Goal: Contribute content: Contribute content

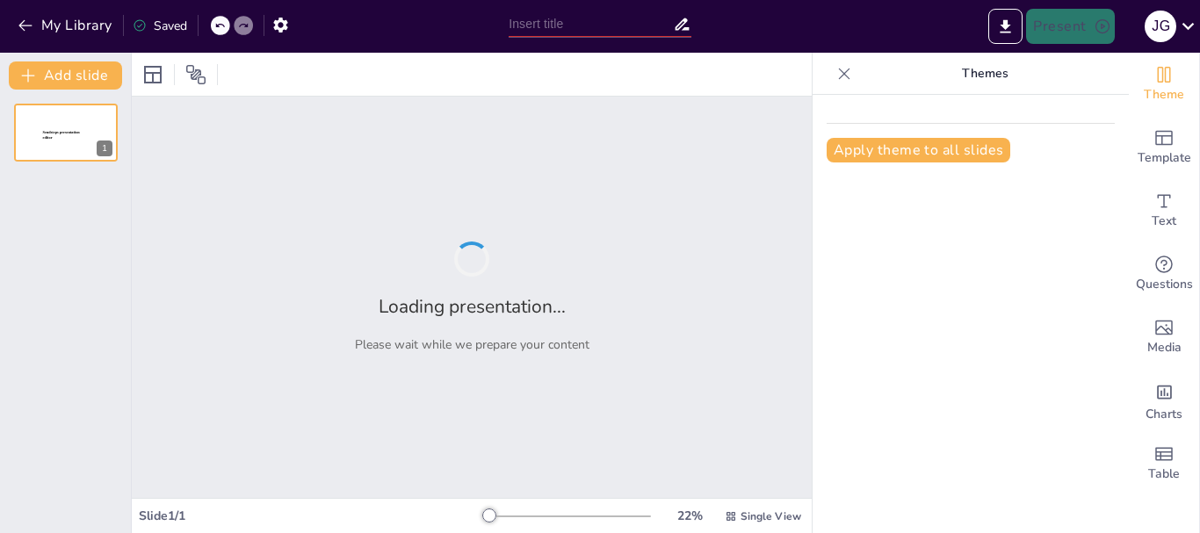
type input "Etapas del Proyecto de Inversión: Un Camino desde la [GEOGRAPHIC_DATA] hasta la…"
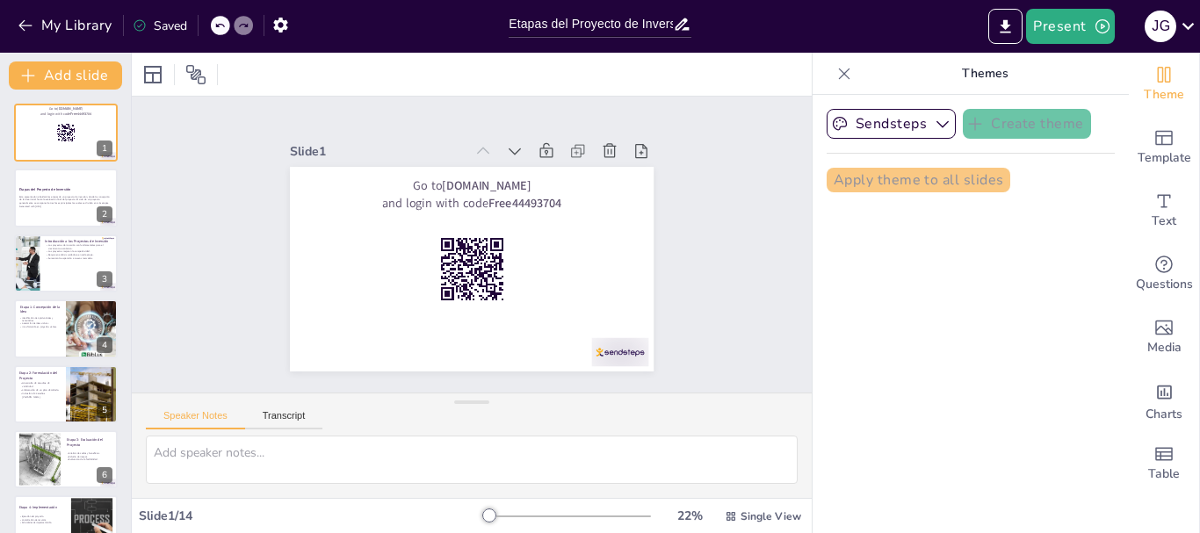
checkbox input "true"
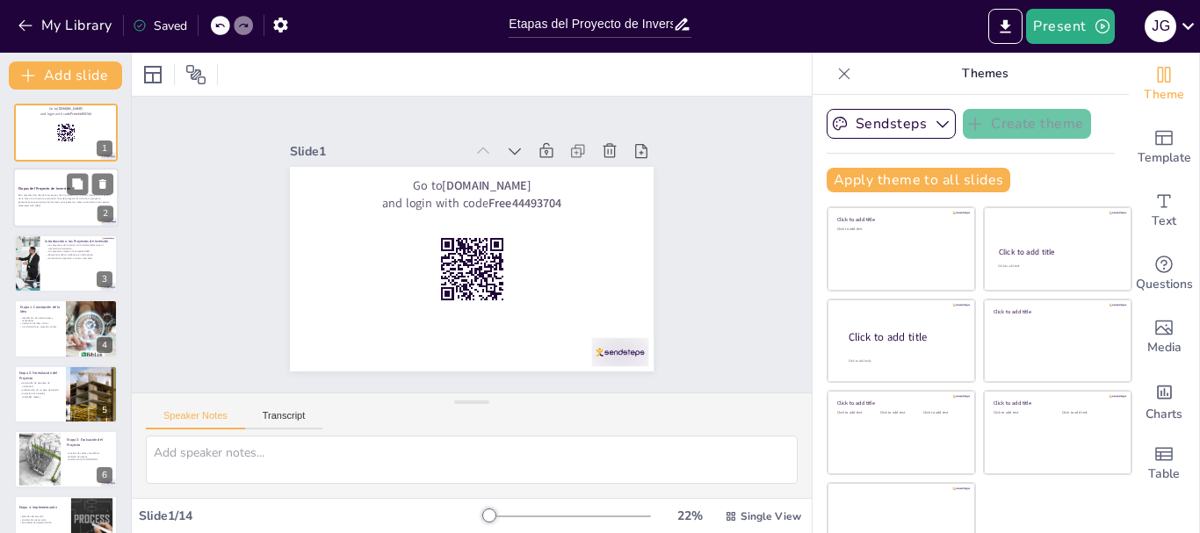
checkbox input "true"
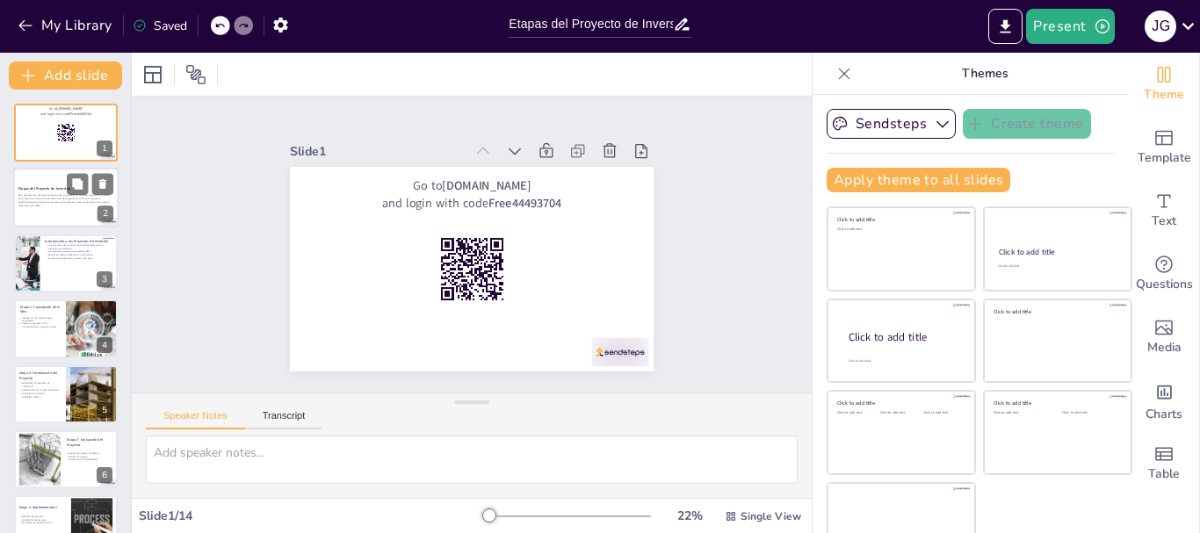
checkbox input "true"
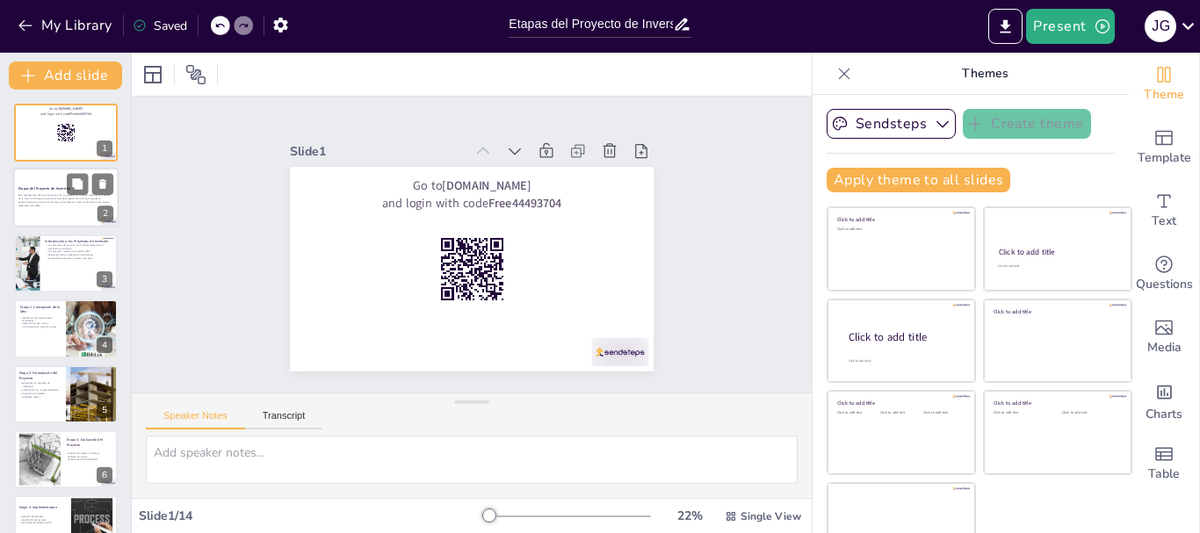
checkbox input "true"
click at [44, 209] on div "Esta presentación abordará las etapas de un proyecto de inversión, desde la con…" at bounding box center [65, 201] width 95 height 18
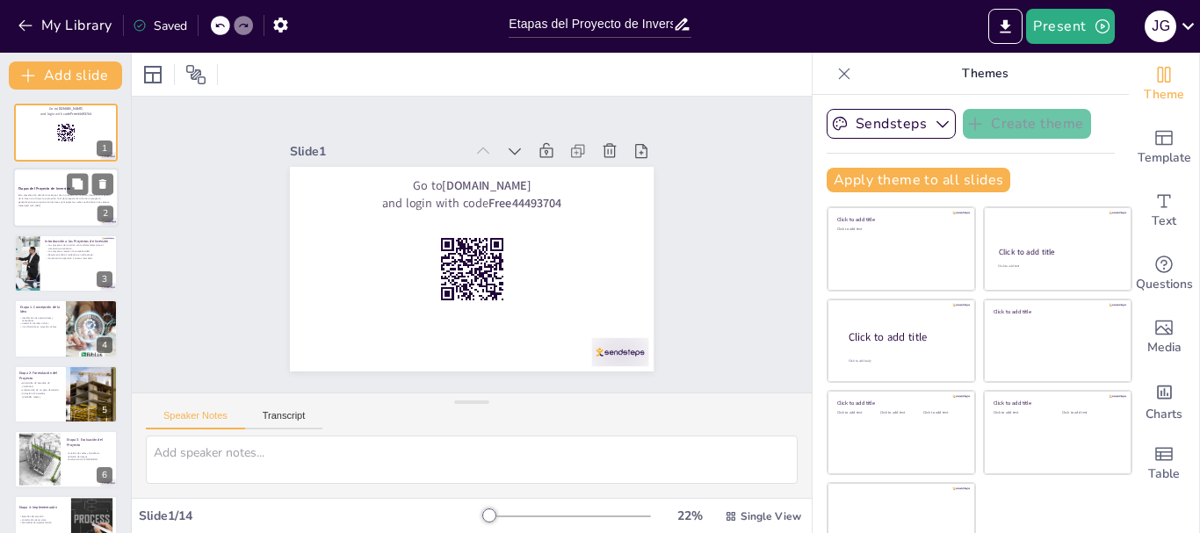
checkbox input "true"
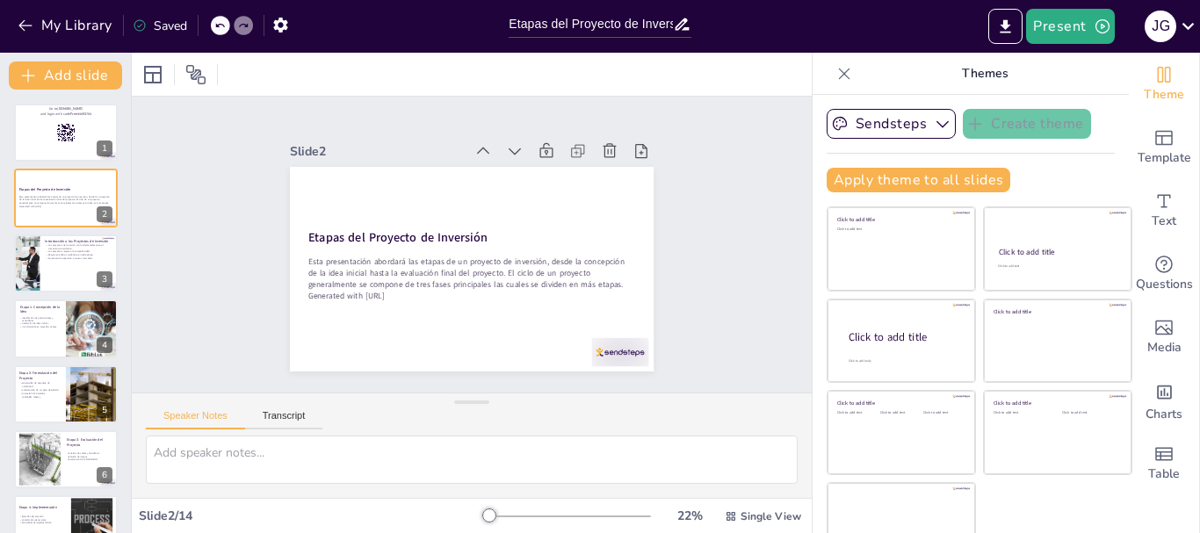
checkbox input "true"
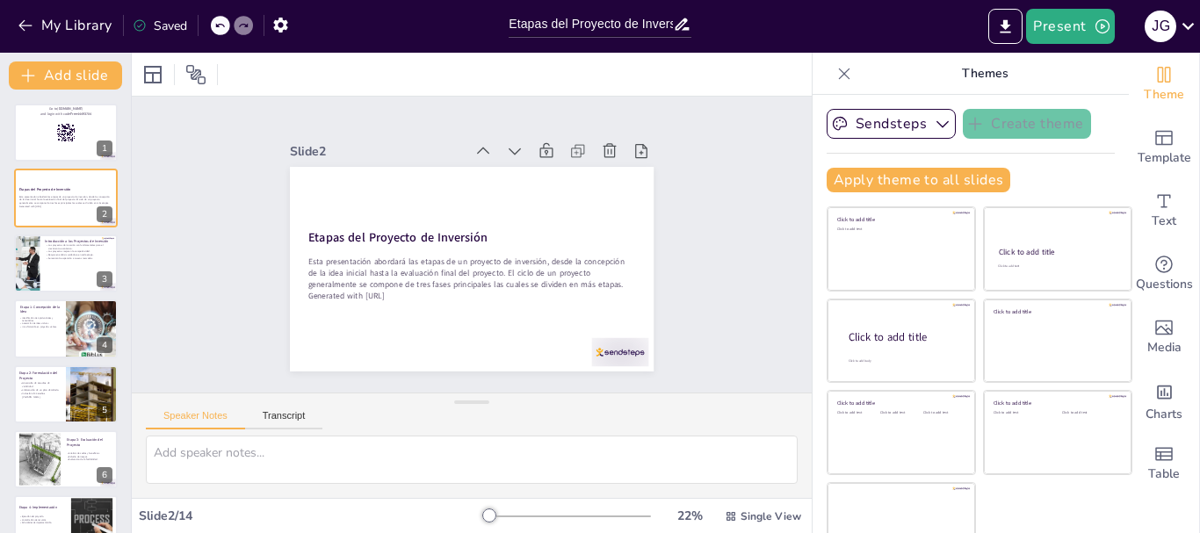
checkbox input "true"
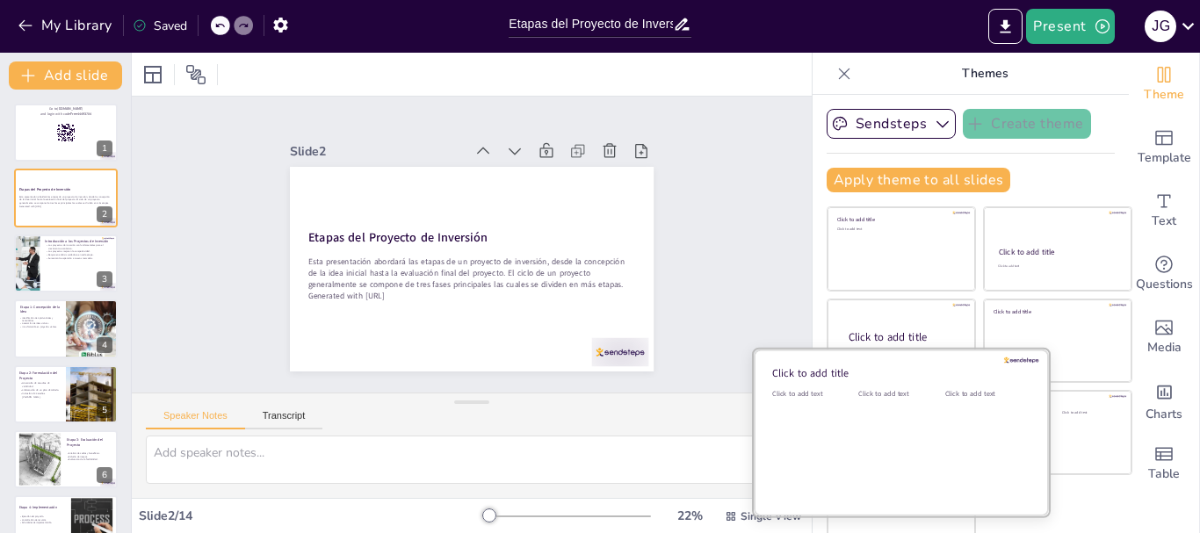
checkbox input "true"
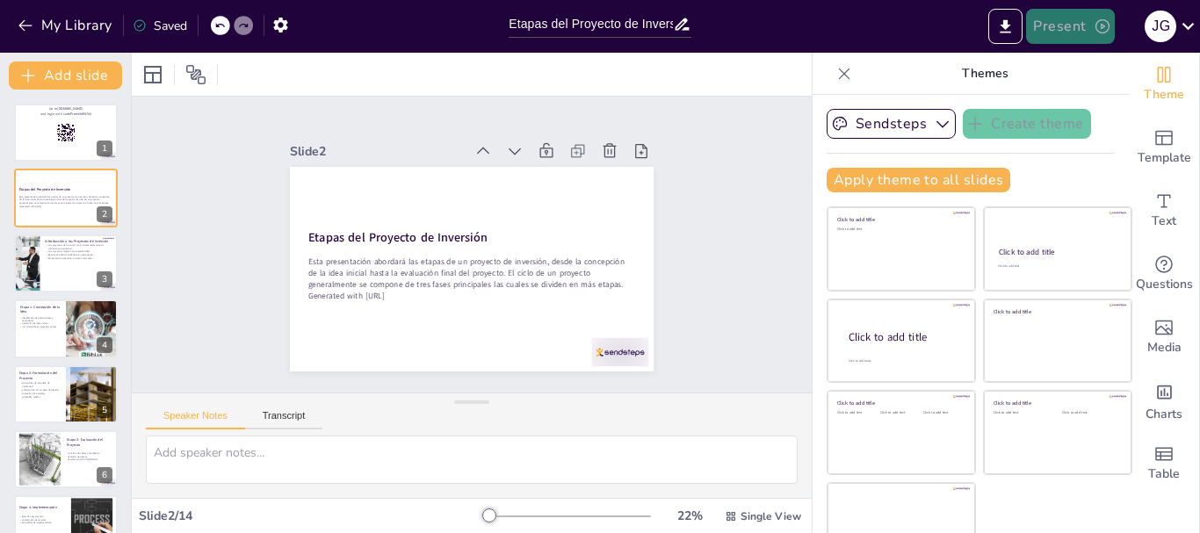
click at [1069, 31] on button "Present" at bounding box center [1070, 26] width 88 height 35
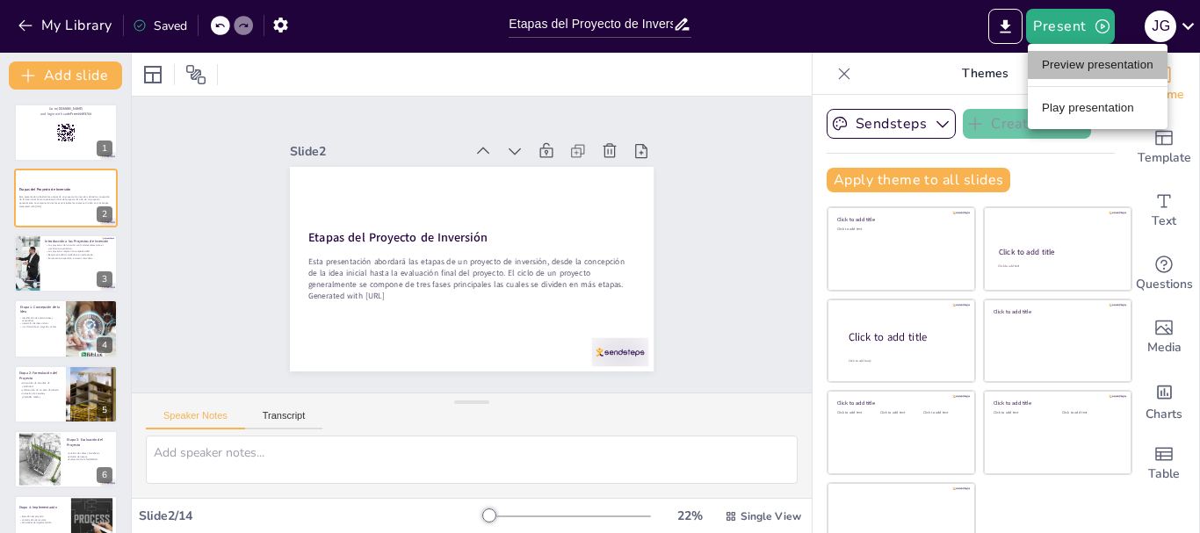
click at [1061, 65] on li "Preview presentation" at bounding box center [1098, 65] width 140 height 28
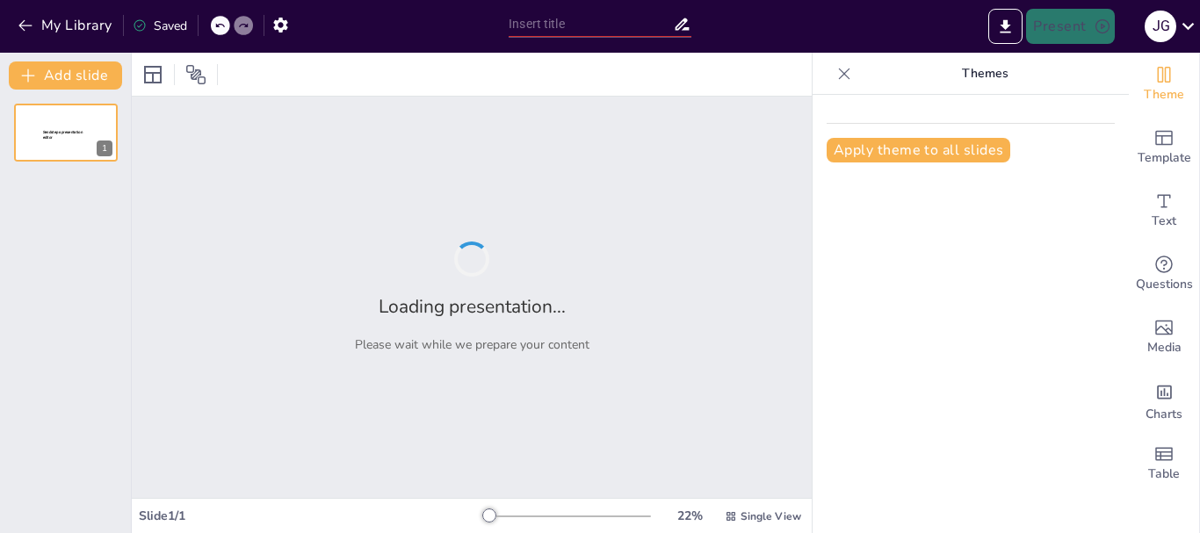
type input "Etapas del Proyecto de Inversión: Un Camino desde la [GEOGRAPHIC_DATA] hasta la…"
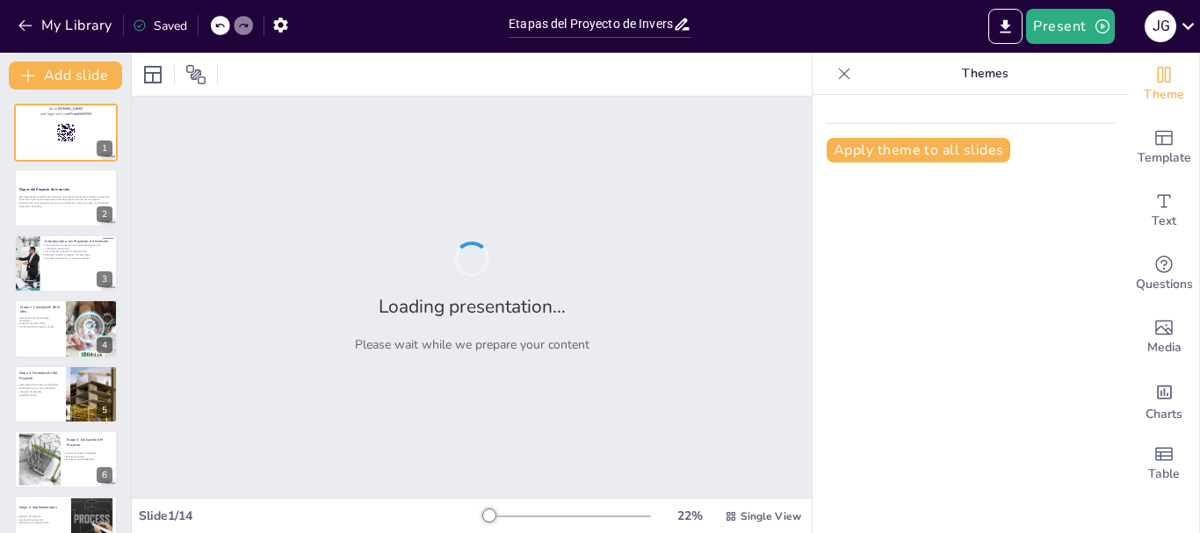
checkbox input "true"
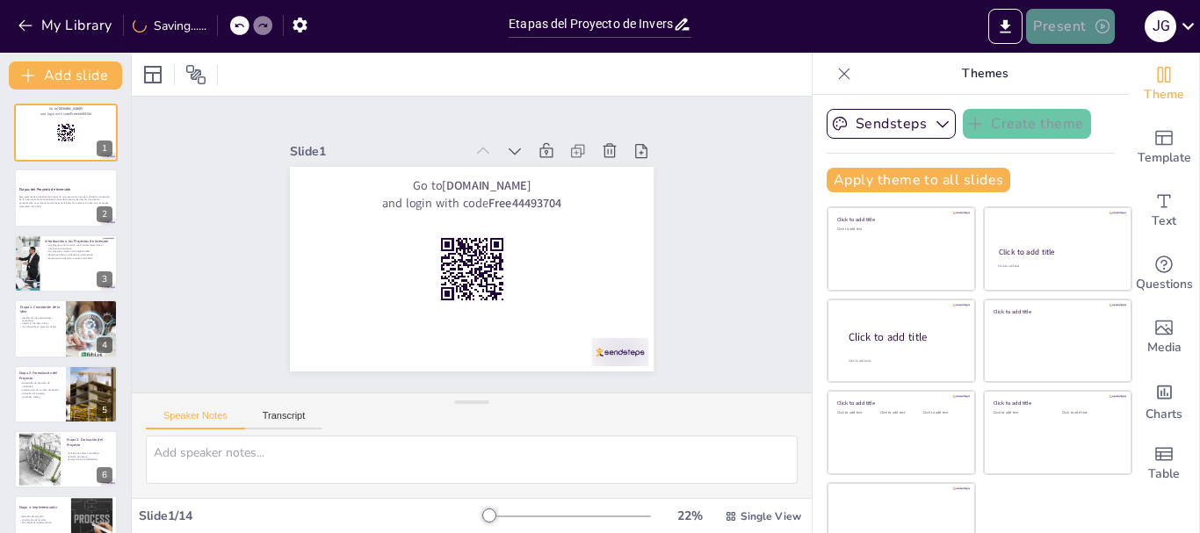
click at [1094, 41] on button "Present" at bounding box center [1070, 26] width 88 height 35
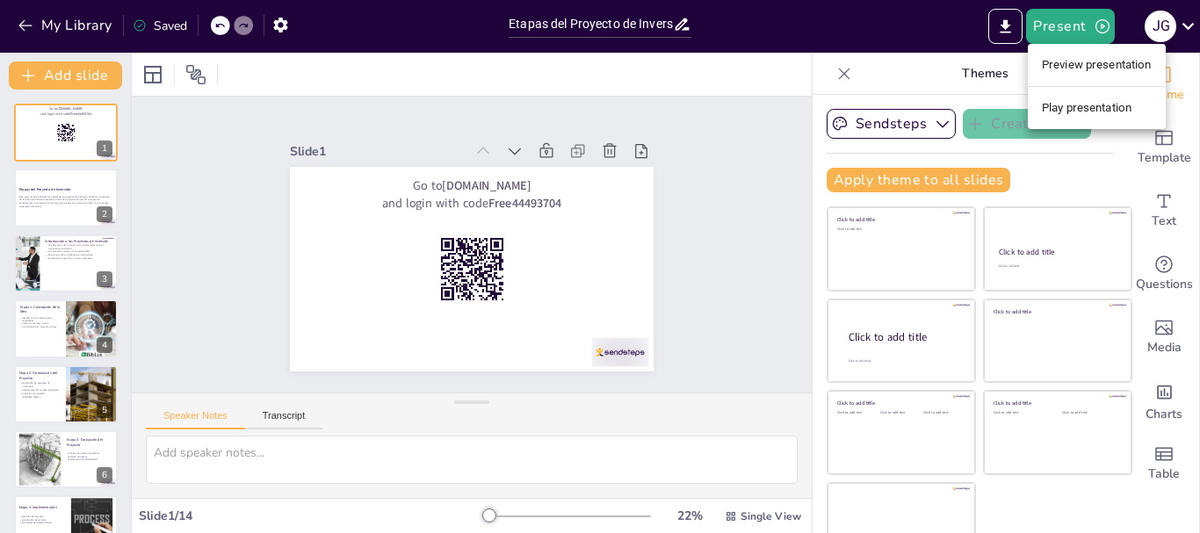
click at [1087, 101] on li "Play presentation" at bounding box center [1097, 108] width 138 height 28
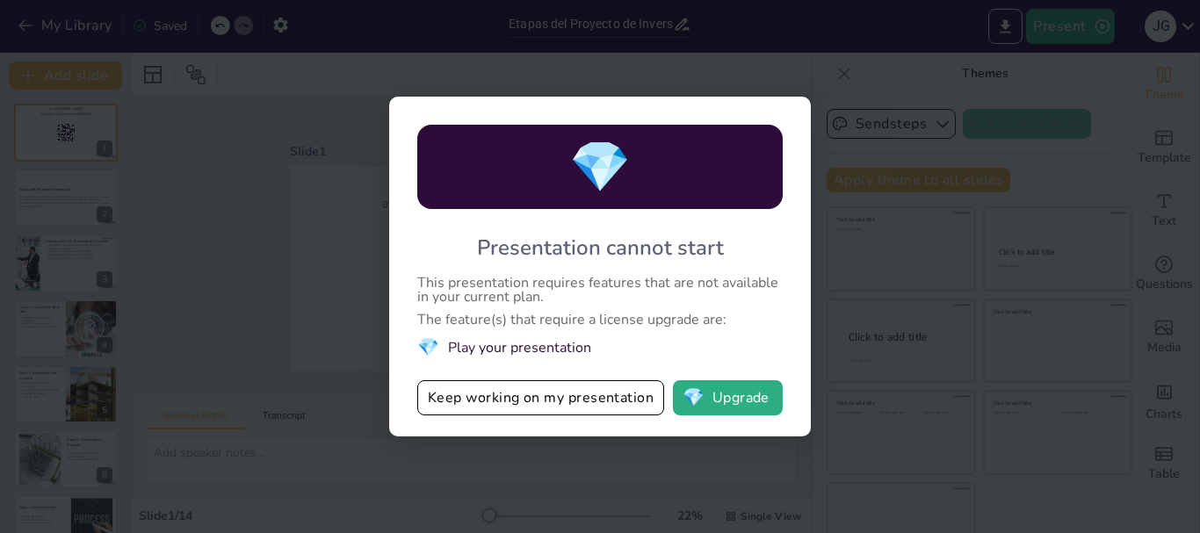
checkbox input "true"
click at [581, 398] on button "Keep working on my presentation" at bounding box center [540, 398] width 247 height 35
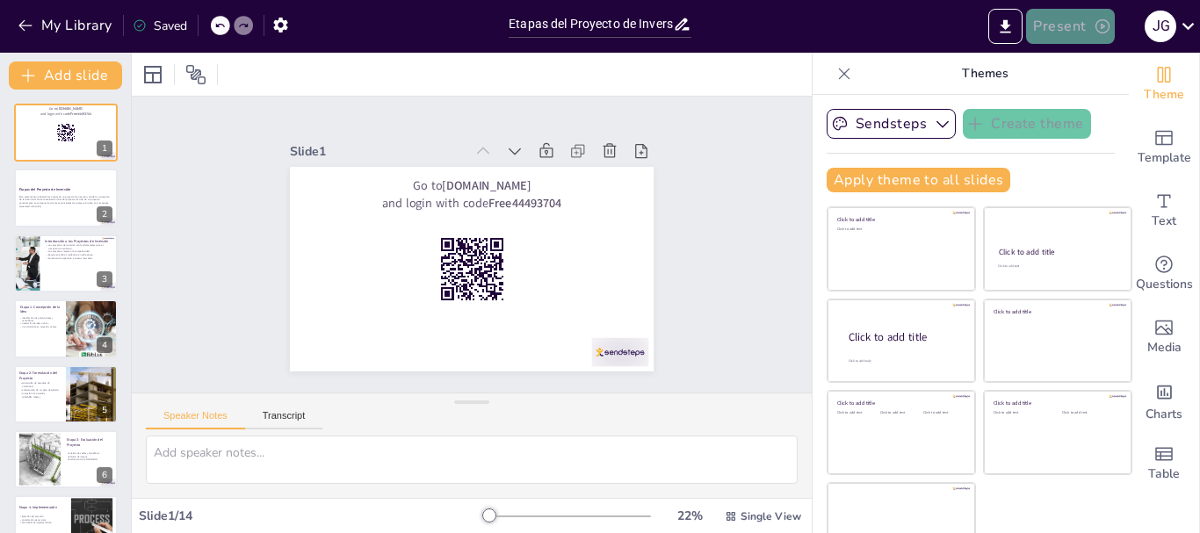
click at [1044, 33] on button "Present" at bounding box center [1070, 26] width 88 height 35
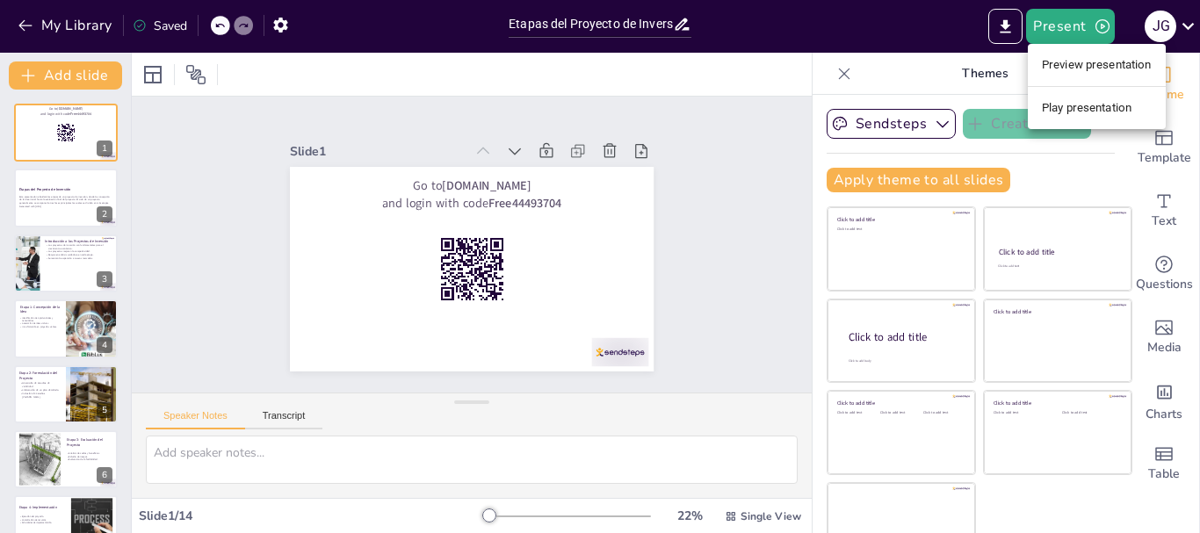
click at [1048, 57] on li "Preview presentation" at bounding box center [1097, 65] width 138 height 28
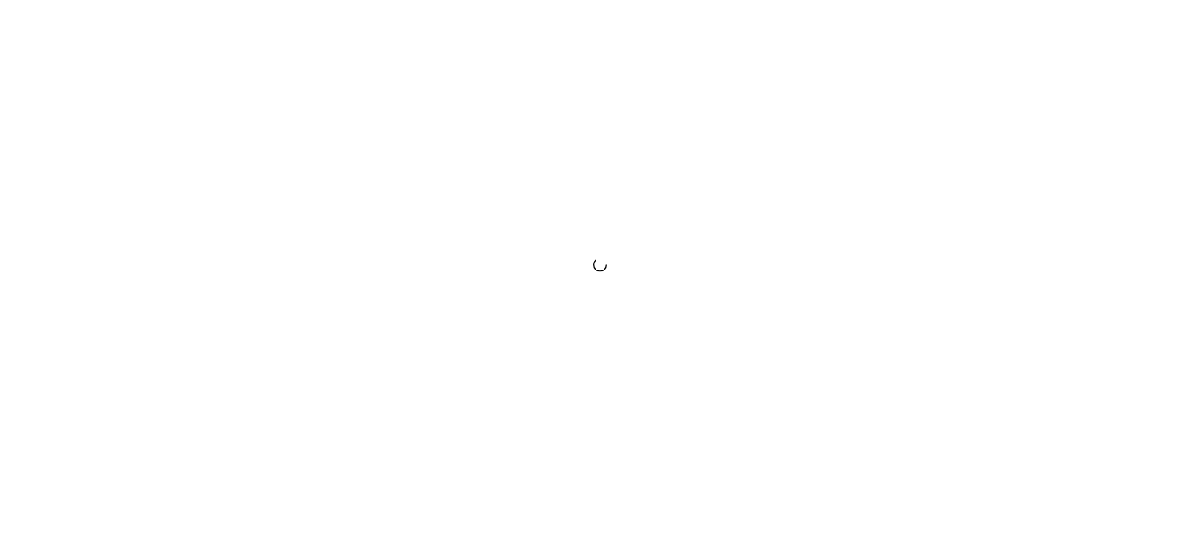
click at [951, 41] on div at bounding box center [600, 266] width 1200 height 533
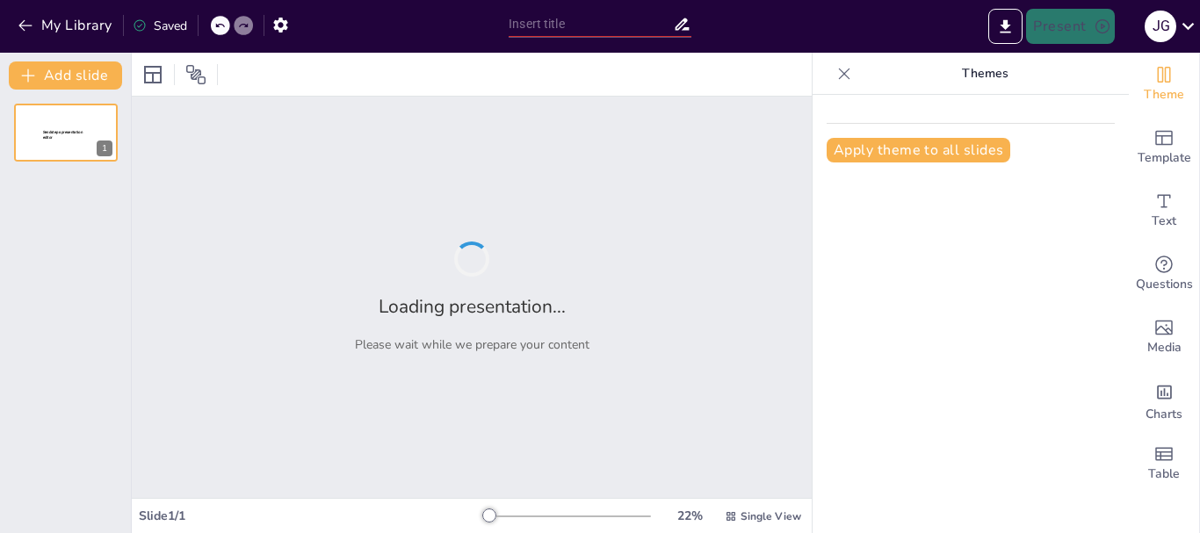
type input "Etapas del Proyecto de Inversión: Un Camino desde la [GEOGRAPHIC_DATA] hasta la…"
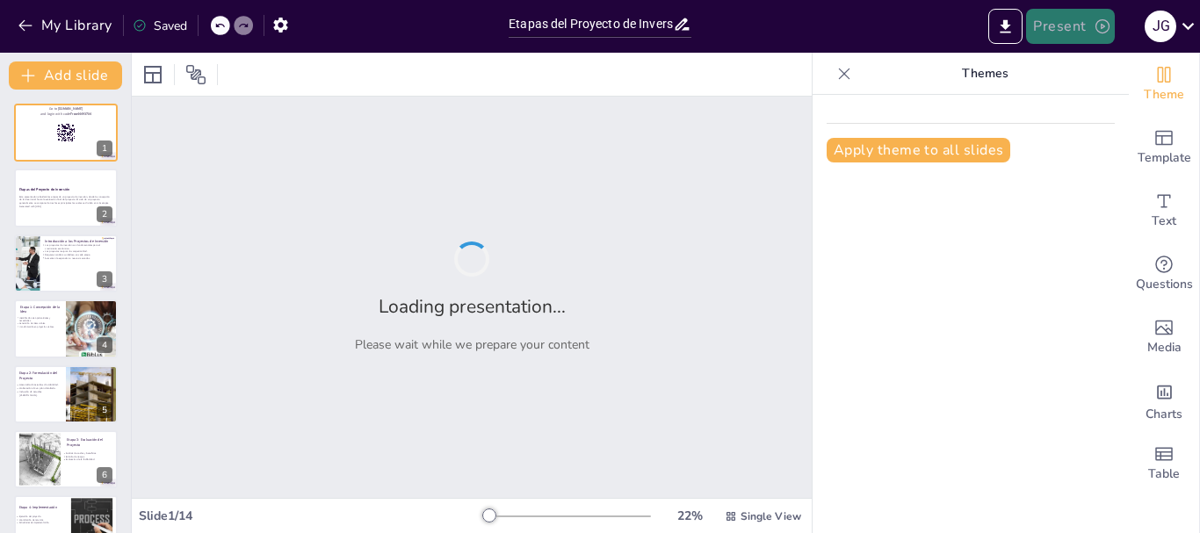
checkbox input "true"
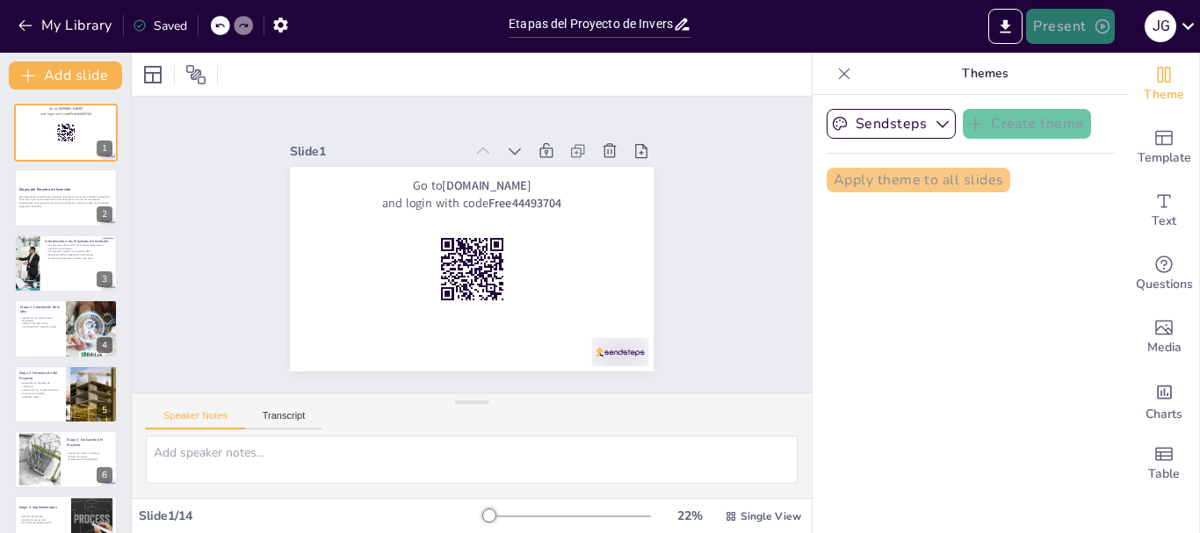
click at [1091, 38] on button "Present" at bounding box center [1070, 26] width 88 height 35
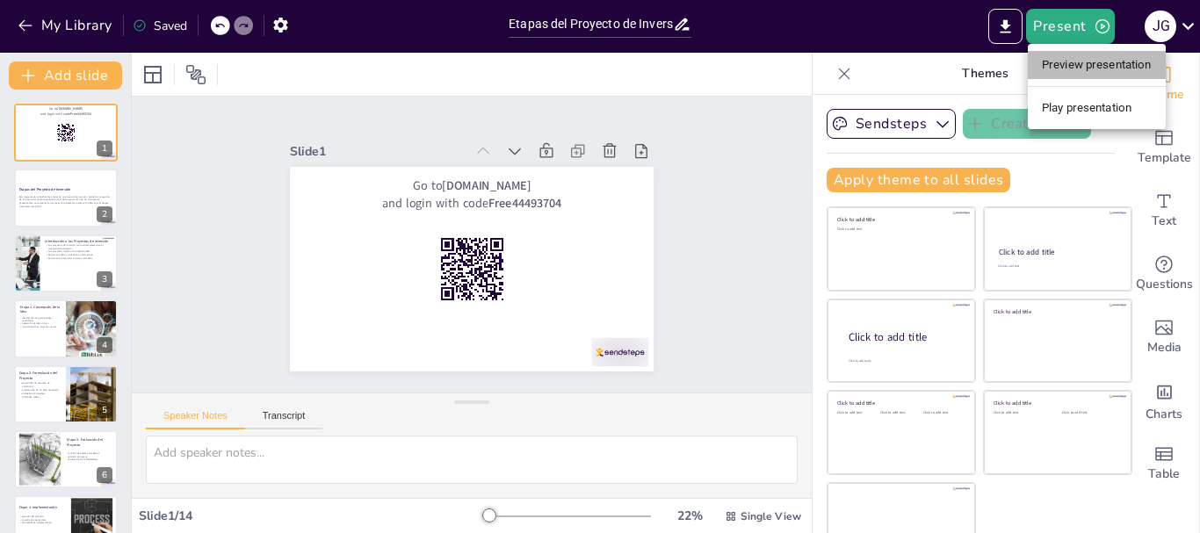
click at [1065, 60] on li "Preview presentation" at bounding box center [1097, 65] width 138 height 28
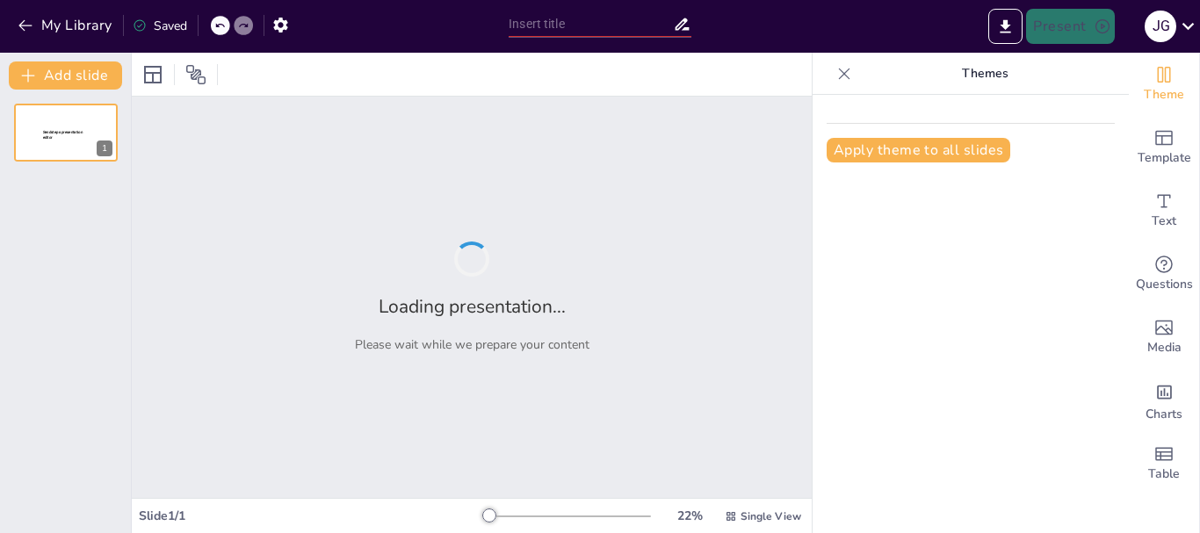
type input "Etapas del Proyecto de Inversión: Un Camino desde la [GEOGRAPHIC_DATA] hasta la…"
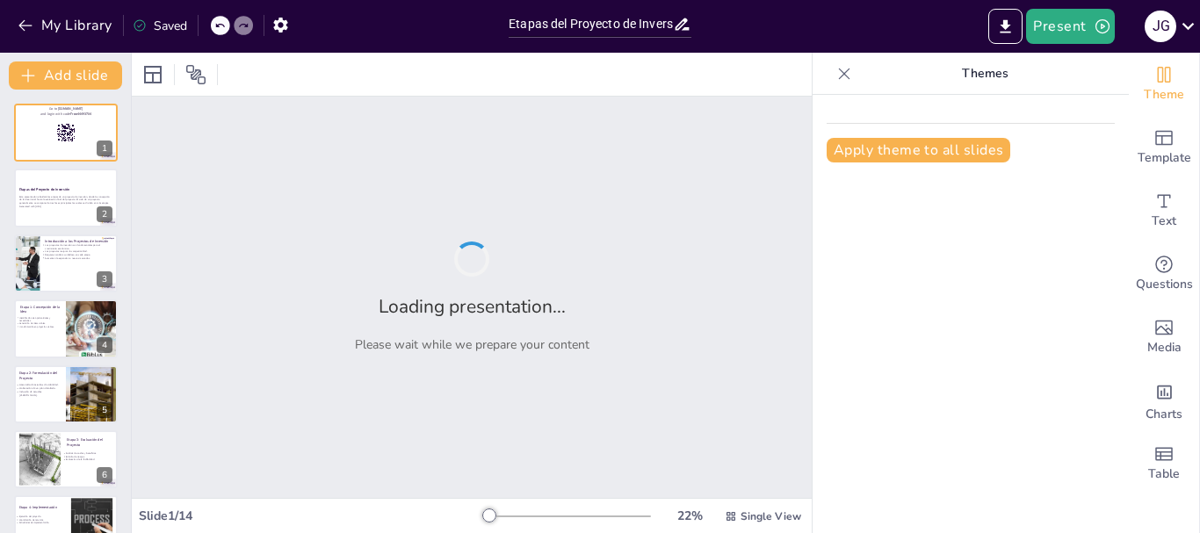
checkbox input "true"
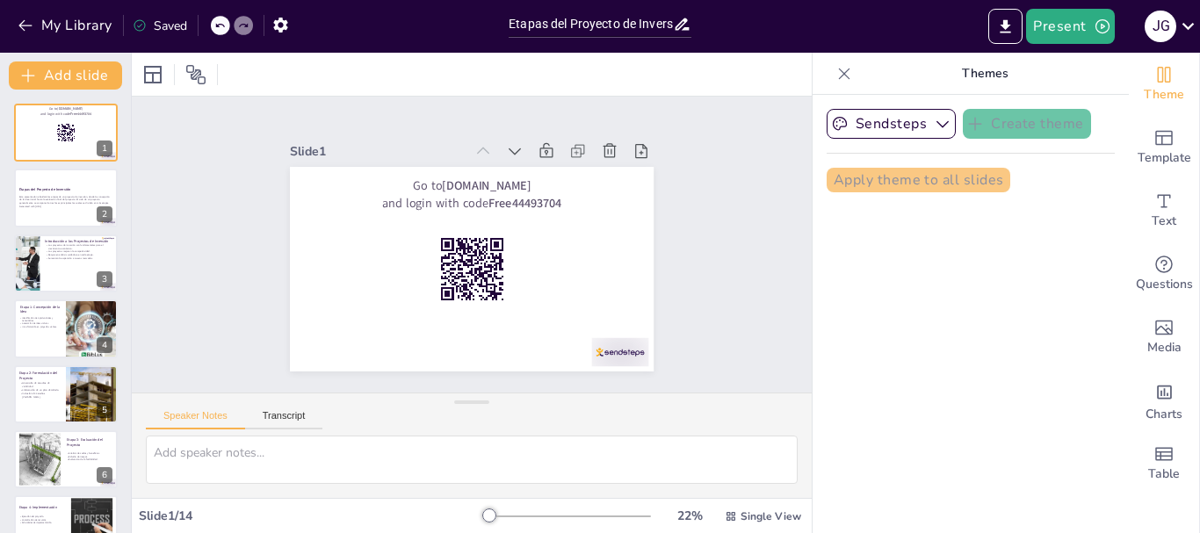
checkbox input "true"
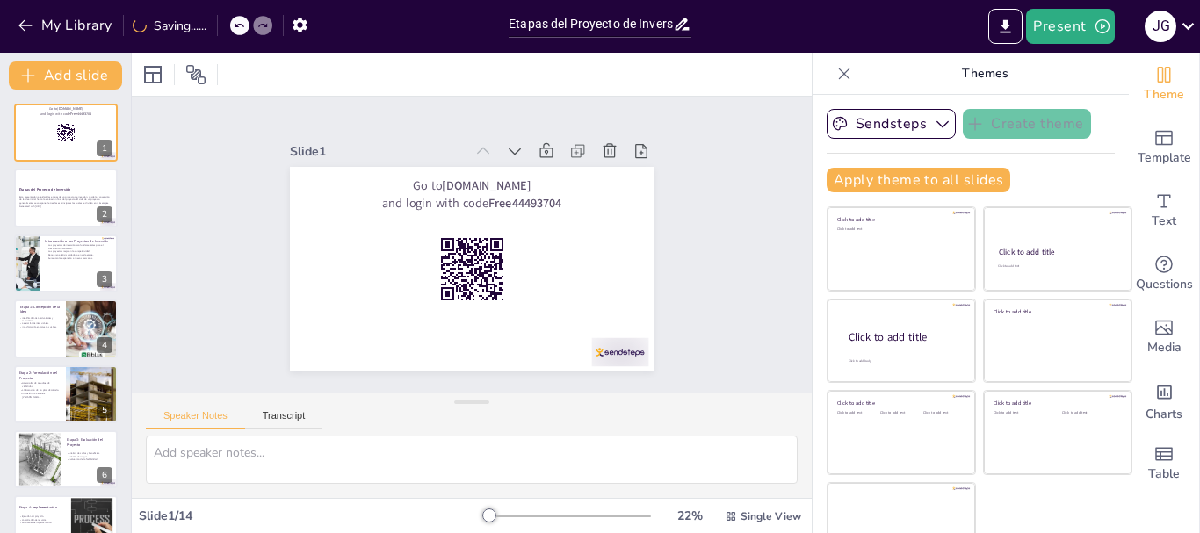
checkbox input "true"
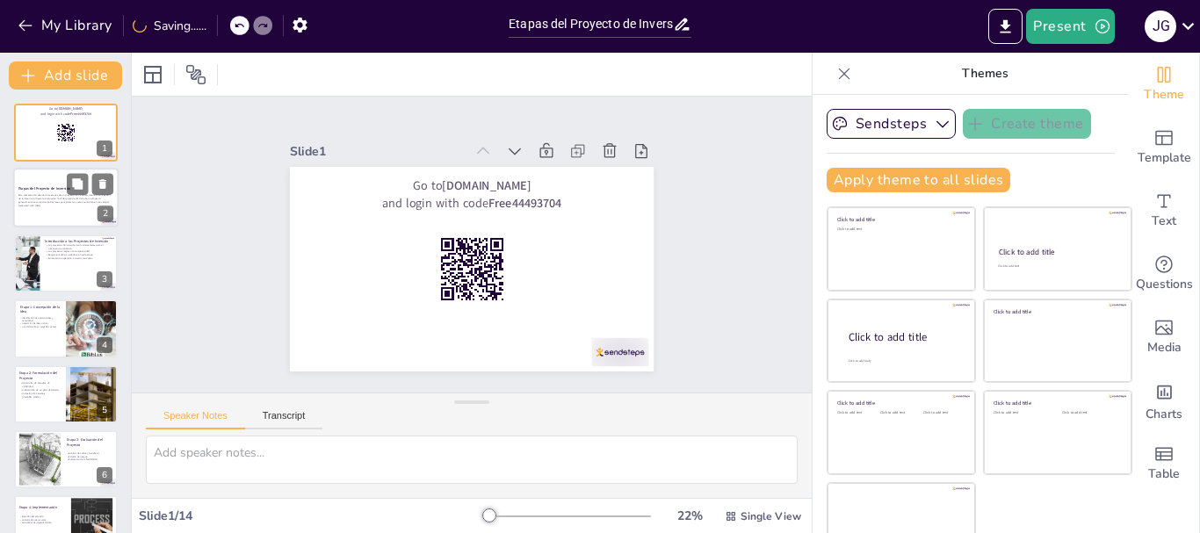
checkbox input "true"
click at [17, 215] on div at bounding box center [65, 199] width 105 height 60
checkbox input "true"
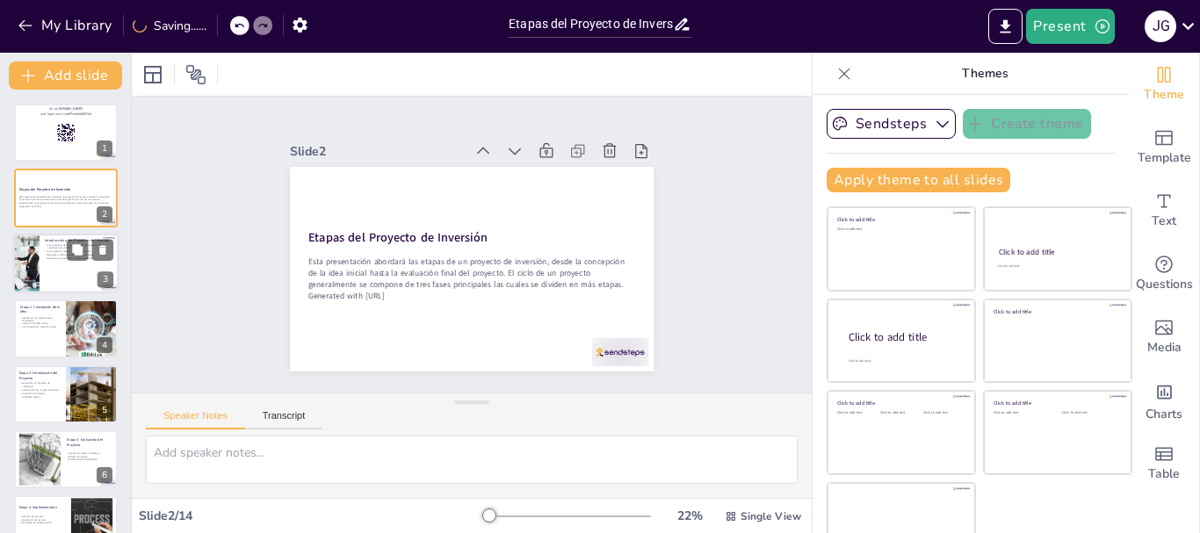
checkbox input "true"
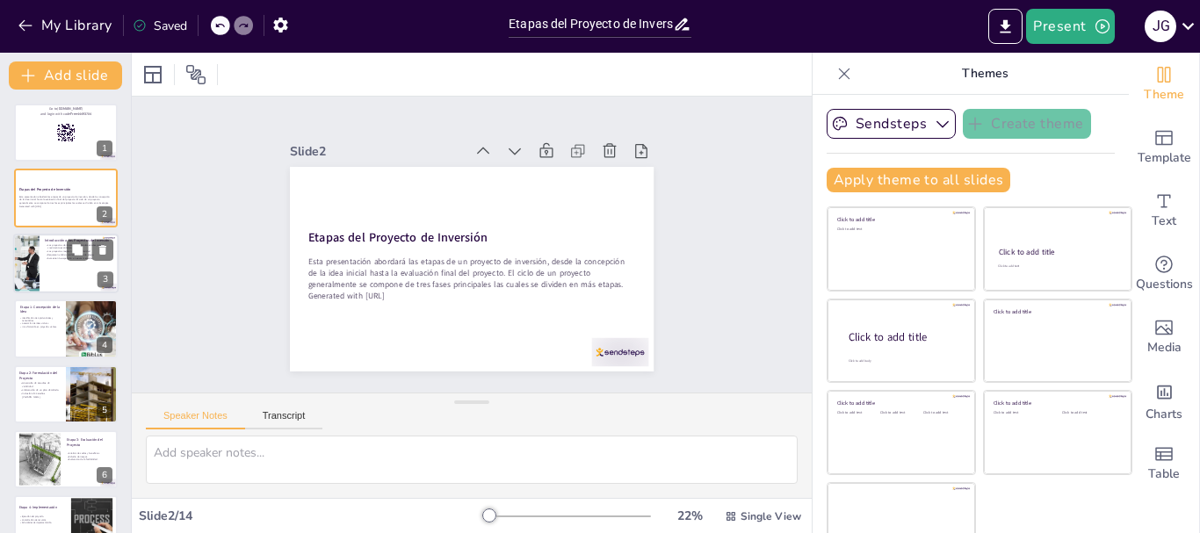
checkbox input "true"
click at [49, 274] on div at bounding box center [65, 264] width 105 height 60
type textarea "Los proyectos de inversión son motores clave para el crecimiento económico. Al …"
checkbox input "true"
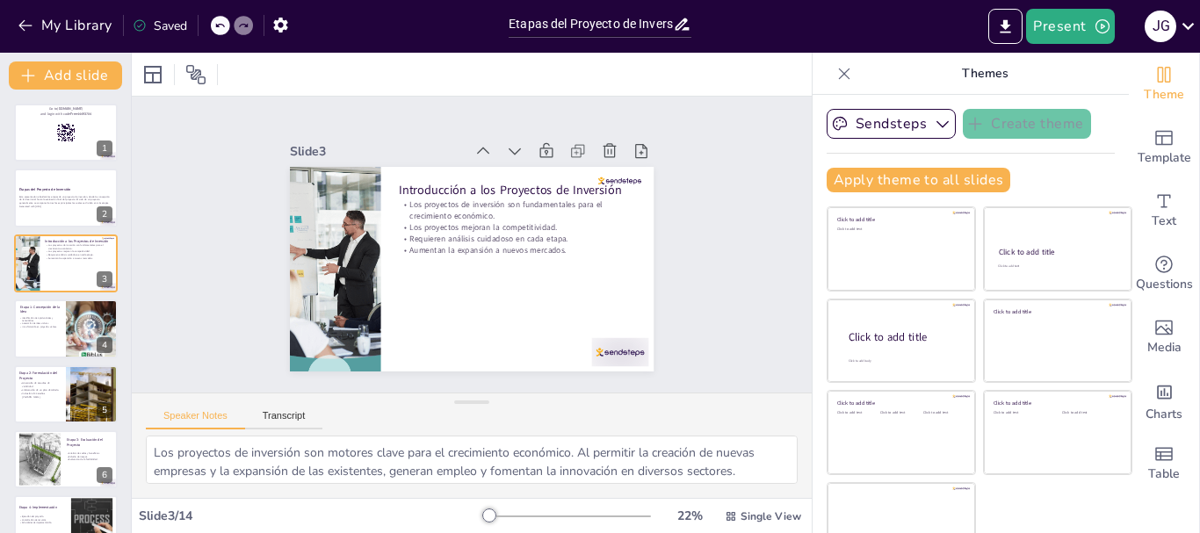
checkbox input "true"
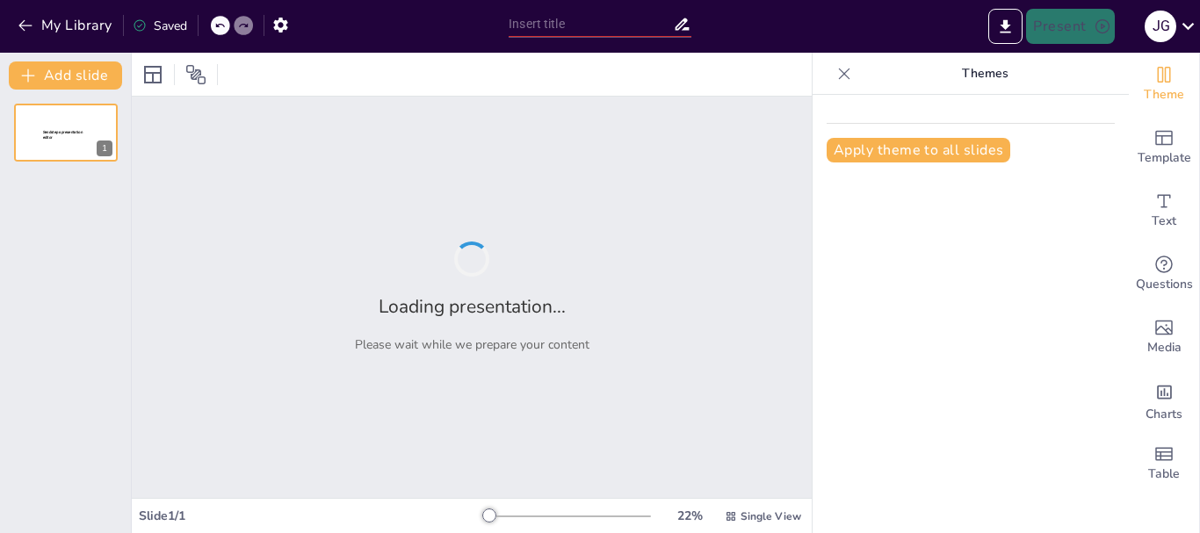
type input "Etapas del Proyecto de Inversión: Un Camino desde la [GEOGRAPHIC_DATA] hasta la…"
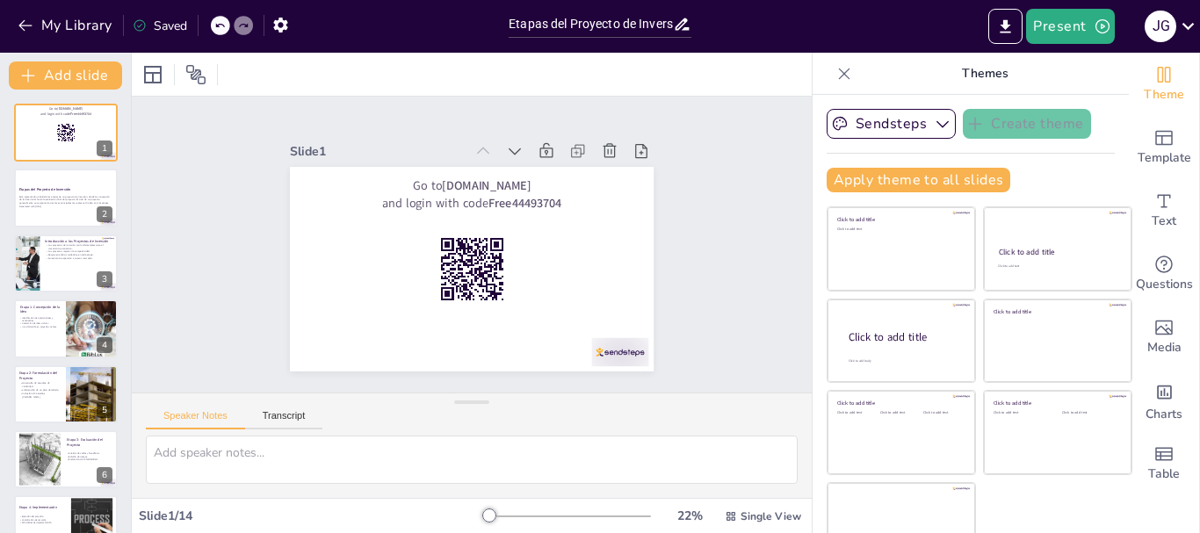
checkbox input "true"
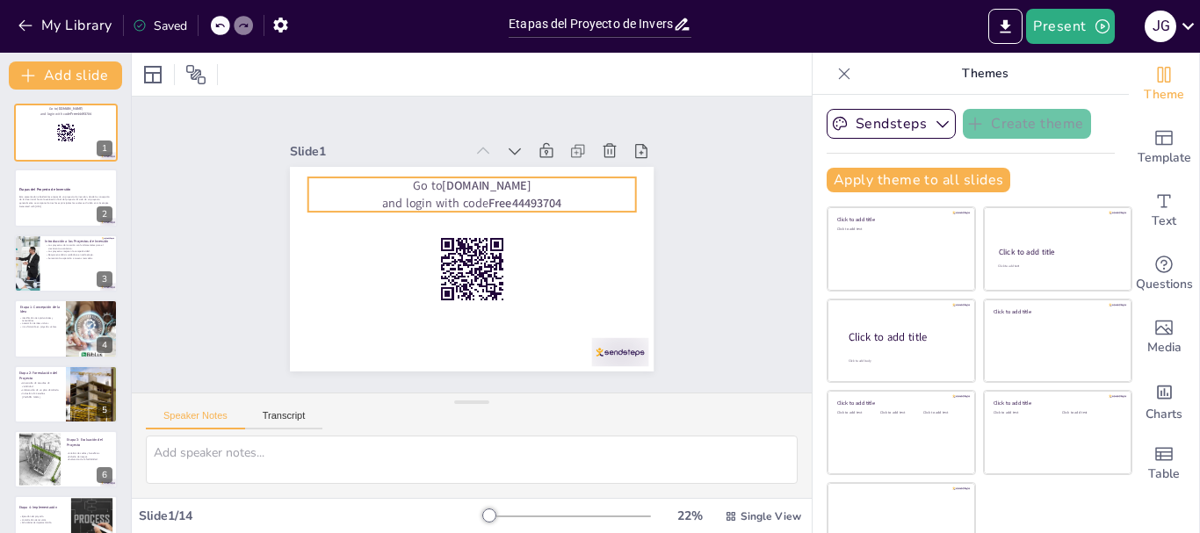
checkbox input "true"
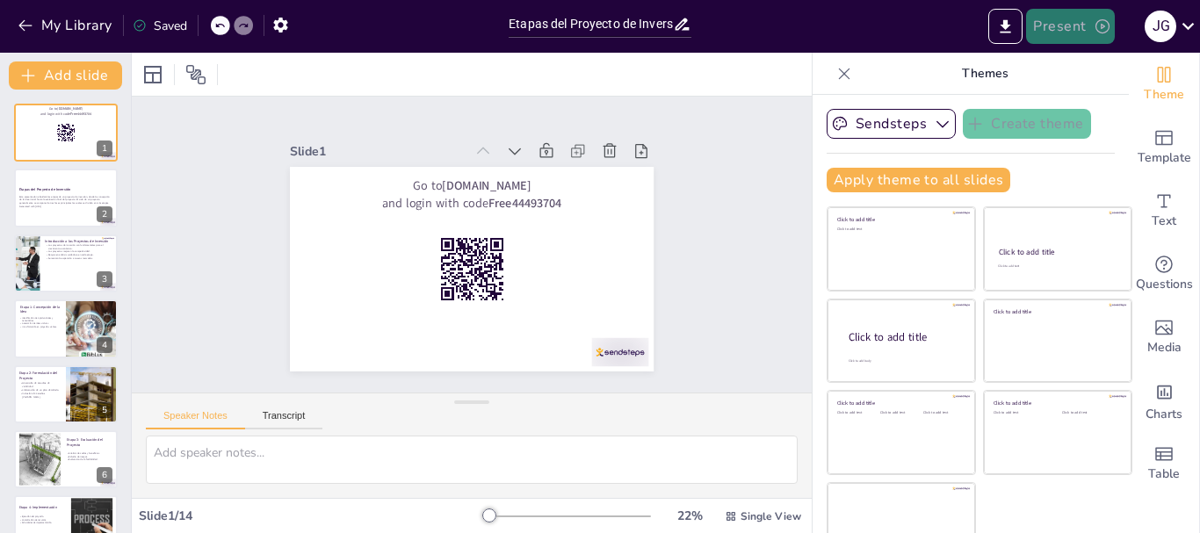
click at [1069, 32] on button "Present" at bounding box center [1070, 26] width 88 height 35
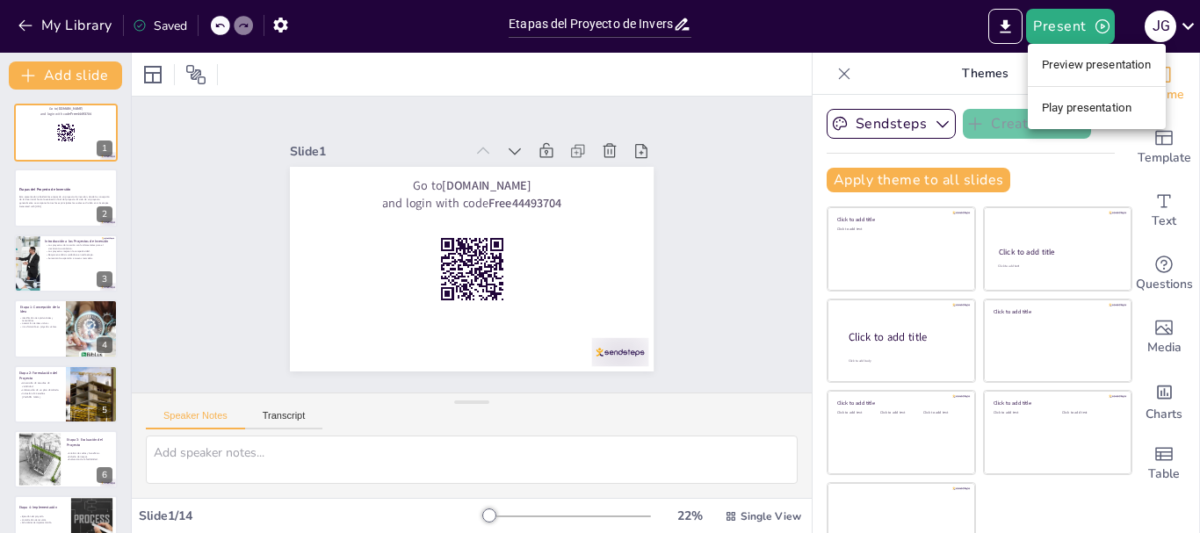
click at [1035, 60] on li "Preview presentation" at bounding box center [1097, 65] width 138 height 28
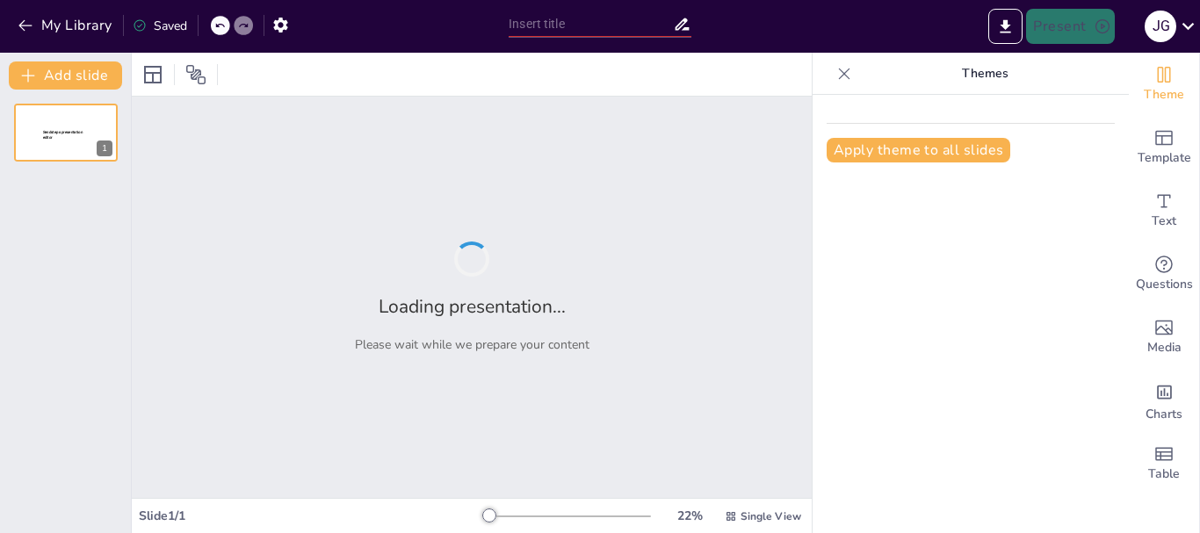
type input "Etapas del Proyecto de Inversión: Un Camino desde la [GEOGRAPHIC_DATA] hasta la…"
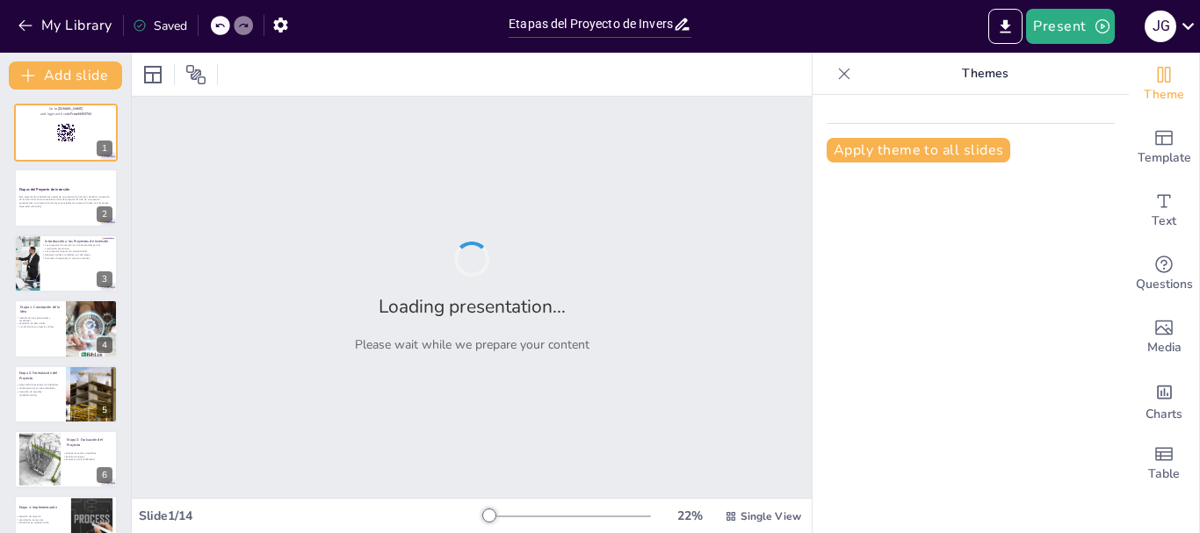
checkbox input "true"
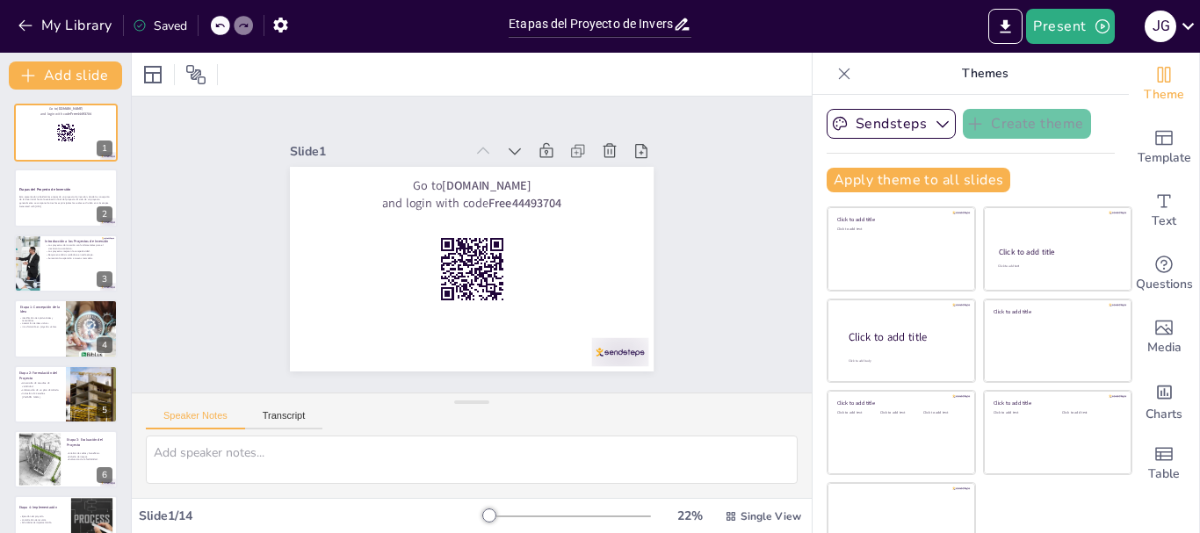
checkbox input "true"
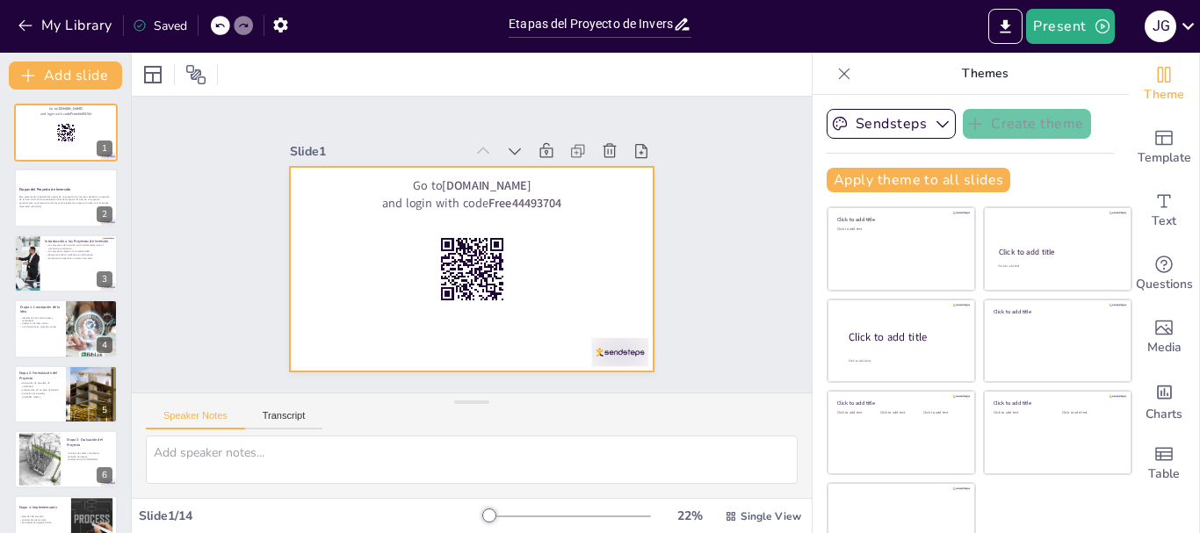
checkbox input "true"
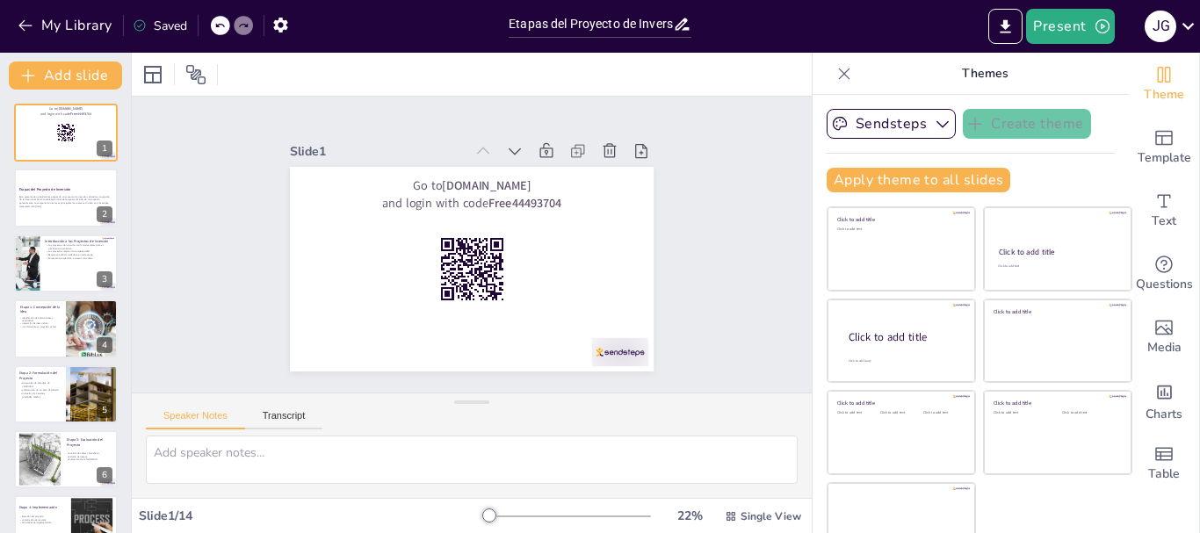
scroll to position [33, 0]
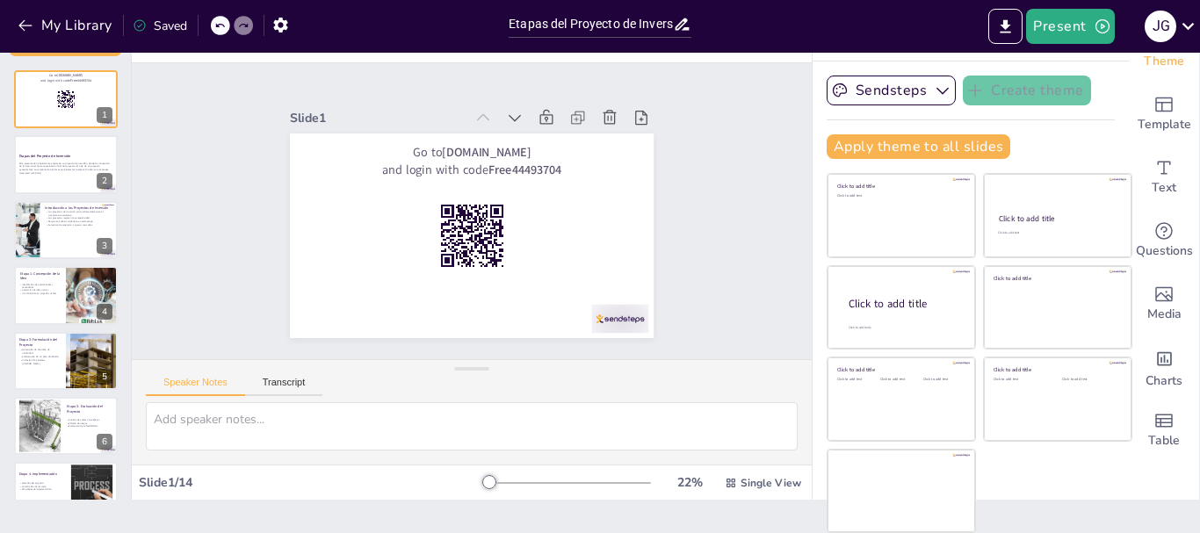
checkbox input "true"
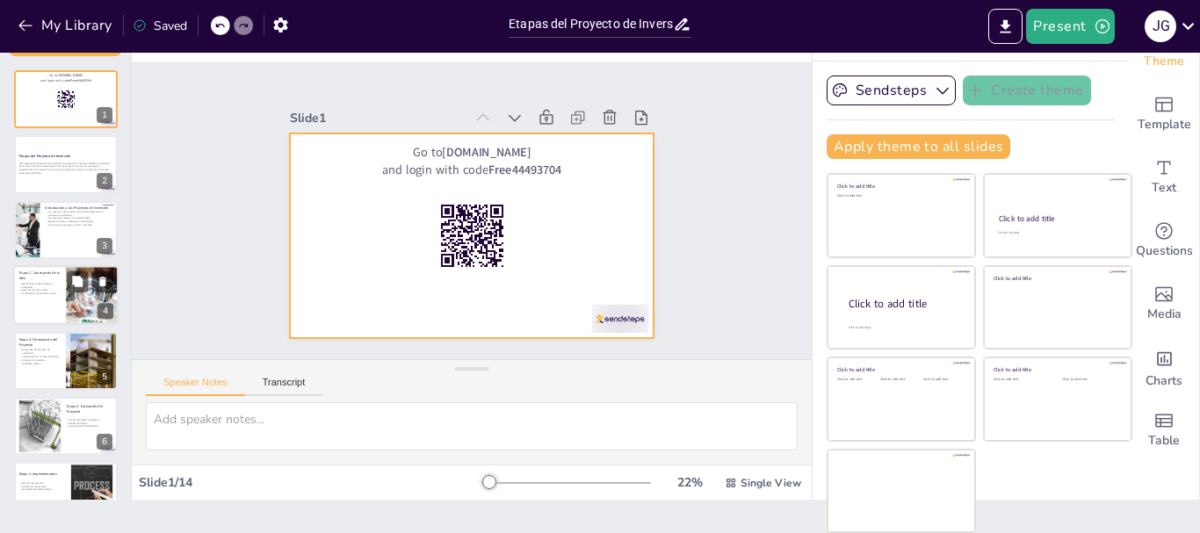
checkbox input "true"
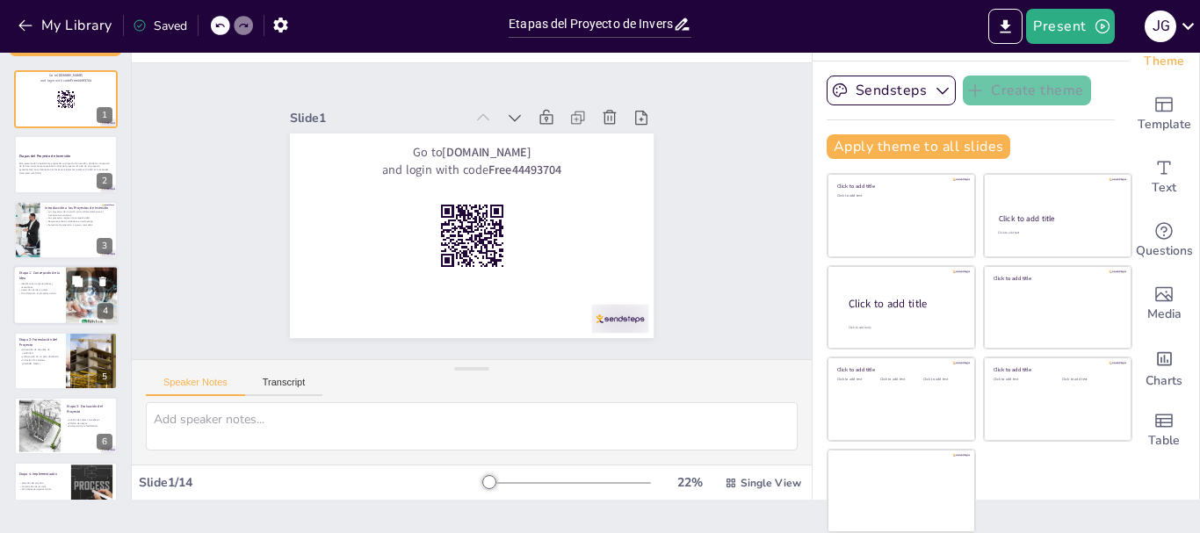
click at [70, 298] on div at bounding box center [92, 295] width 156 height 60
type textarea "La identificación de oportunidades y necesidades es crucial, ya que permite a l…"
checkbox input "true"
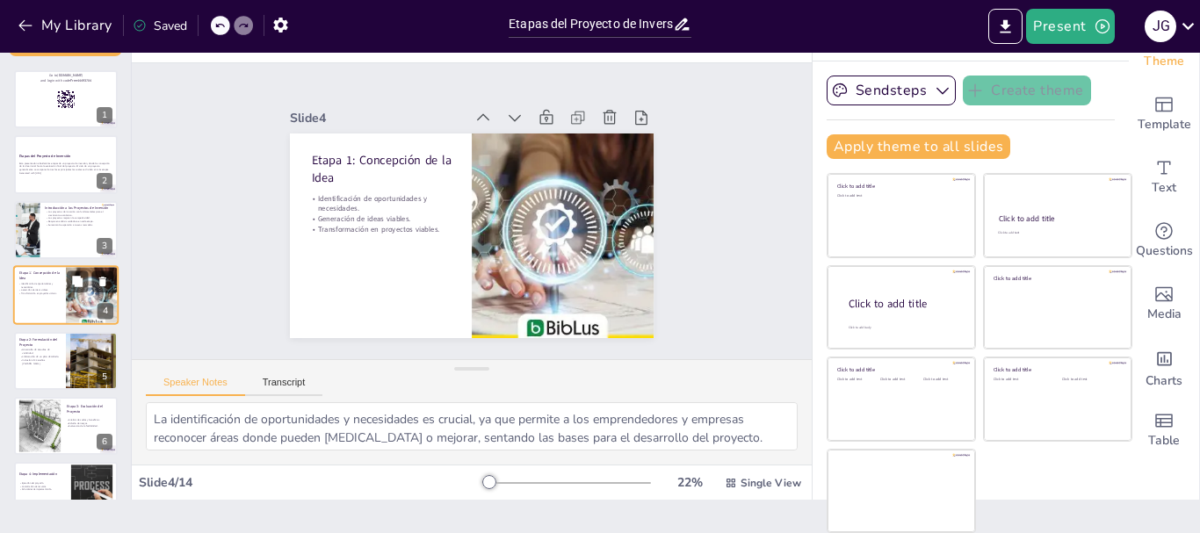
scroll to position [18, 0]
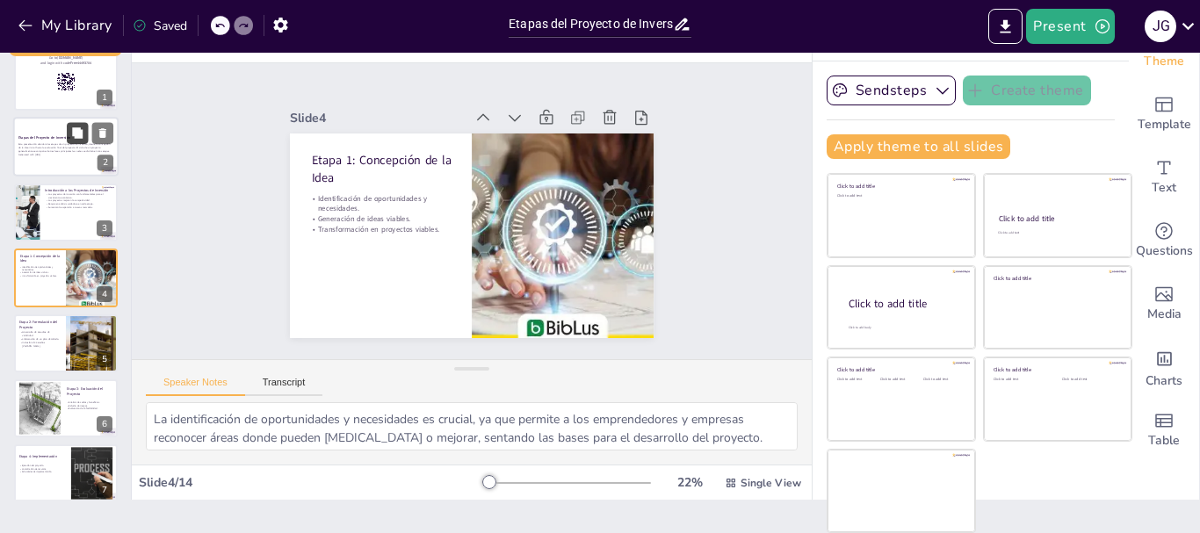
checkbox input "true"
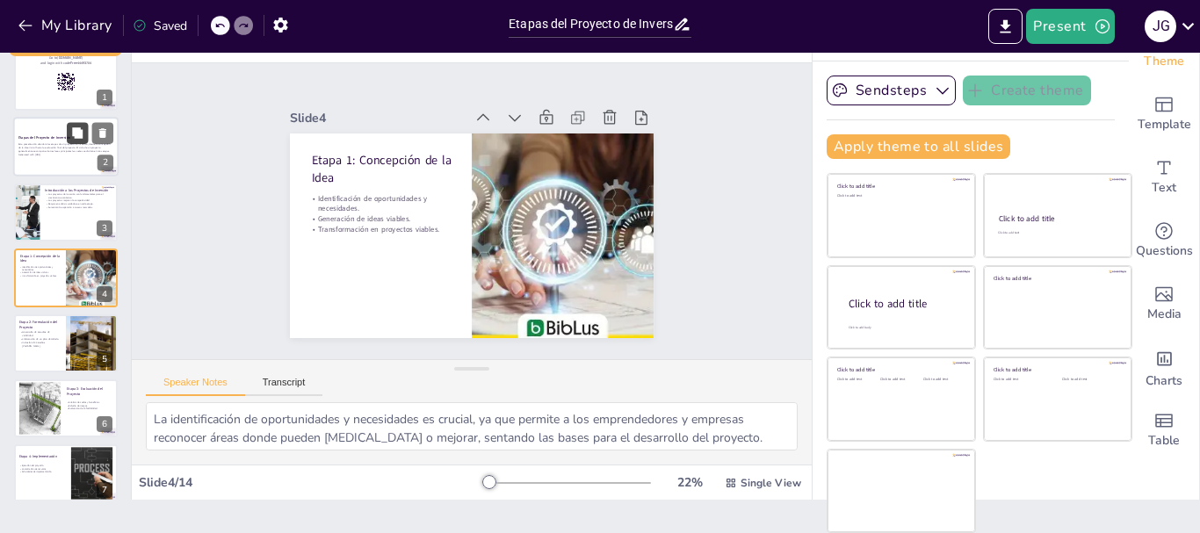
checkbox input "true"
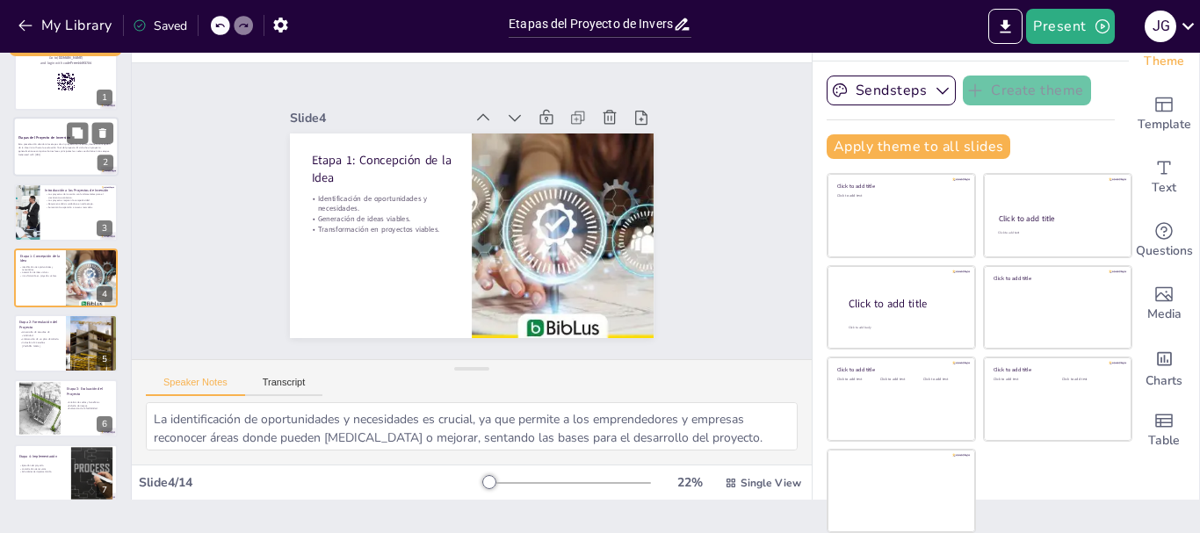
checkbox input "true"
click at [69, 154] on p "Generated with [URL]" at bounding box center [65, 156] width 95 height 4
checkbox input "true"
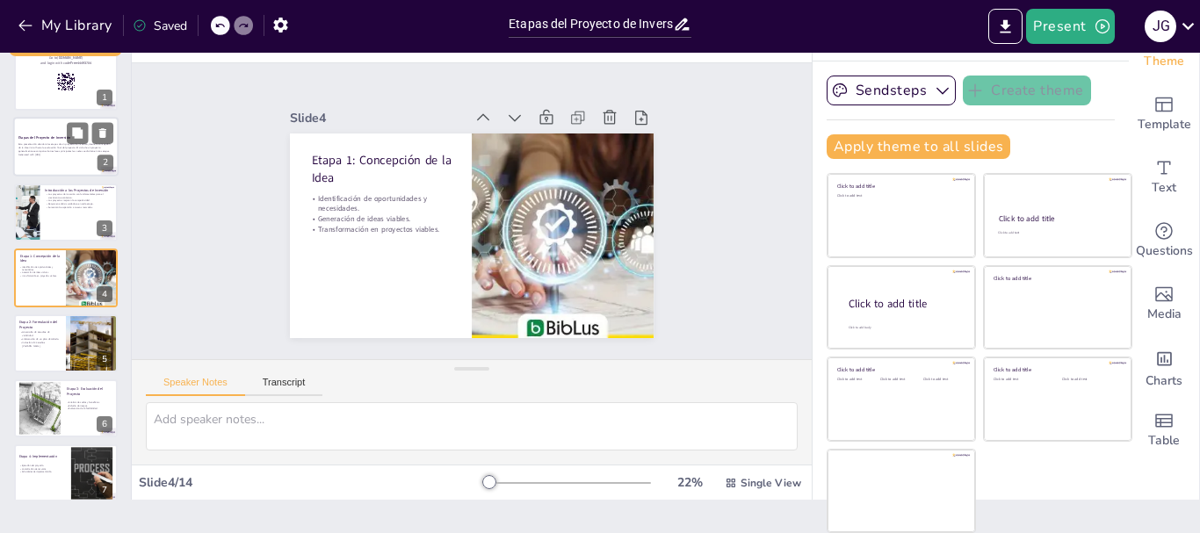
scroll to position [0, 0]
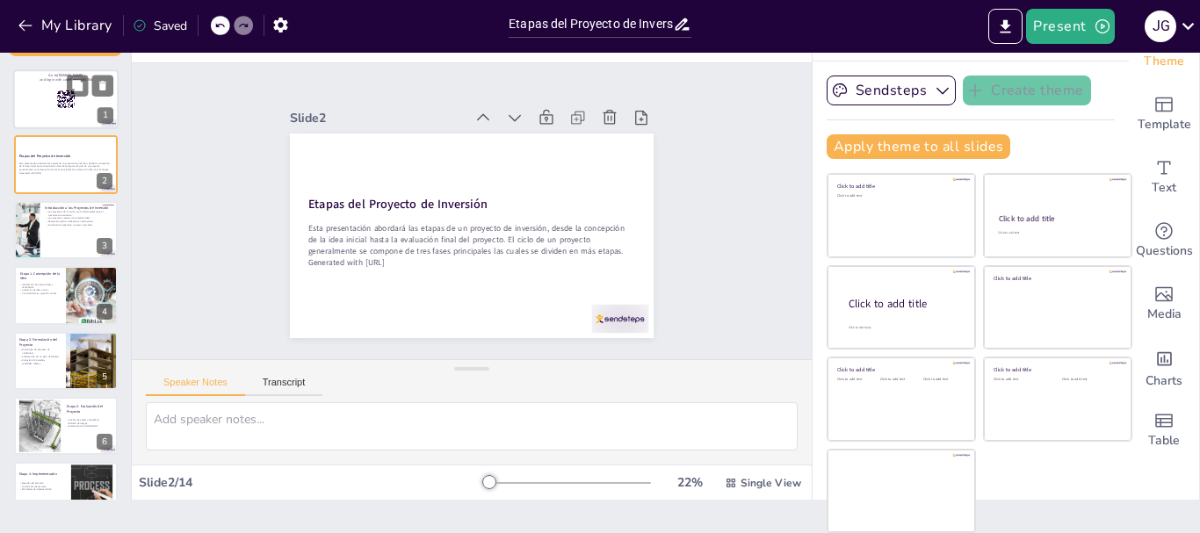
checkbox input "true"
click at [71, 113] on div at bounding box center [65, 99] width 105 height 60
checkbox input "true"
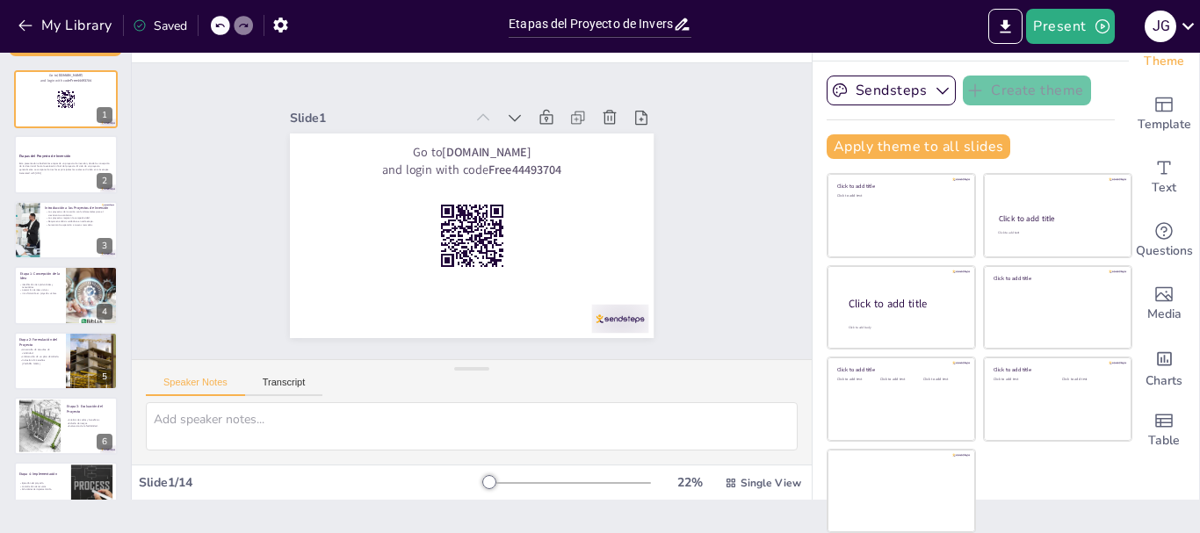
checkbox input "true"
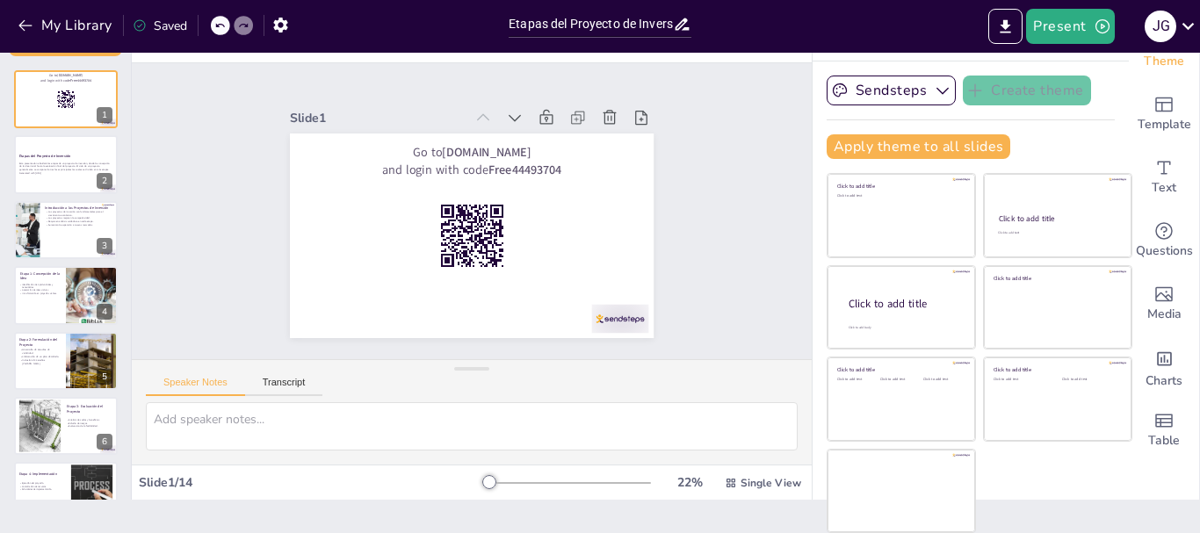
checkbox input "true"
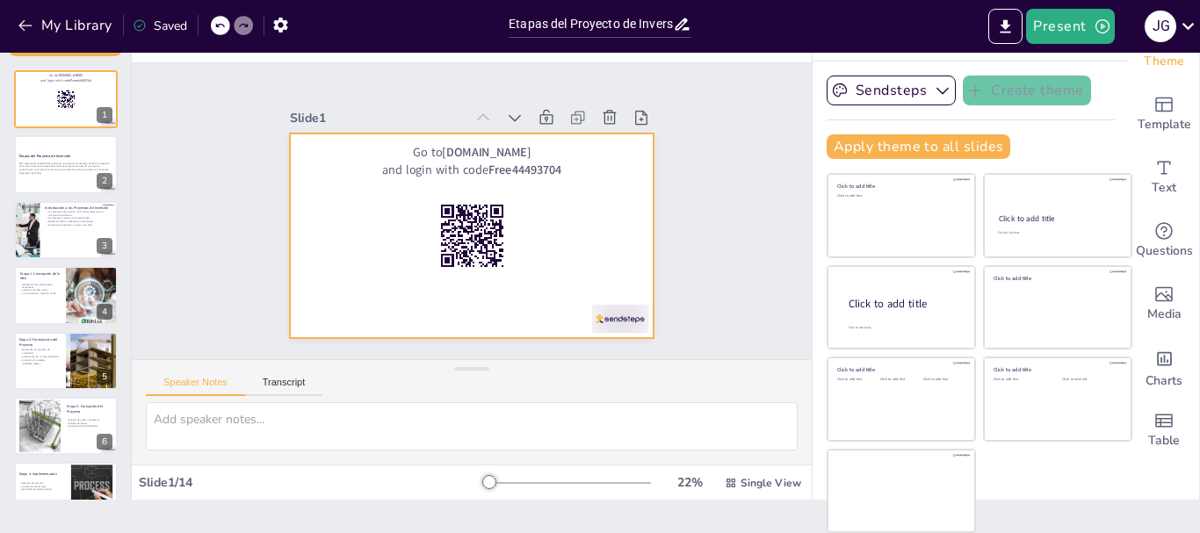
checkbox input "true"
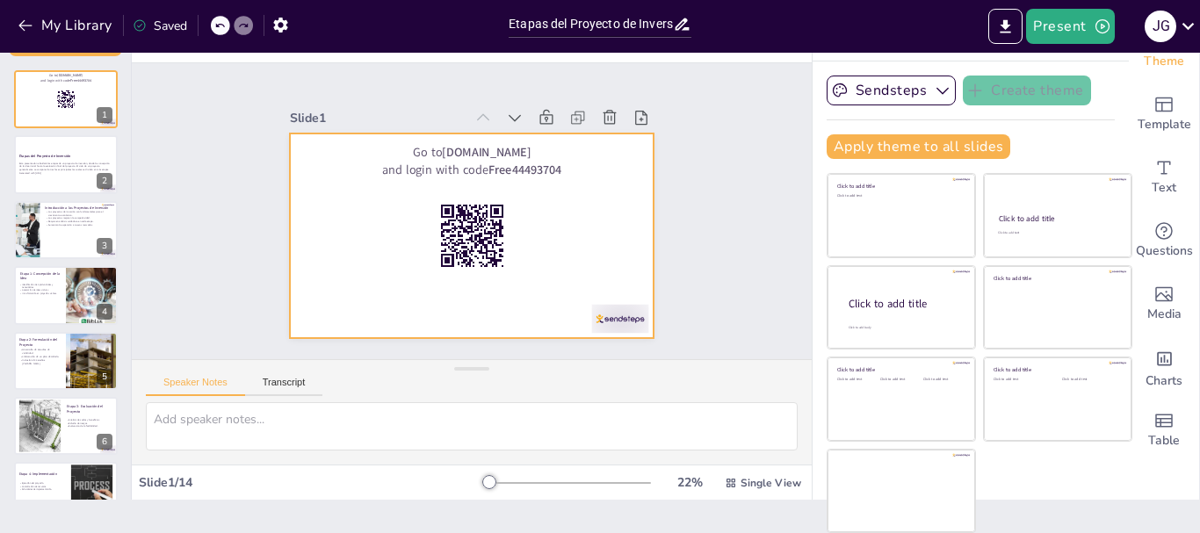
checkbox input "true"
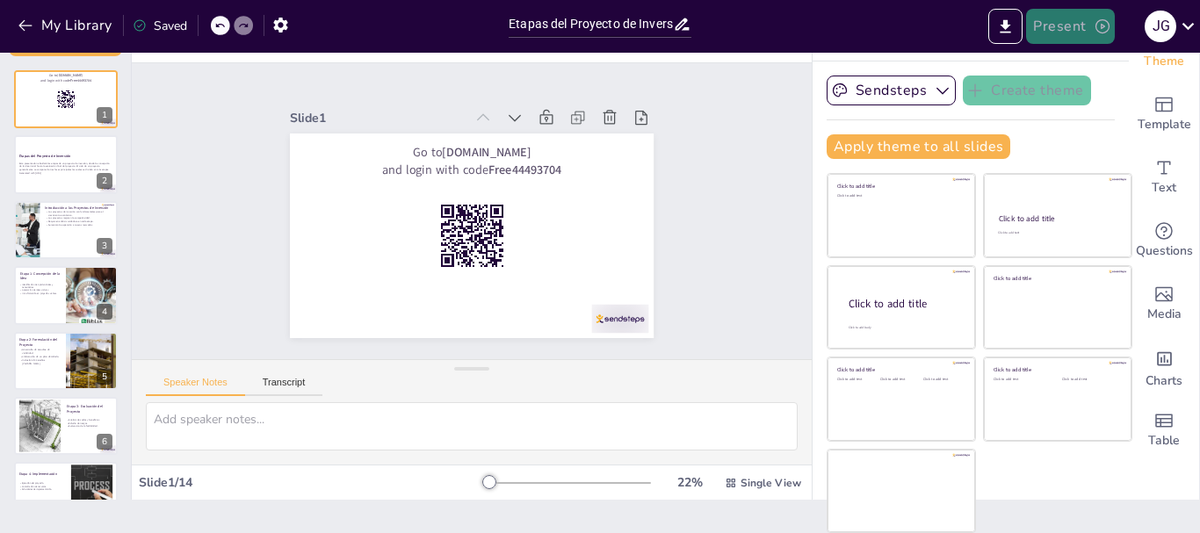
click at [1084, 32] on button "Present" at bounding box center [1070, 26] width 88 height 35
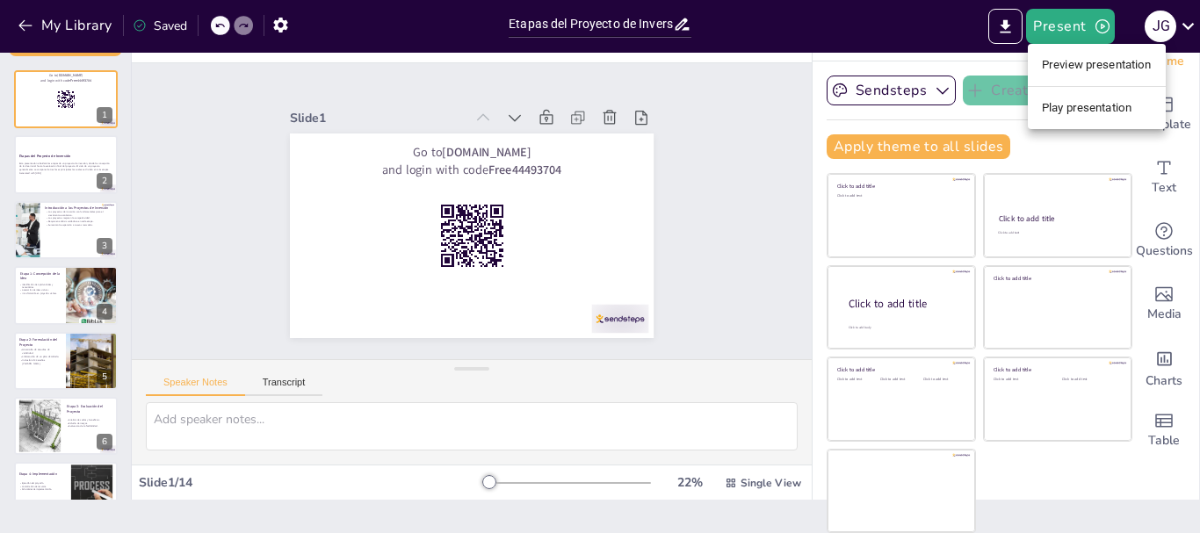
click at [747, 101] on div at bounding box center [600, 266] width 1200 height 533
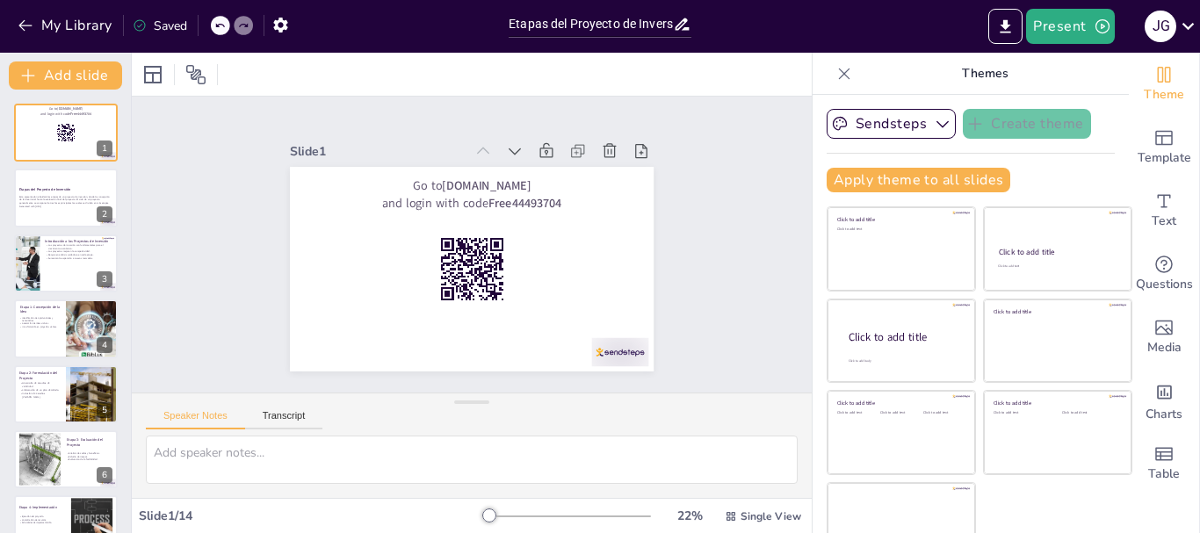
click at [836, 76] on icon at bounding box center [845, 74] width 18 height 18
checkbox input "true"
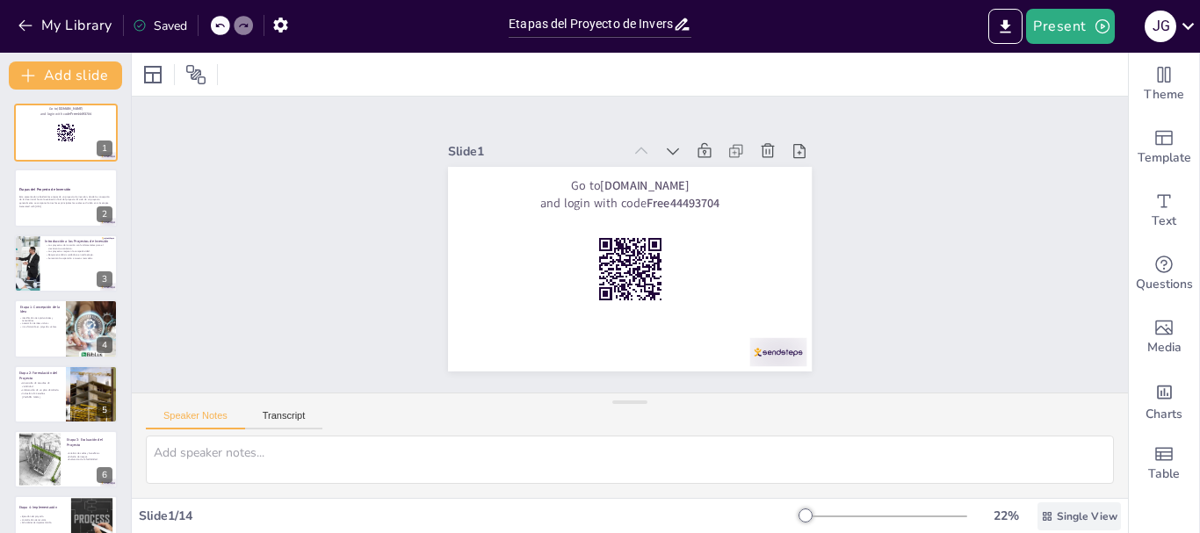
click at [1092, 516] on span "Single View" at bounding box center [1087, 517] width 61 height 14
click at [1061, 478] on span "List View" at bounding box center [1054, 477] width 92 height 17
checkbox input "true"
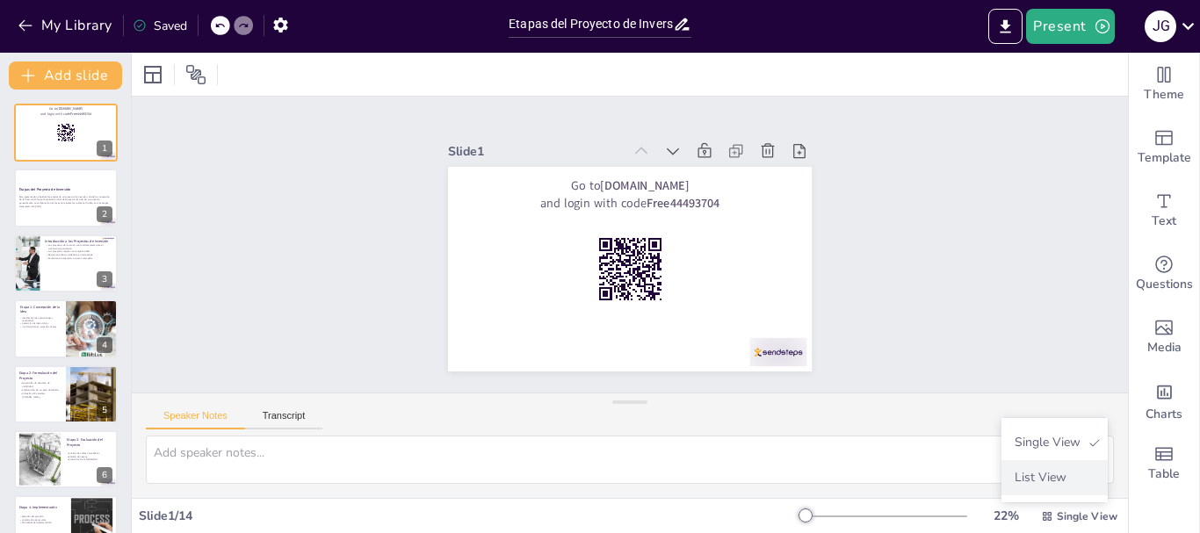
checkbox input "true"
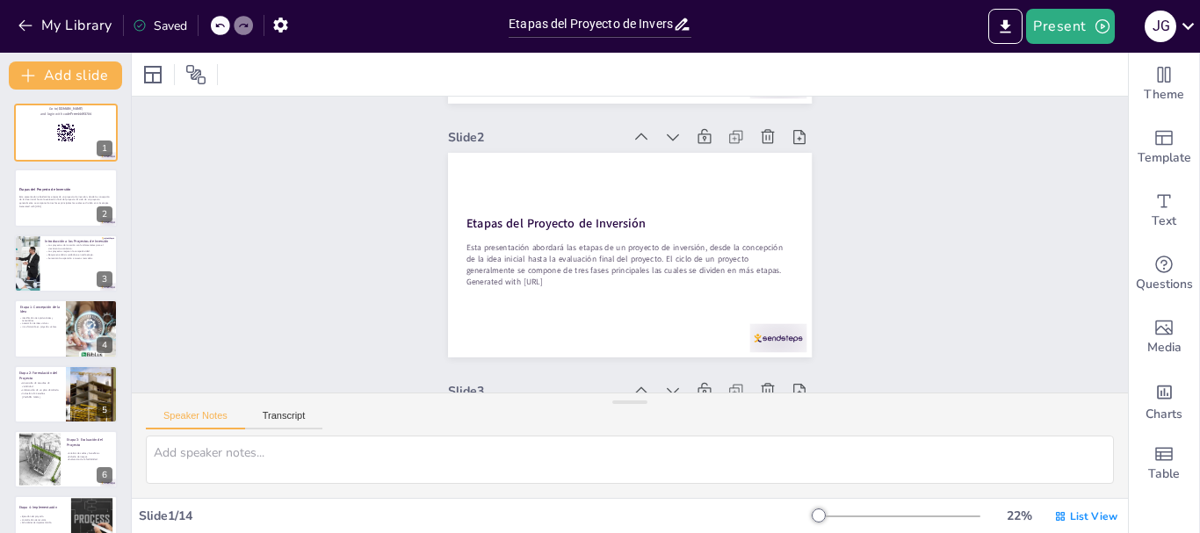
checkbox input "true"
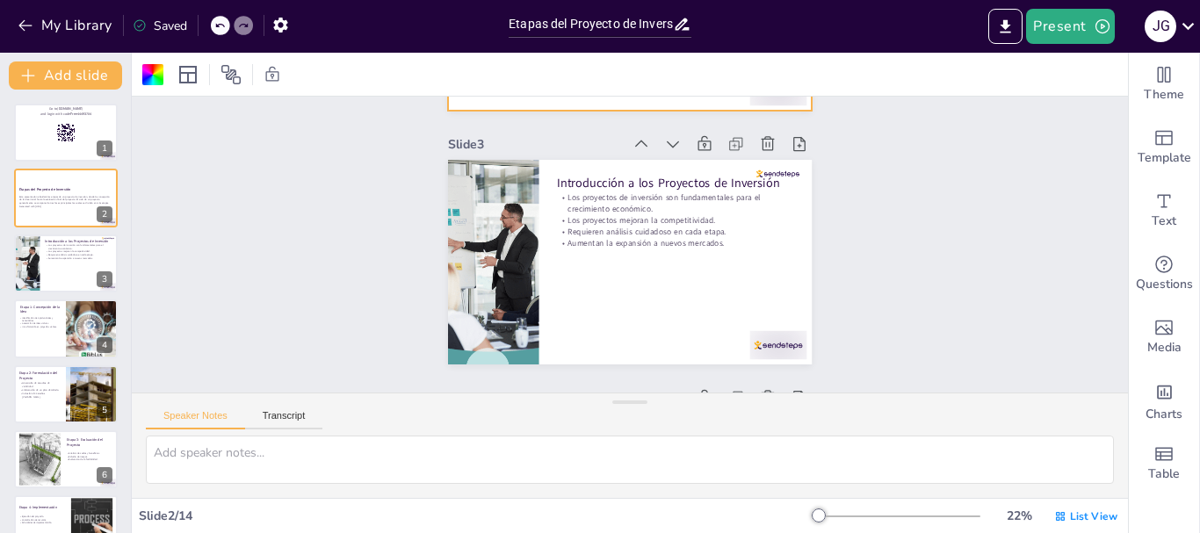
type textarea "Los proyectos de inversión son motores clave para el crecimiento económico. Al …"
checkbox input "true"
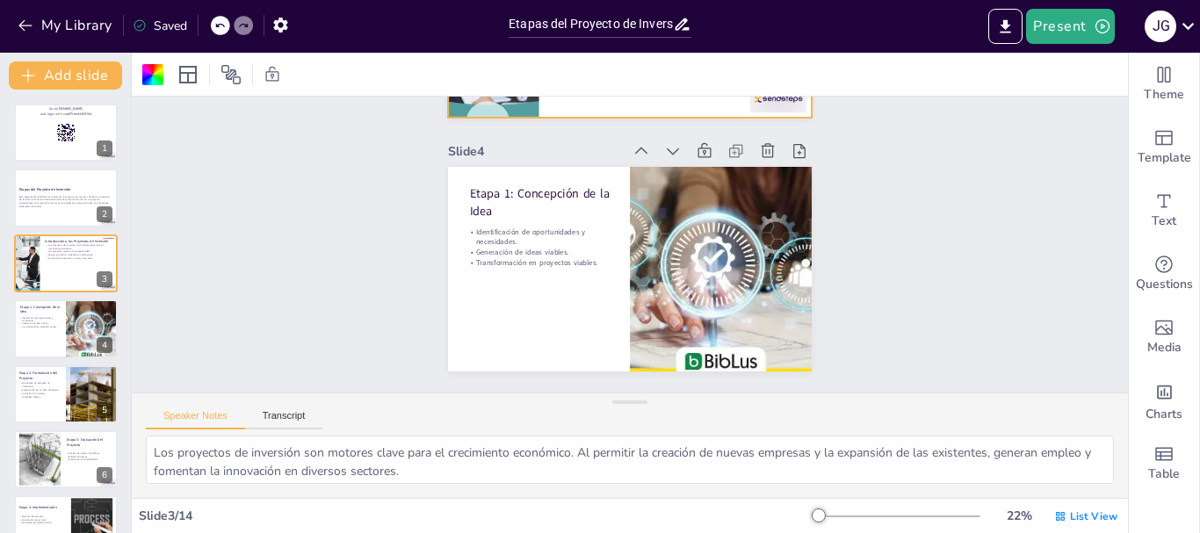
type textarea "La identificación de oportunidades y necesidades es crucial, ya que permite a l…"
checkbox input "true"
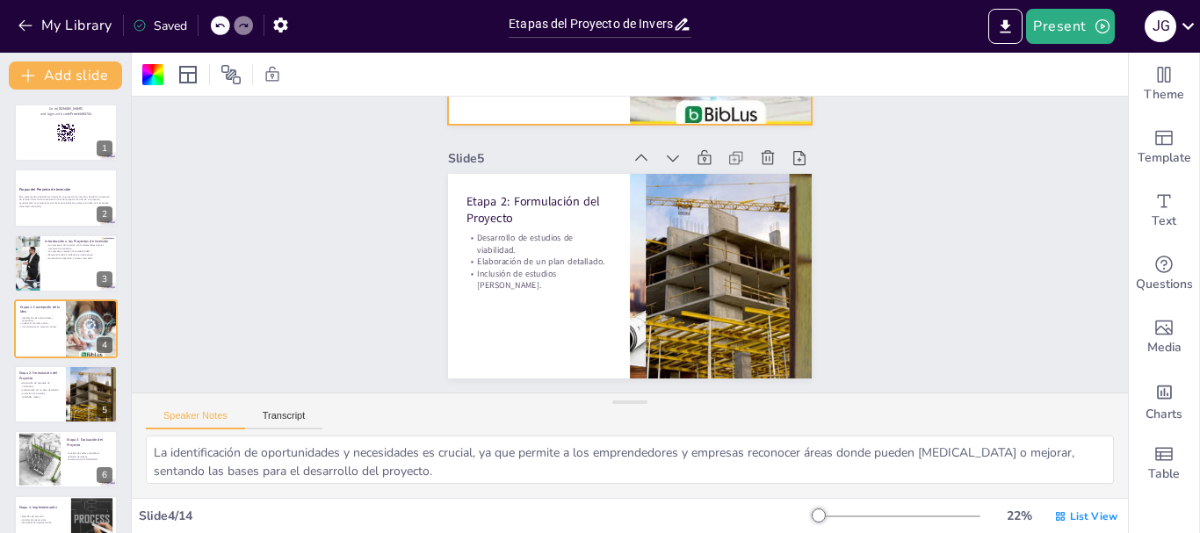
type textarea "Los estudios de viabilidad son fundamentales para determinar si un proyecto pue…"
checkbox input "true"
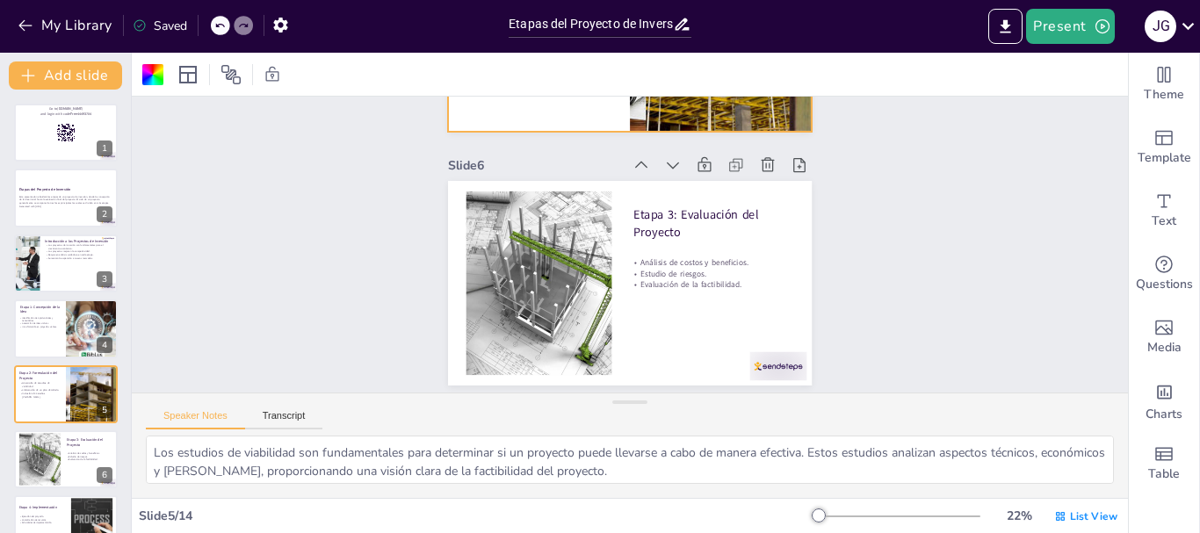
type textarea "El análisis de costos y beneficios es crucial para comprender si el proyecto ge…"
checkbox input "true"
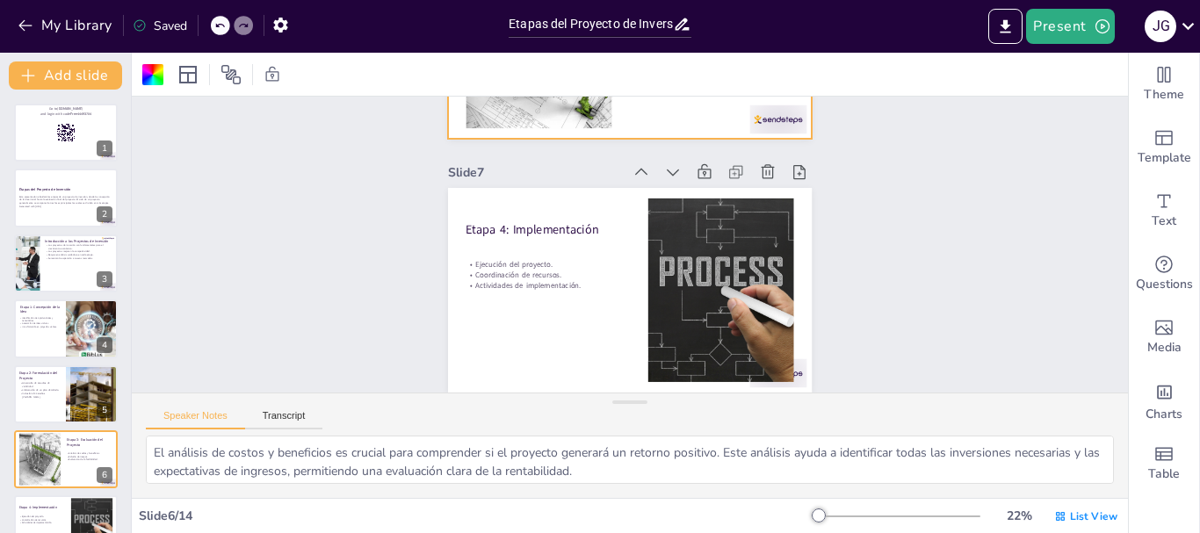
type textarea "La ejecución del proyecto es donde se materializan todas las planificaciones pr…"
checkbox input "true"
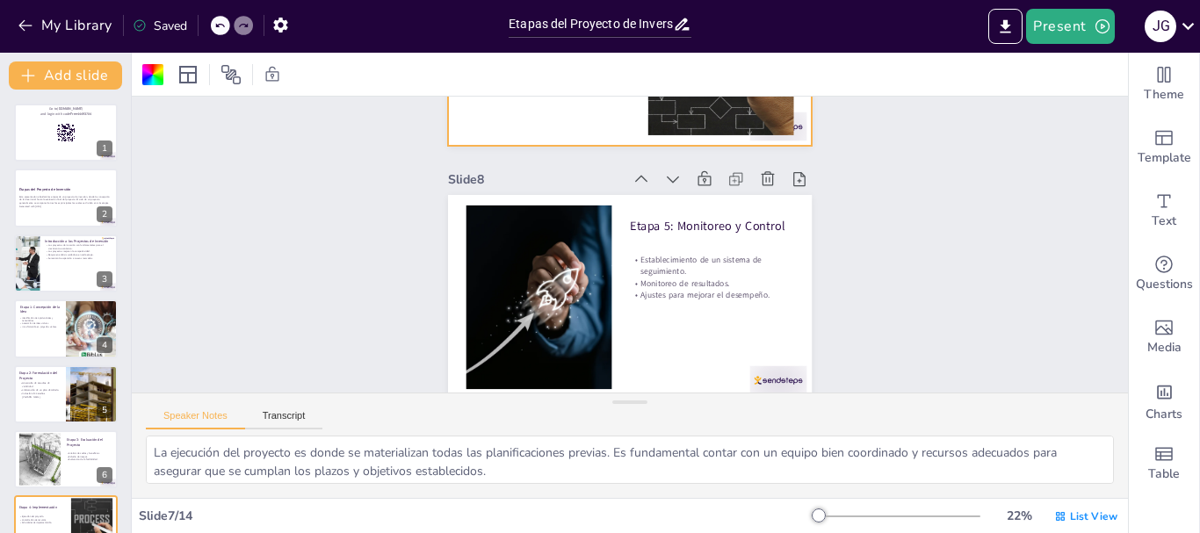
type textarea "Un sistema de seguimiento permite mantener el control sobre el avance del proye…"
checkbox input "true"
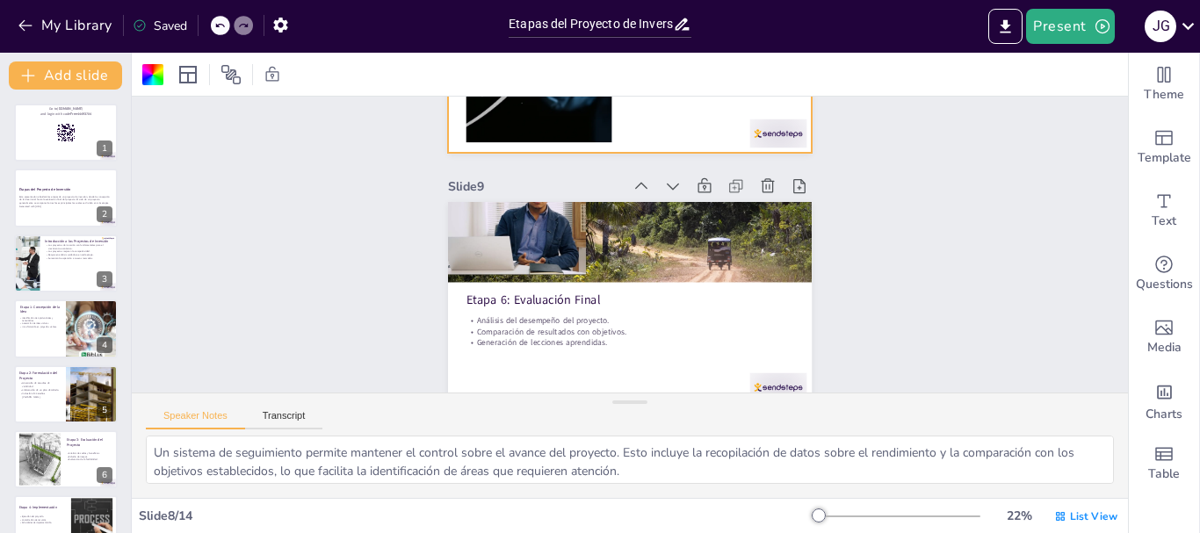
type textarea "El análisis del desempeño del proyecto es fundamental para entender si se han c…"
checkbox input "true"
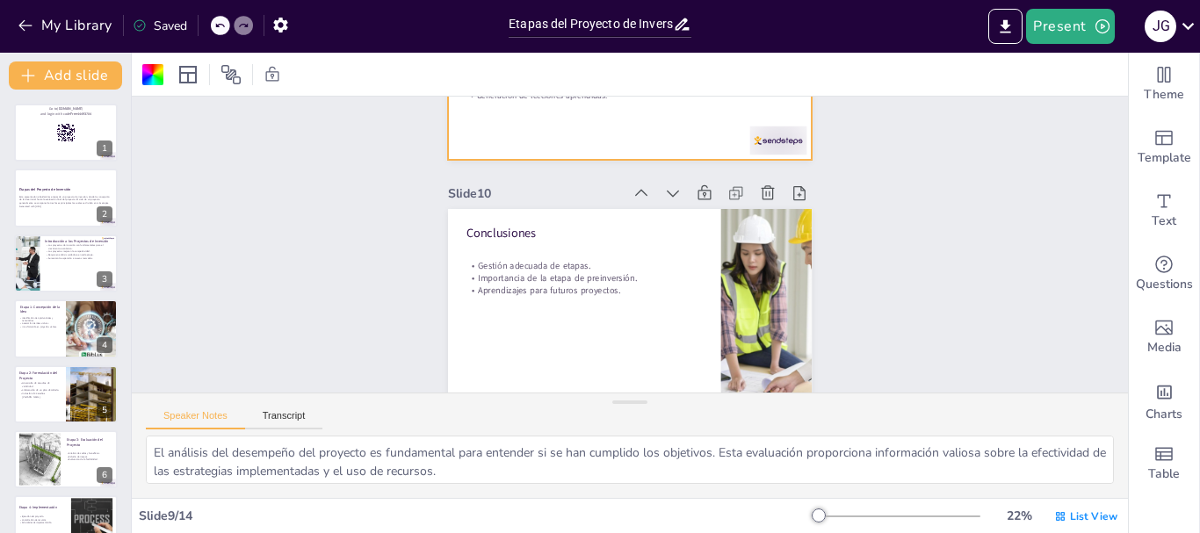
type textarea "La gestión adecuada de cada etapa es fundamental para el éxito del proyecto. Es…"
checkbox input "true"
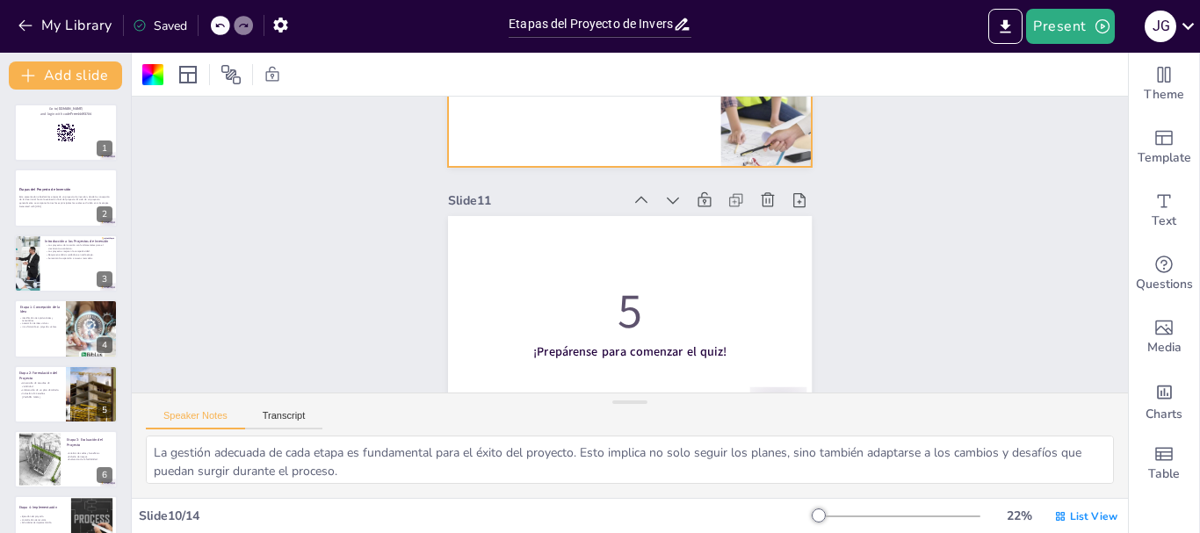
checkbox input "true"
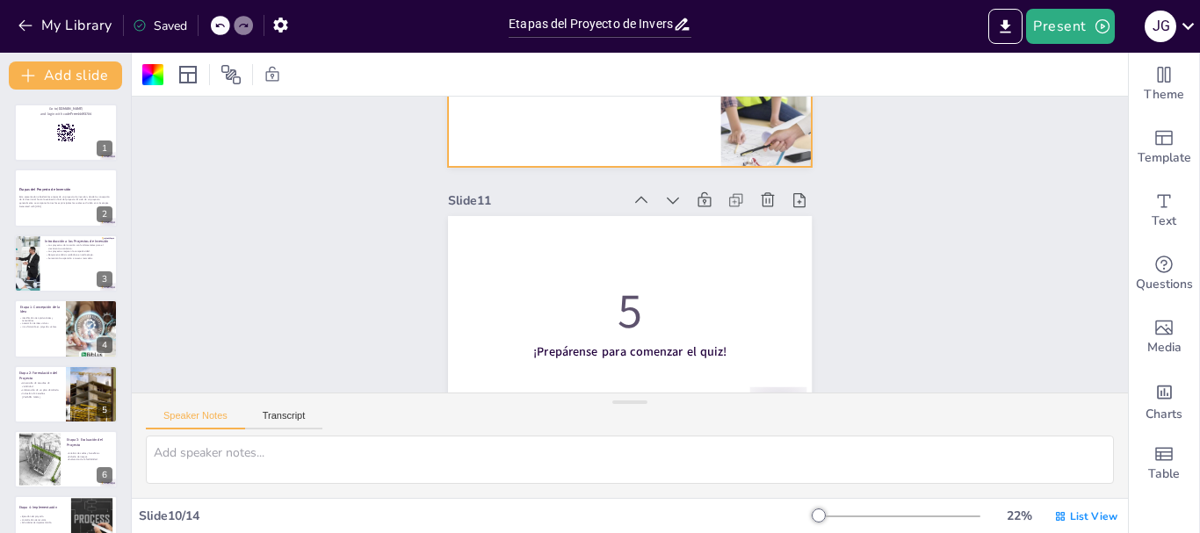
scroll to position [2716, 0]
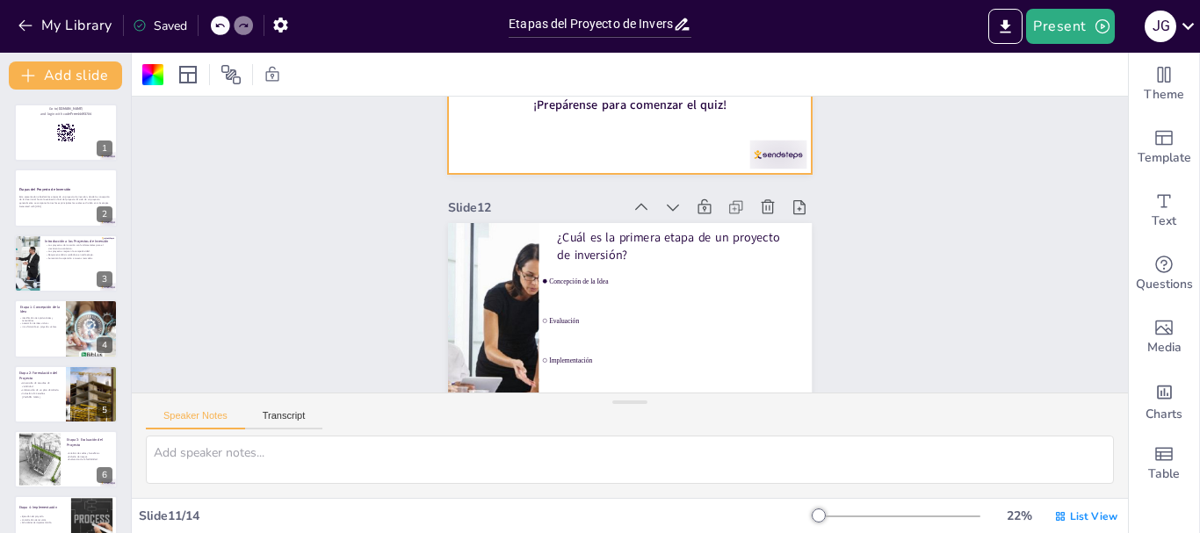
type textarea "La respuesta correcta es "Concepción de la Idea", que es la primera etapa de un…"
checkbox input "true"
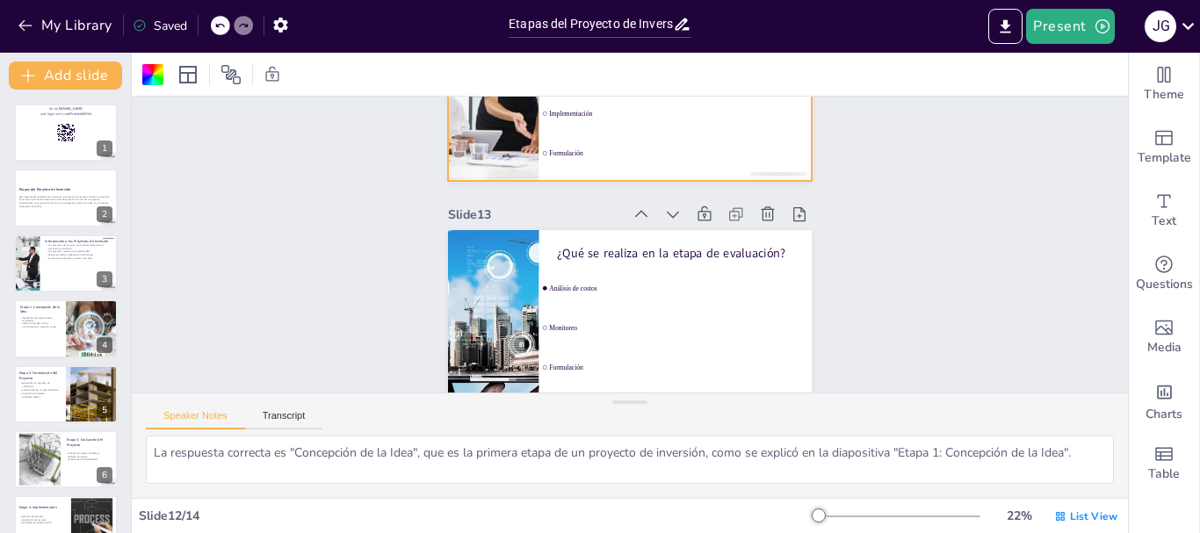
type textarea "La respuesta correcta es "Análisis de costos", que es una actividad clave en la…"
checkbox input "true"
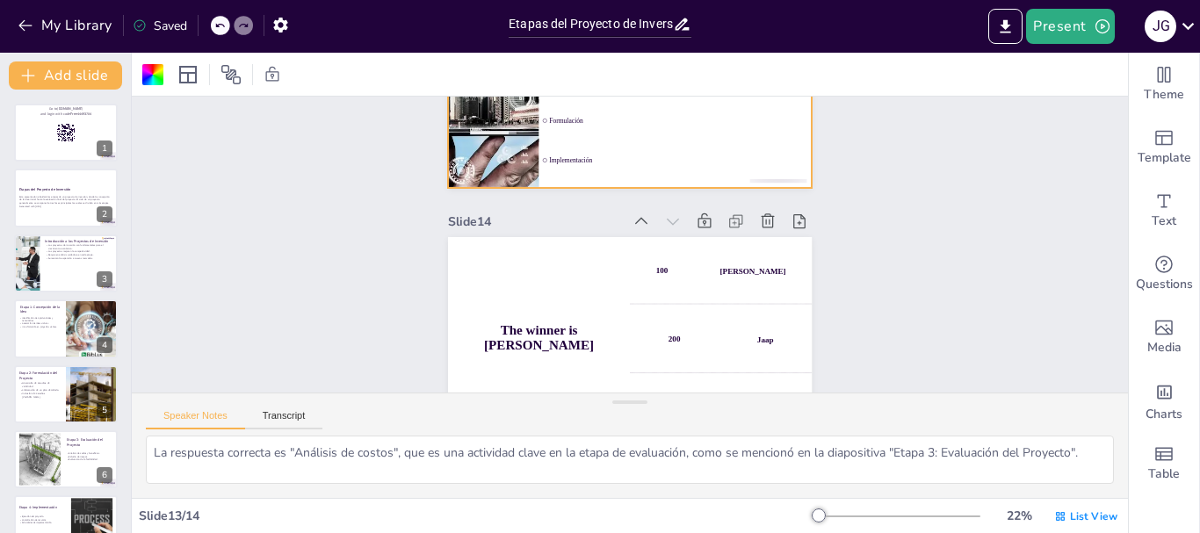
scroll to position [3216, 0]
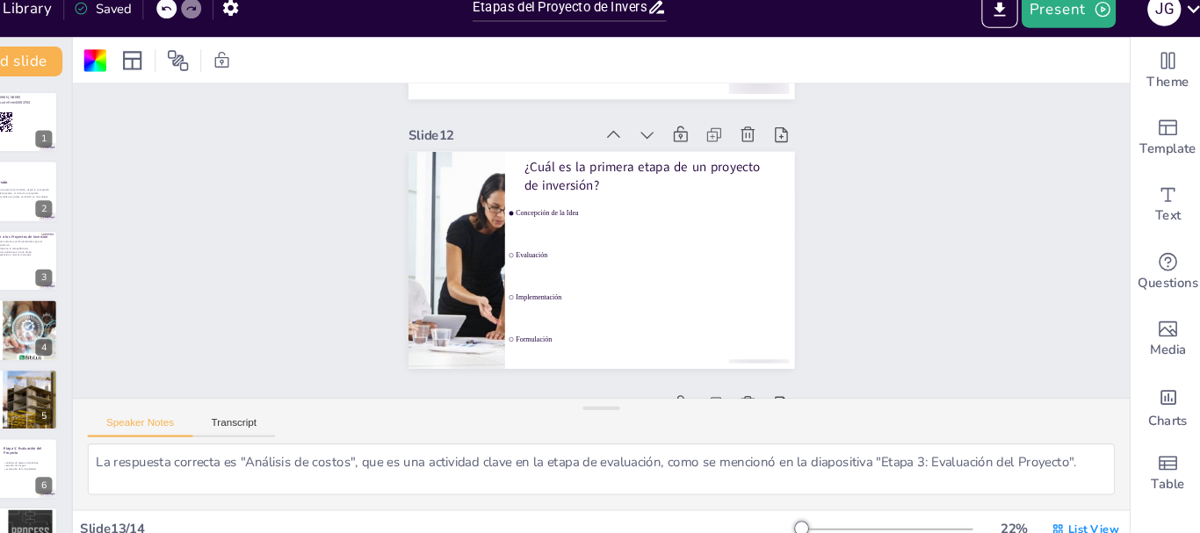
checkbox input "true"
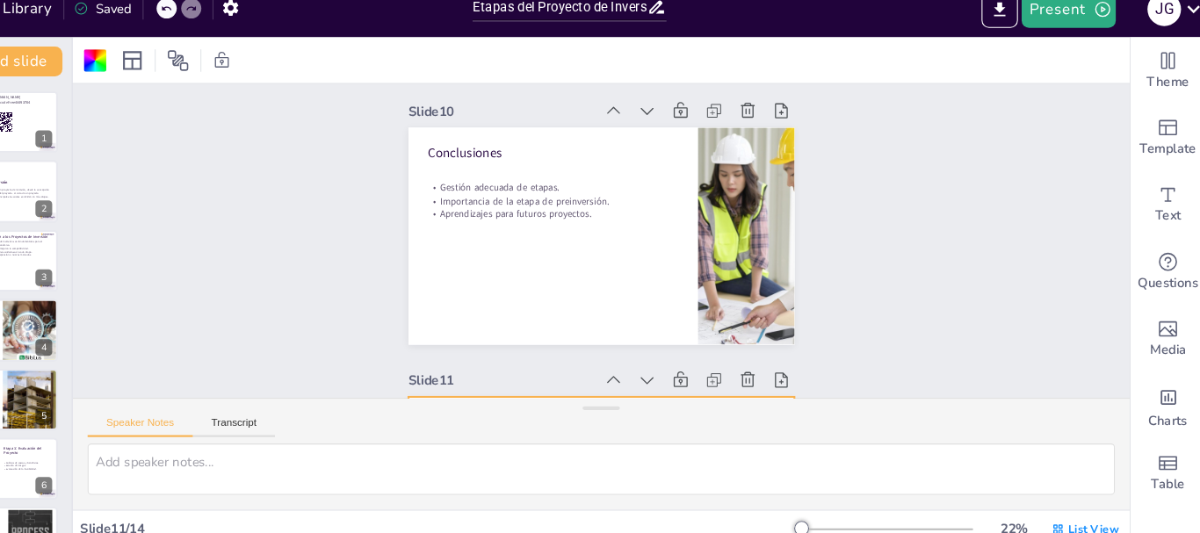
type textarea "La gestión adecuada de cada etapa es fundamental para el éxito del proyecto. Es…"
checkbox input "true"
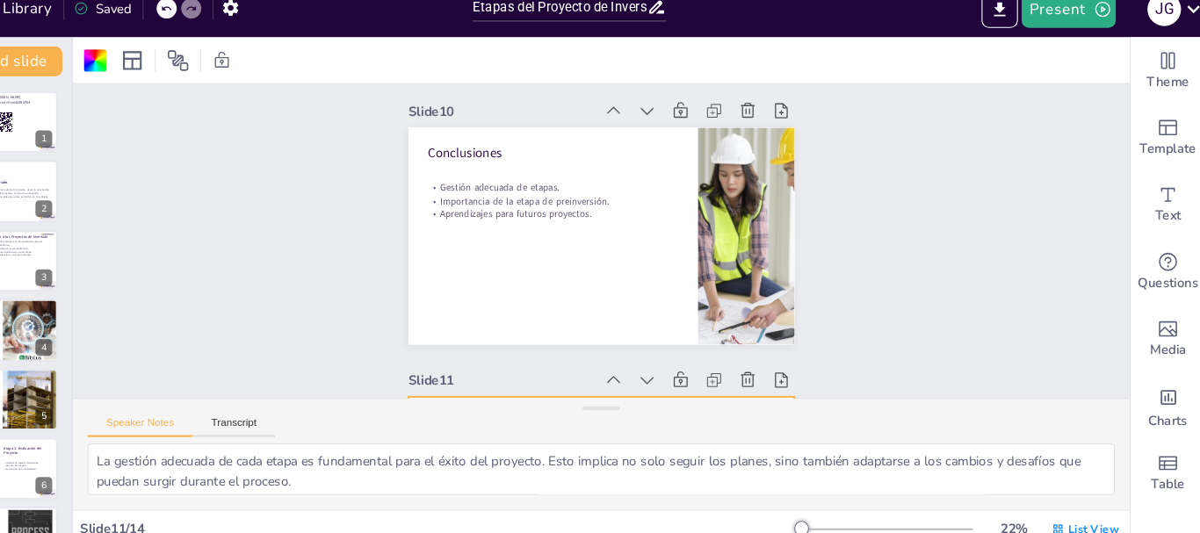
checkbox input "true"
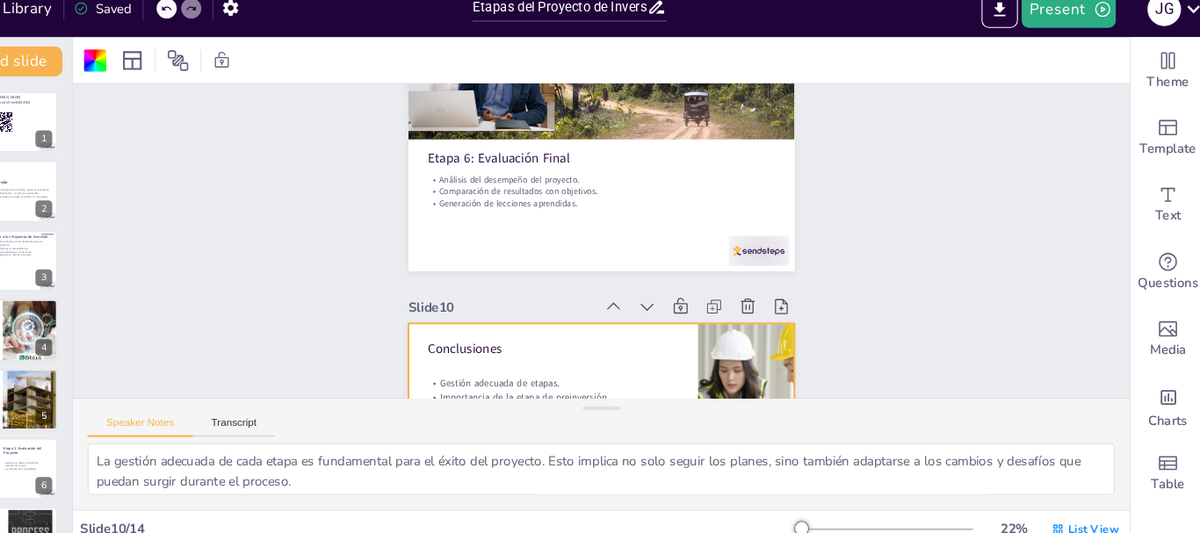
type textarea "Un sistema de seguimiento permite mantener el control sobre el avance del proye…"
checkbox input "true"
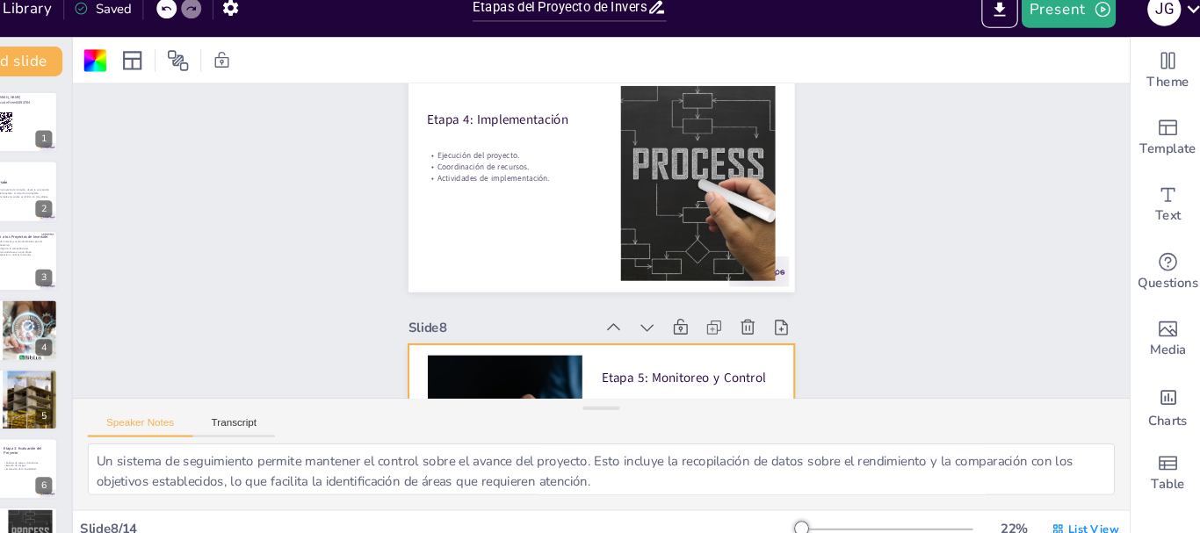
type textarea "El análisis de costos y beneficios es crucial para comprender si el proyecto ge…"
checkbox input "true"
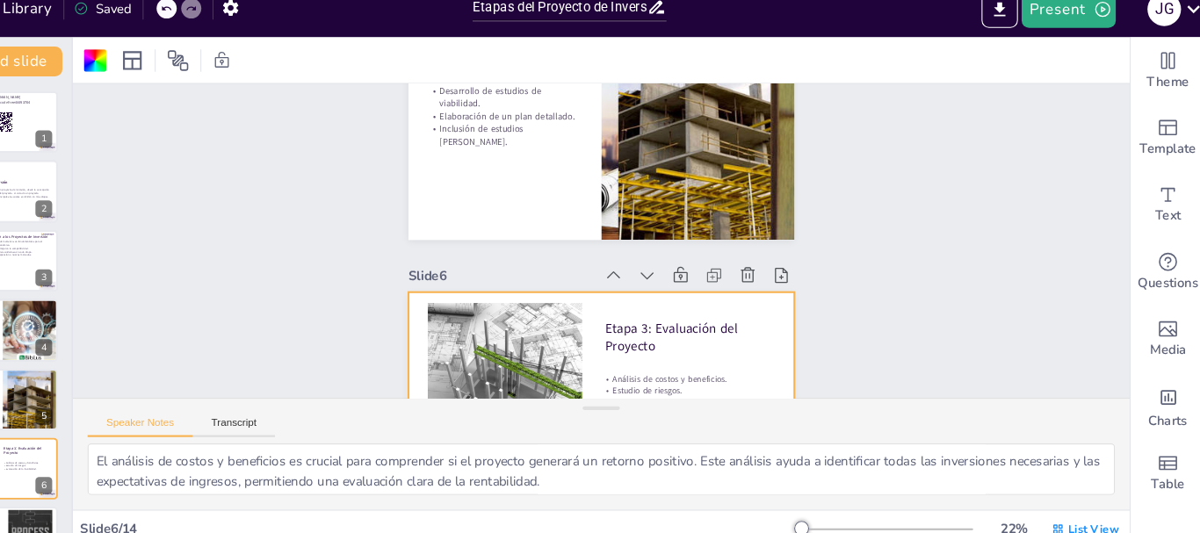
type textarea "Los estudios de viabilidad son fundamentales para determinar si un proyecto pue…"
checkbox input "true"
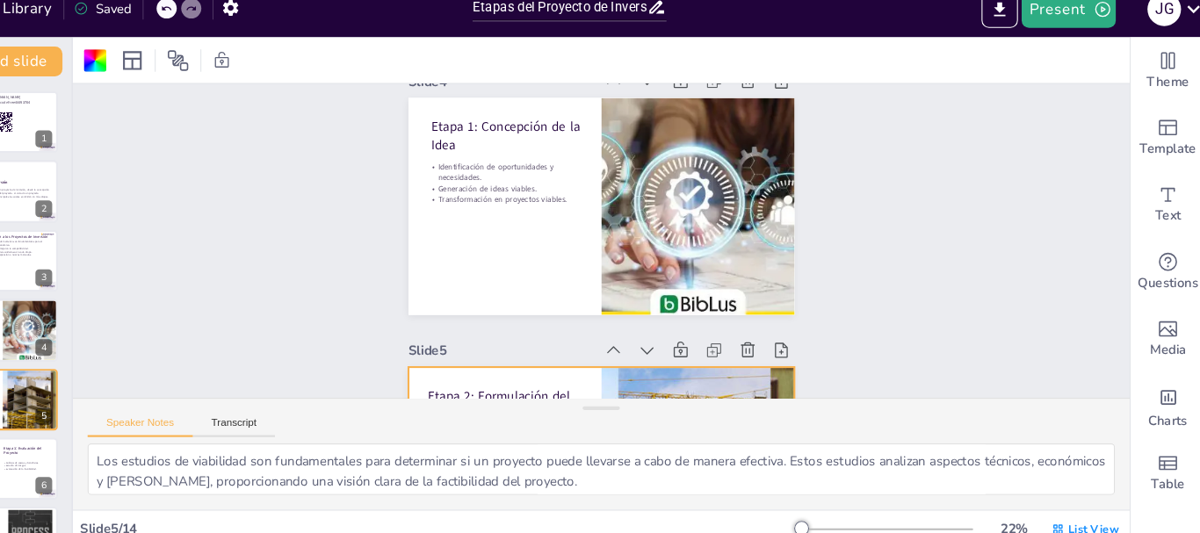
type textarea "Los proyectos de inversión son motores clave para el crecimiento económico. Al …"
checkbox input "true"
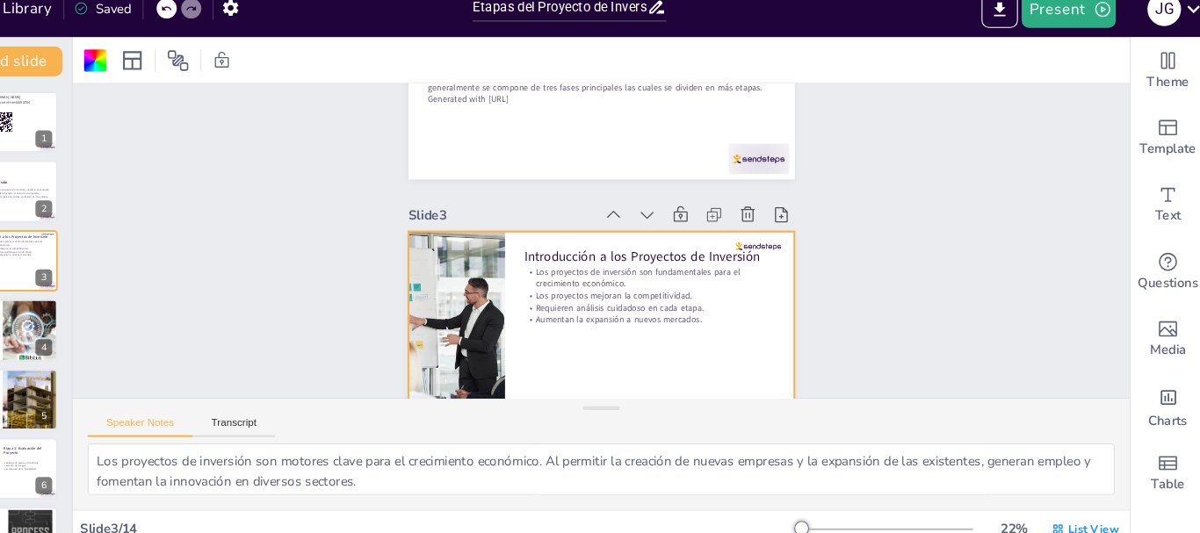
checkbox input "true"
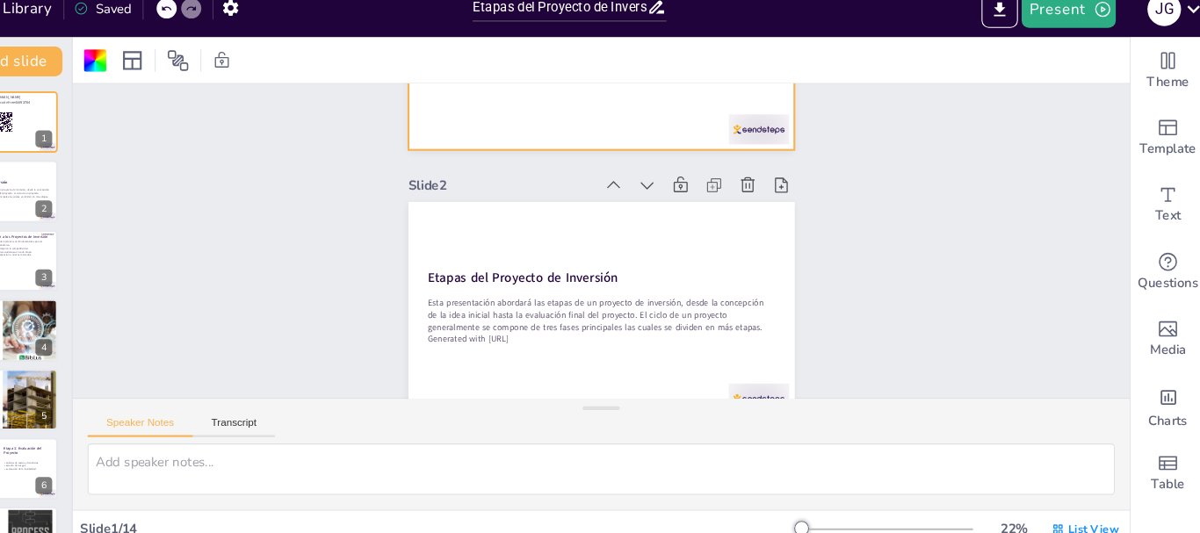
scroll to position [0, 0]
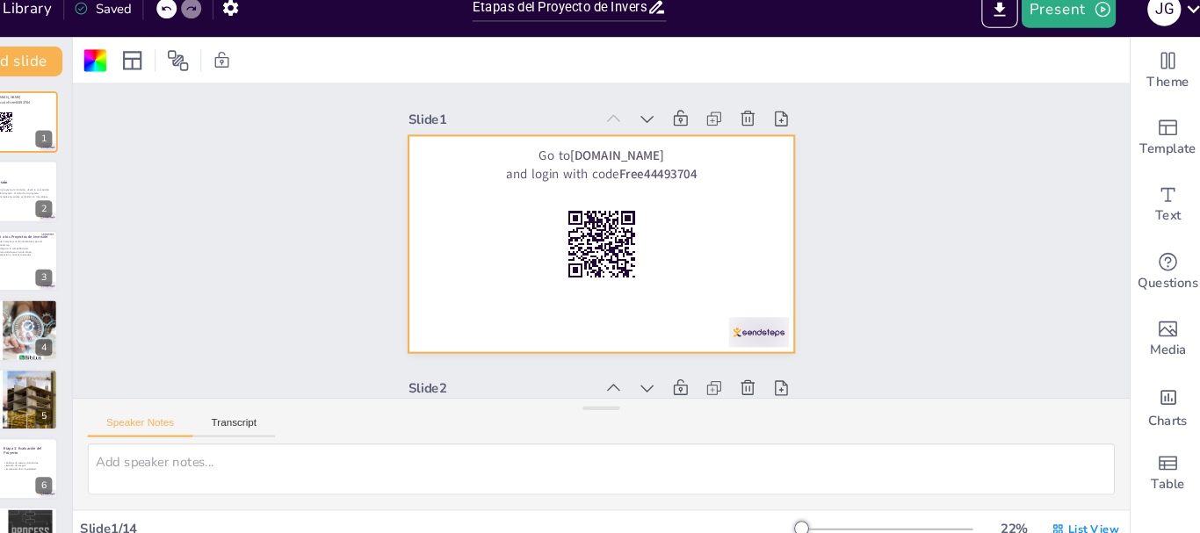
click at [812, 518] on div at bounding box center [819, 516] width 14 height 14
checkbox input "true"
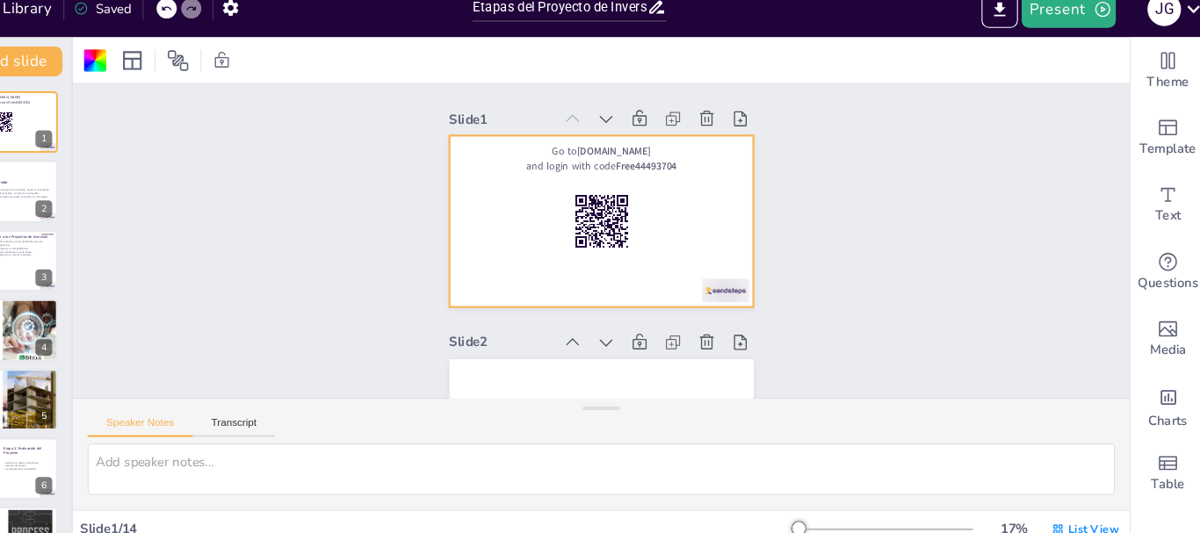
checkbox input "true"
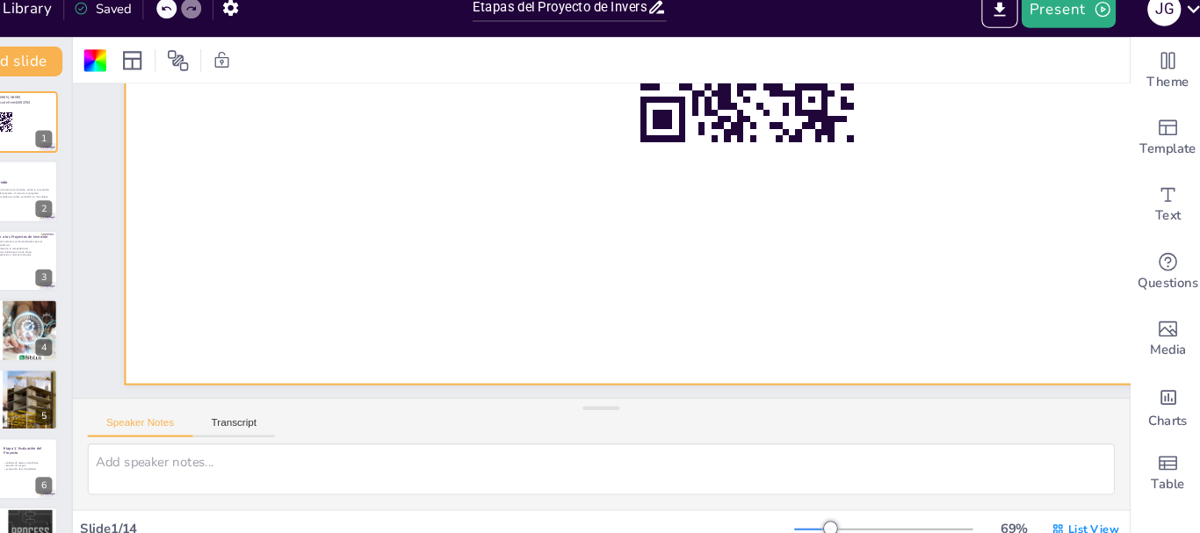
checkbox input "true"
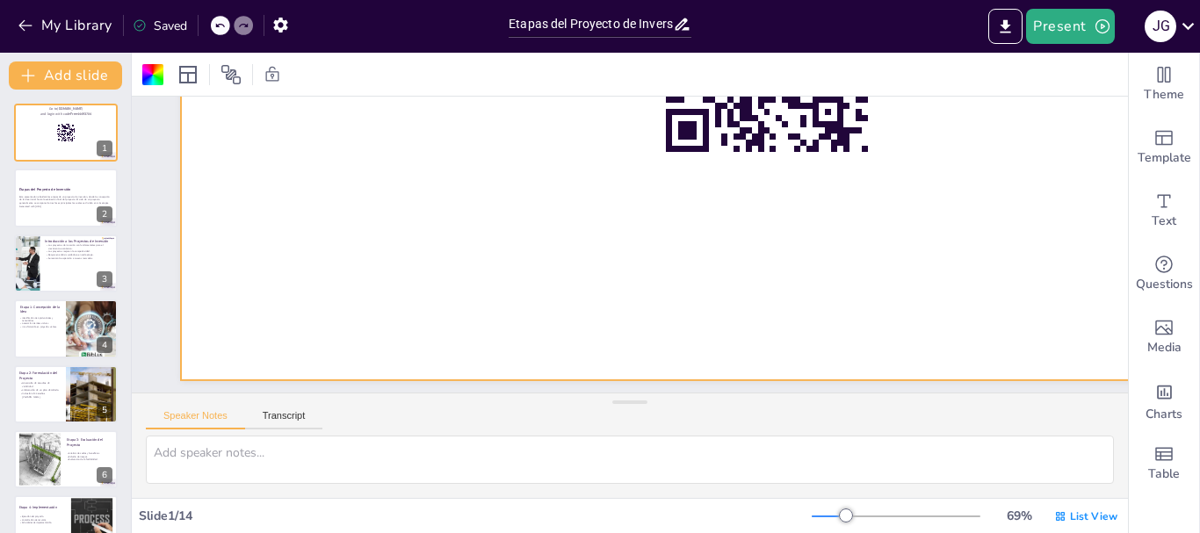
checkbox input "true"
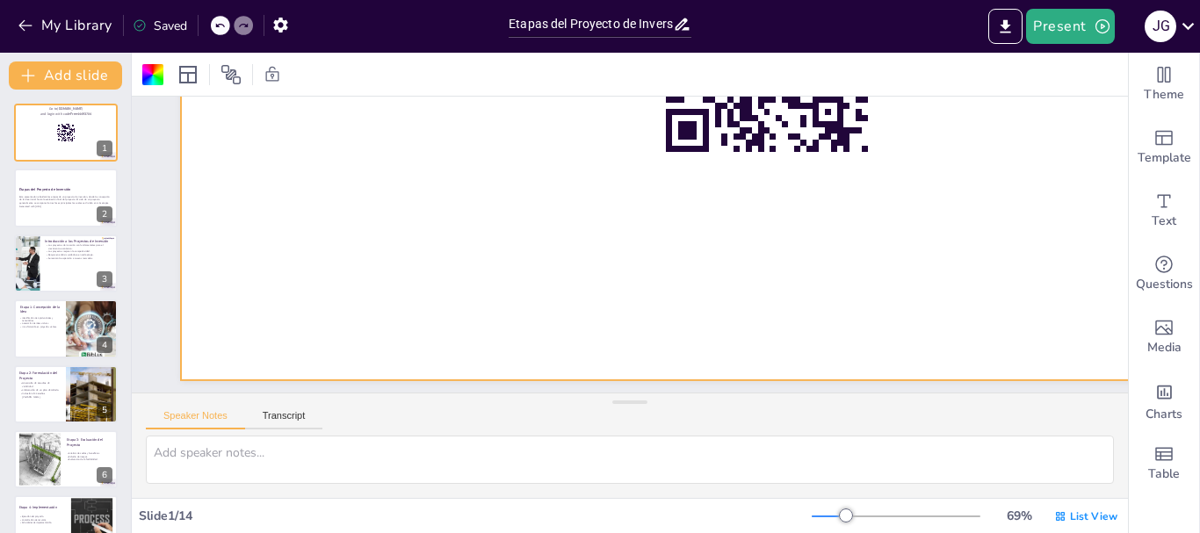
checkbox input "true"
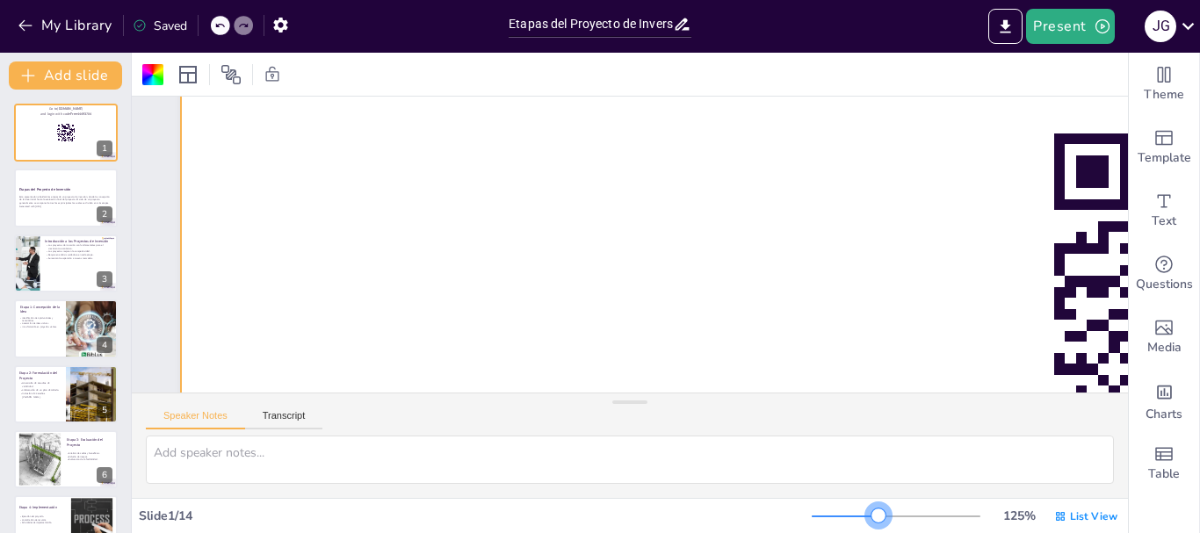
click at [867, 517] on div at bounding box center [896, 517] width 169 height 14
checkbox input "true"
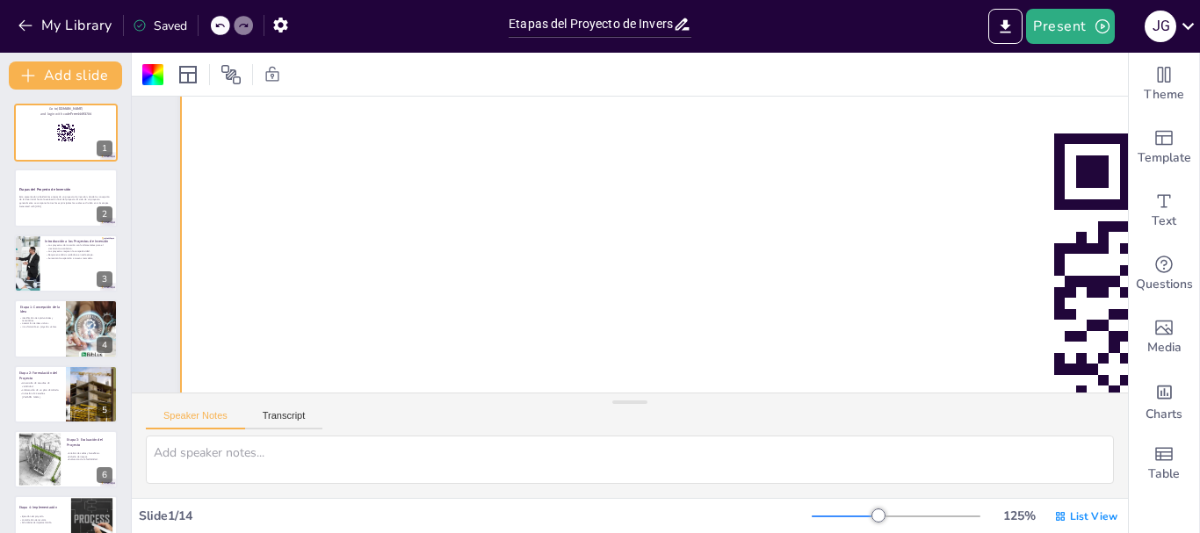
click at [812, 518] on div at bounding box center [896, 517] width 169 height 14
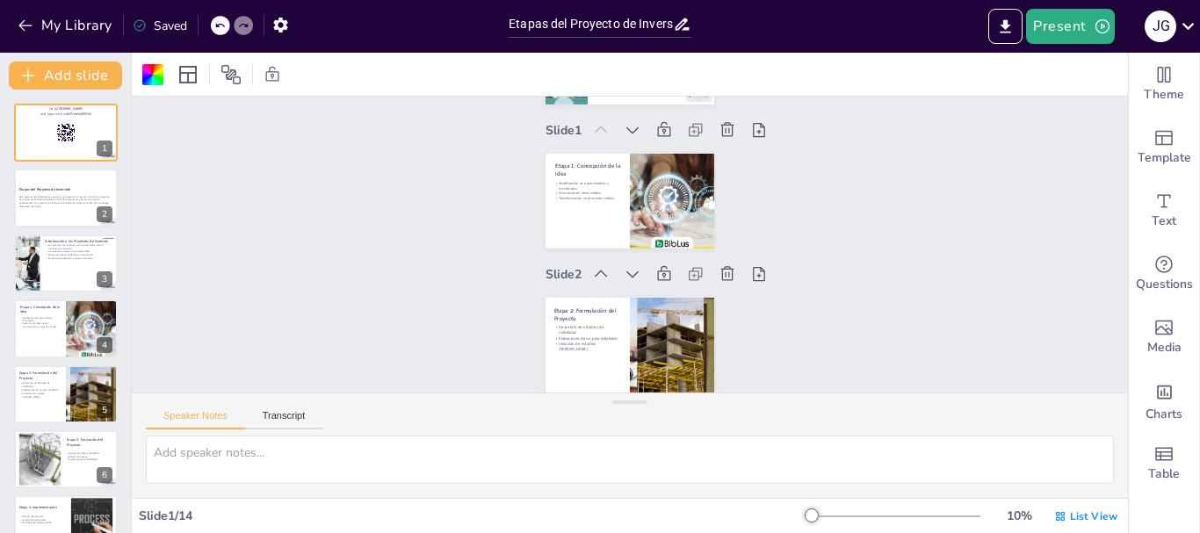
checkbox input "true"
click at [818, 518] on div at bounding box center [896, 517] width 169 height 14
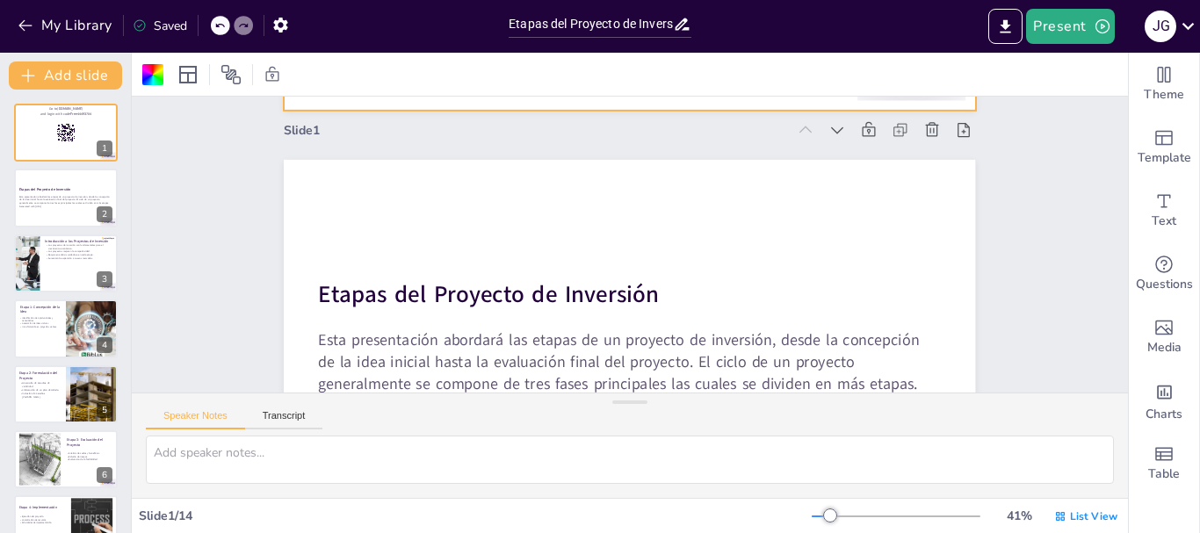
checkbox input "true"
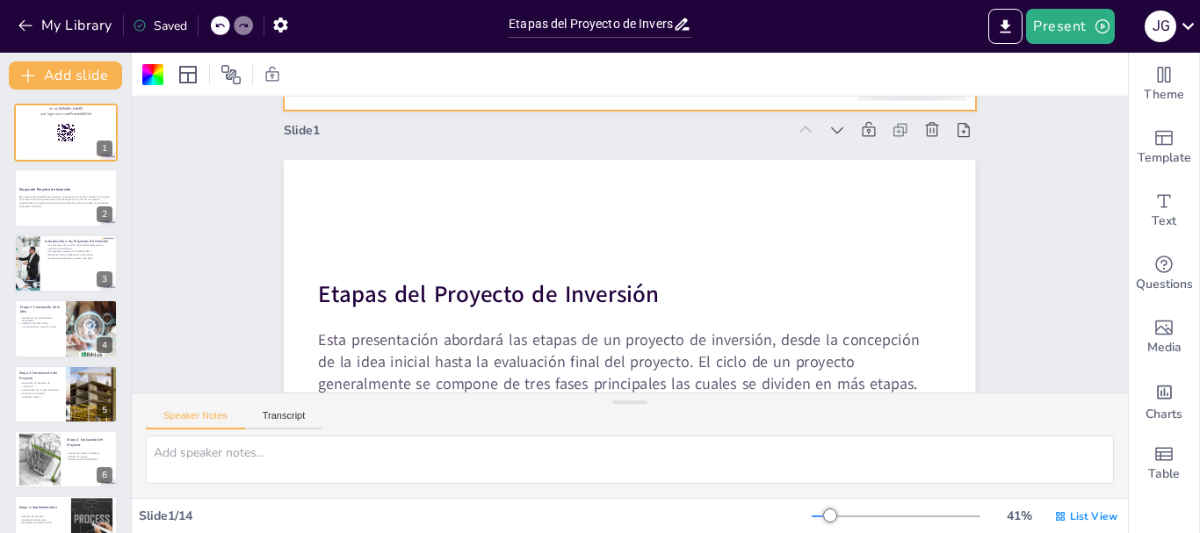
checkbox input "true"
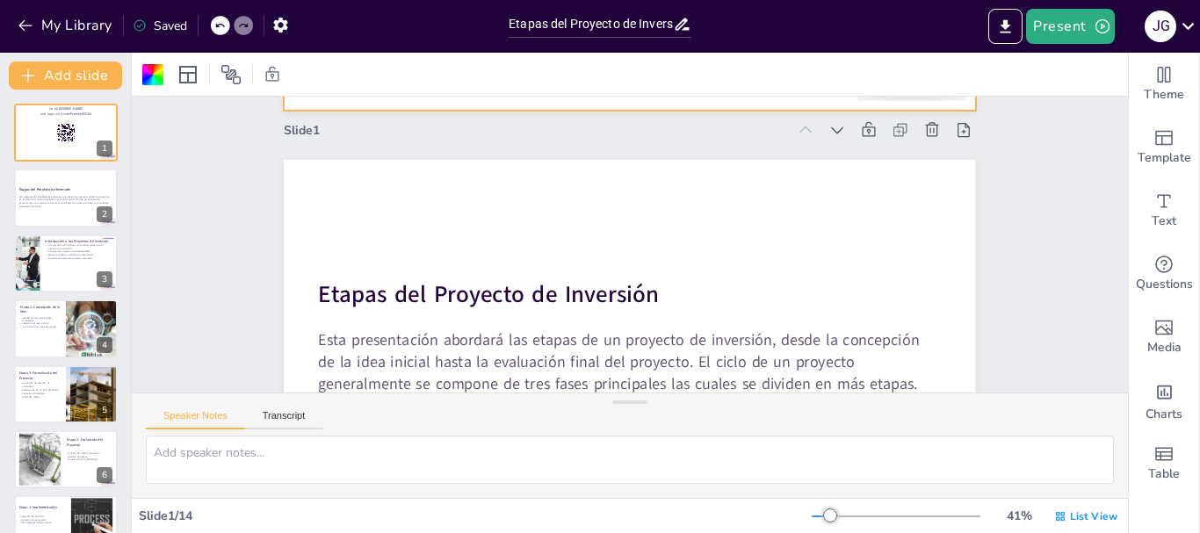
checkbox input "true"
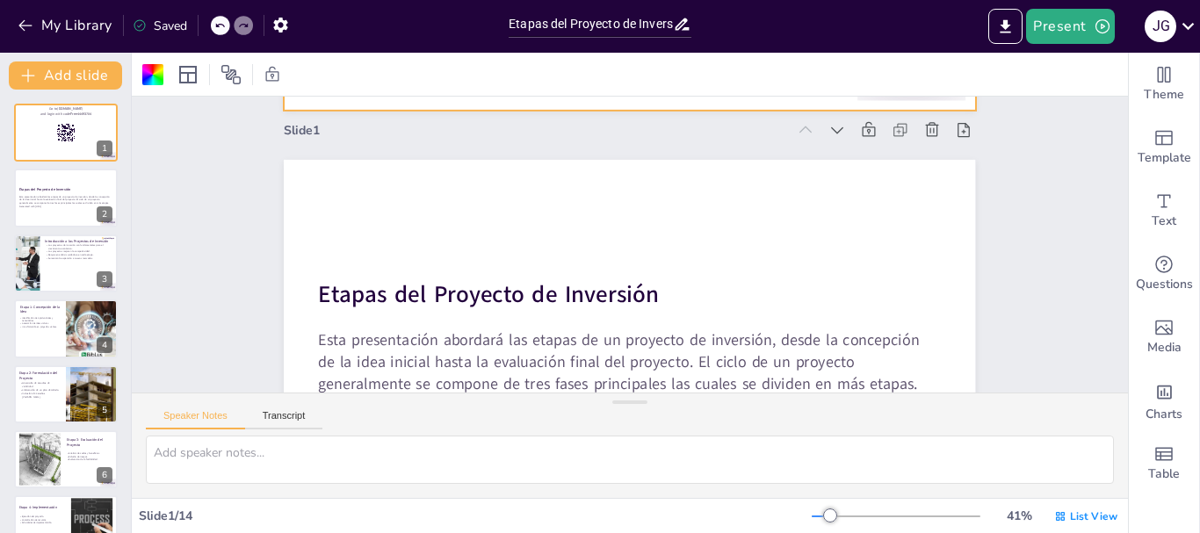
checkbox input "true"
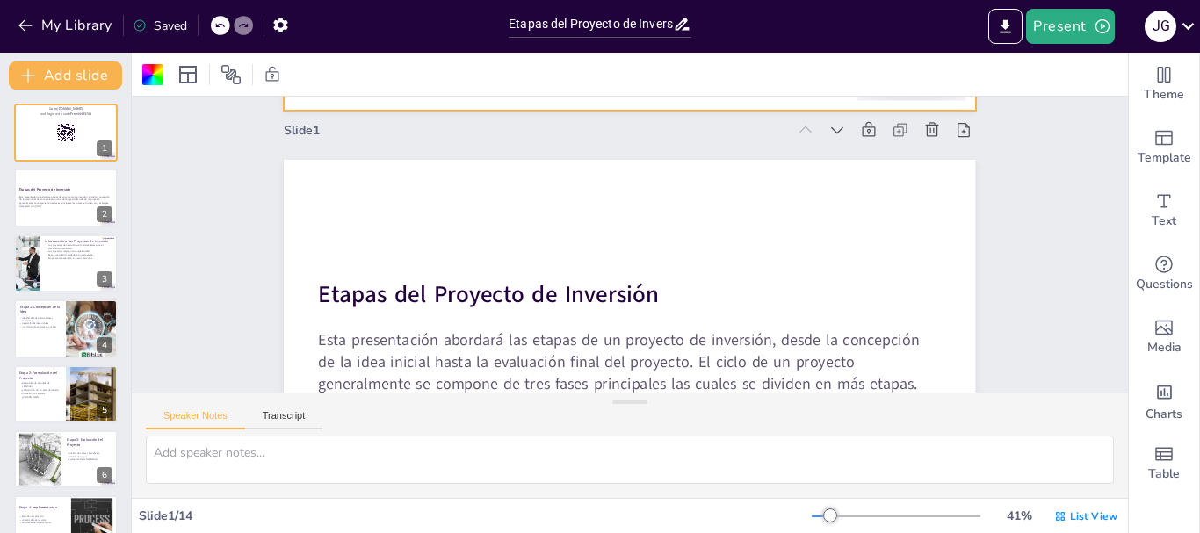
checkbox input "true"
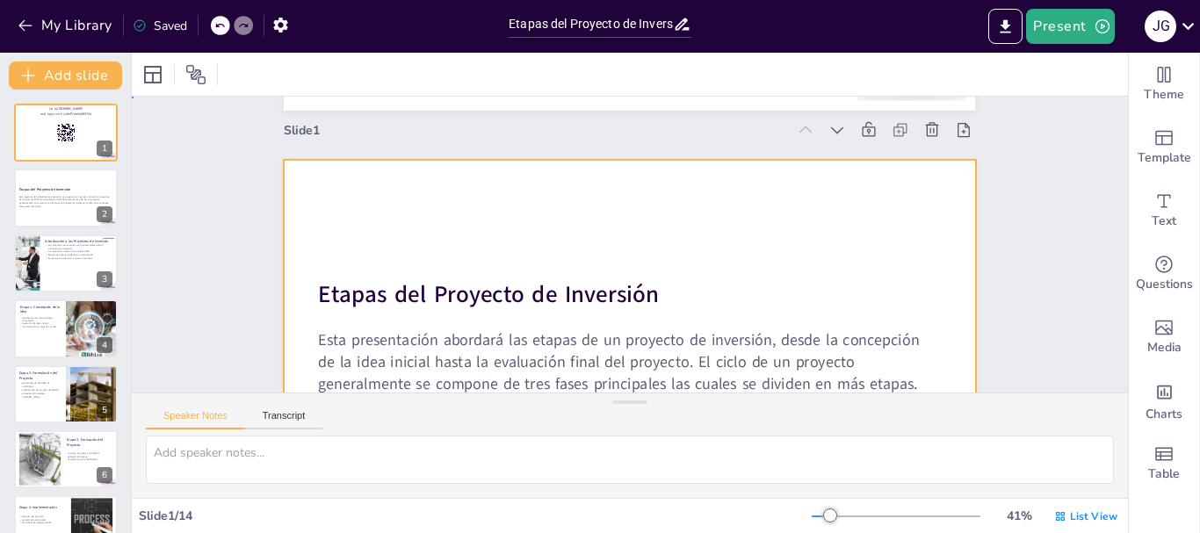
click at [880, 215] on div at bounding box center [618, 354] width 729 height 460
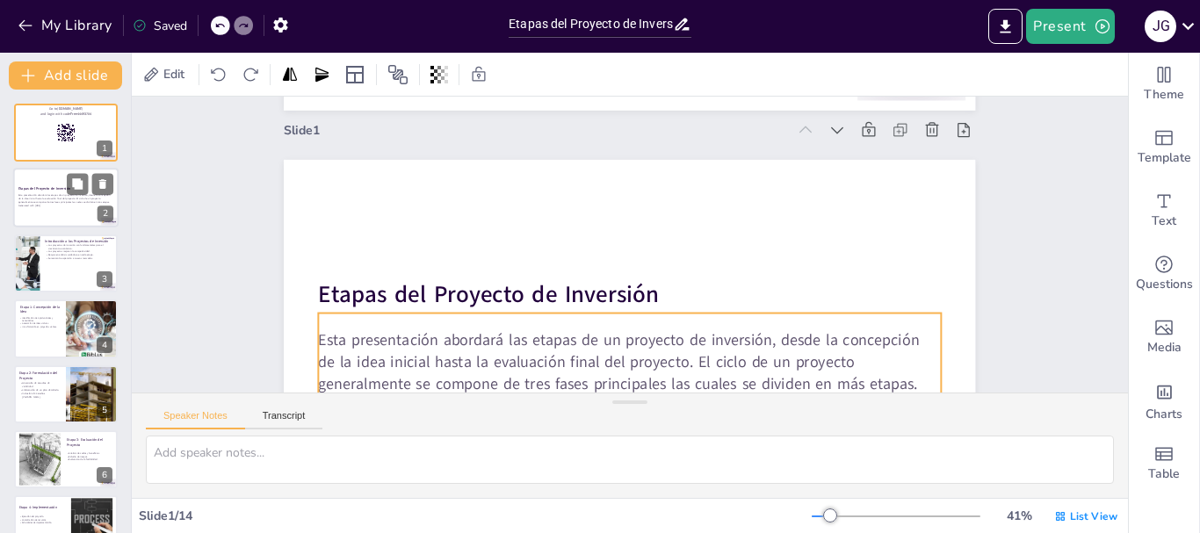
click at [56, 202] on p "Esta presentación abordará las etapas de un proyecto de inversión, desde la con…" at bounding box center [65, 199] width 95 height 10
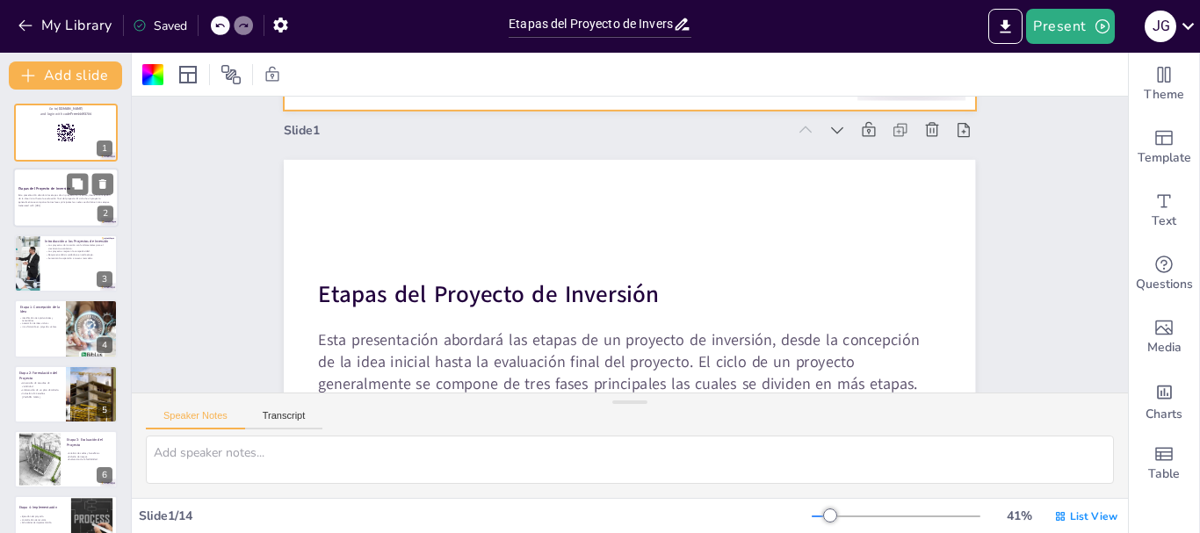
scroll to position [110, 0]
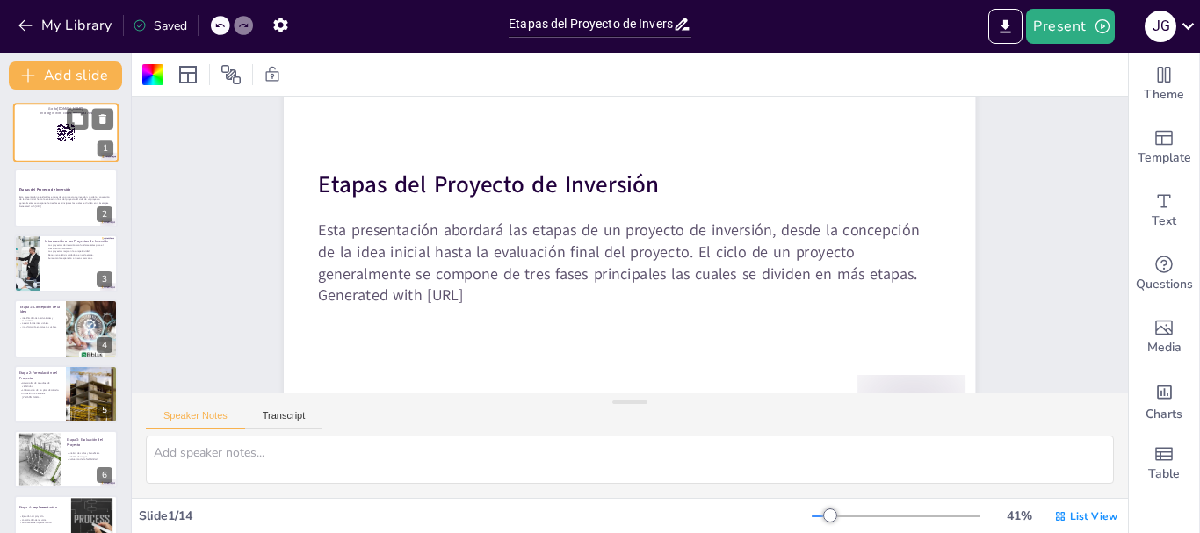
click at [55, 154] on div at bounding box center [65, 133] width 105 height 60
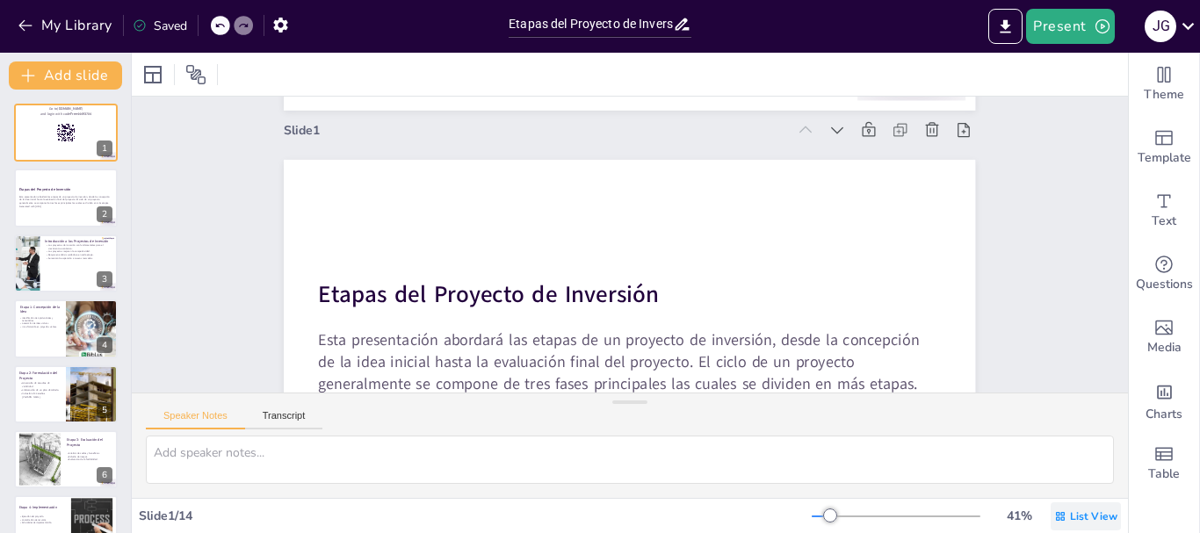
click at [1071, 529] on div "List View" at bounding box center [1086, 517] width 70 height 28
click at [1057, 446] on span "Single View" at bounding box center [1060, 442] width 80 height 17
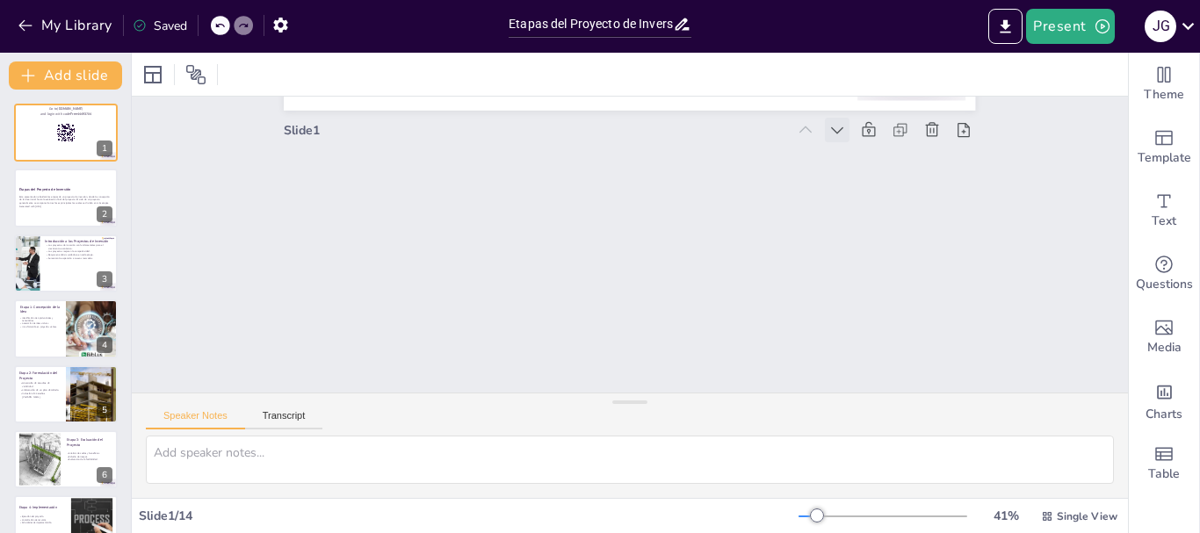
click at [829, 122] on icon at bounding box center [838, 130] width 18 height 18
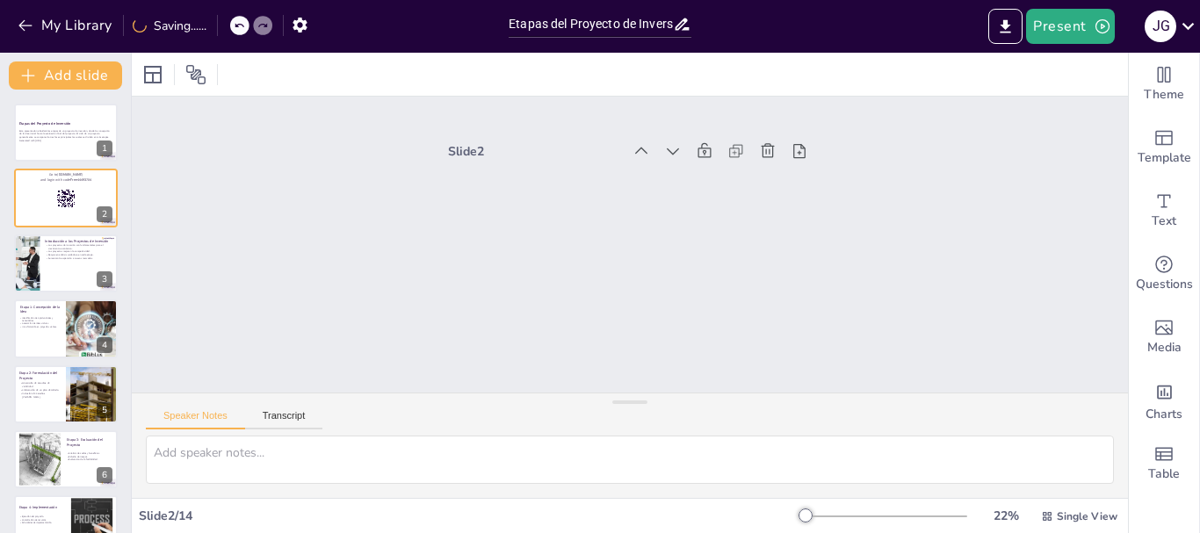
click at [631, 149] on div at bounding box center [727, 161] width 192 height 44
click at [629, 149] on div at bounding box center [641, 151] width 25 height 25
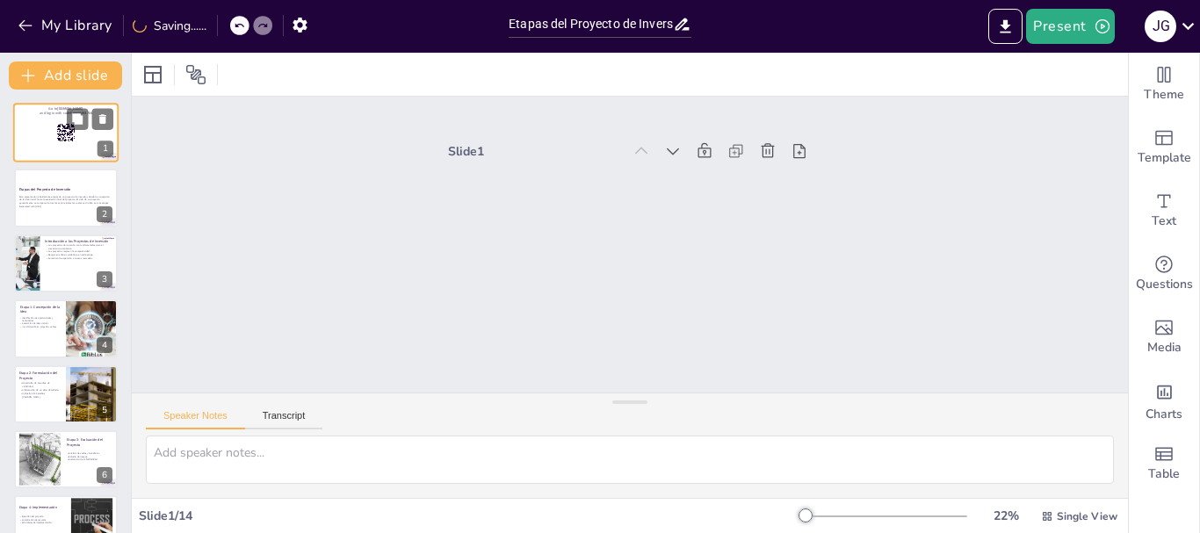
click at [38, 146] on div at bounding box center [65, 133] width 105 height 60
click at [1047, 22] on button "Present" at bounding box center [1070, 26] width 88 height 35
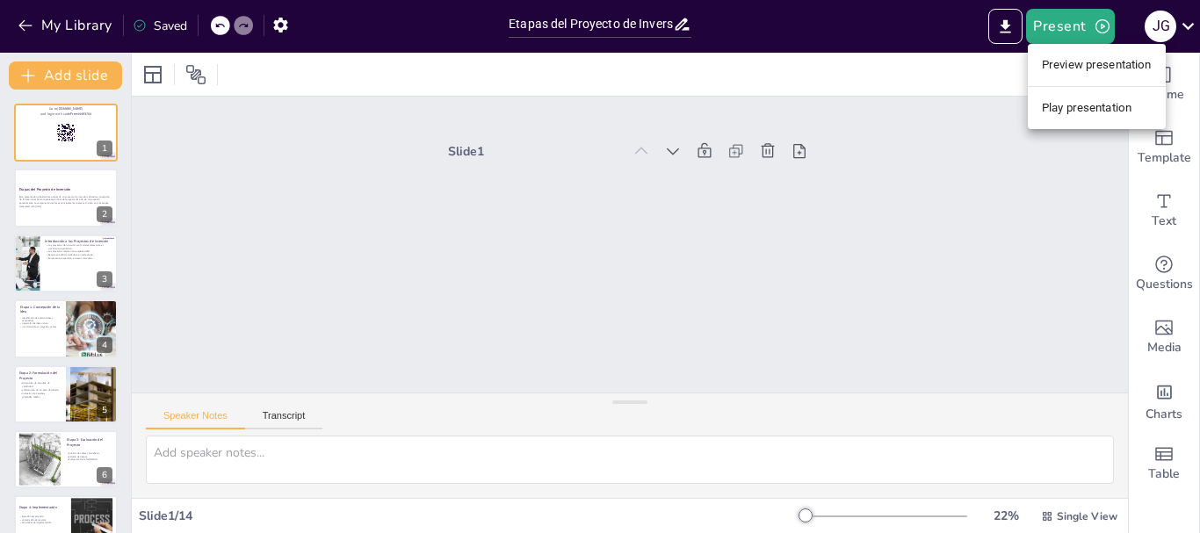
click at [1066, 65] on li "Preview presentation" at bounding box center [1097, 65] width 138 height 28
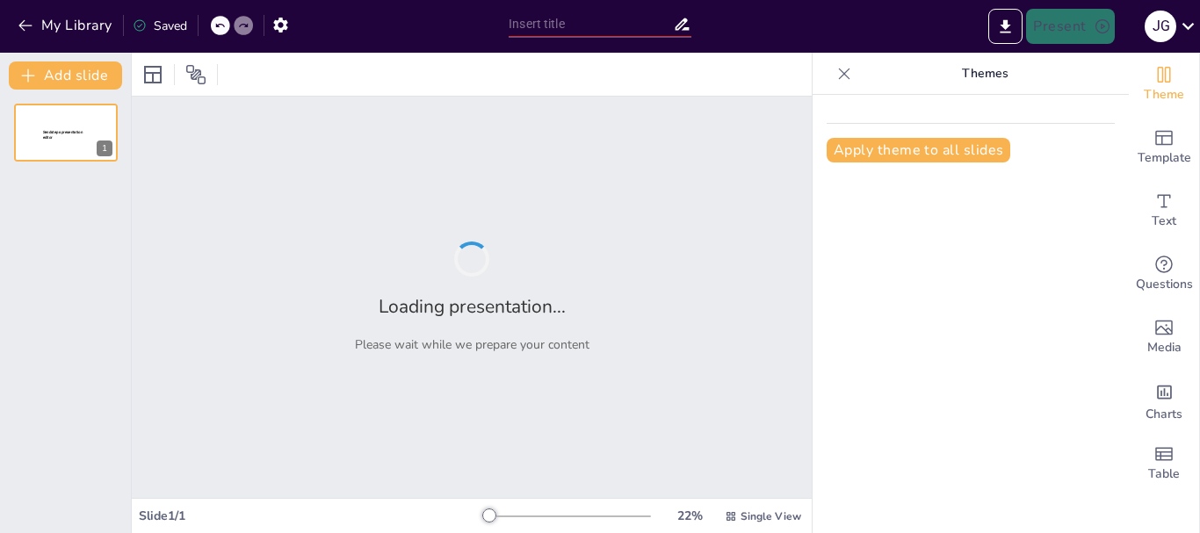
type input "Etapas del Proyecto de Inversión: Un Camino desde la [GEOGRAPHIC_DATA] hasta la…"
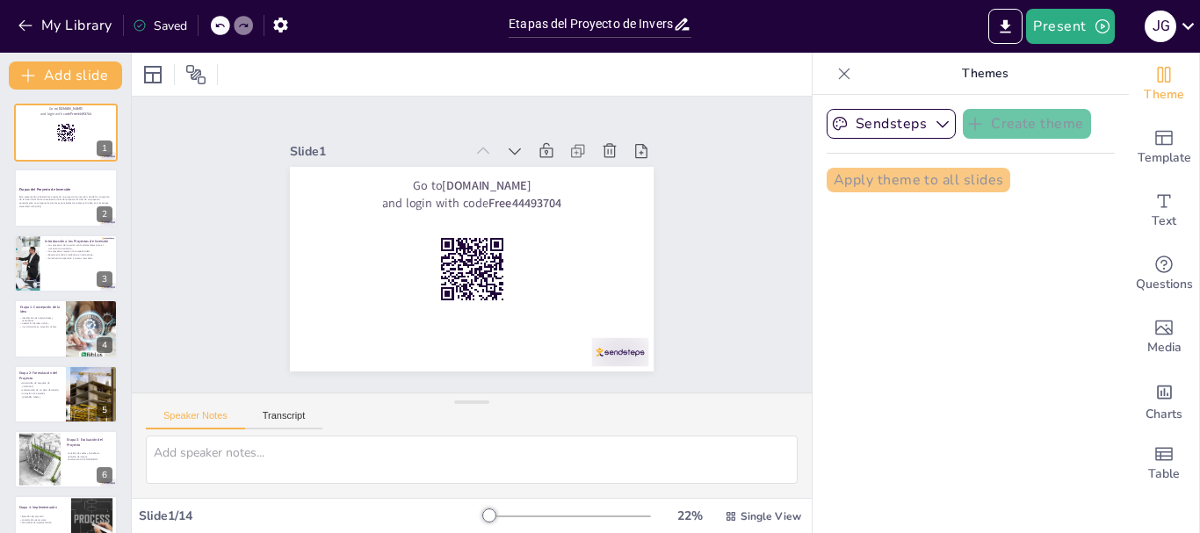
checkbox input "true"
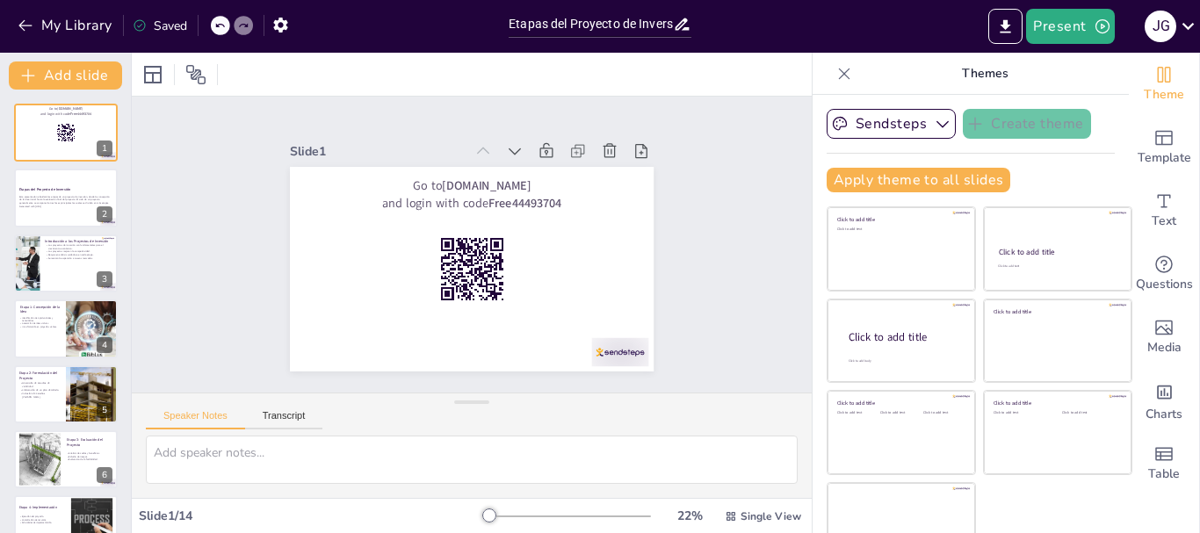
checkbox input "true"
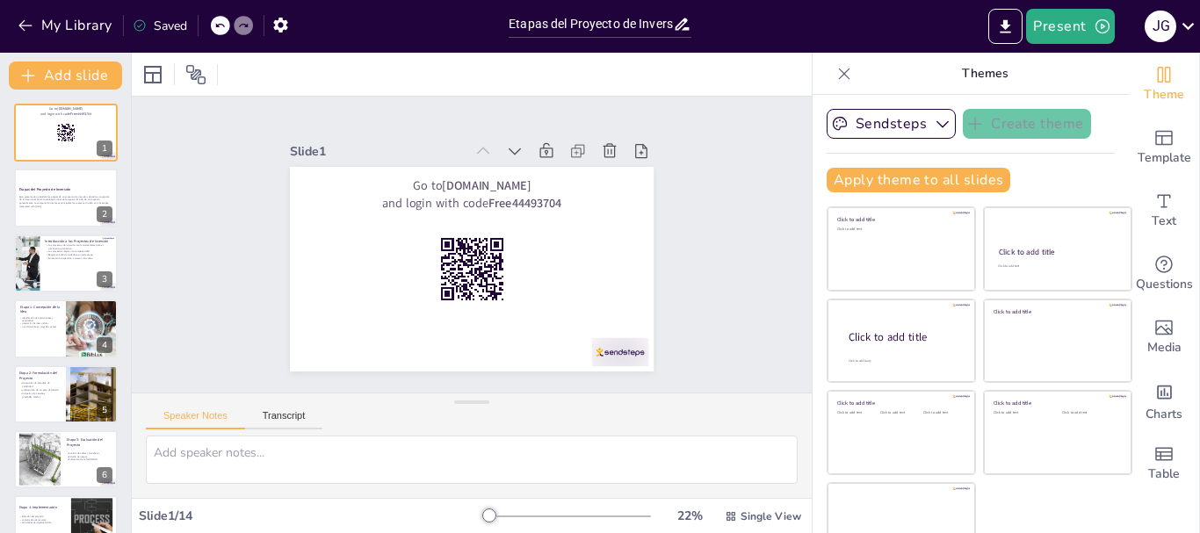
checkbox input "true"
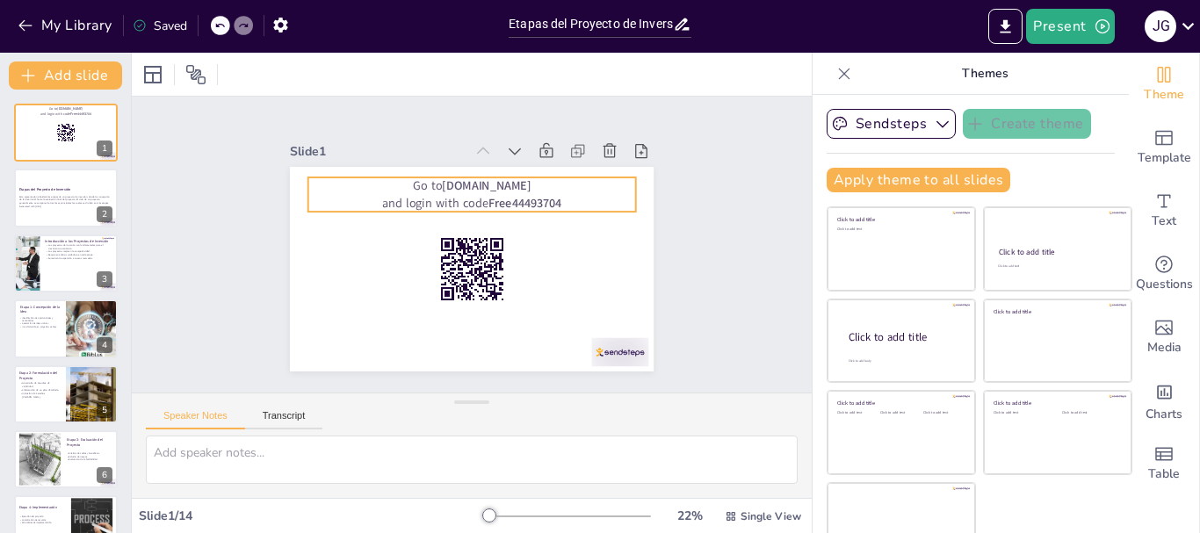
checkbox input "true"
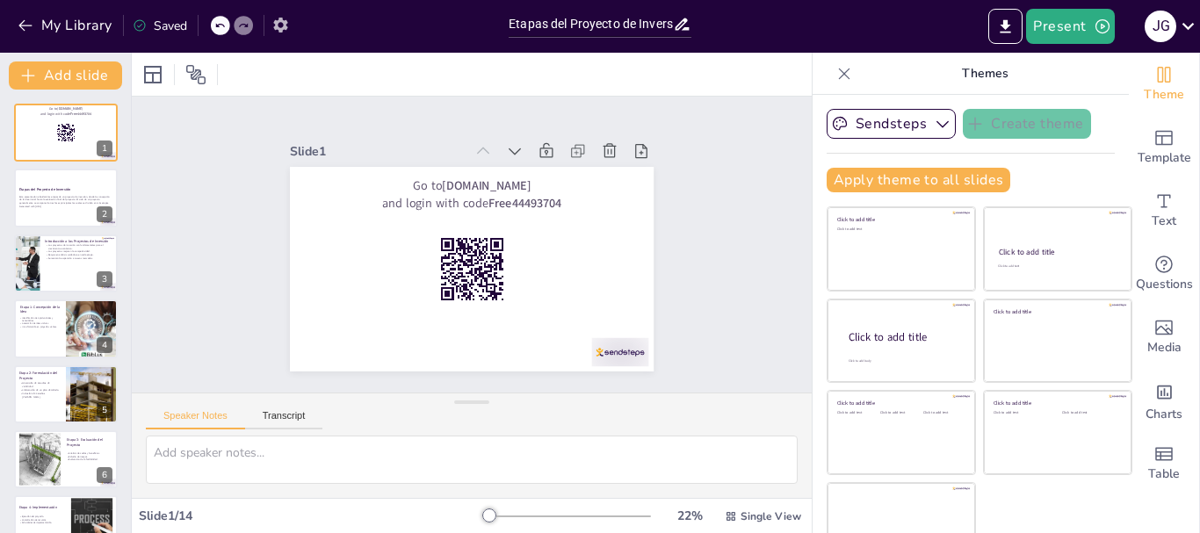
click at [280, 26] on icon "button" at bounding box center [281, 25] width 18 height 18
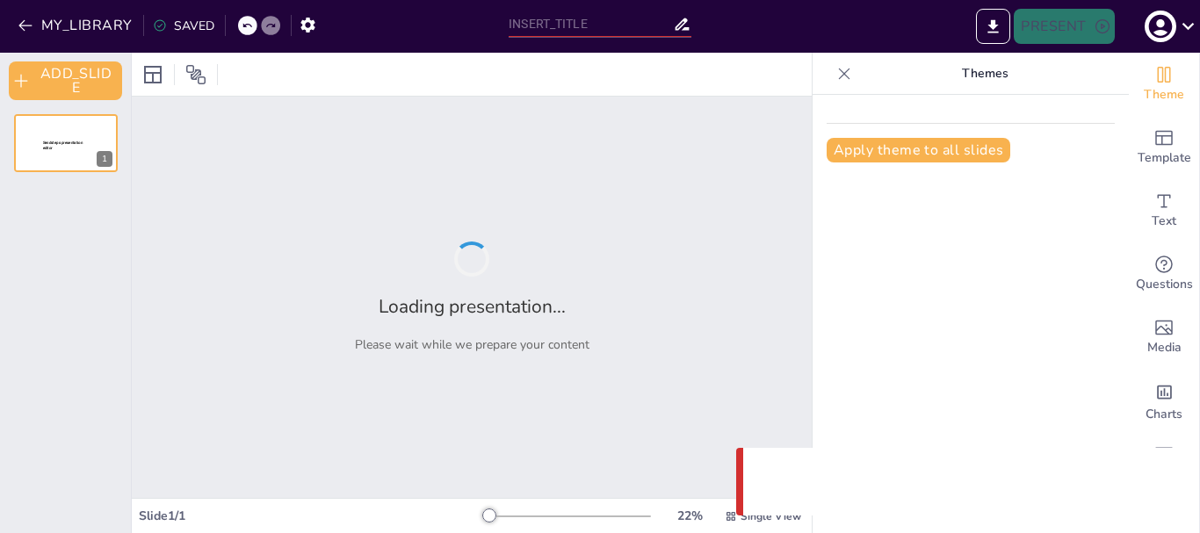
type input "Etapas del Proyecto de Inversión: Un Camino desde la [GEOGRAPHIC_DATA] hasta la…"
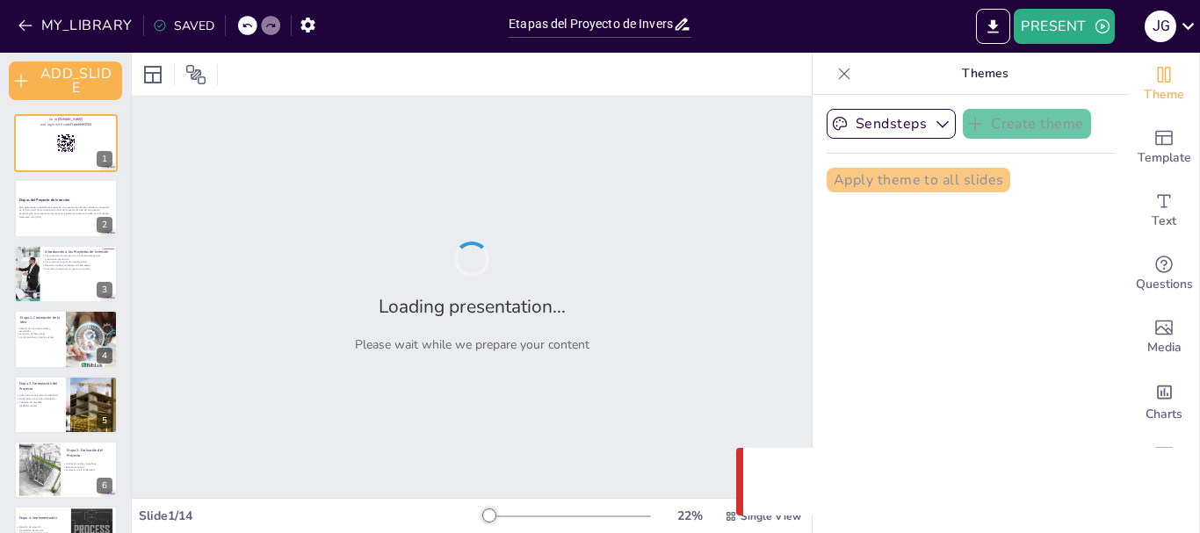
checkbox input "true"
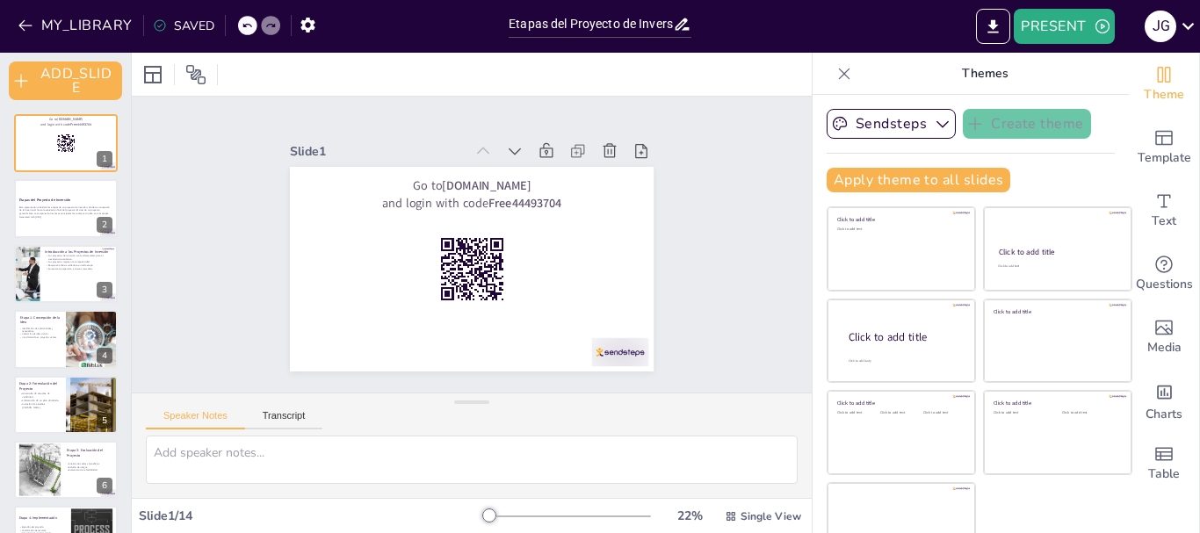
checkbox input "true"
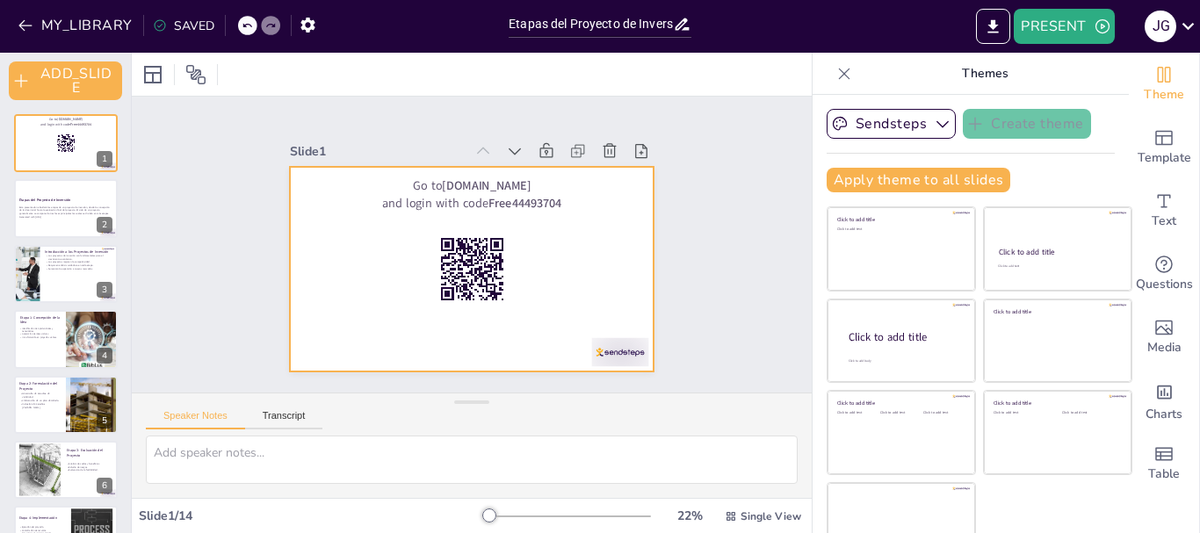
checkbox input "true"
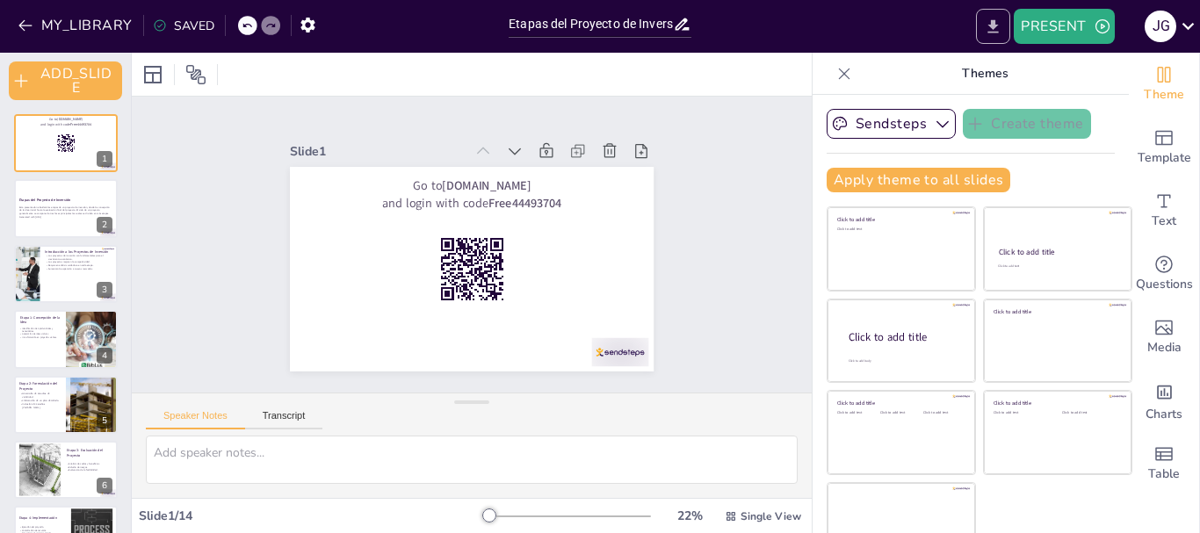
click at [995, 27] on icon "EXPORT_TO_POWERPOINT" at bounding box center [994, 25] width 11 height 13
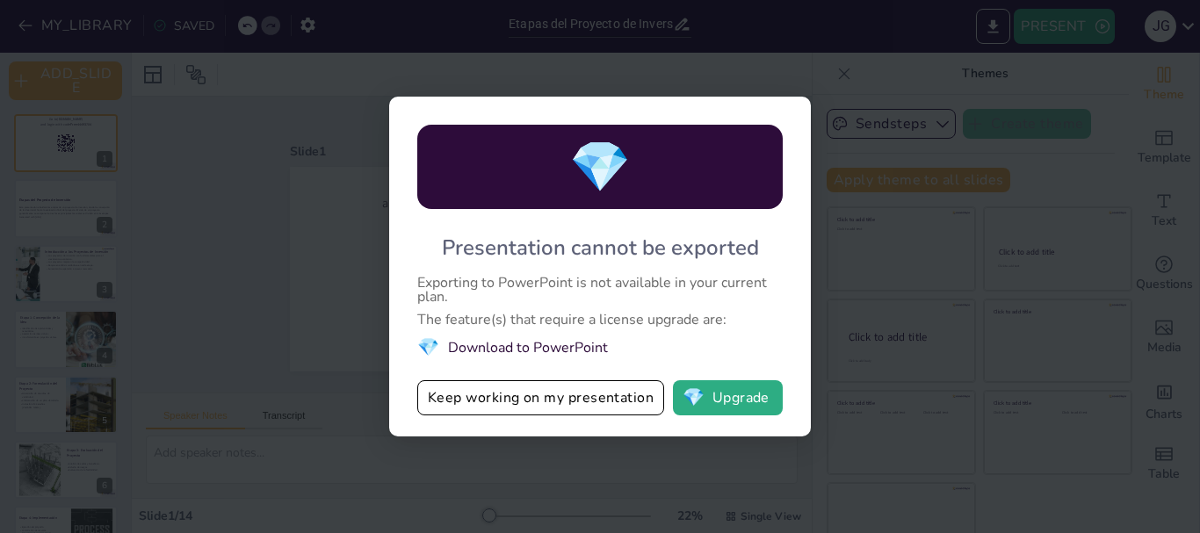
checkbox input "true"
click at [597, 410] on button "Keep working on my presentation" at bounding box center [540, 398] width 247 height 35
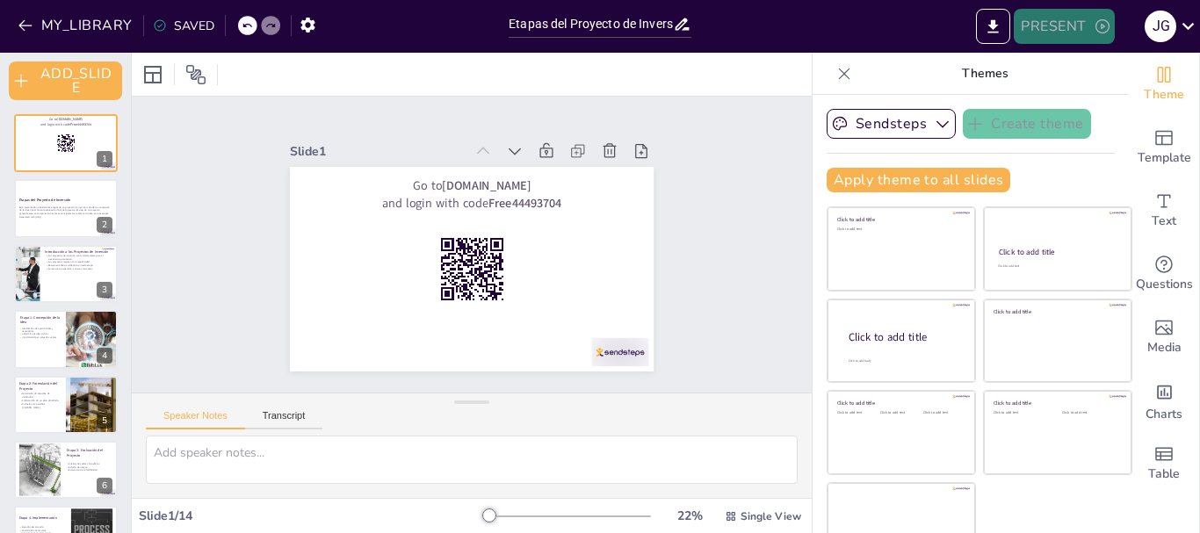
click at [1077, 41] on button "PRESENT" at bounding box center [1064, 26] width 100 height 35
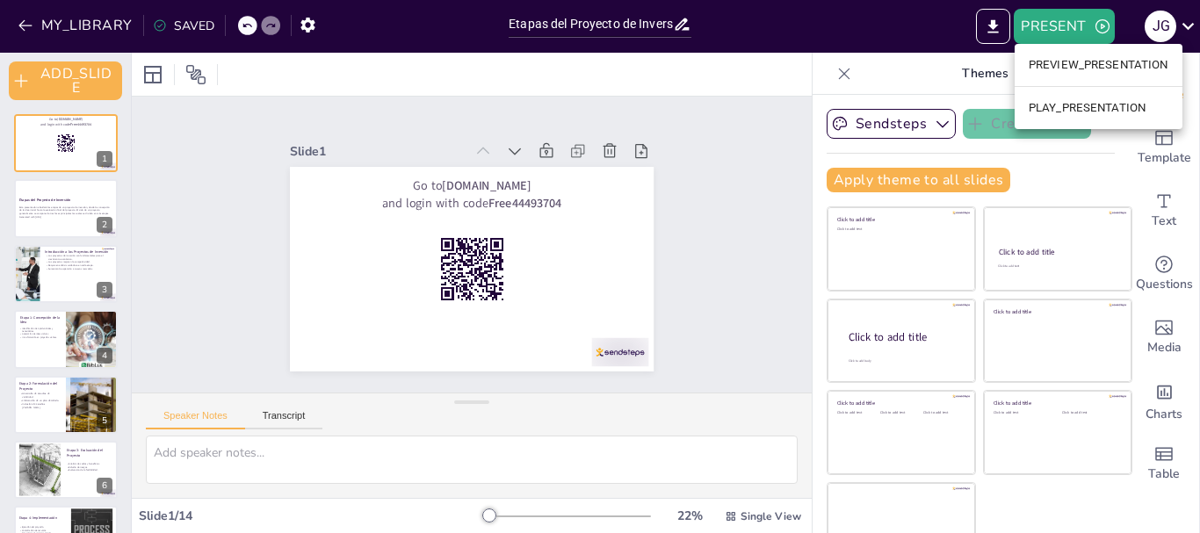
click at [1054, 64] on li "PREVIEW_PRESENTATION" at bounding box center [1099, 65] width 168 height 28
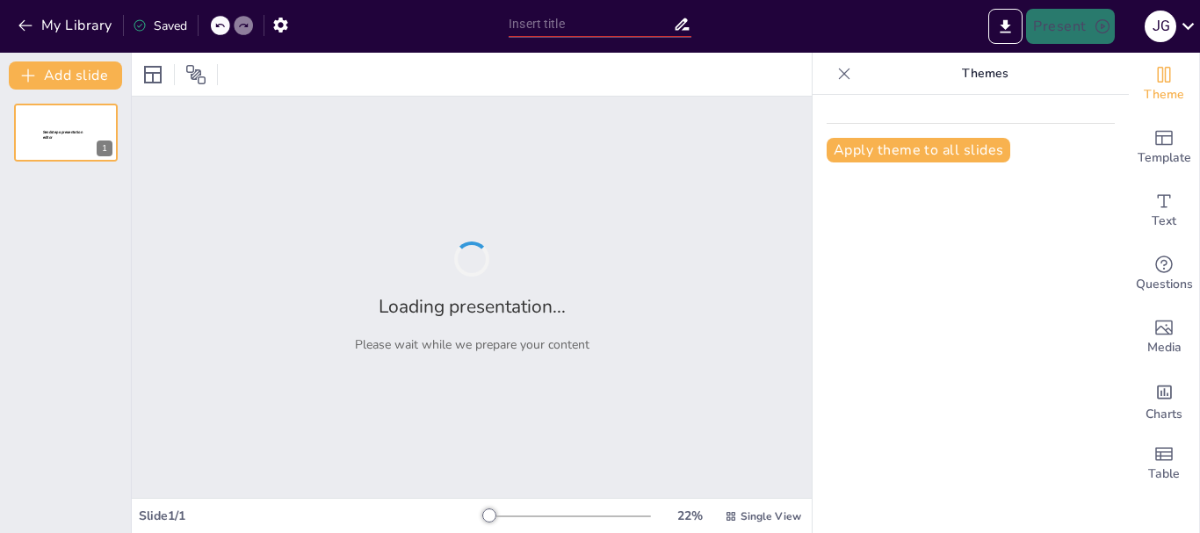
type input "Etapas del Proyecto de Inversión: Un Camino desde la [GEOGRAPHIC_DATA] hasta la…"
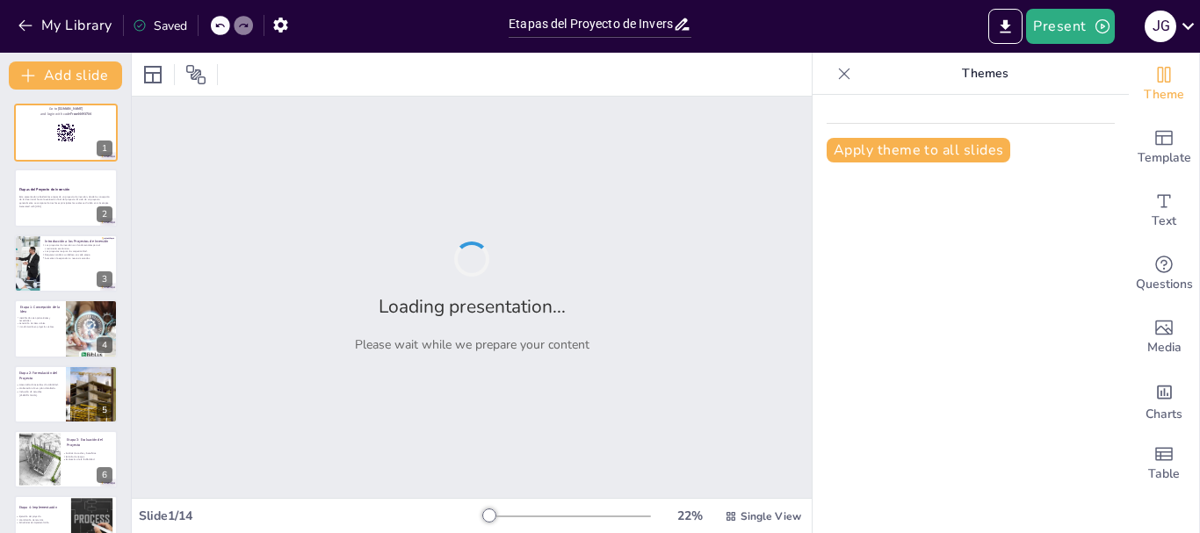
checkbox input "true"
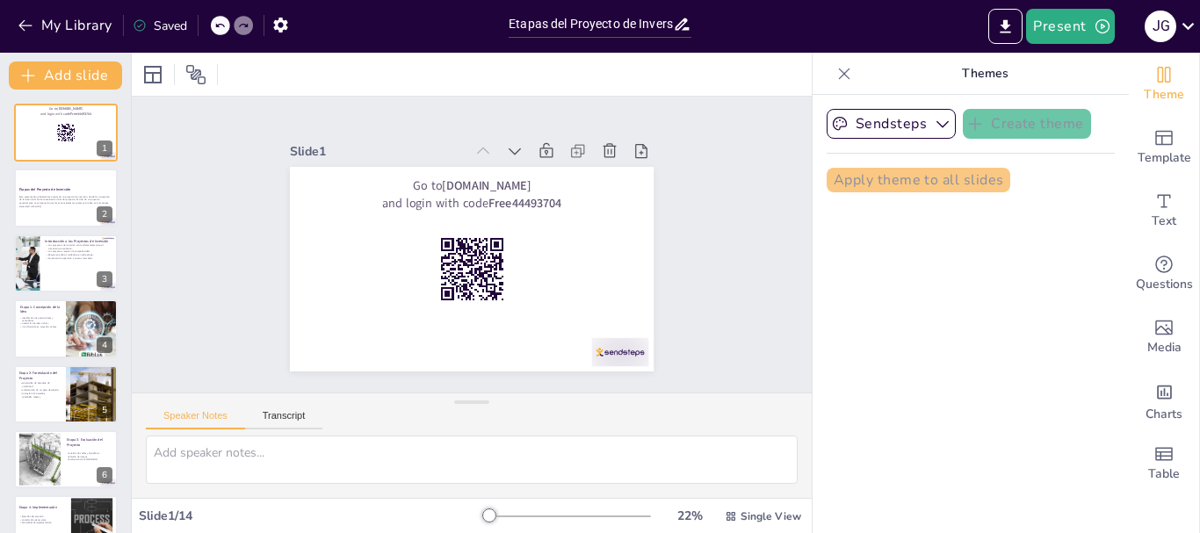
checkbox input "true"
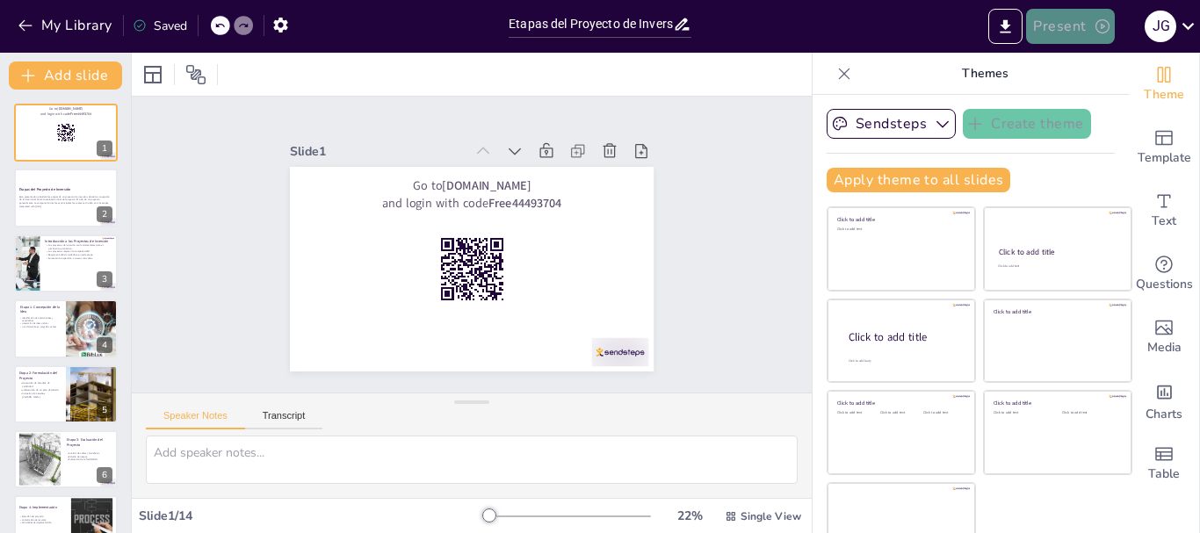
click at [1062, 40] on button "Present" at bounding box center [1070, 26] width 88 height 35
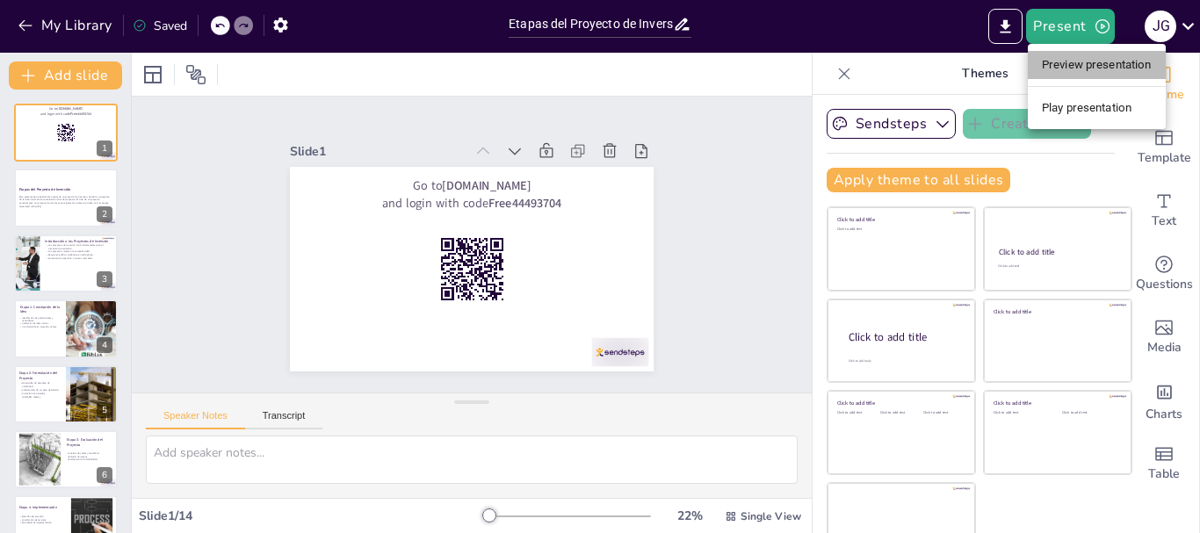
click at [1062, 65] on li "Preview presentation" at bounding box center [1097, 65] width 138 height 28
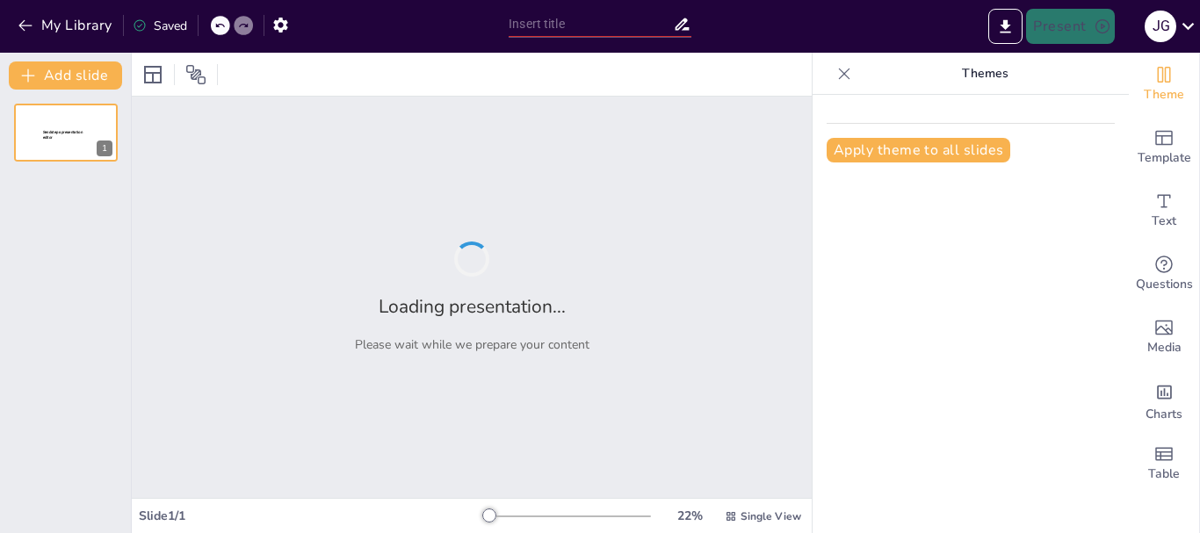
type input "Etapas del Proyecto de Inversión: Un Camino desde la [GEOGRAPHIC_DATA] hasta la…"
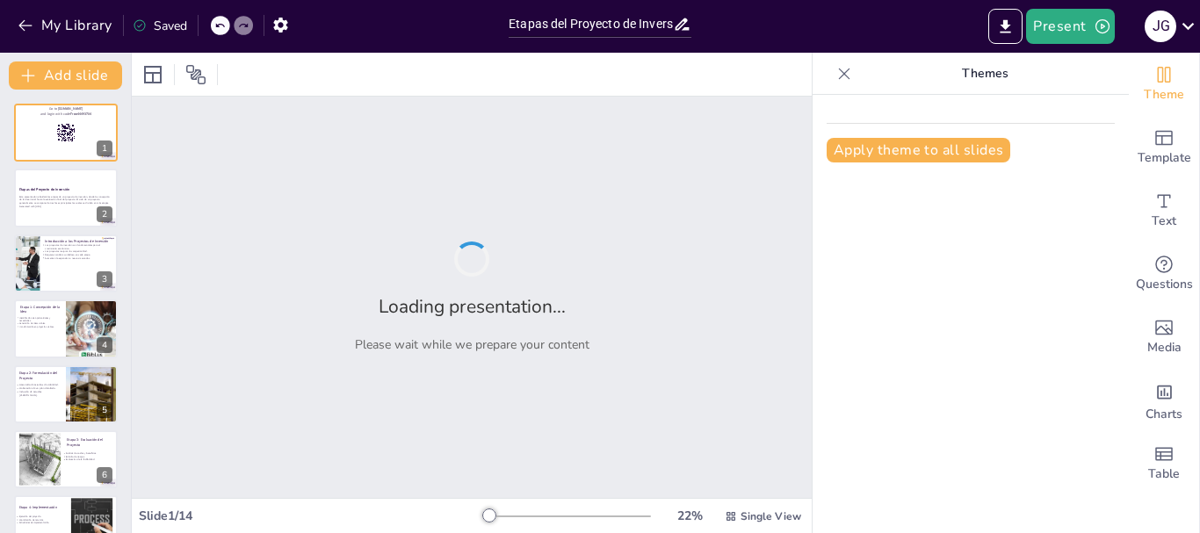
checkbox input "true"
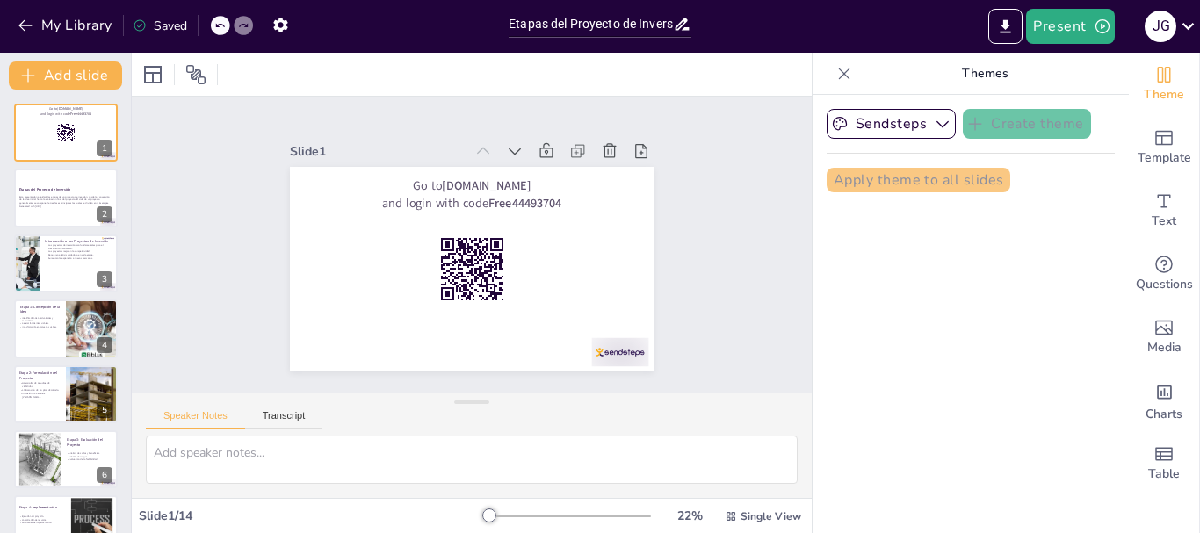
checkbox input "true"
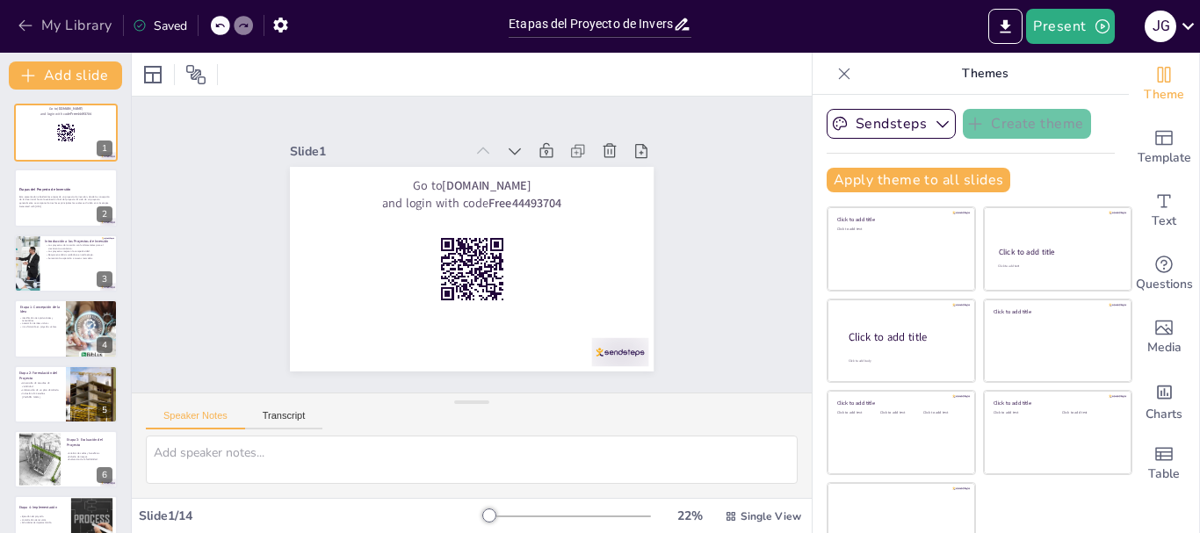
click at [60, 31] on button "My Library" at bounding box center [66, 25] width 106 height 28
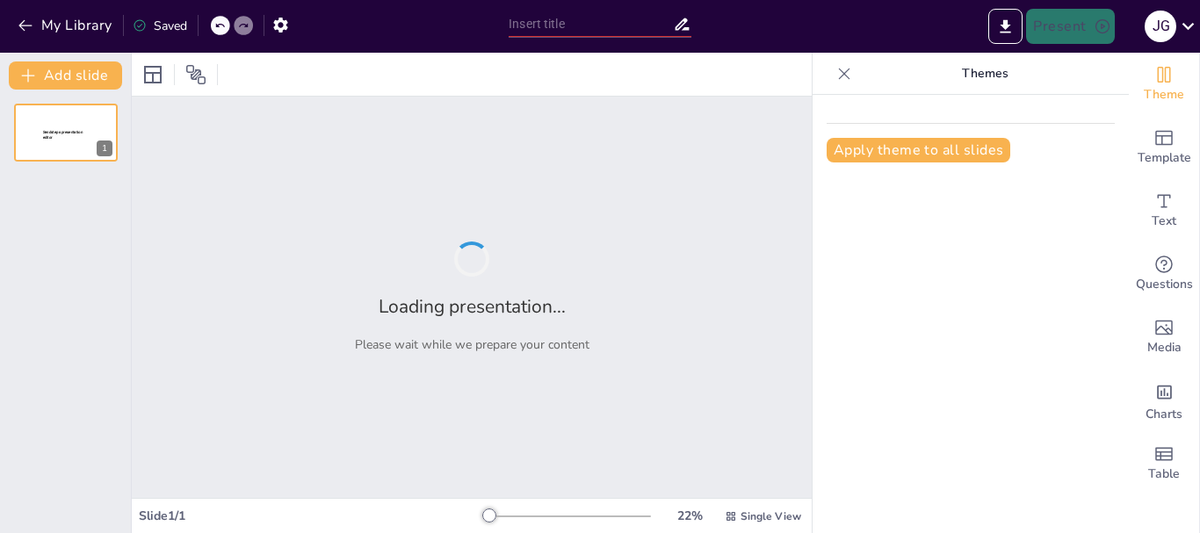
type input "Desglose de las Etapas del Ciclo de un Proyecto de Inversión: Teoría y Práctica"
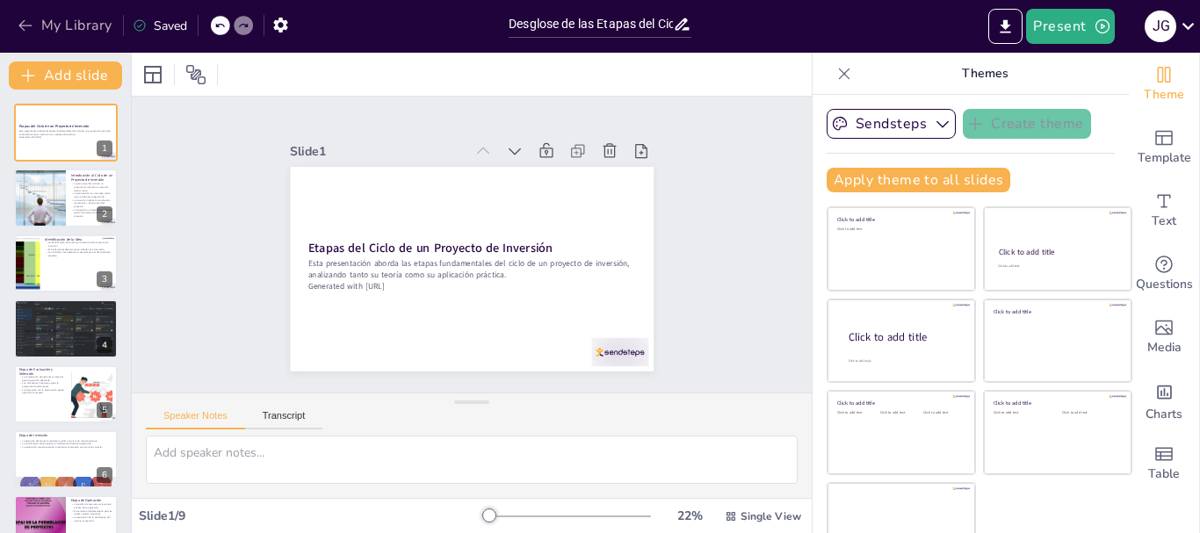
click at [67, 30] on button "My Library" at bounding box center [66, 25] width 106 height 28
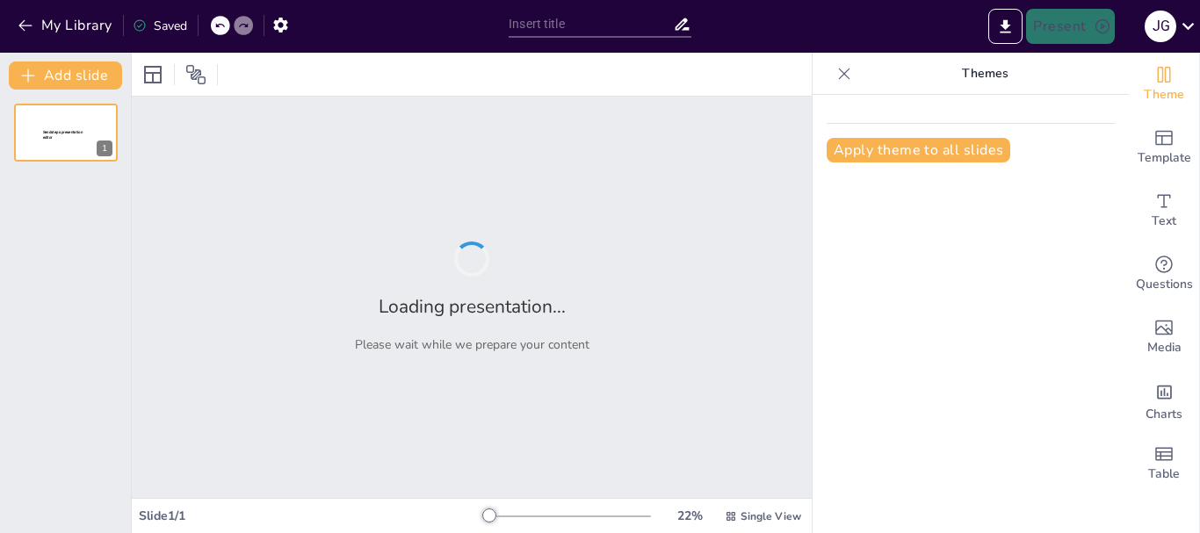
type input "Etapas del Proyecto de Inversión: Un Camino desde la [GEOGRAPHIC_DATA] hasta la…"
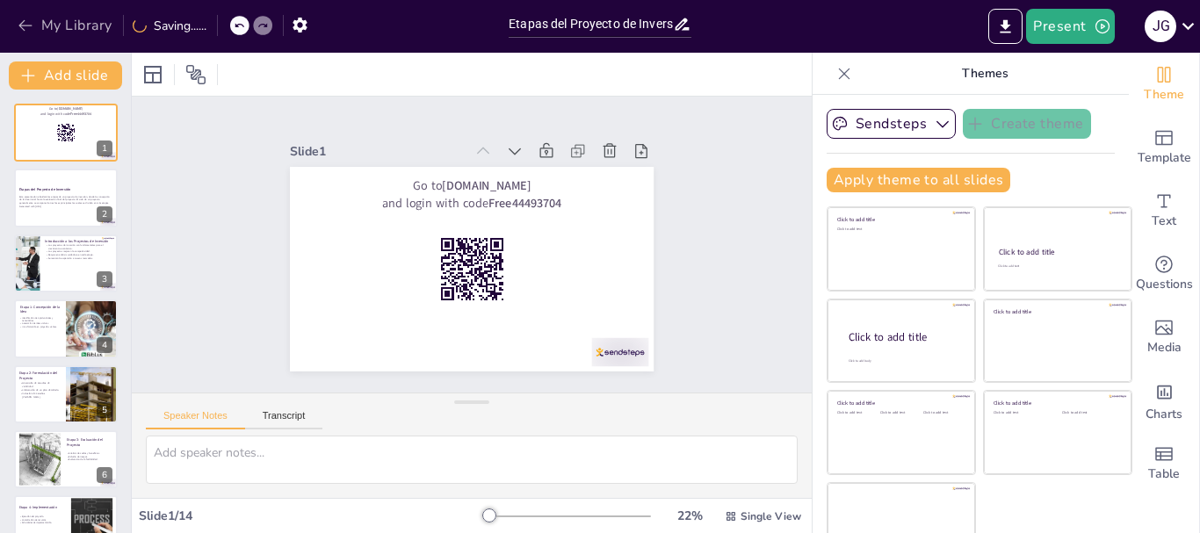
click at [60, 30] on button "My Library" at bounding box center [66, 25] width 106 height 28
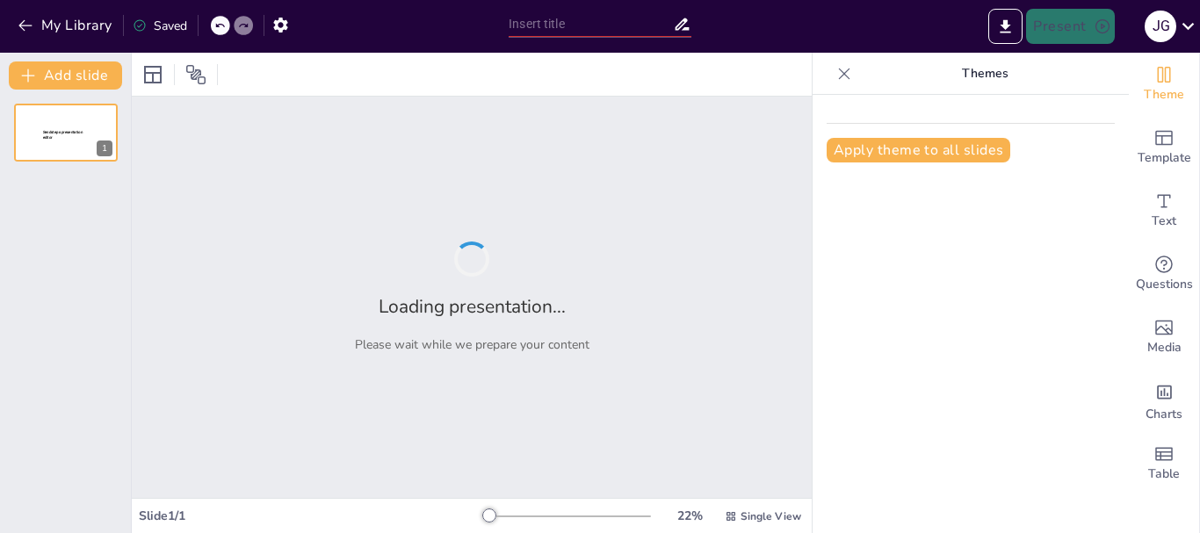
type input "Etapas del Proyecto de Inversión: Un Camino desde la [GEOGRAPHIC_DATA] hasta la…"
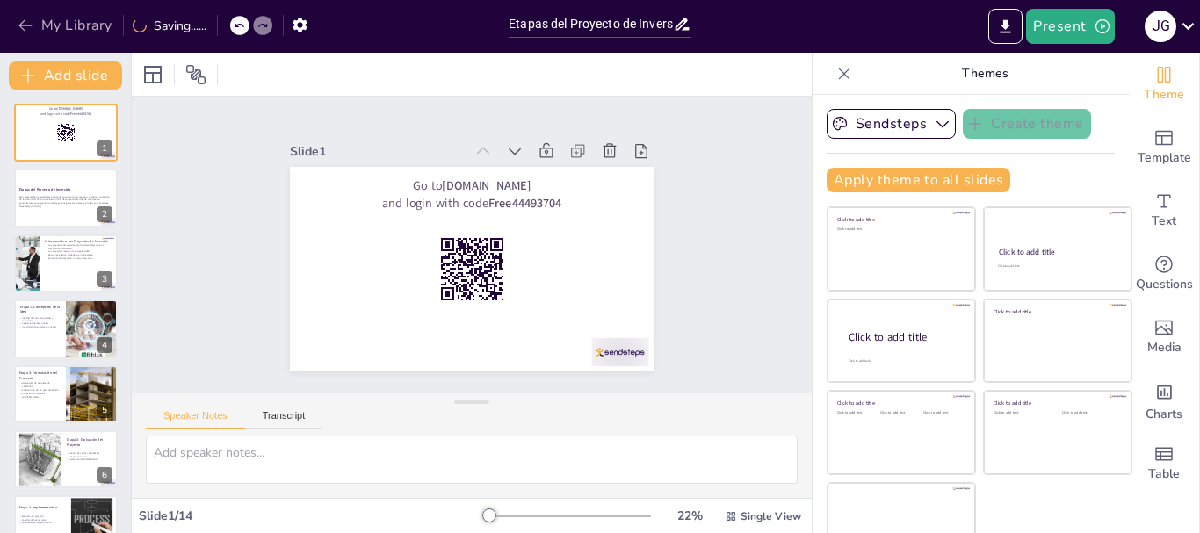
click at [30, 24] on icon "button" at bounding box center [26, 26] width 18 height 18
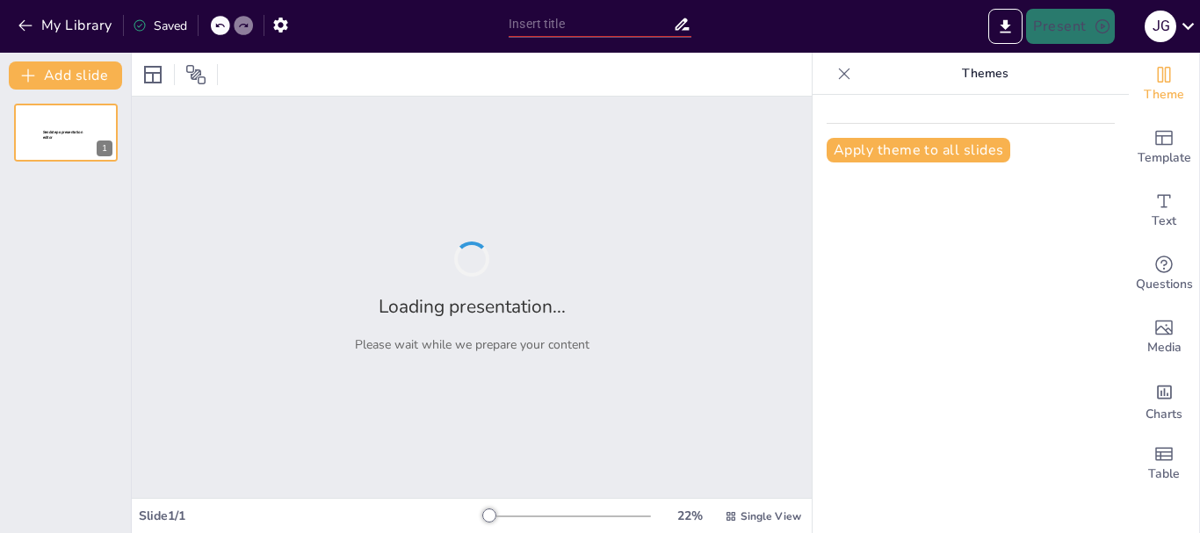
type input "Etapas del Proyecto de Inversión: Un Camino desde la [GEOGRAPHIC_DATA] hasta la…"
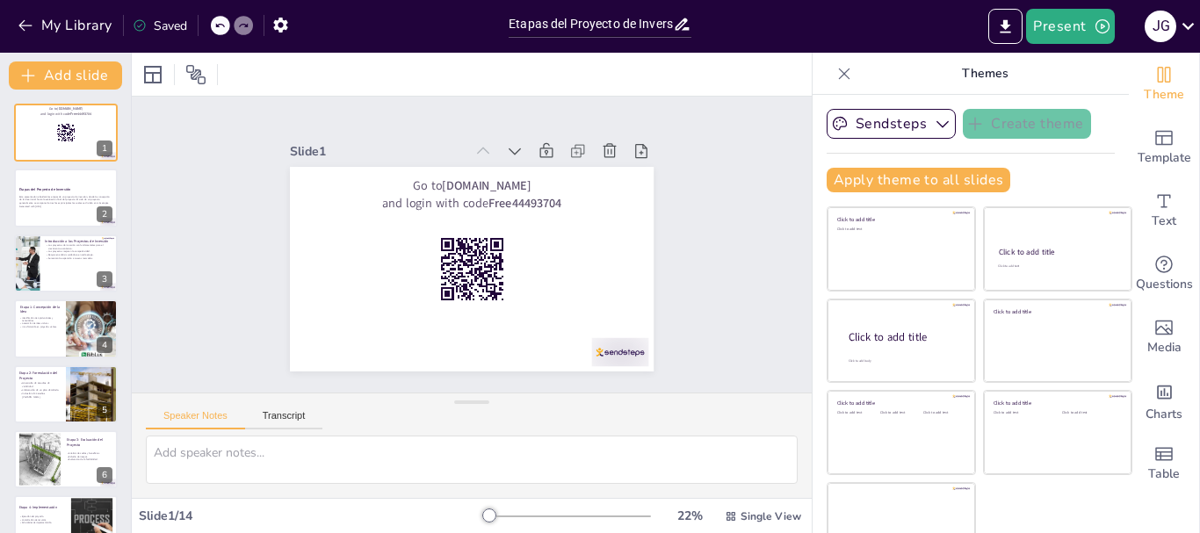
checkbox input "true"
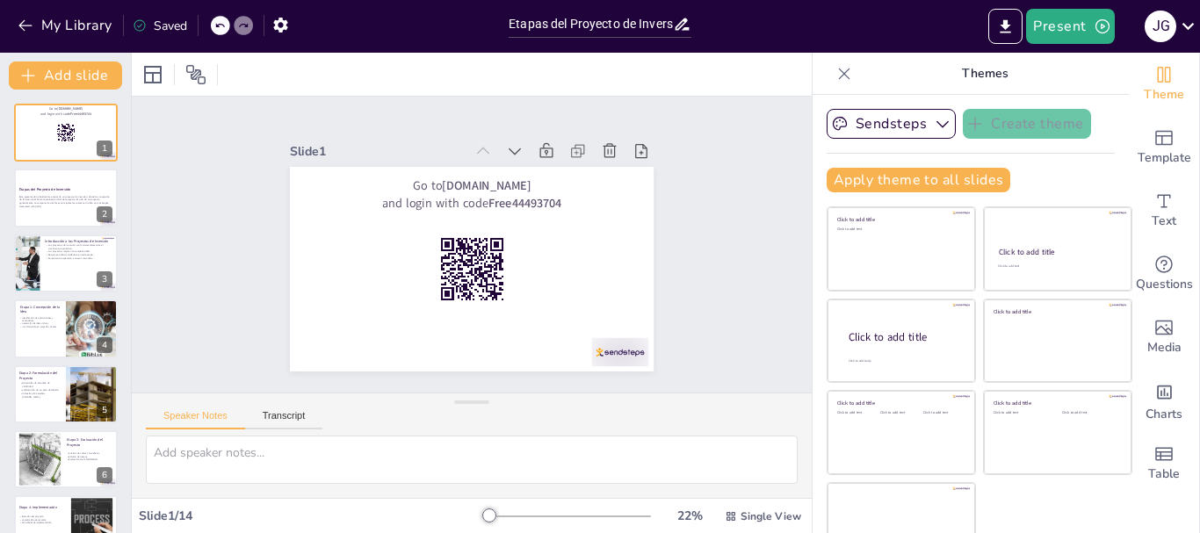
checkbox input "true"
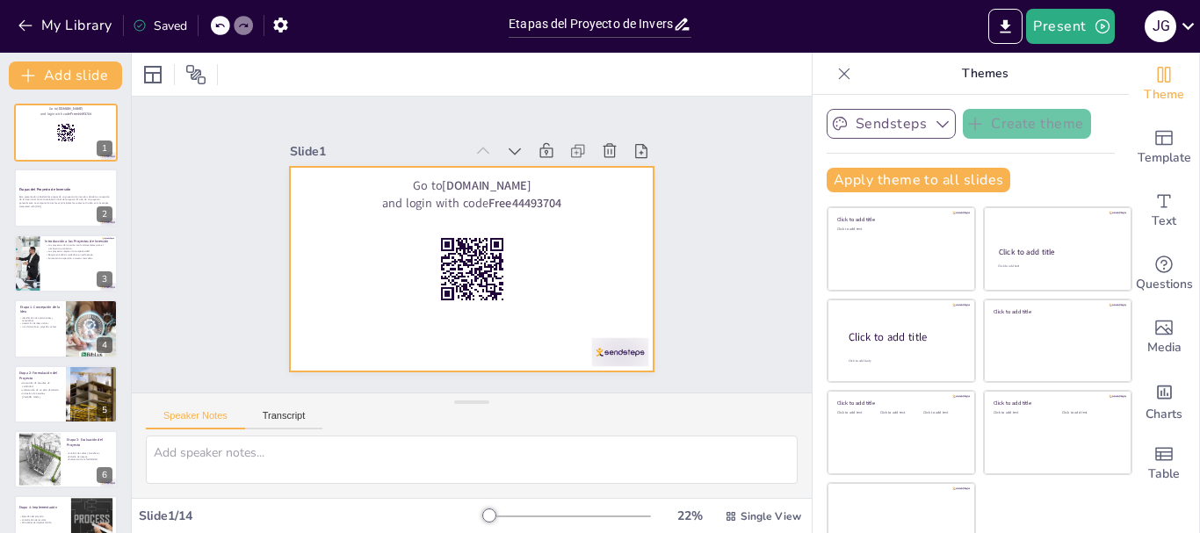
checkbox input "true"
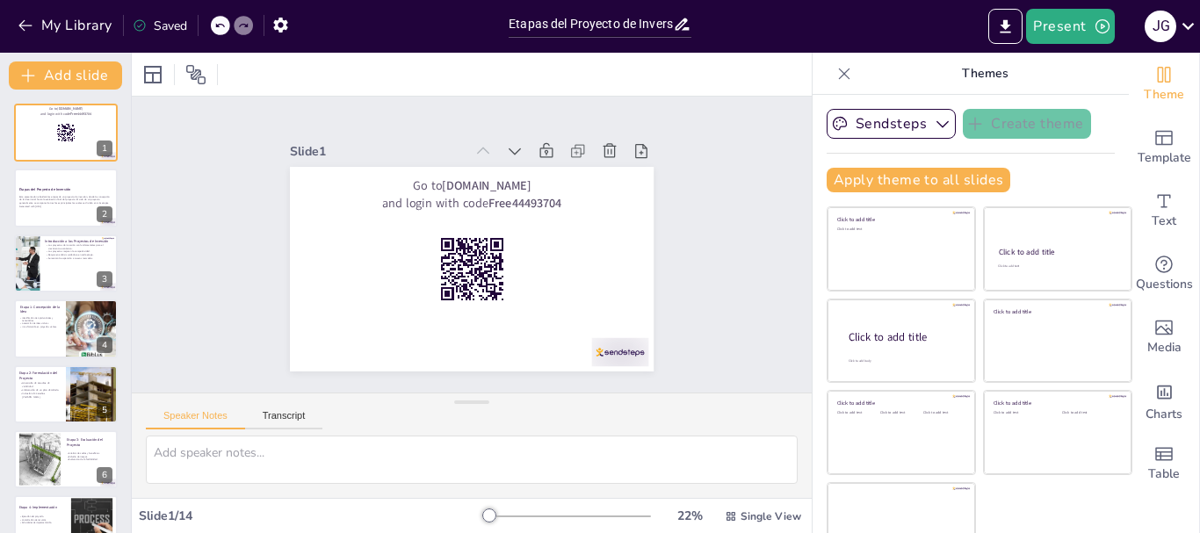
click at [839, 78] on icon at bounding box center [844, 73] width 11 height 11
checkbox input "true"
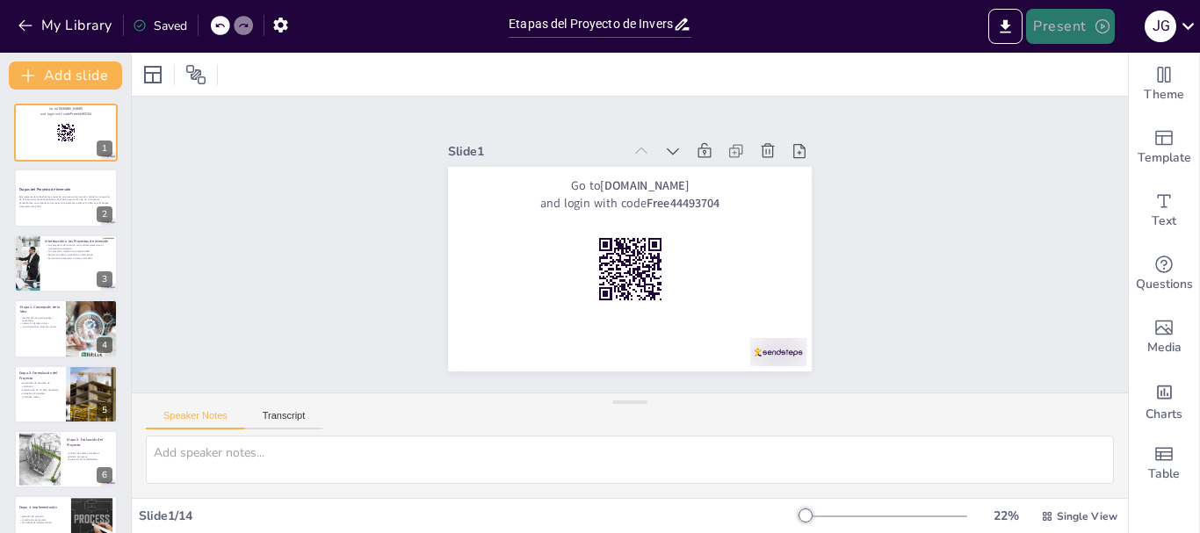
click at [1084, 33] on button "Present" at bounding box center [1070, 26] width 88 height 35
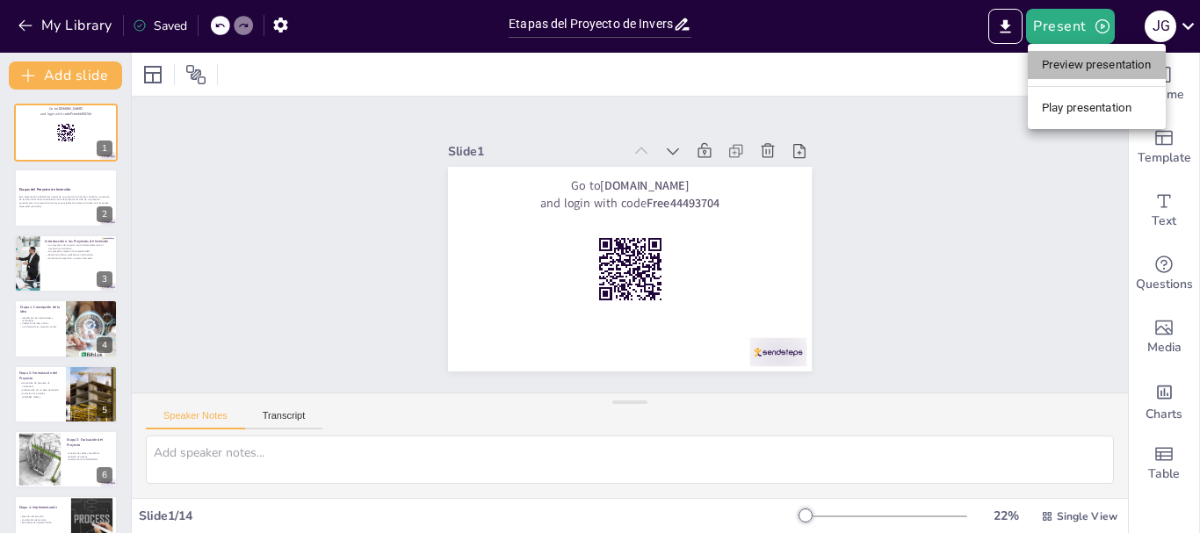
click at [1083, 72] on li "Preview presentation" at bounding box center [1097, 65] width 138 height 28
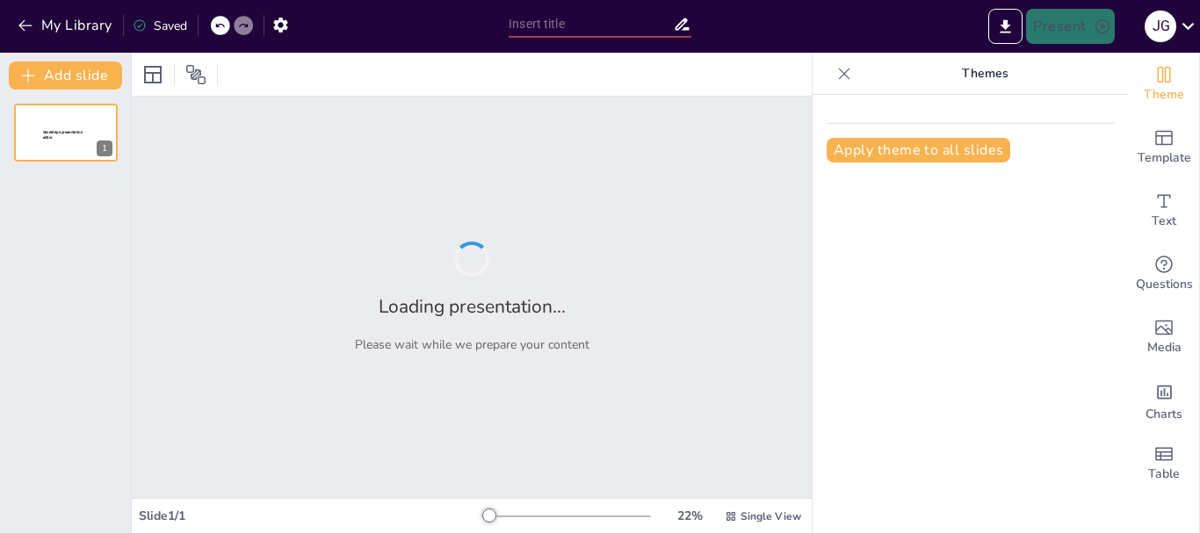
type input "Etapas del Proyecto de Inversión: Un Camino desde la [GEOGRAPHIC_DATA] hasta la…"
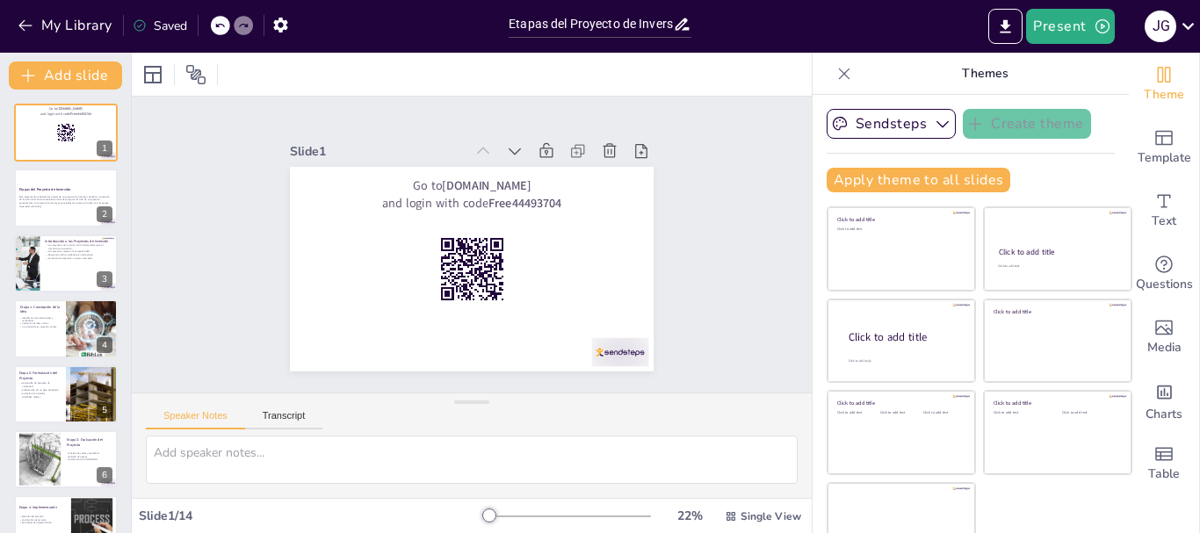
click at [836, 79] on icon at bounding box center [845, 74] width 18 height 18
checkbox input "true"
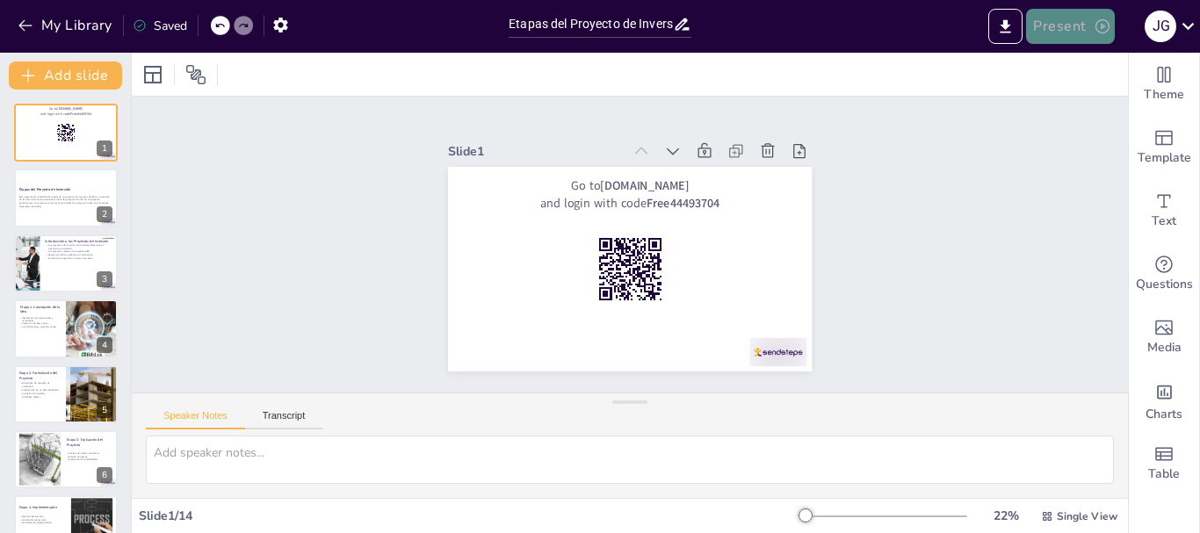
click at [1056, 37] on button "Present" at bounding box center [1070, 26] width 88 height 35
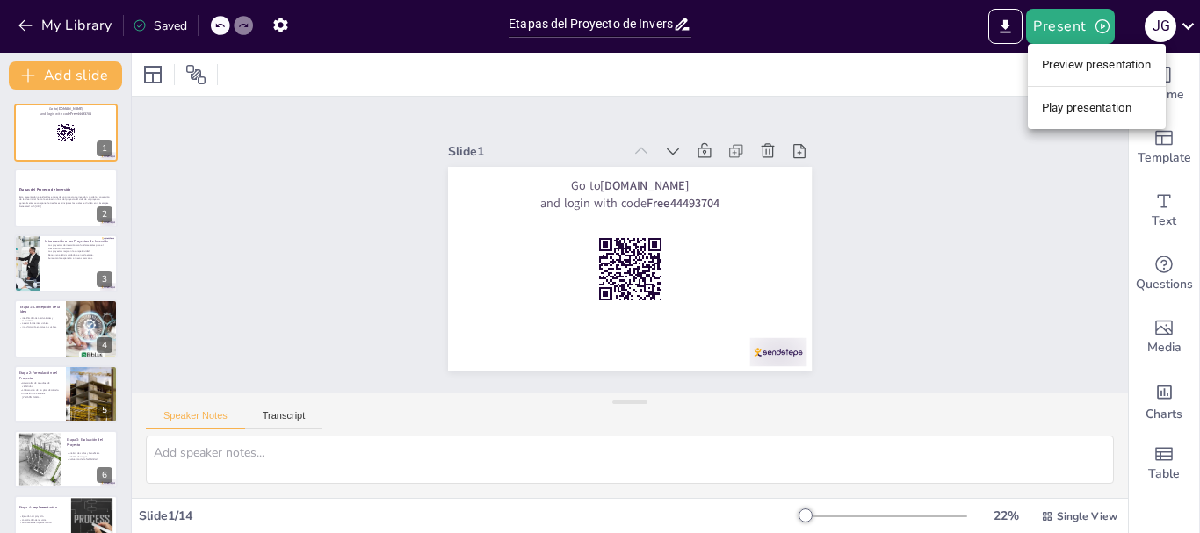
click at [1049, 112] on li "Play presentation" at bounding box center [1097, 108] width 138 height 28
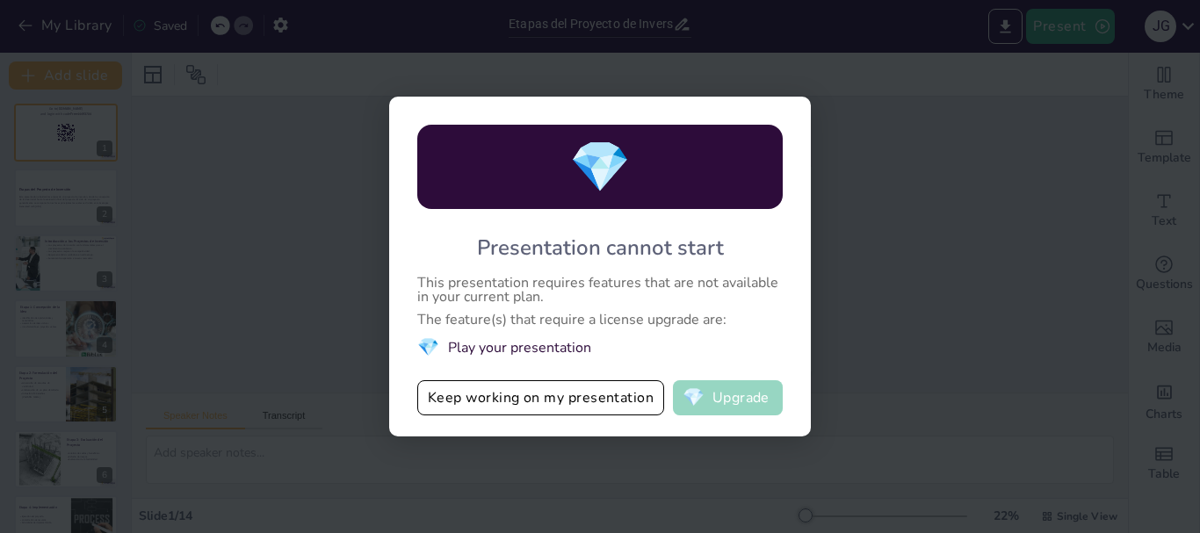
click at [739, 394] on button "💎 Upgrade" at bounding box center [728, 398] width 110 height 35
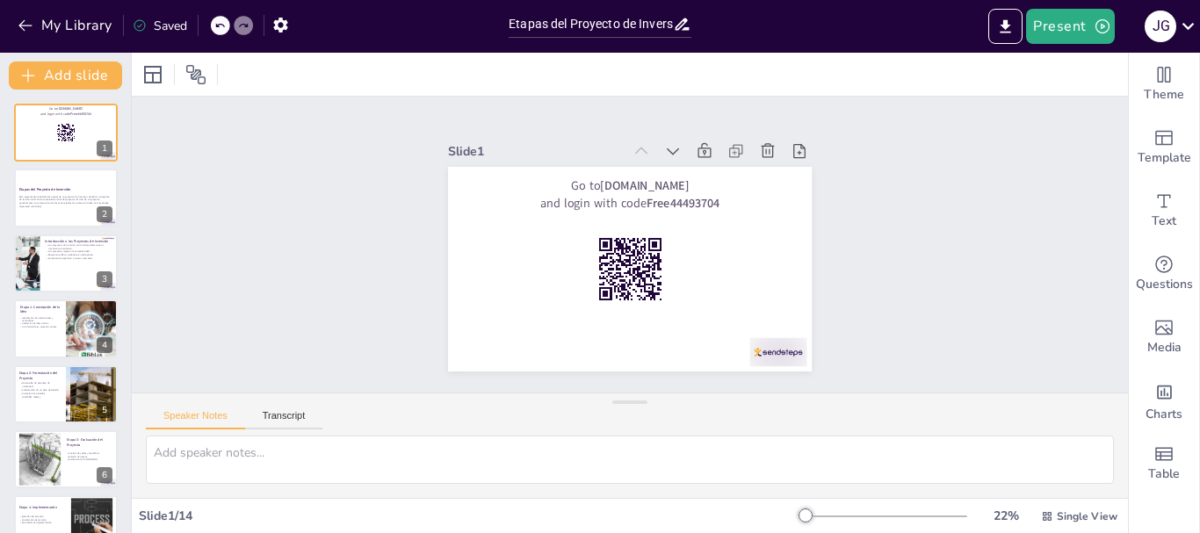
checkbox input "true"
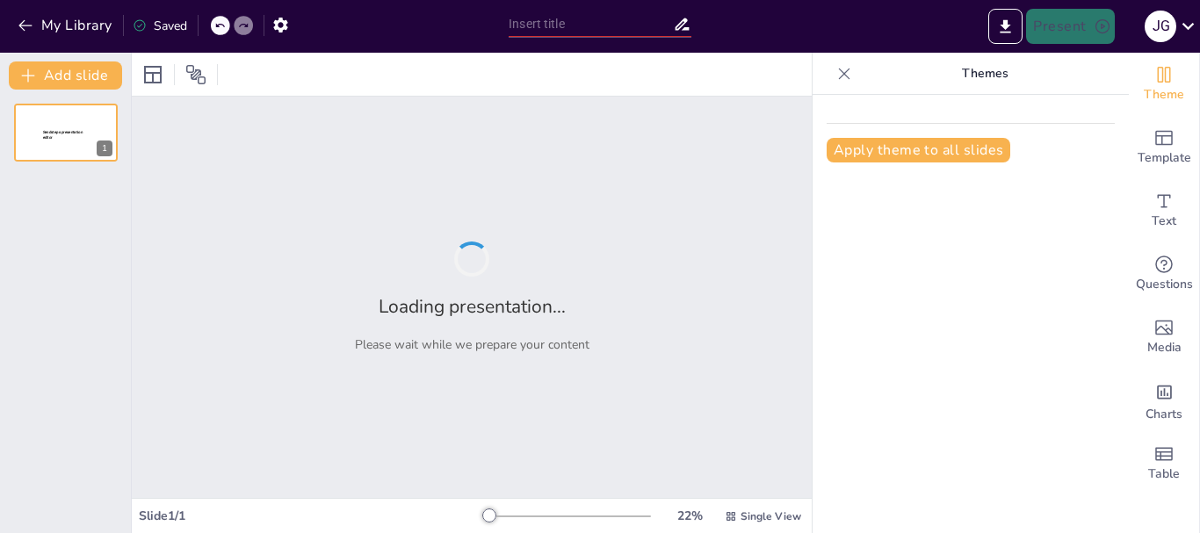
type input "Etapas del Proyecto de Inversión: Un Camino desde la [GEOGRAPHIC_DATA] hasta la…"
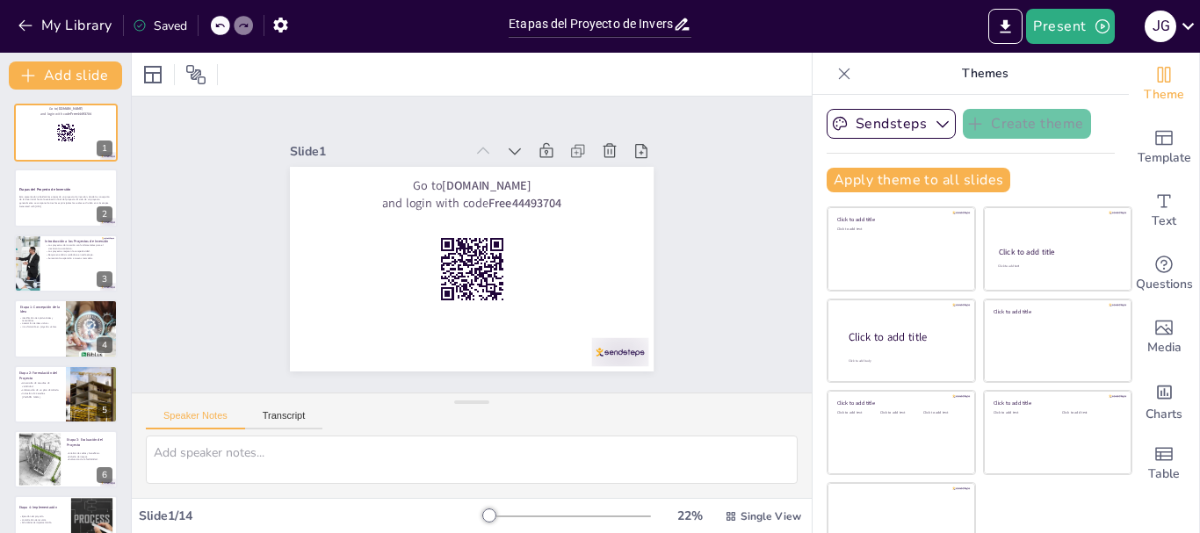
click at [836, 76] on icon at bounding box center [845, 74] width 18 height 18
checkbox input "true"
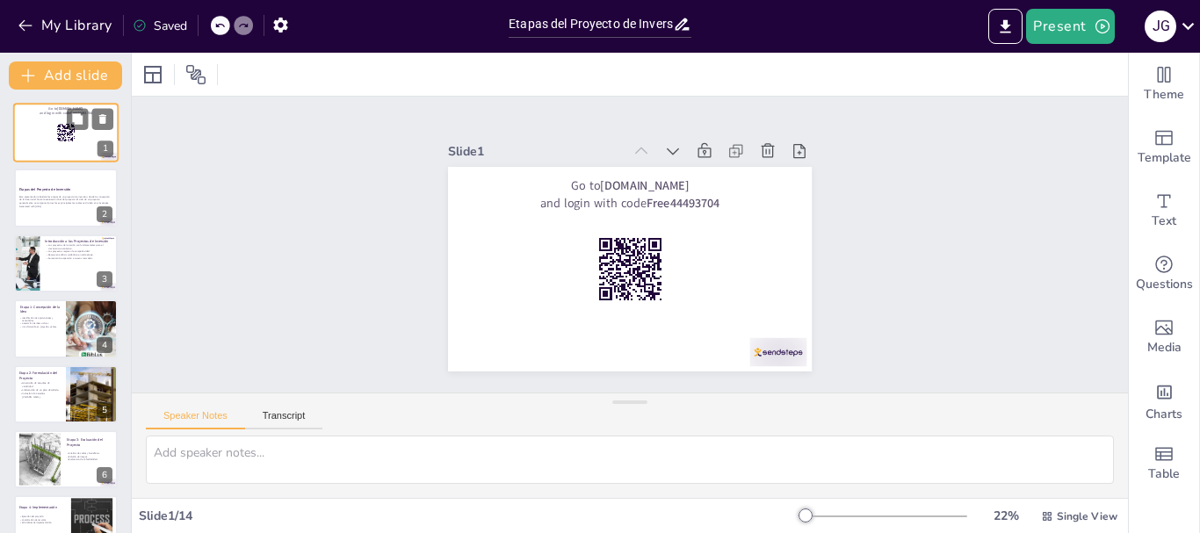
checkbox input "true"
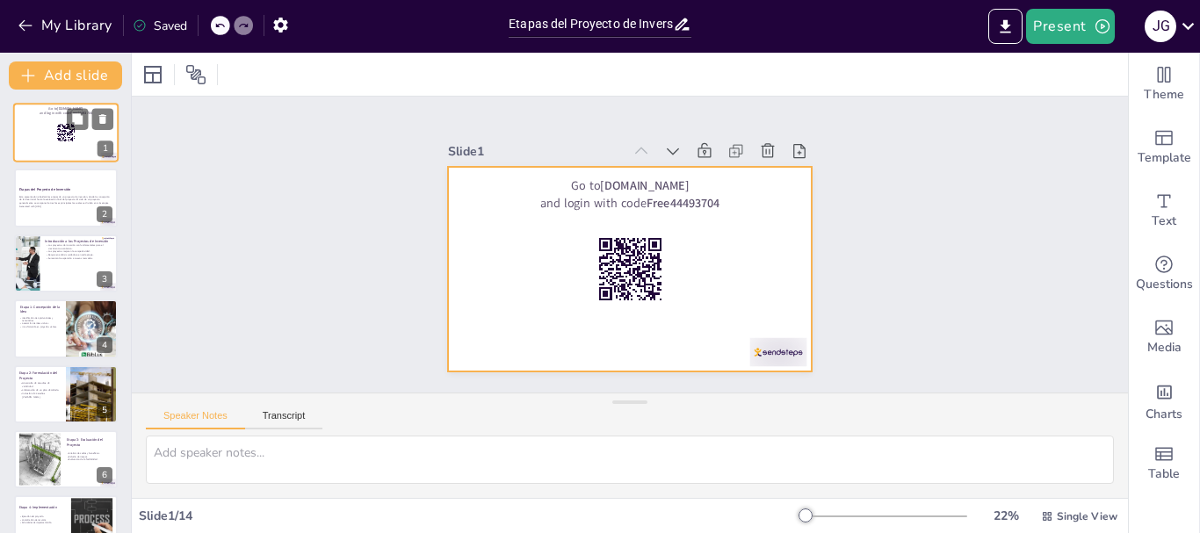
click at [25, 146] on div at bounding box center [65, 133] width 105 height 60
checkbox input "true"
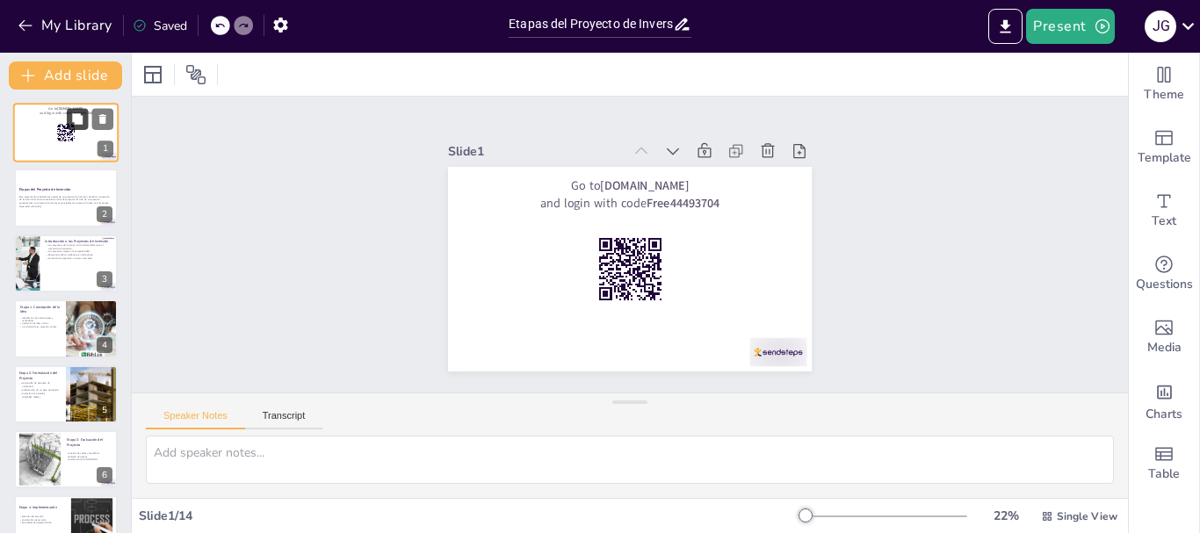
checkbox input "true"
click at [1094, 21] on icon "button" at bounding box center [1103, 27] width 18 height 18
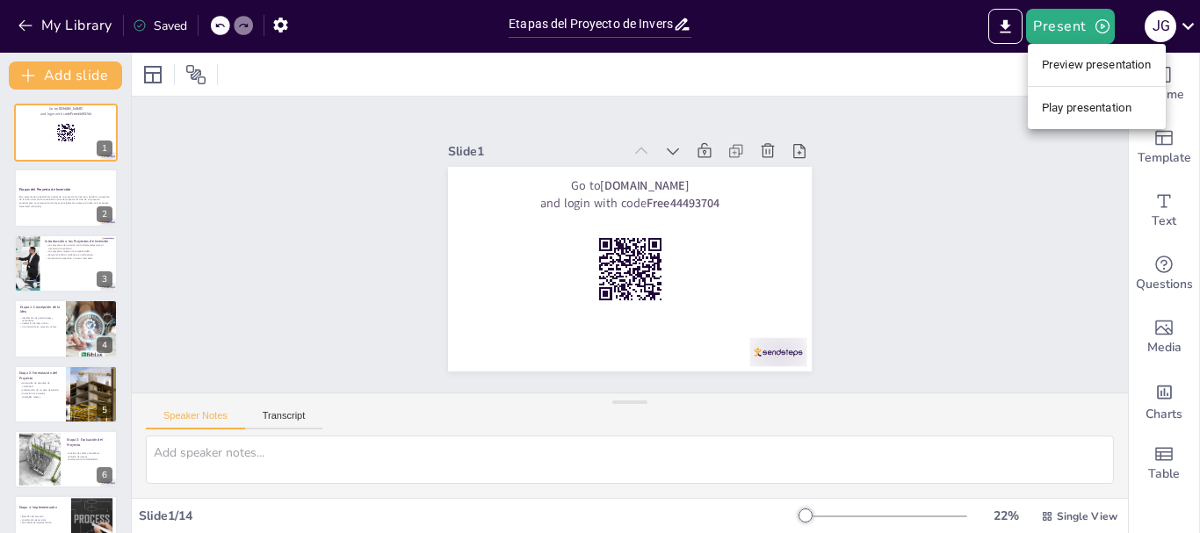
click at [1041, 75] on li "Preview presentation" at bounding box center [1097, 65] width 138 height 28
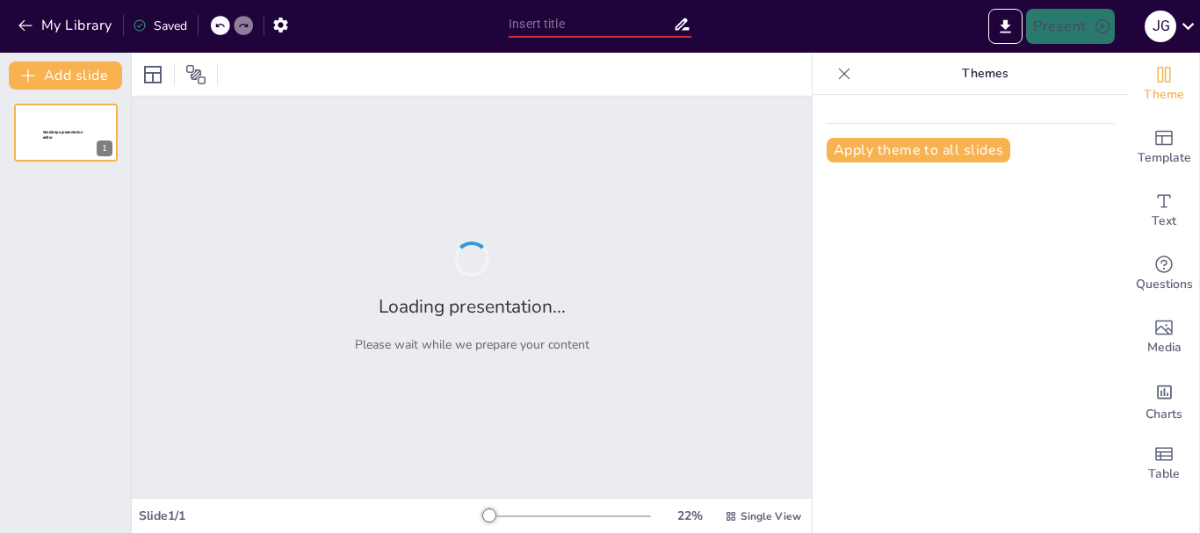
type input "Etapas del Proyecto de Inversión: Un Camino desde la [GEOGRAPHIC_DATA] hasta la…"
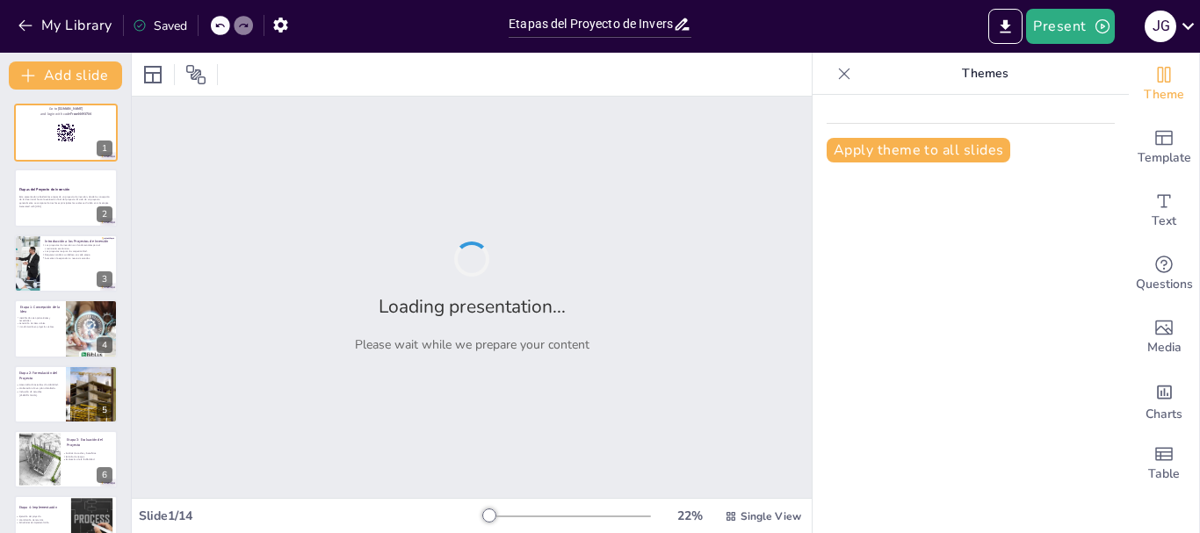
checkbox input "true"
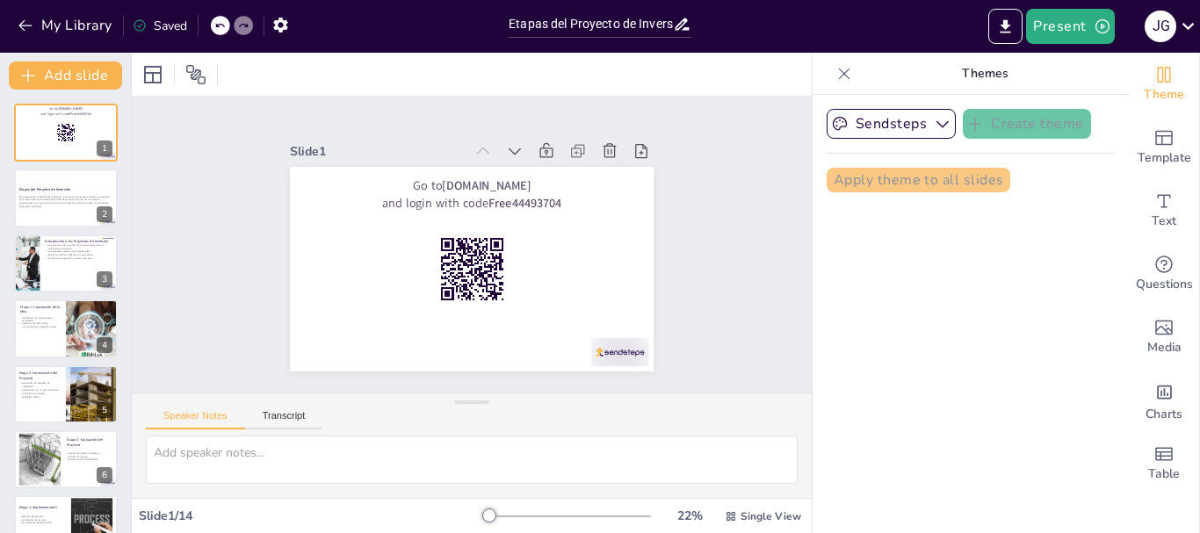
checkbox input "true"
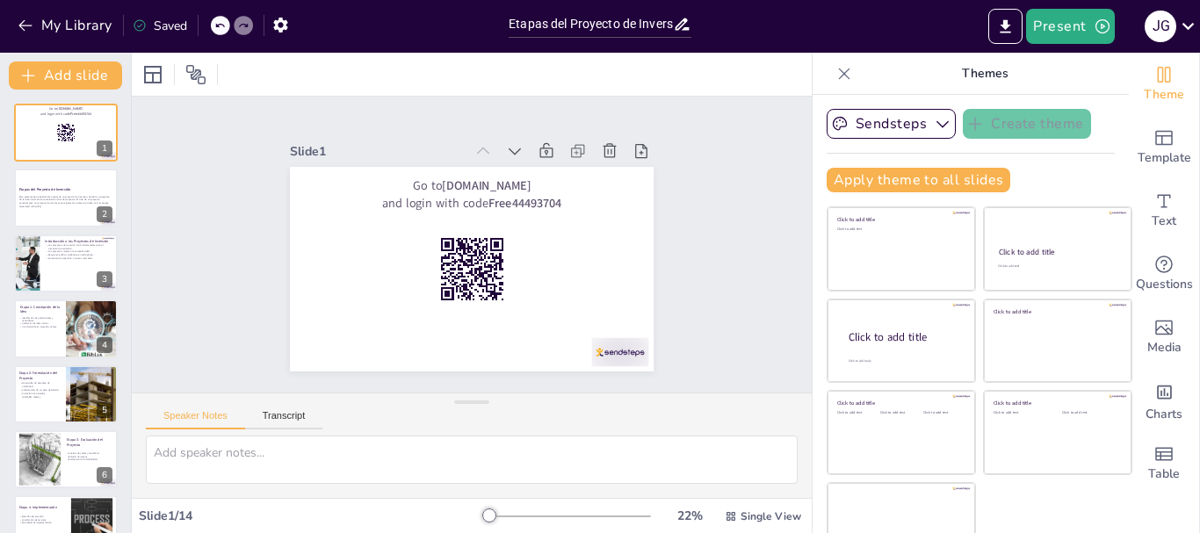
checkbox input "true"
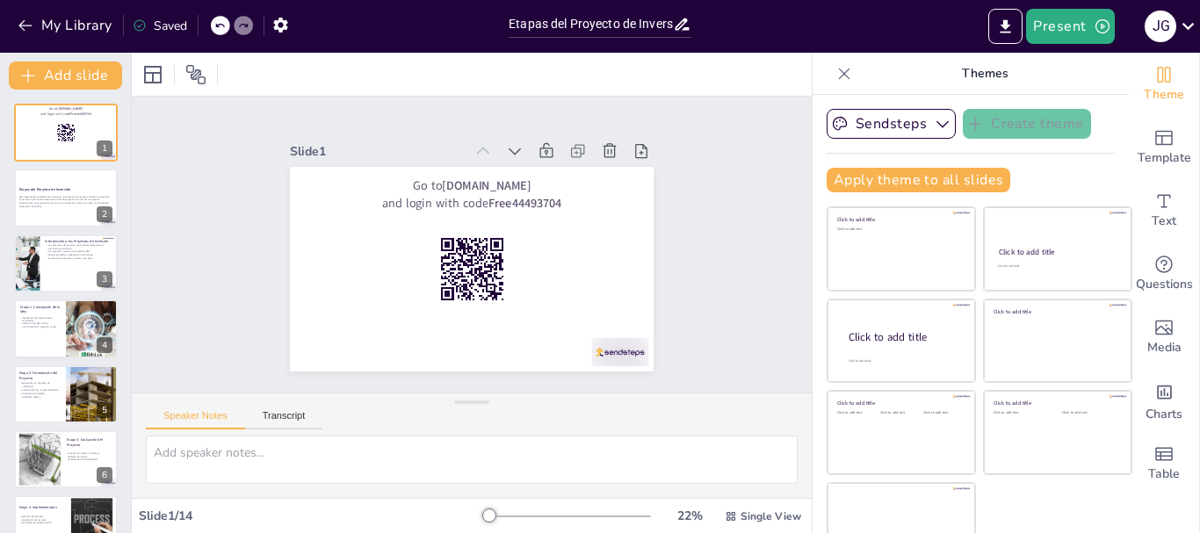
checkbox input "true"
click at [92, 24] on button "My Library" at bounding box center [66, 25] width 106 height 28
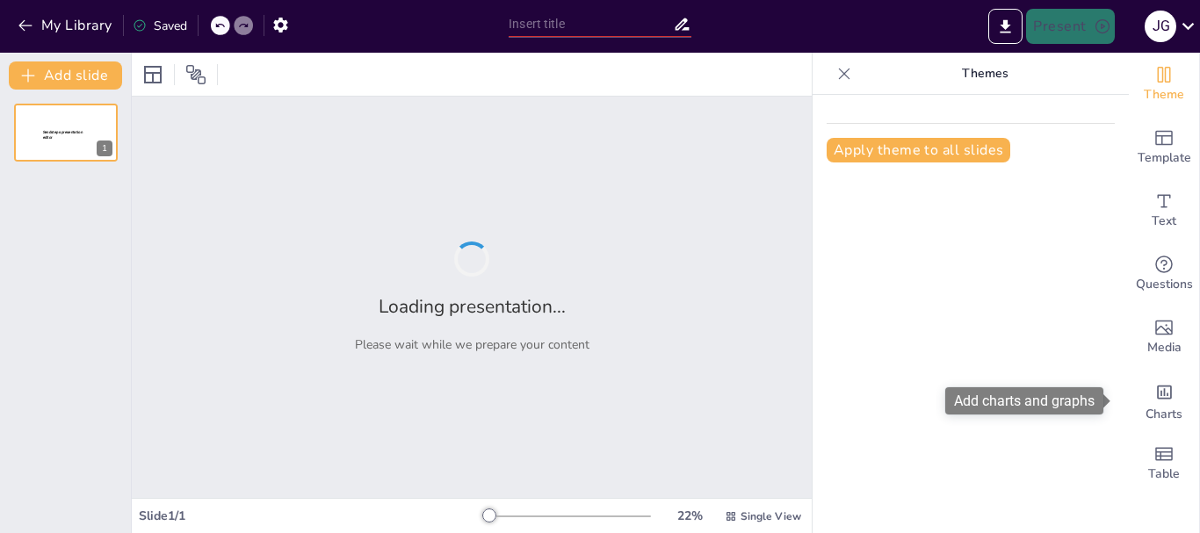
type input "Etapas del Proyecto de Inversión: Un Camino desde la [GEOGRAPHIC_DATA] hasta la…"
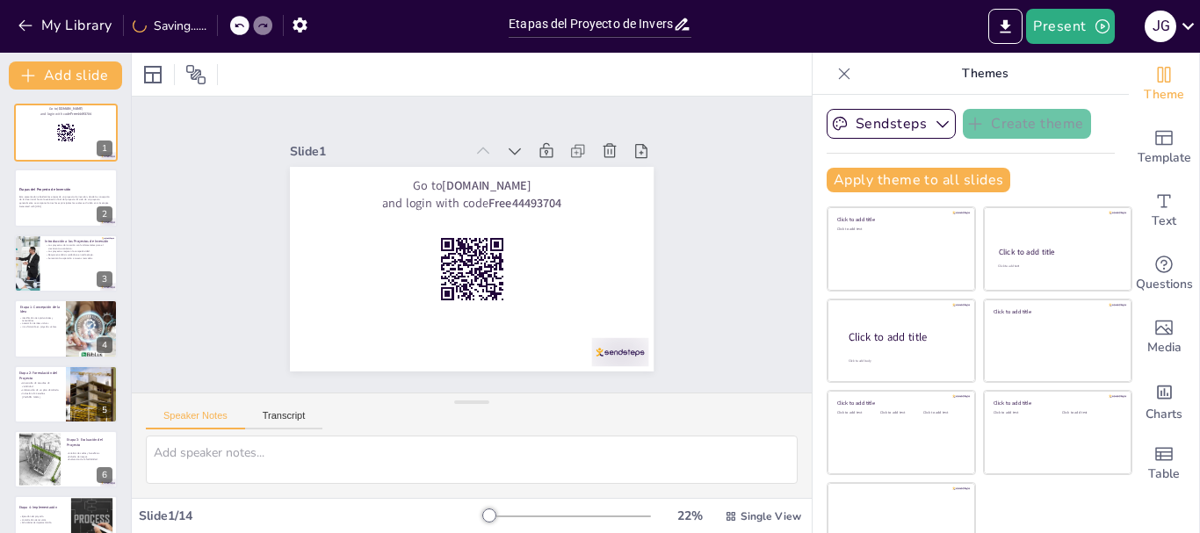
click at [685, 25] on icon at bounding box center [682, 24] width 18 height 18
click at [676, 24] on icon at bounding box center [682, 24] width 18 height 18
click at [674, 24] on icon at bounding box center [682, 24] width 18 height 18
click at [660, 29] on input "Etapas del Proyecto de Inversión: Un Camino desde la [GEOGRAPHIC_DATA] hasta la…" at bounding box center [591, 23] width 164 height 25
checkbox input "true"
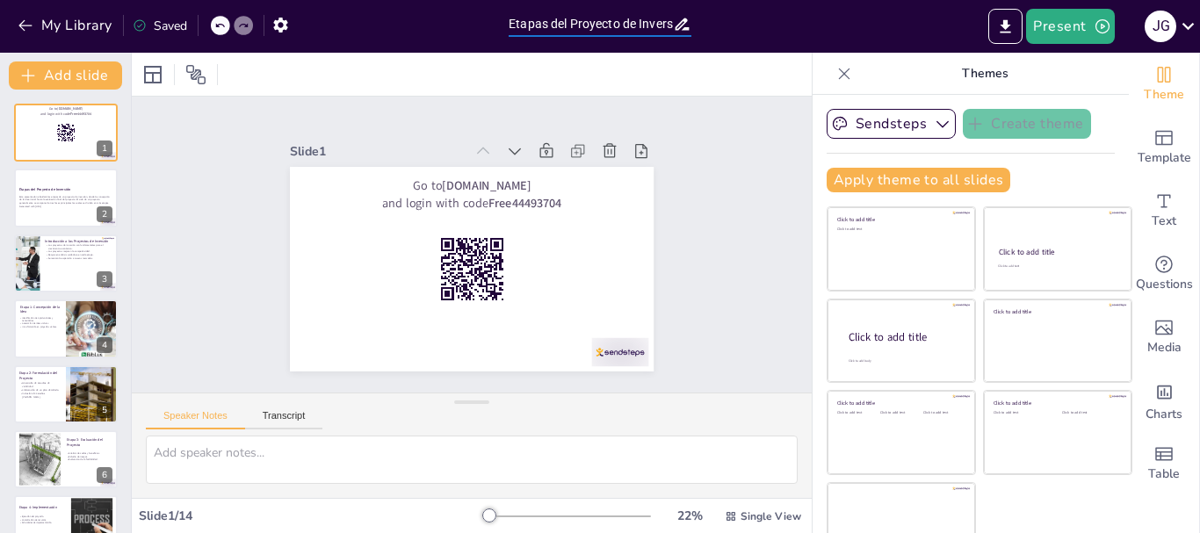
checkbox input "true"
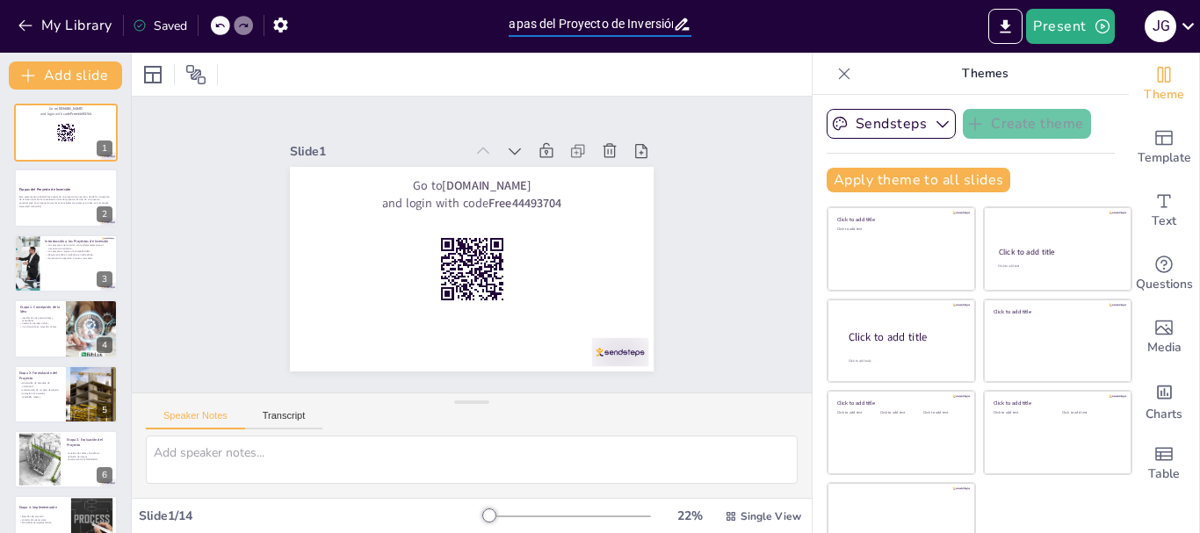
checkbox input "true"
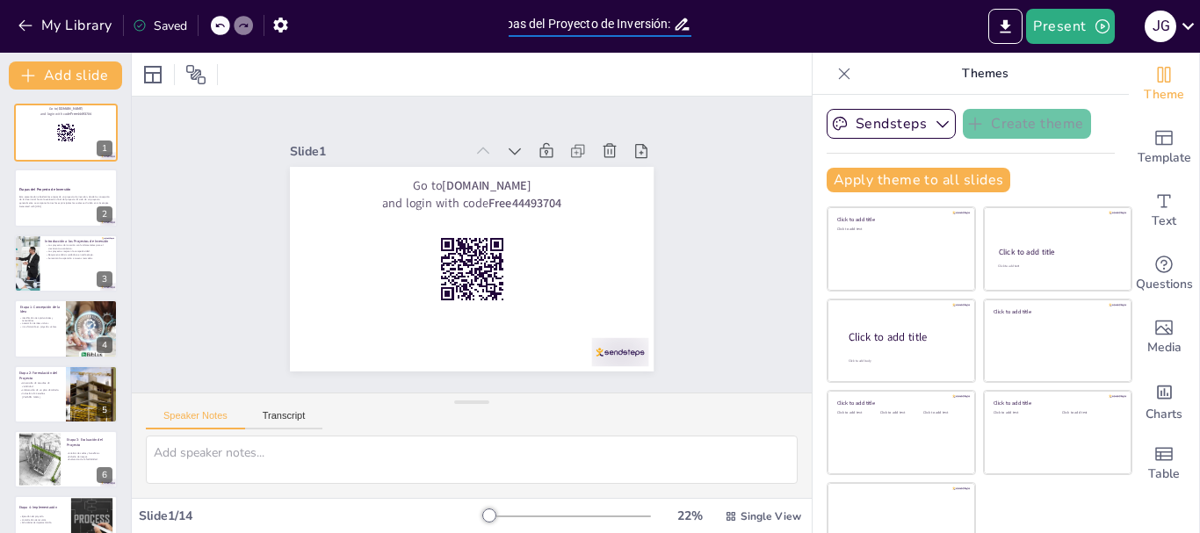
checkbox input "true"
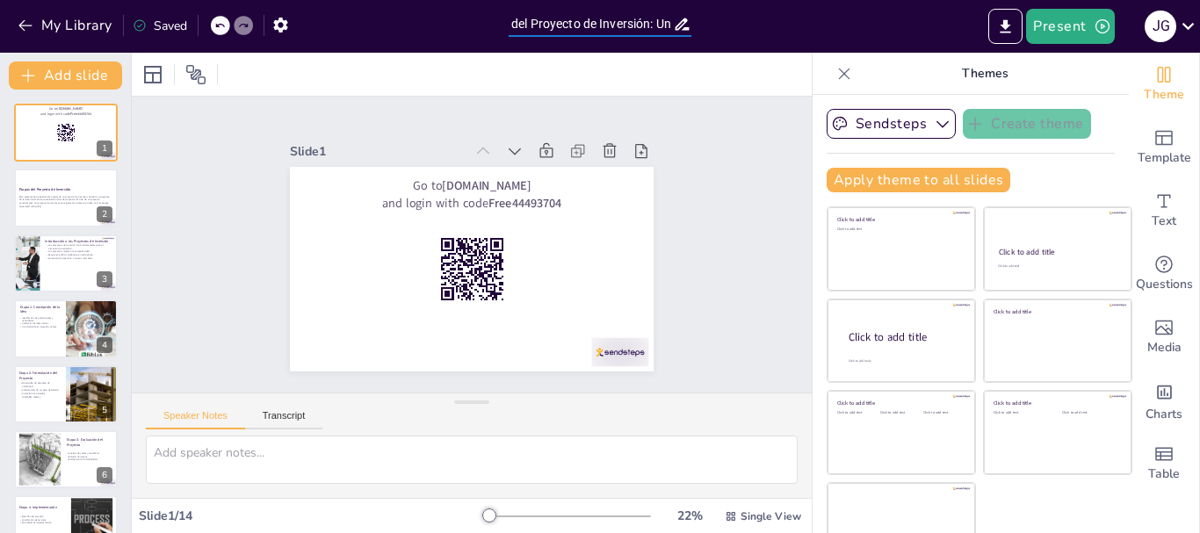
checkbox input "true"
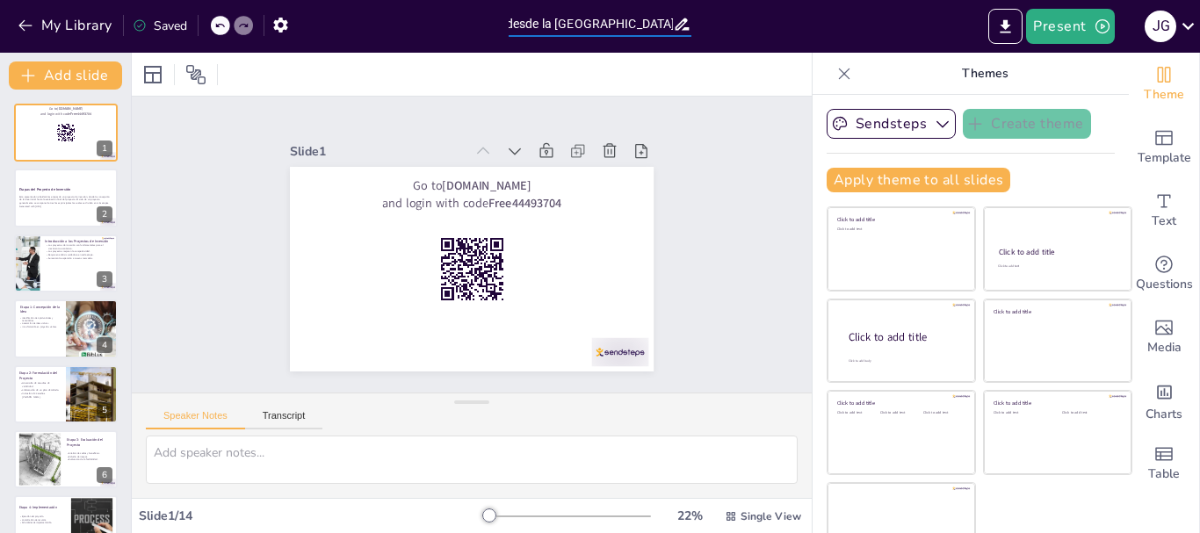
checkbox input "true"
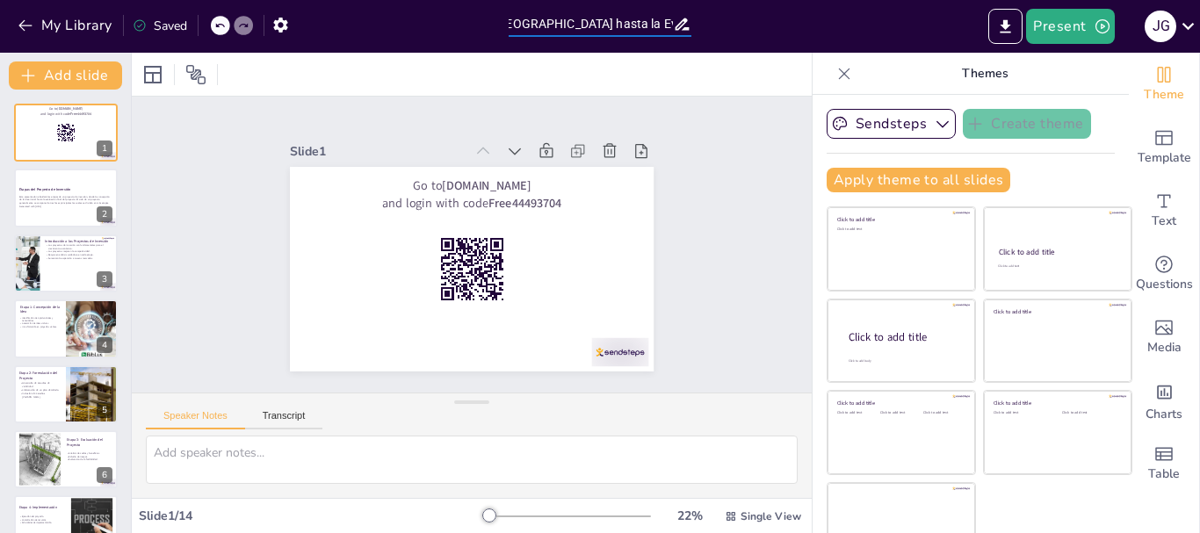
checkbox input "true"
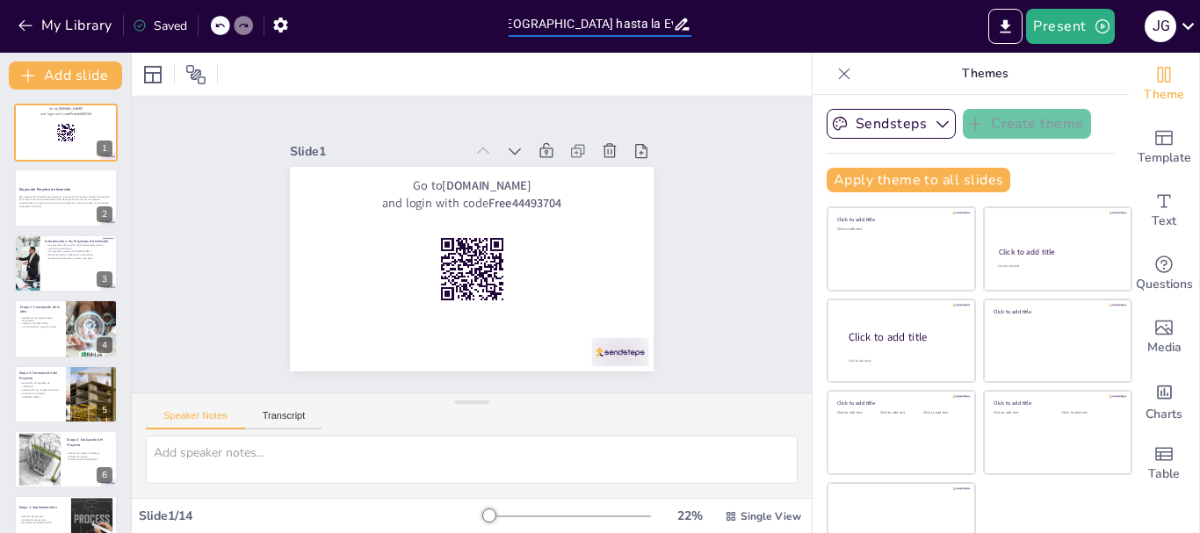
checkbox input "true"
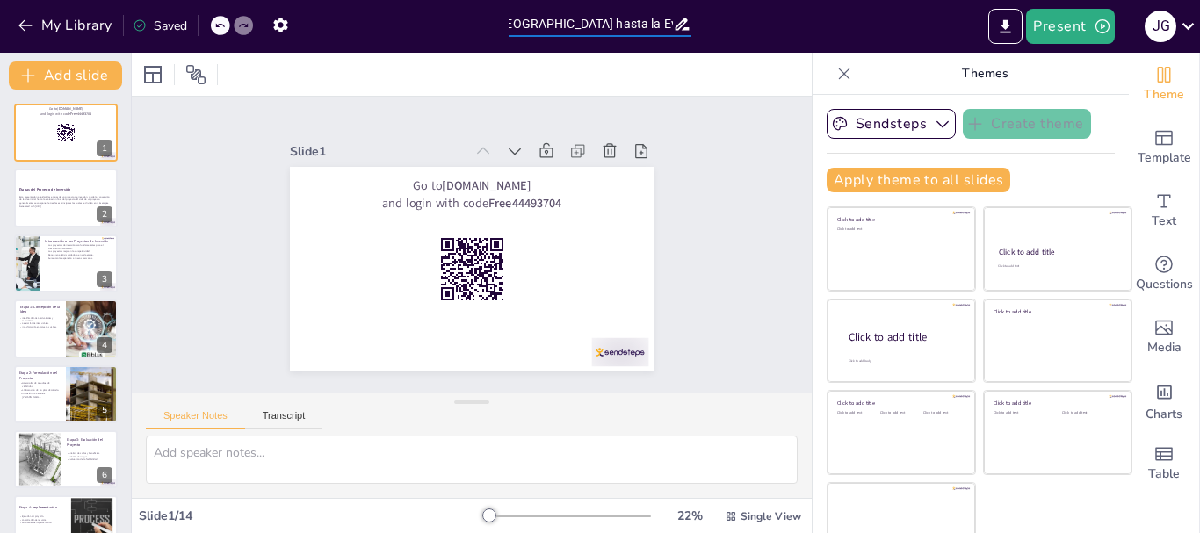
checkbox input "true"
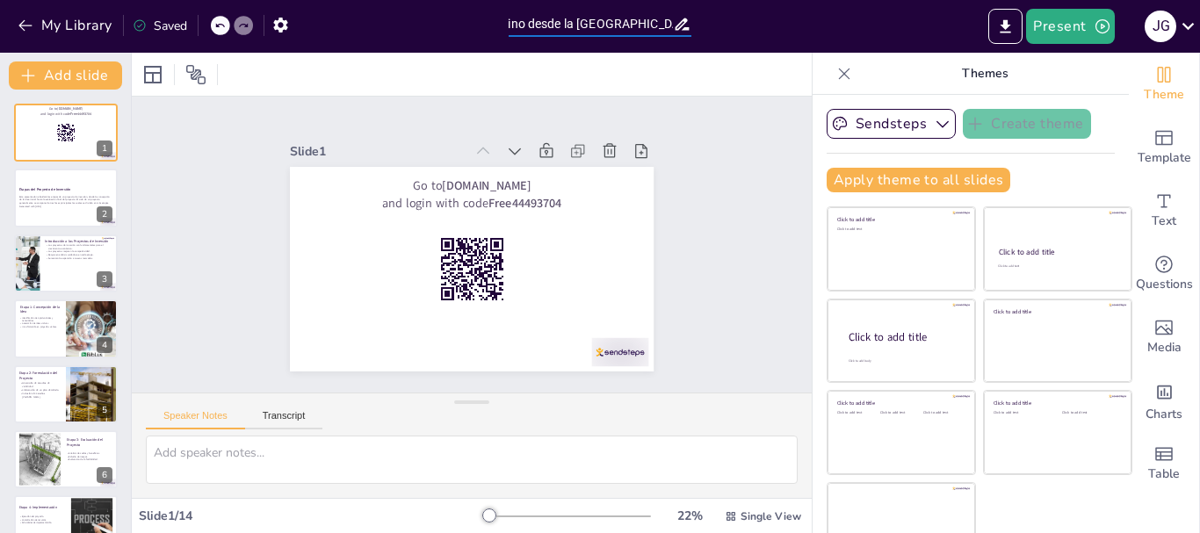
checkbox input "true"
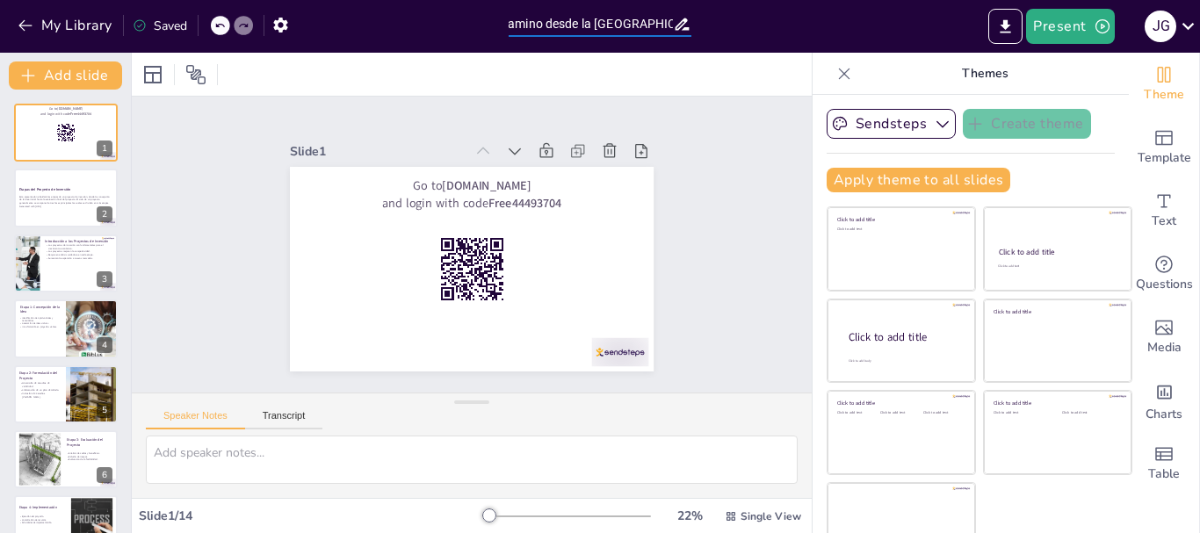
checkbox input "true"
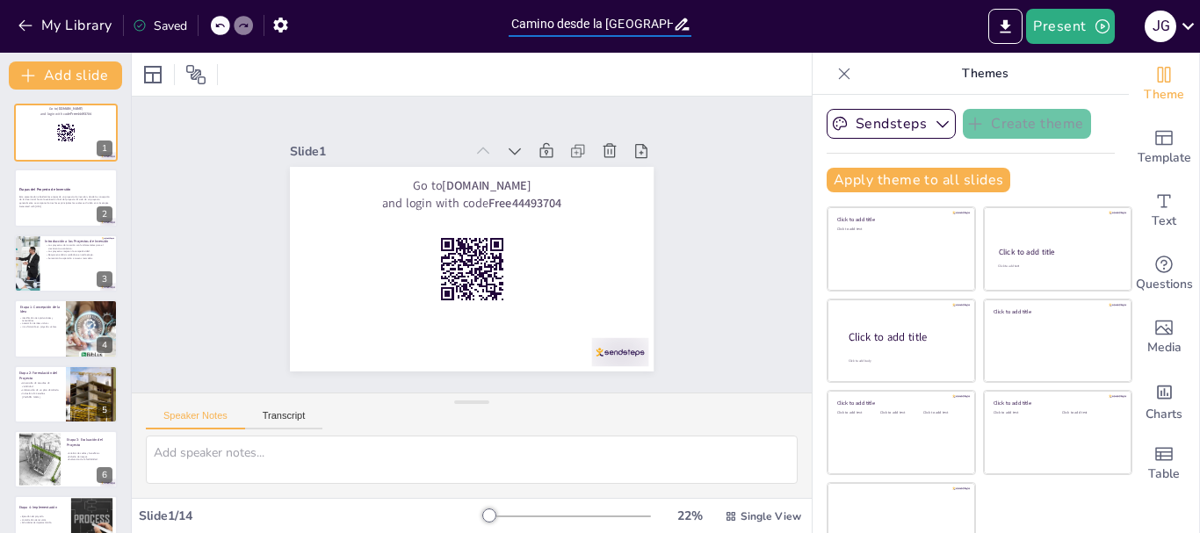
checkbox input "true"
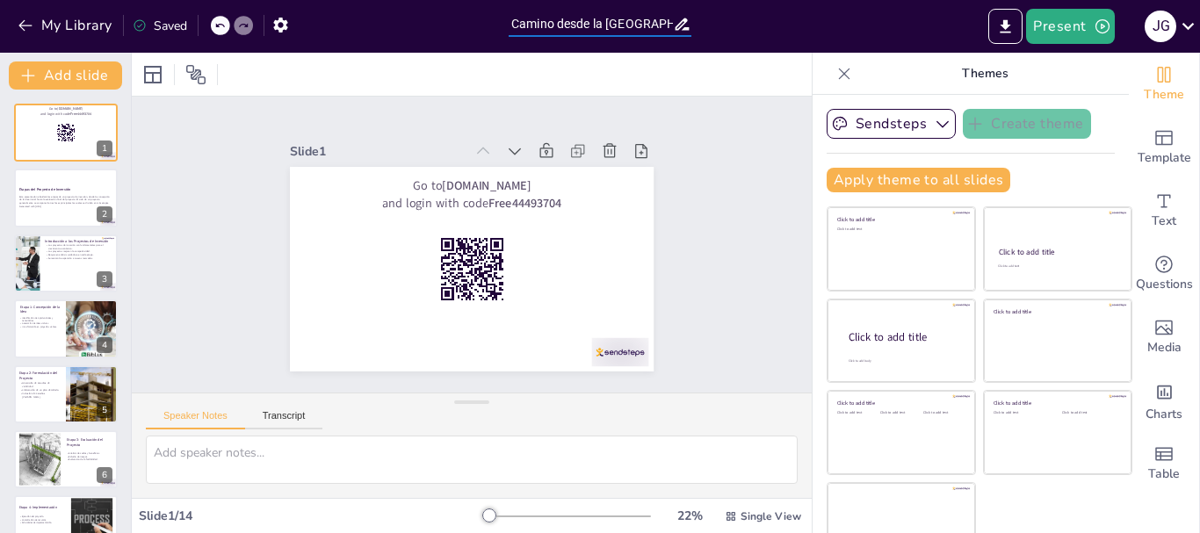
checkbox input "true"
type input "Etapas del Proyecto de Inversión: Un Camino desde l Concepción hasta la Evaluac…"
checkbox input "true"
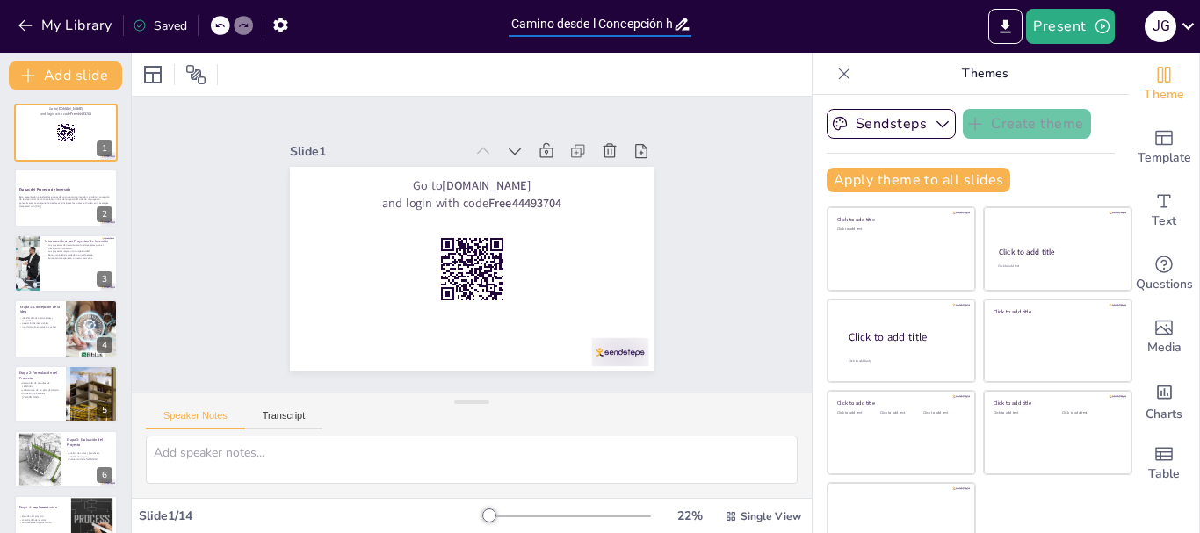
type input "Etapas del Proyecto de Inversión: Un Camino desde Concepción hasta la Evaluación"
checkbox input "true"
type input "Etapas del Proyecto de Inversión: Un Camino desde Concepción hasta la Evaluación"
checkbox input "true"
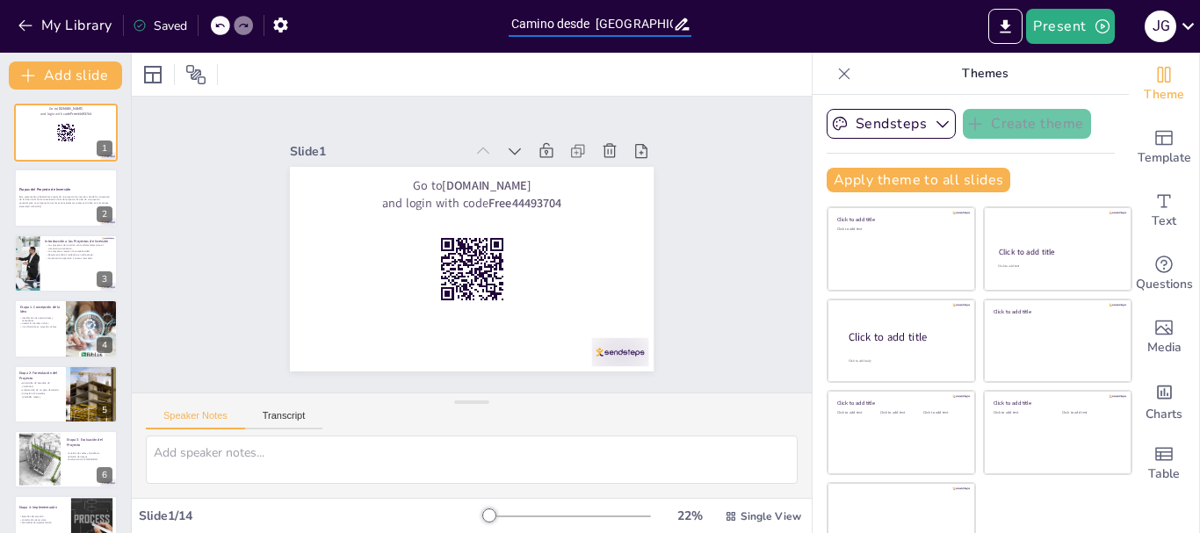
checkbox input "true"
type input "Etapas del Proyecto de Inversión: Un Camino desd Concepción hasta la Evaluación"
checkbox input "true"
type input "Etapas del Proyecto de Inversión: Un Camino des Concepción hasta la Evaluación"
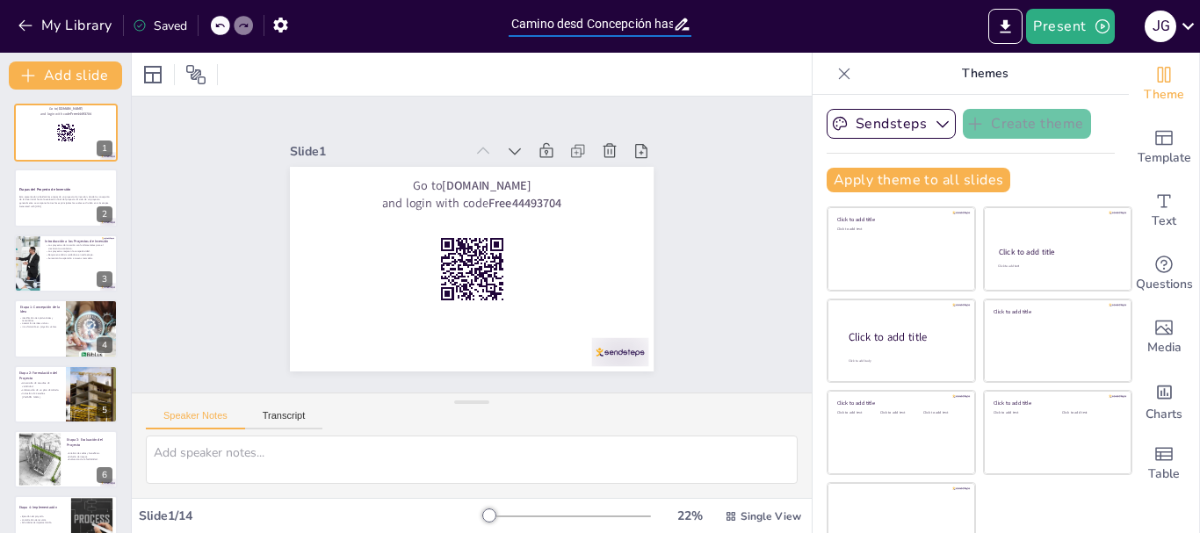
checkbox input "true"
type input "Etapas del Proyecto de Inversión: Un Camino de Concepción hasta la Evaluación"
checkbox input "true"
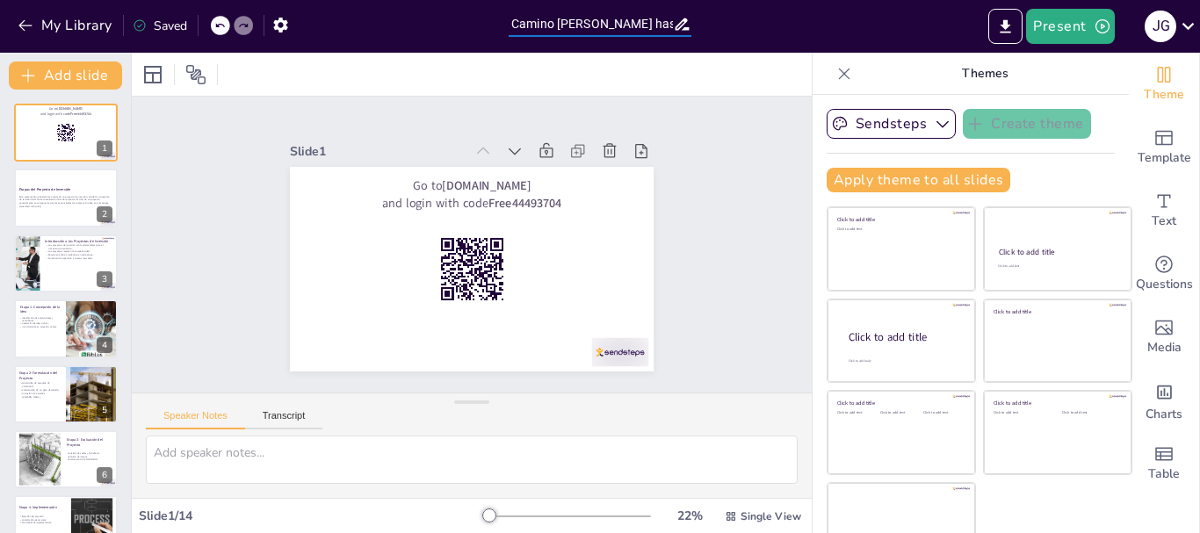
checkbox input "true"
type input "Etapas del Proyecto de Inversión: Un Camino de Concepción hasta la Evaluación"
checkbox input "true"
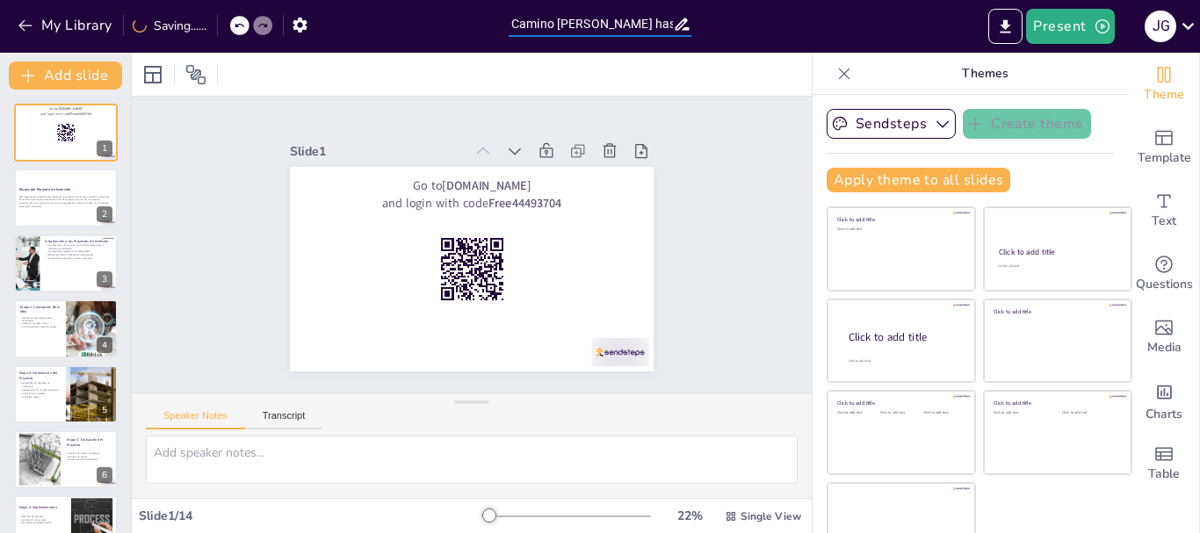
checkbox input "true"
type input "Etapas del Proyecto de Inversión: Un Camino de l Concepción hasta la Evaluación"
checkbox input "true"
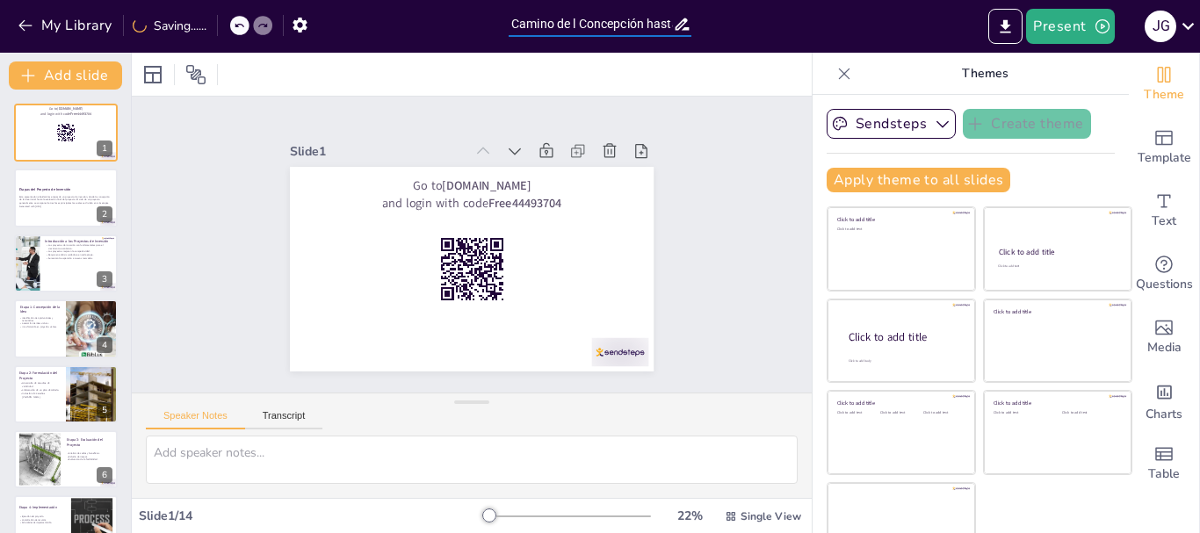
checkbox input "true"
type input "Etapas del Proyecto de Inversión: Un Camino de la Concepción hasta la Evaluación"
checkbox input "true"
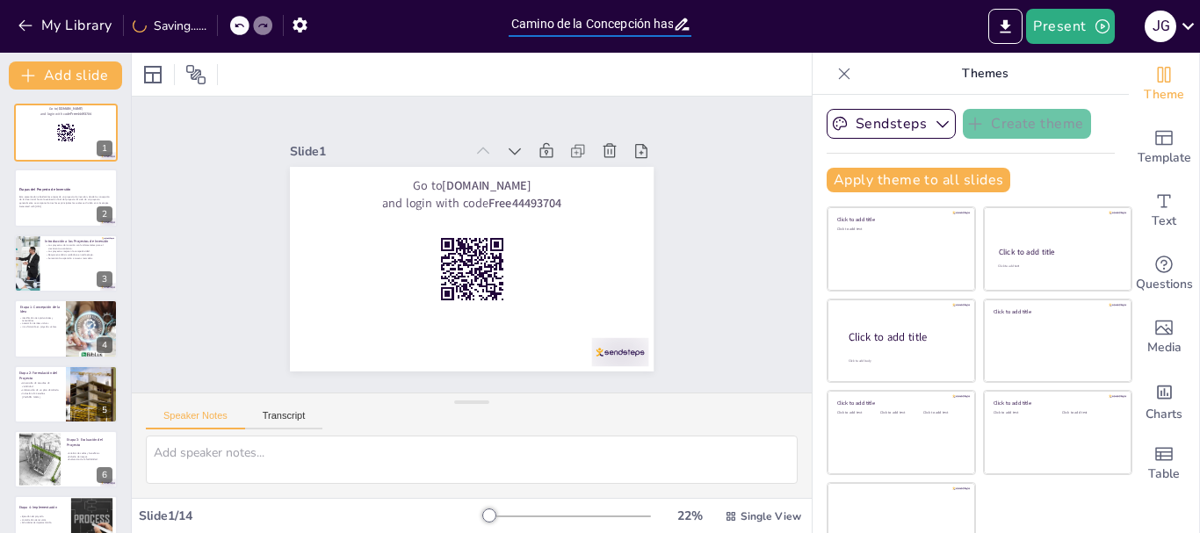
checkbox input "true"
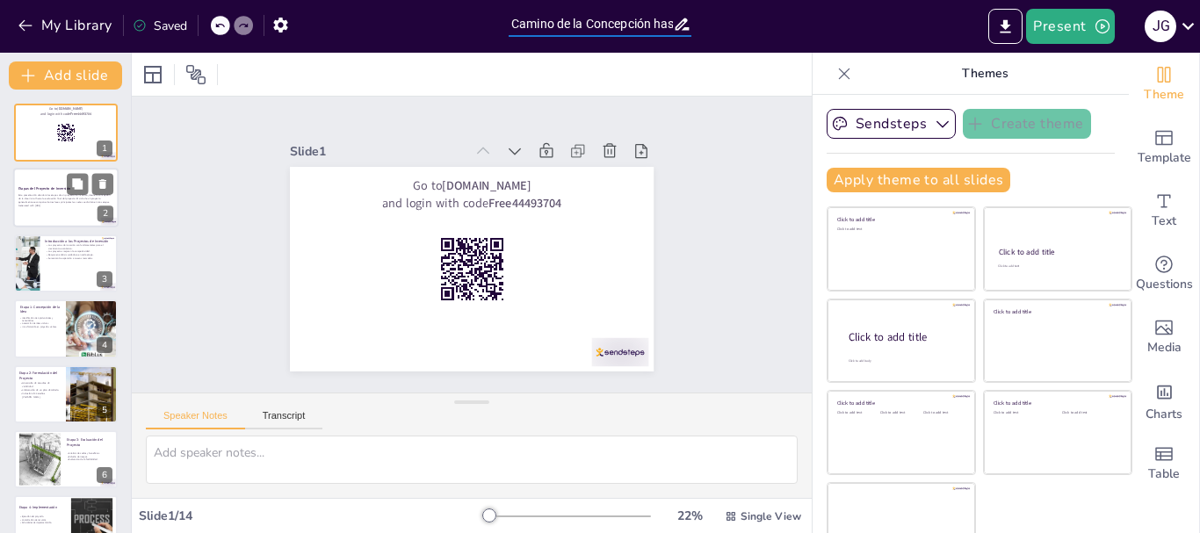
checkbox input "true"
click at [42, 207] on div "Esta presentación abordará las etapas de un proyecto de inversión, desde la con…" at bounding box center [65, 201] width 95 height 18
checkbox input "true"
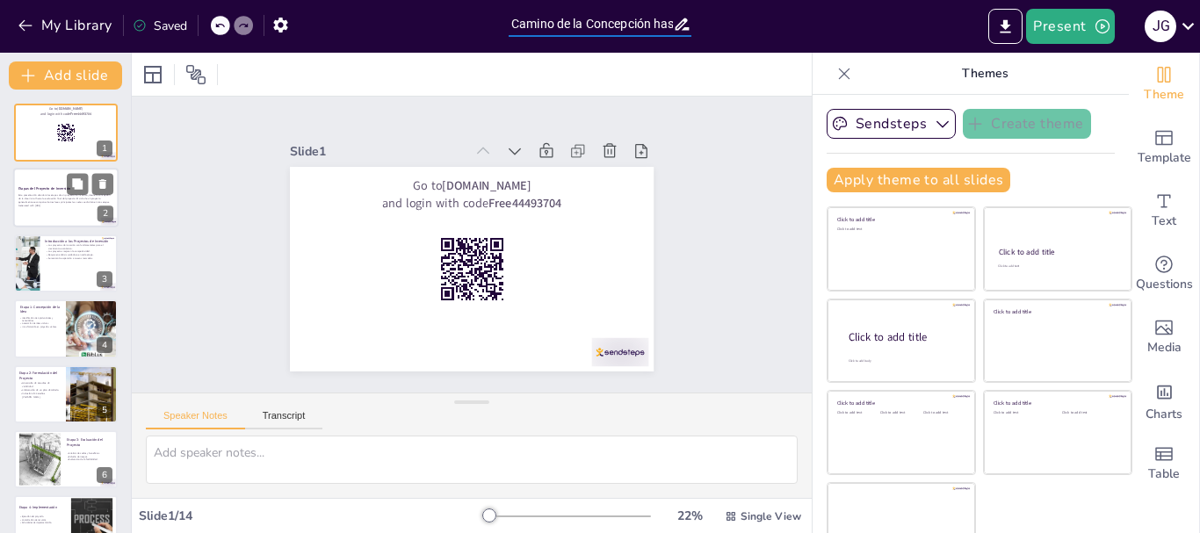
checkbox input "true"
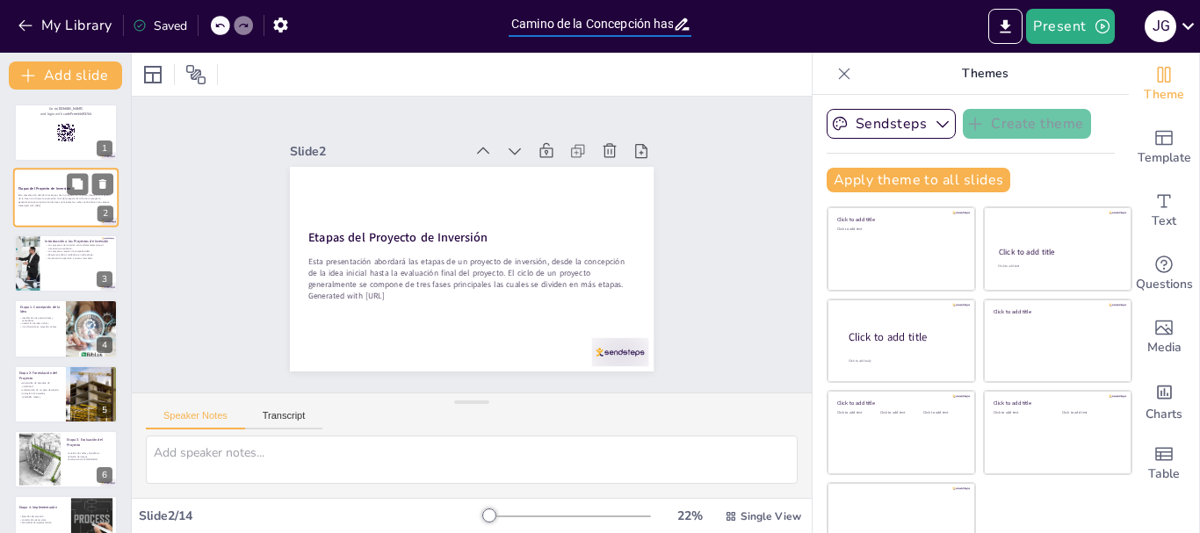
checkbox input "true"
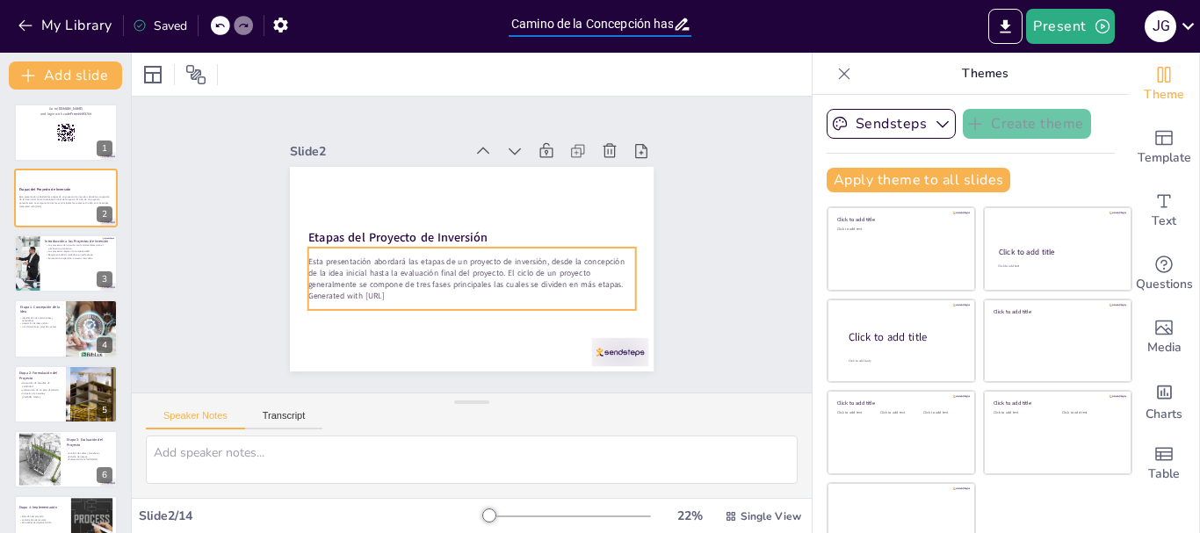
checkbox input "true"
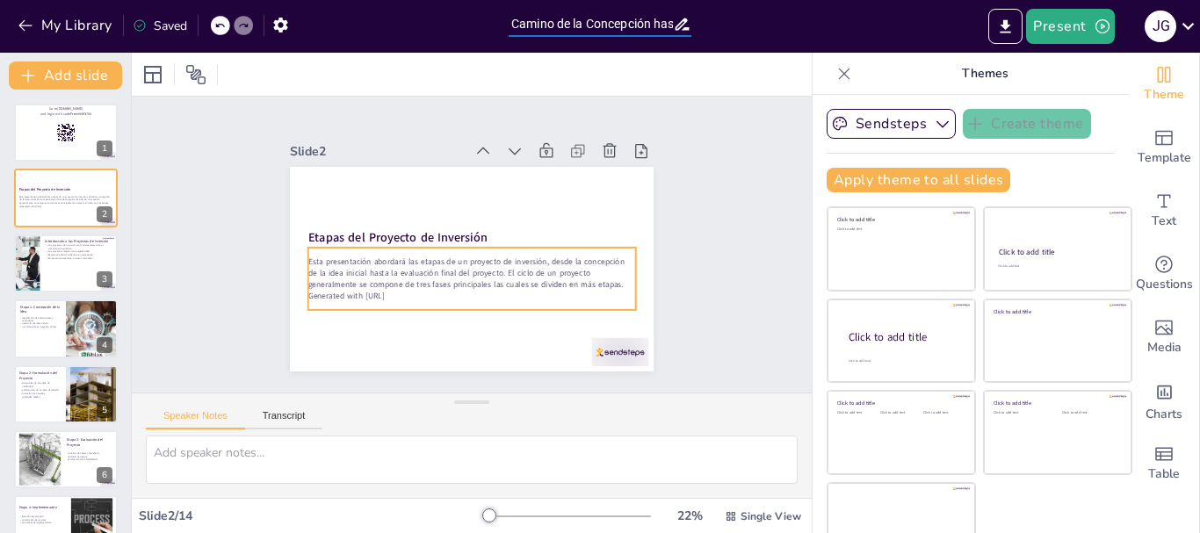
checkbox input "true"
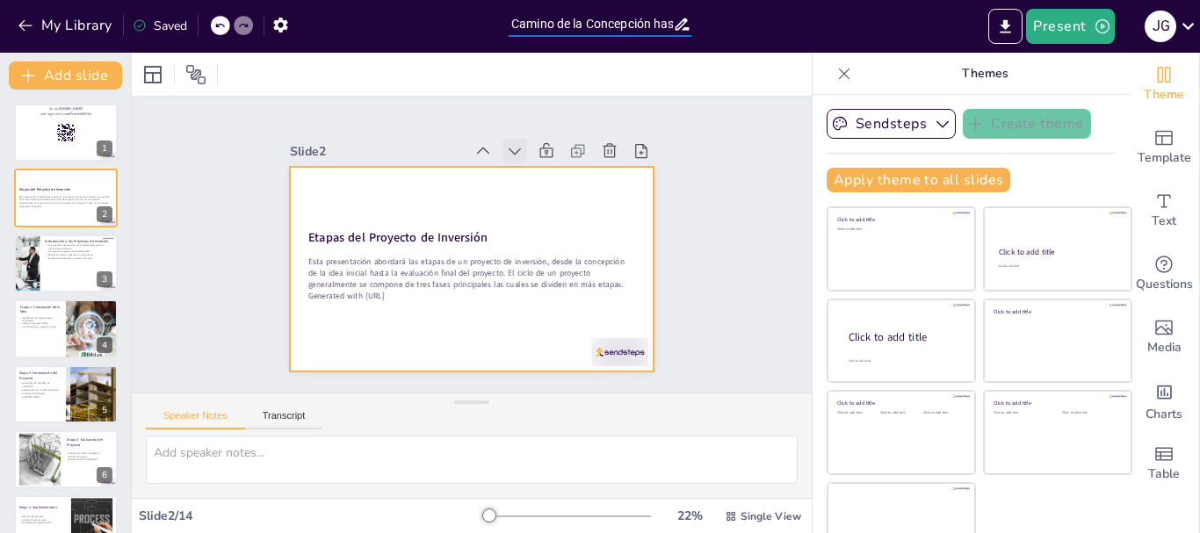
checkbox input "true"
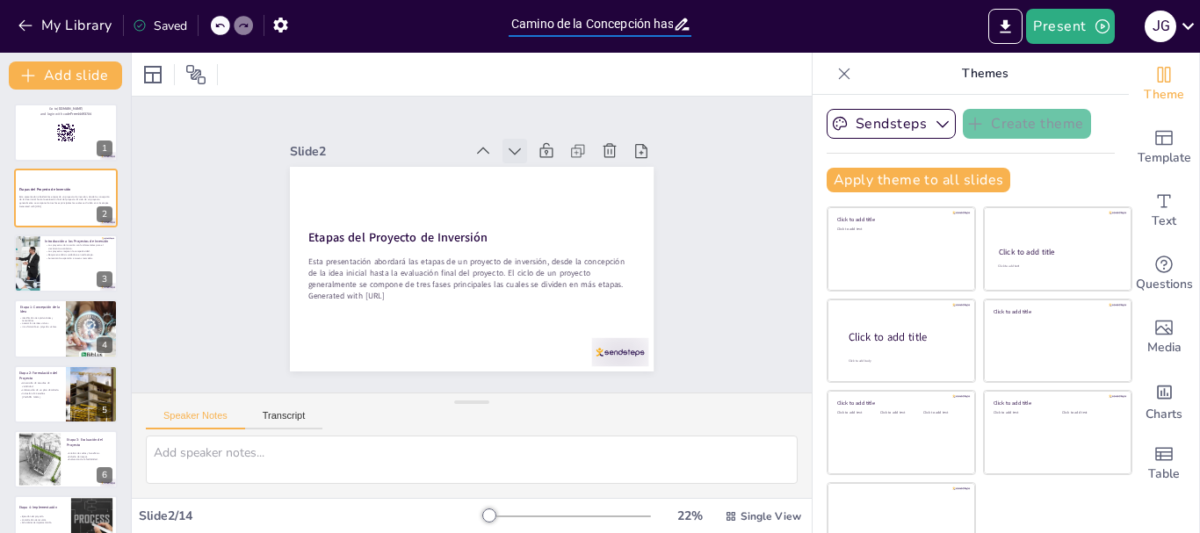
type input "Etapas del Proyecto de Inversión: Un Camino de la Concepción hasta la Evaluación"
click at [523, 152] on icon at bounding box center [533, 162] width 21 height 21
checkbox input "true"
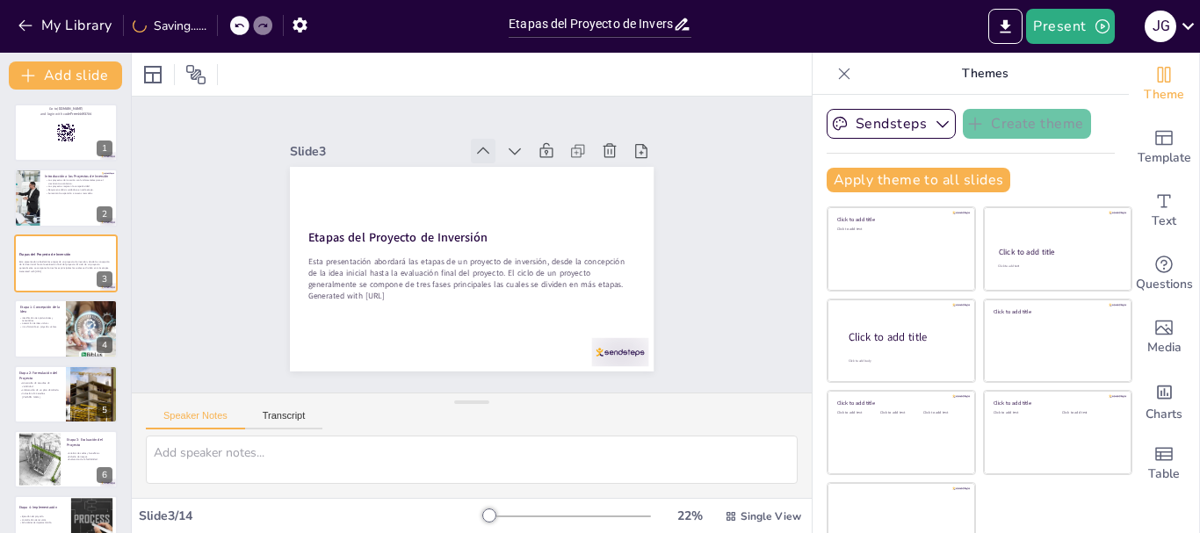
click at [517, 157] on icon at bounding box center [529, 169] width 24 height 24
checkbox input "true"
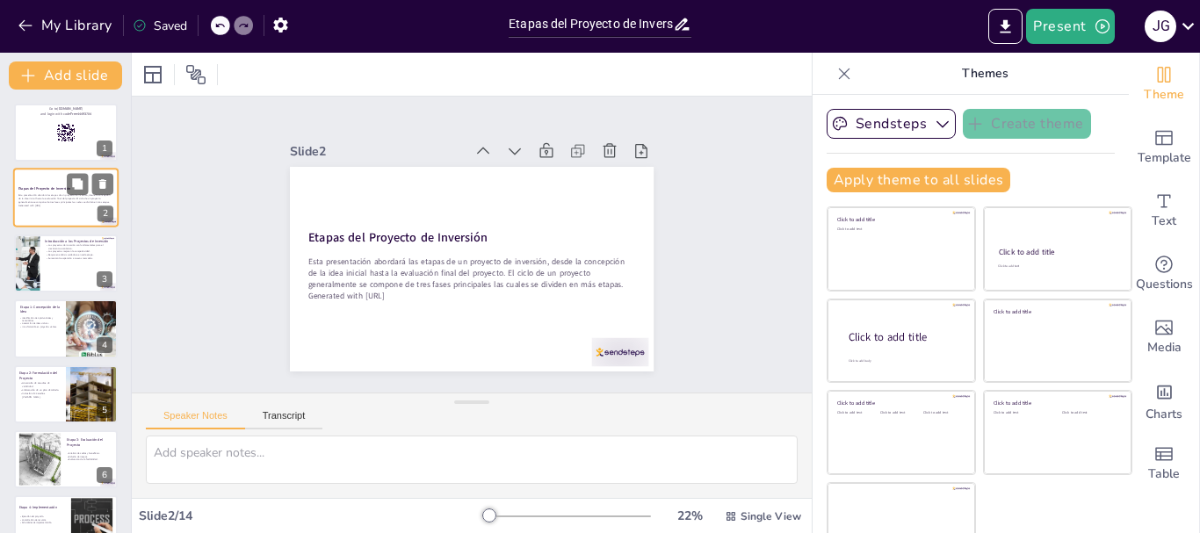
checkbox input "true"
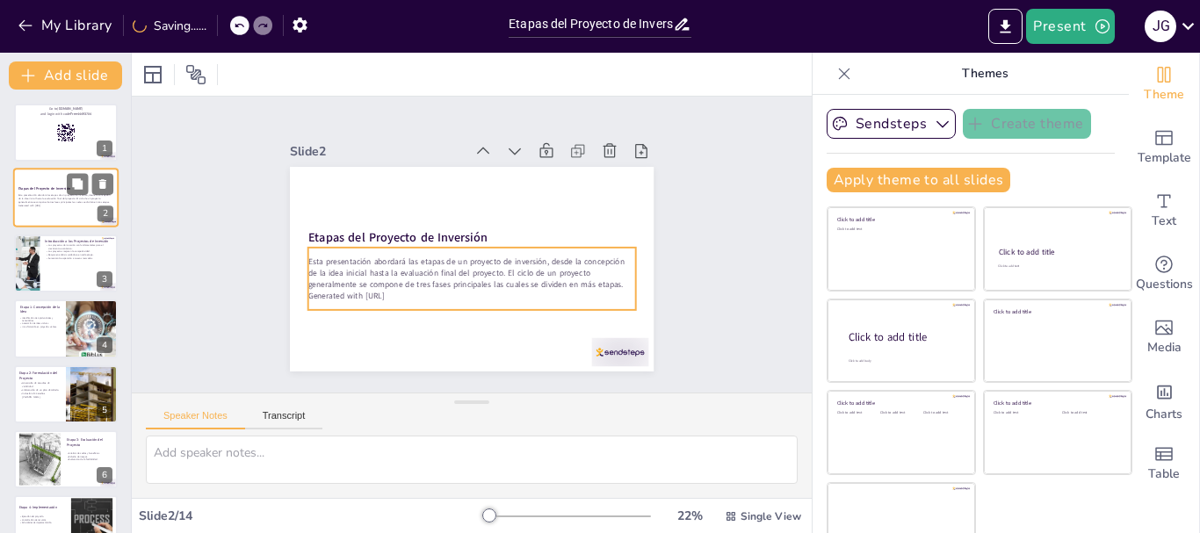
click at [50, 201] on p "Esta presentación abordará las etapas de un proyecto de inversión, desde la con…" at bounding box center [65, 199] width 95 height 10
checkbox input "true"
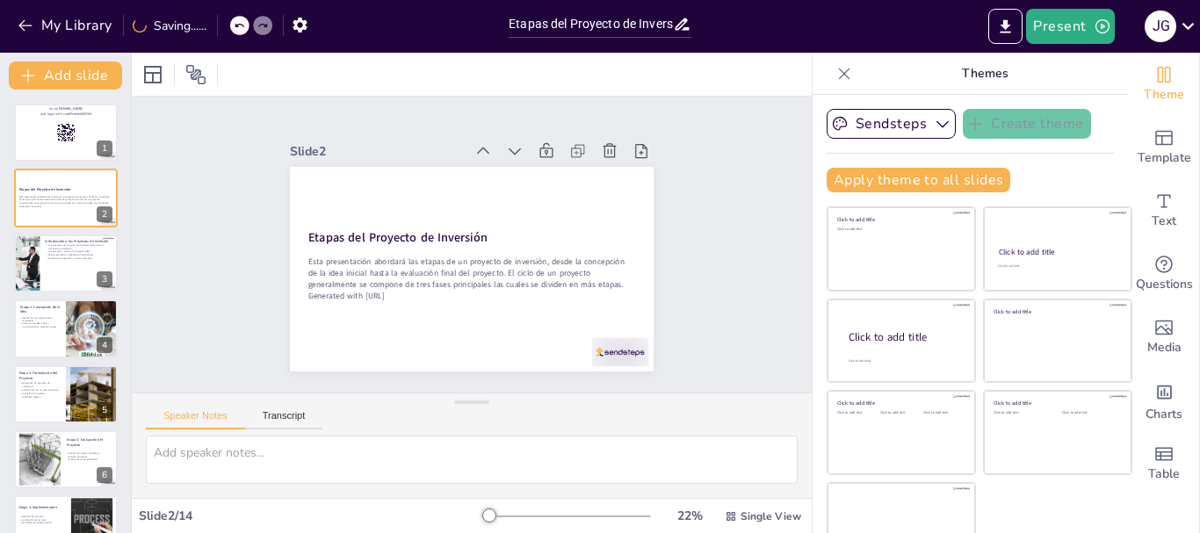
checkbox input "true"
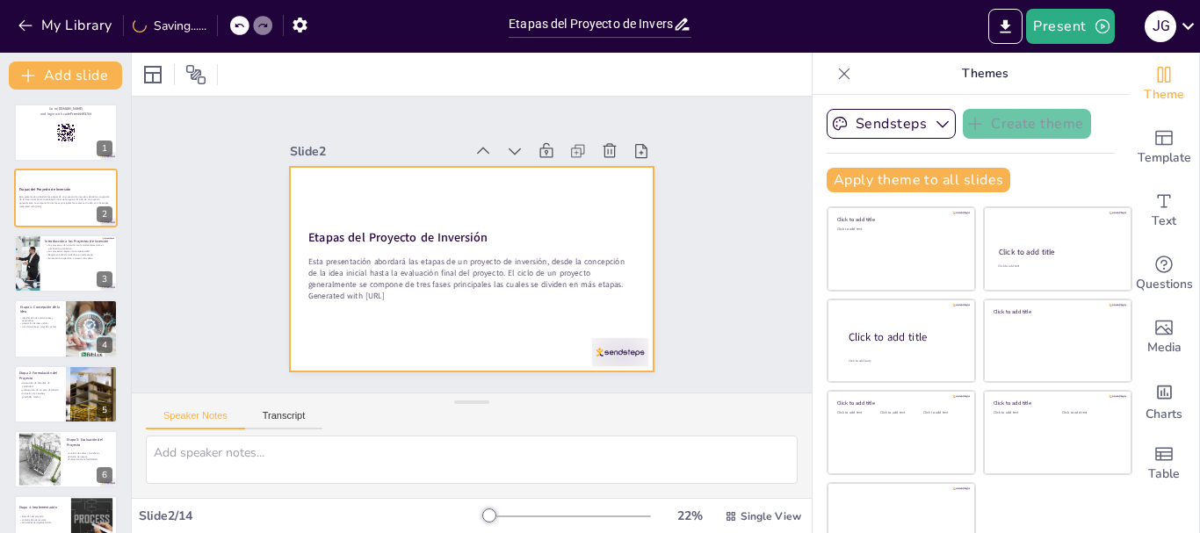
checkbox input "true"
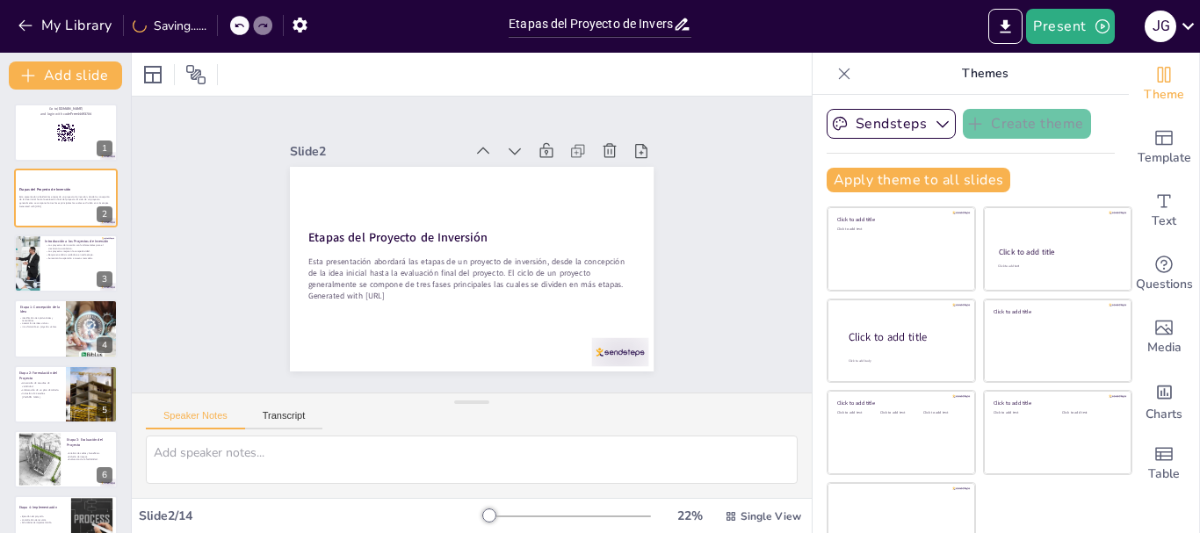
checkbox input "true"
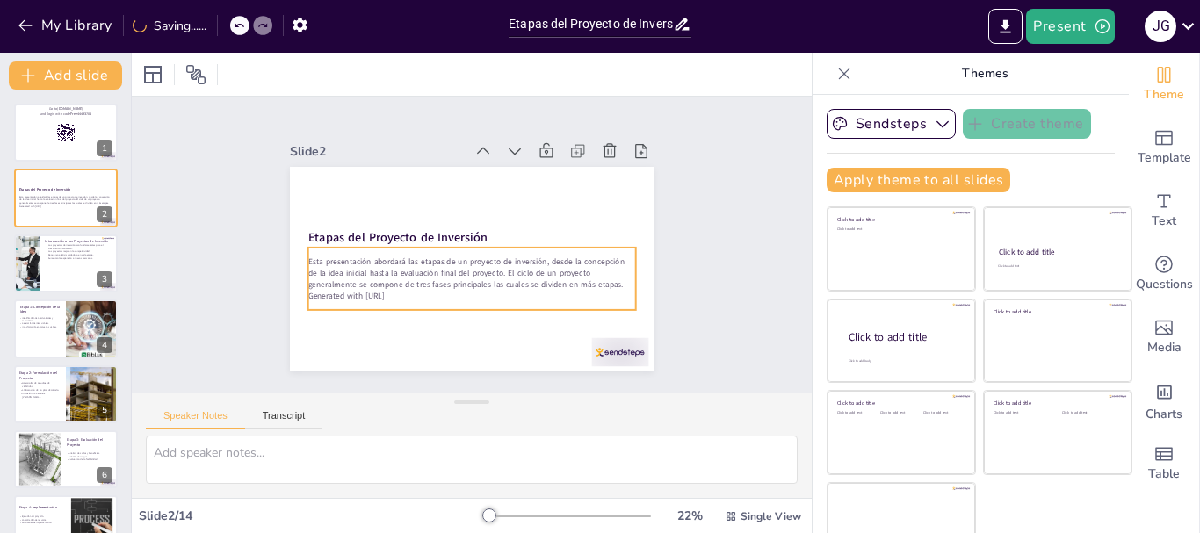
checkbox input "true"
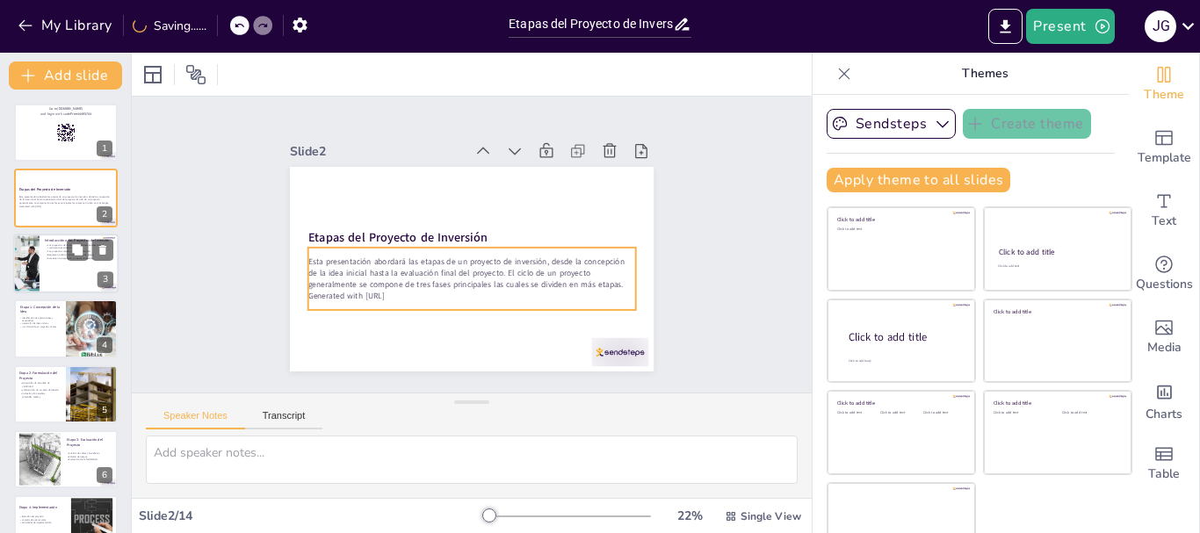
checkbox input "true"
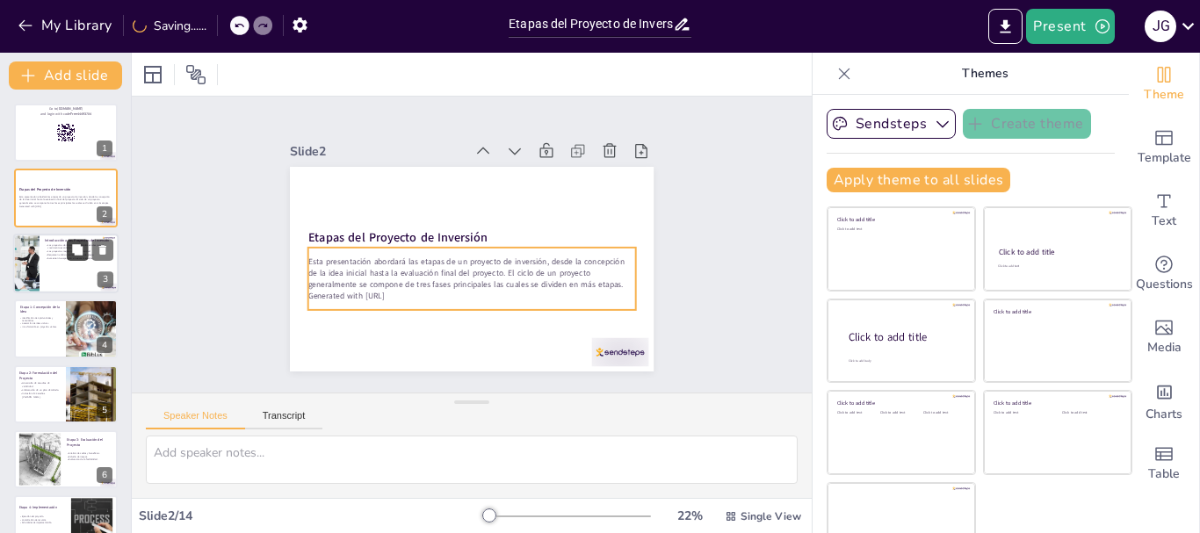
checkbox input "true"
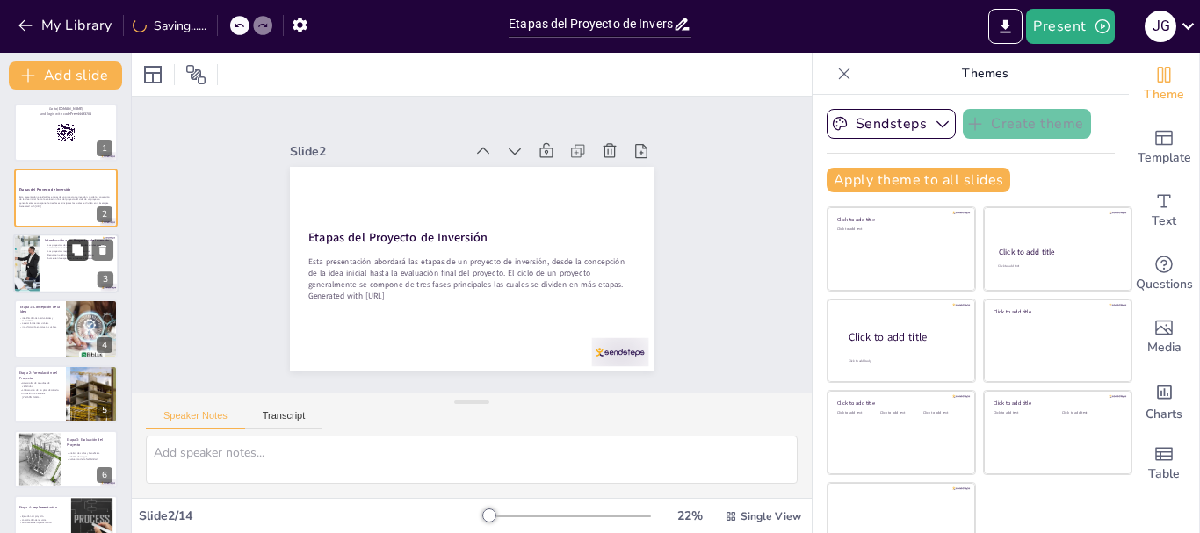
click at [70, 259] on button at bounding box center [77, 249] width 21 height 21
type textarea "Los proyectos de inversión son motores clave para el crecimiento económico. Al …"
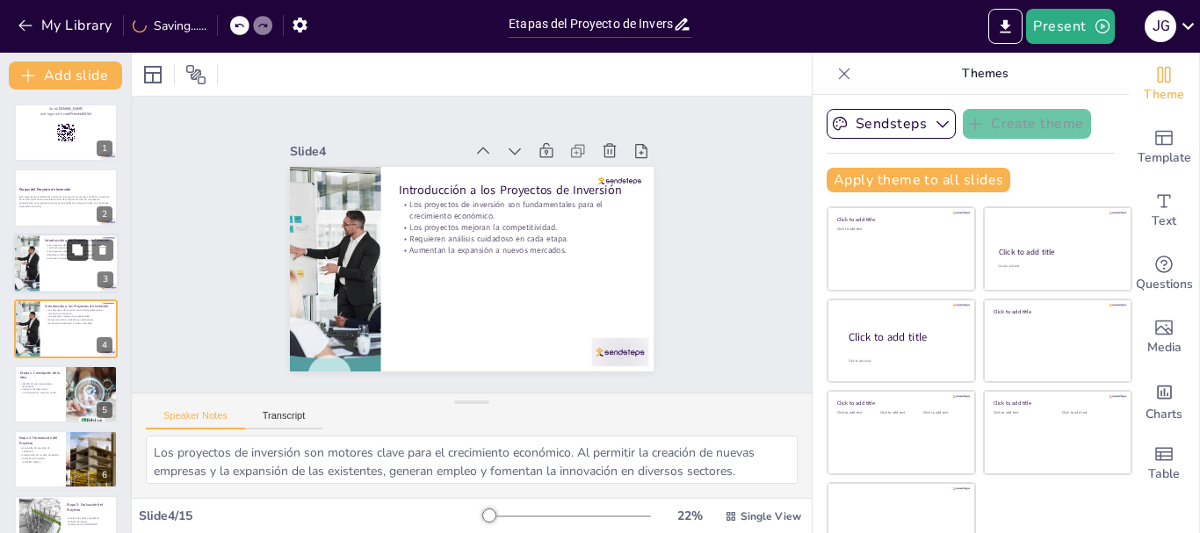
checkbox input "true"
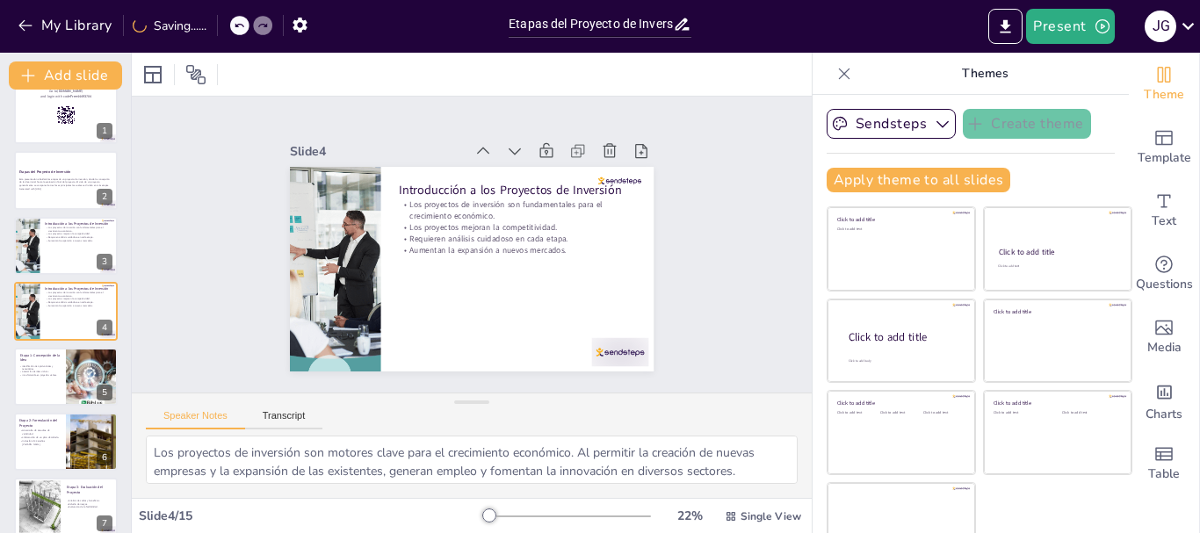
checkbox input "true"
click at [242, 20] on icon at bounding box center [239, 25] width 11 height 11
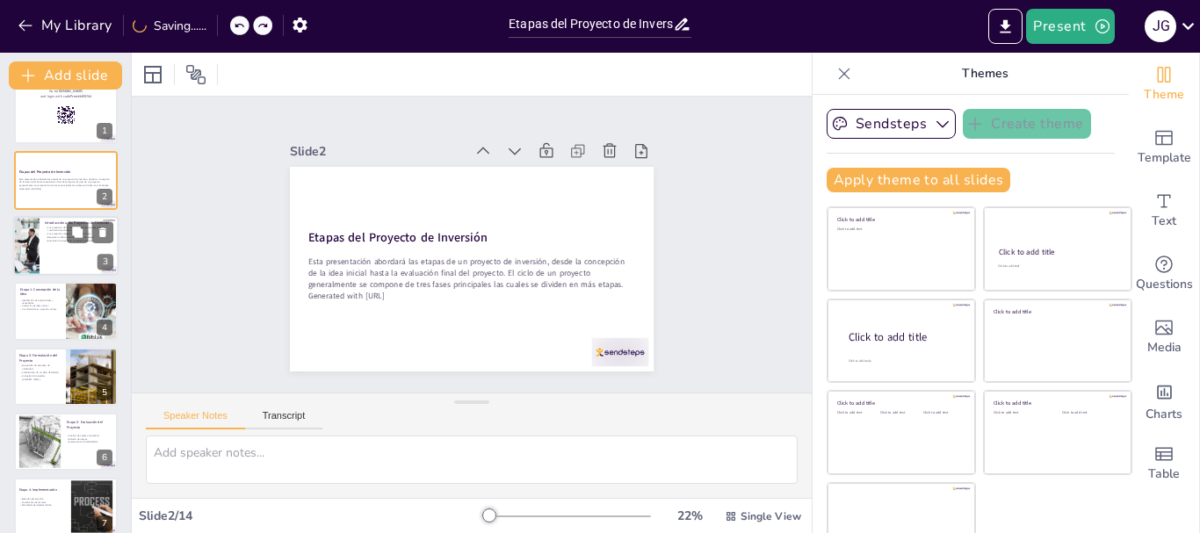
checkbox input "true"
click at [56, 250] on div at bounding box center [65, 246] width 105 height 60
type textarea "Los proyectos de inversión son motores clave para el crecimiento económico. Al …"
checkbox input "true"
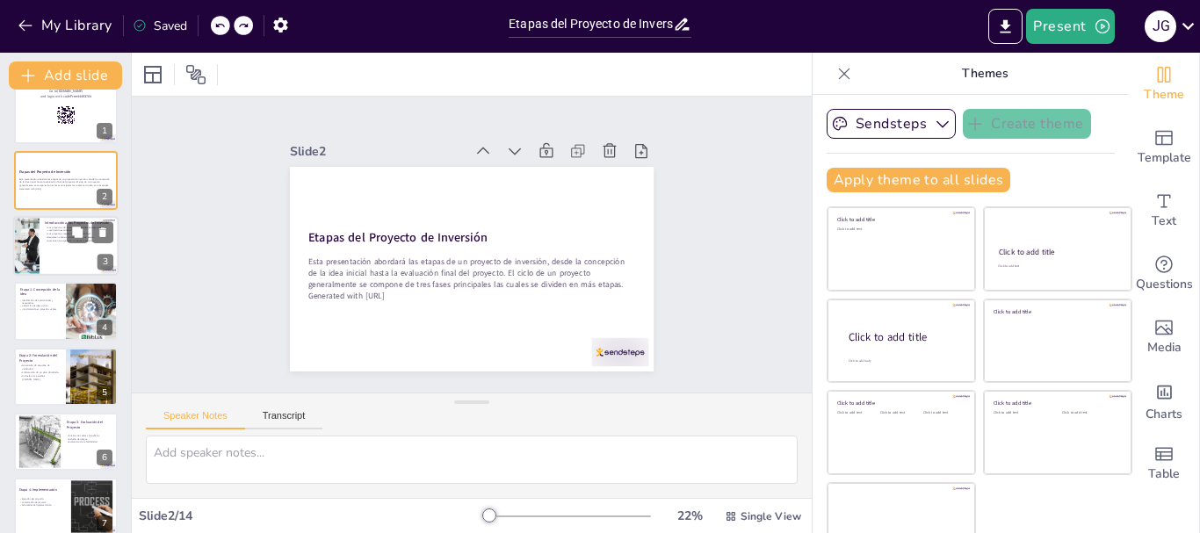
checkbox input "true"
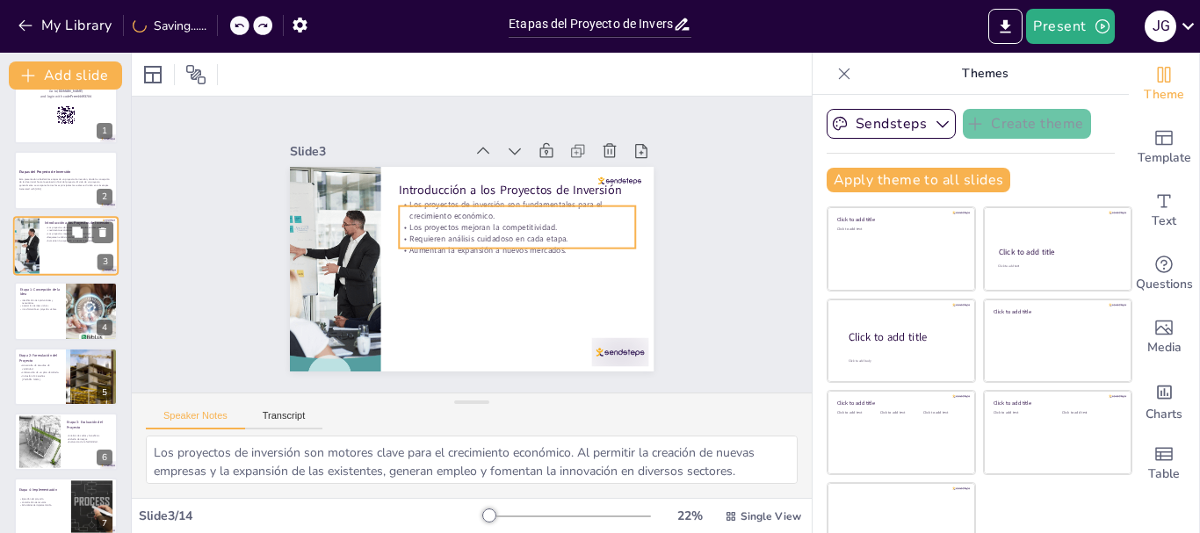
scroll to position [0, 0]
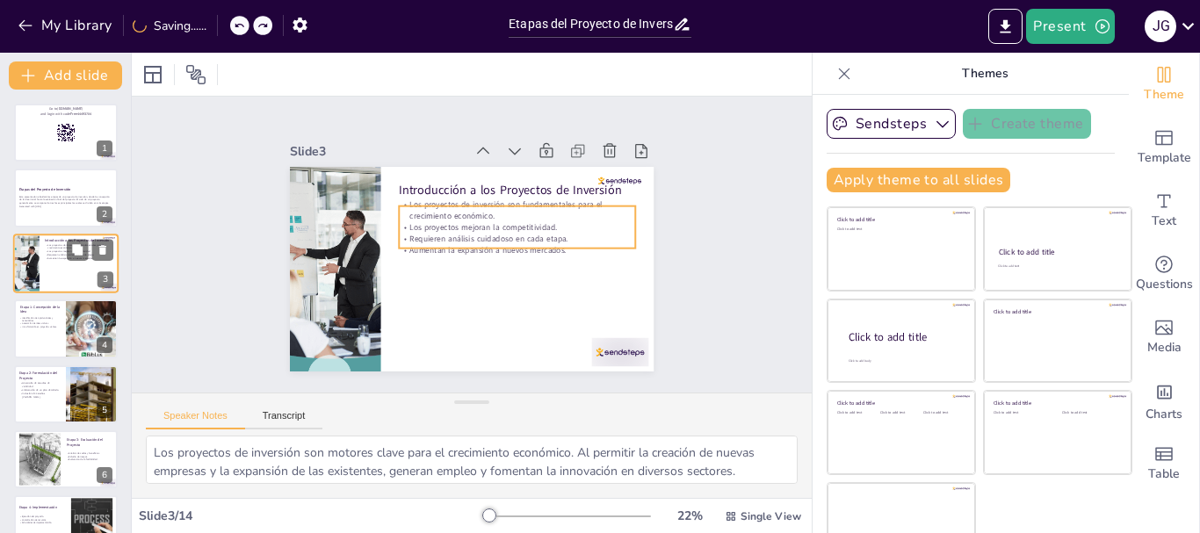
checkbox input "true"
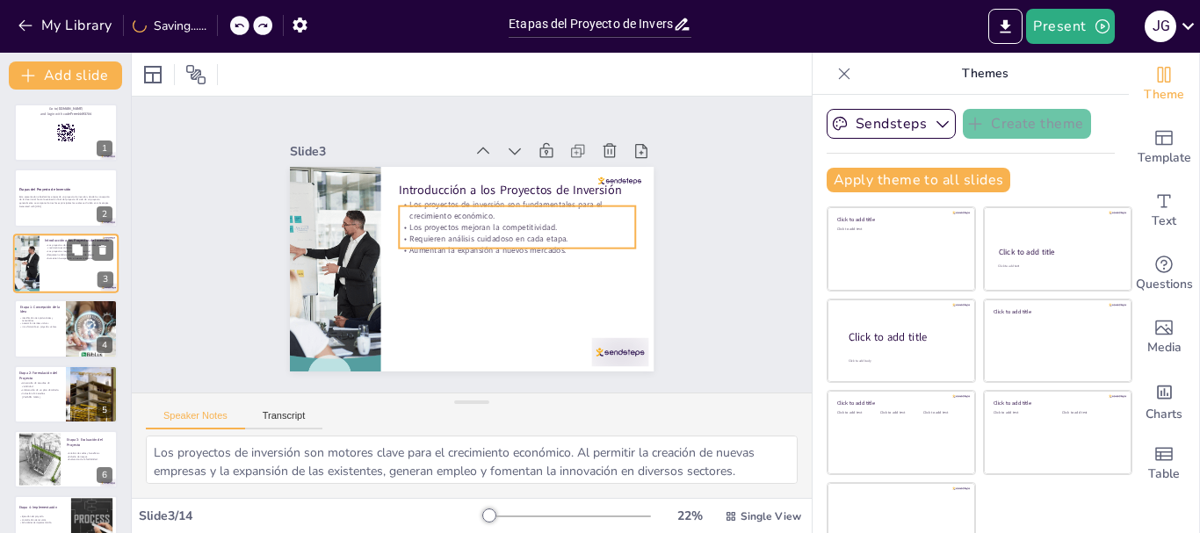
checkbox input "true"
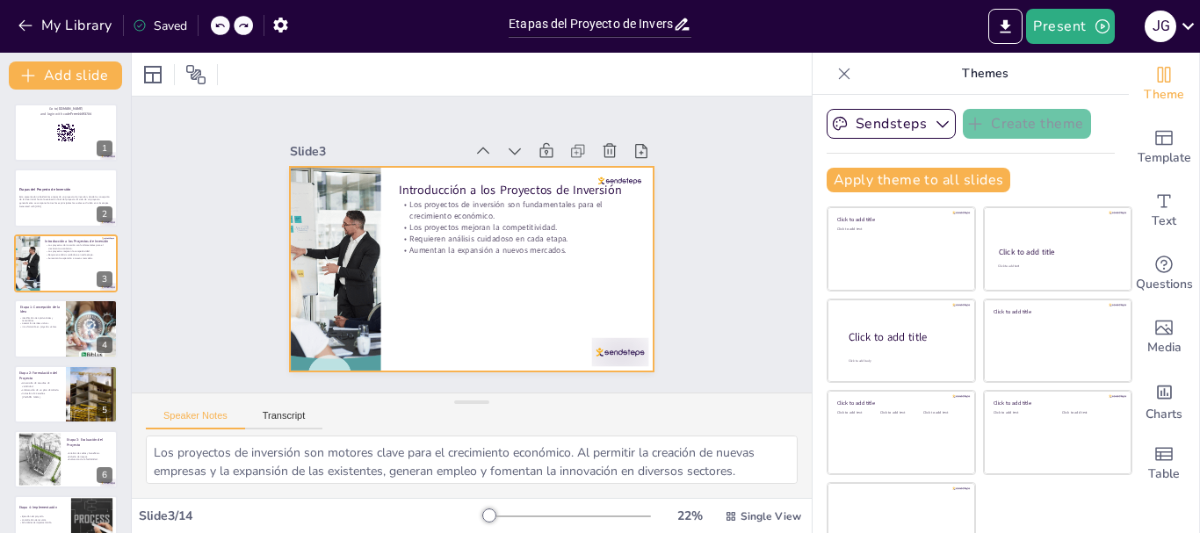
checkbox input "true"
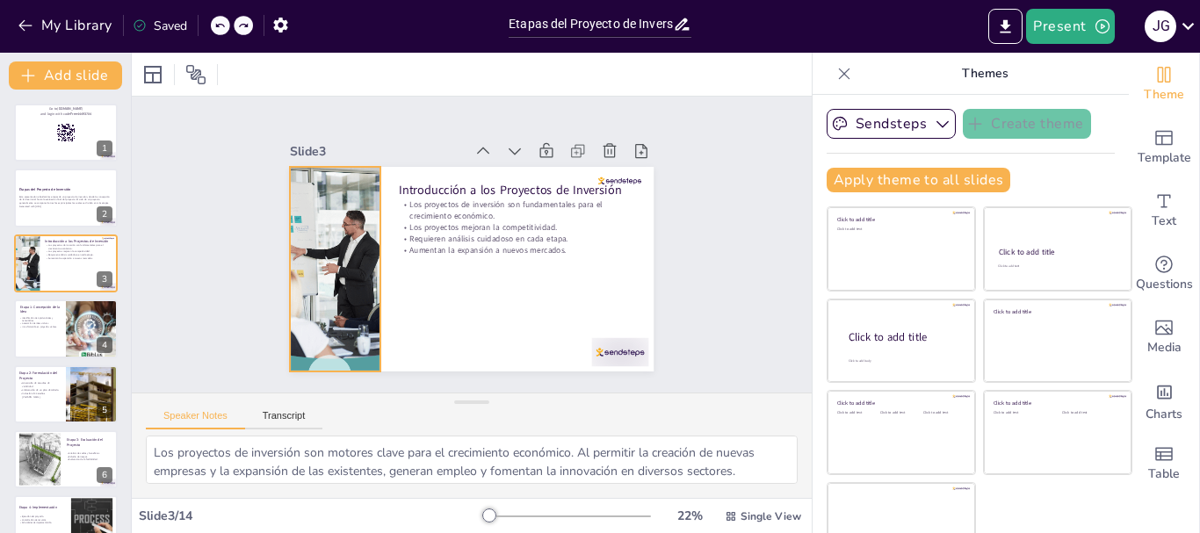
checkbox input "true"
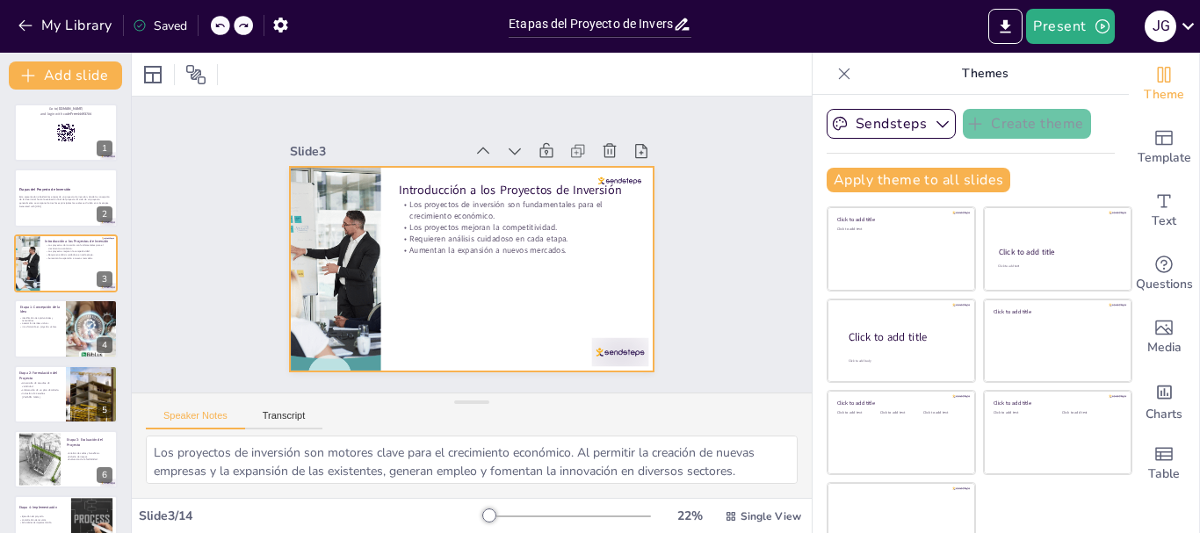
checkbox input "true"
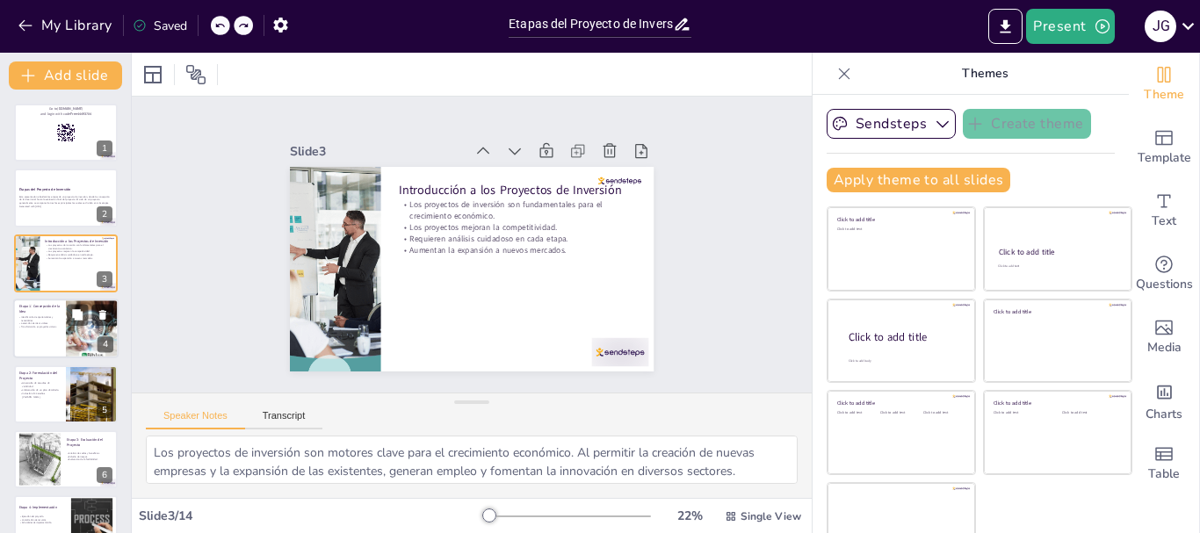
checkbox input "true"
click at [30, 344] on div at bounding box center [65, 329] width 105 height 60
type textarea "La identificación de oportunidades y necesidades es crucial, ya que permite a l…"
checkbox input "true"
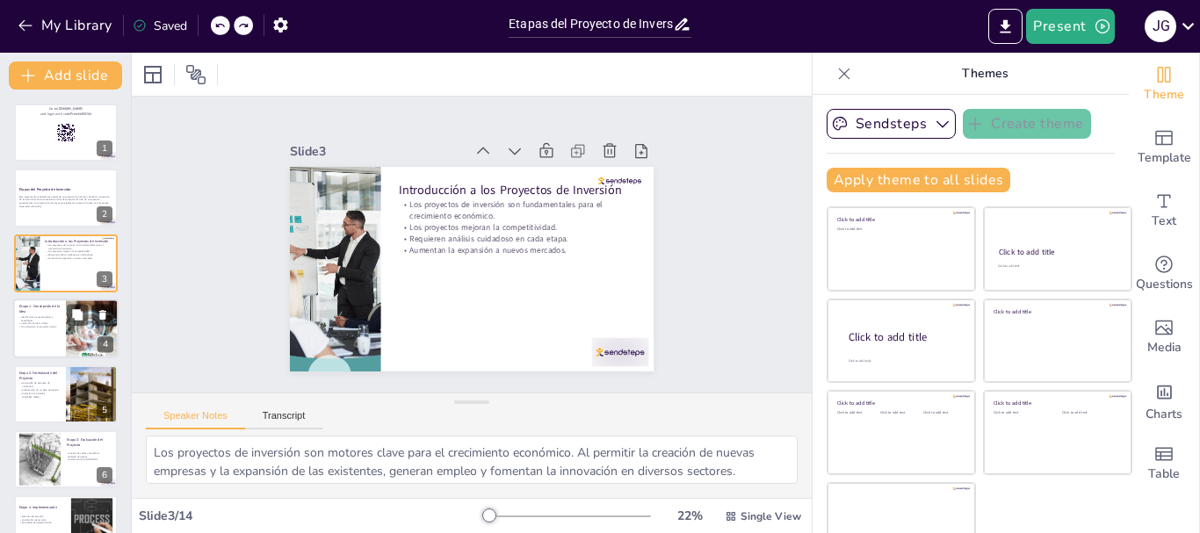
checkbox input "true"
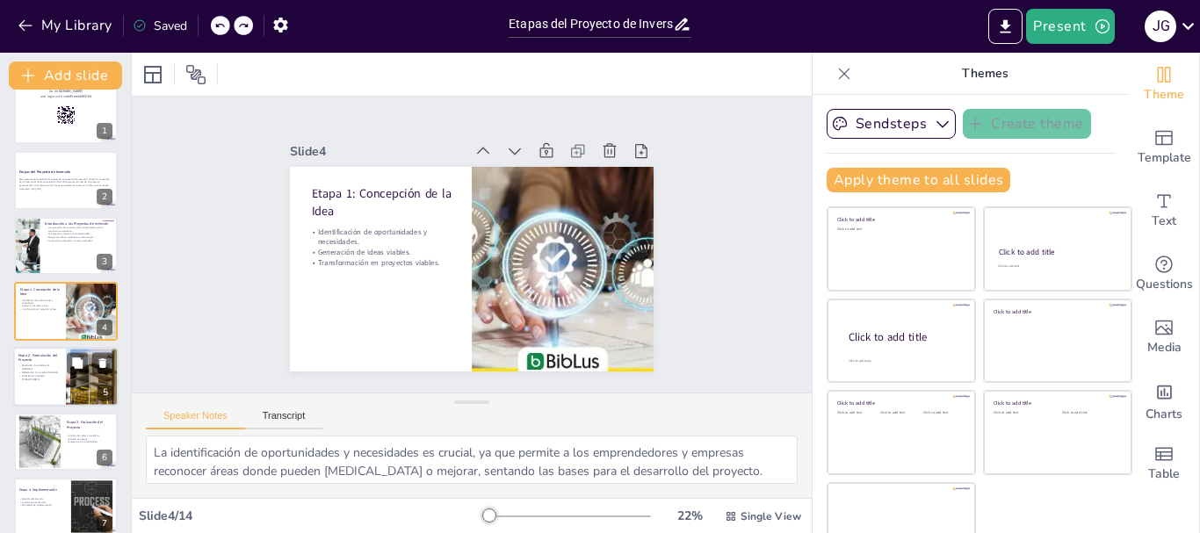
checkbox input "true"
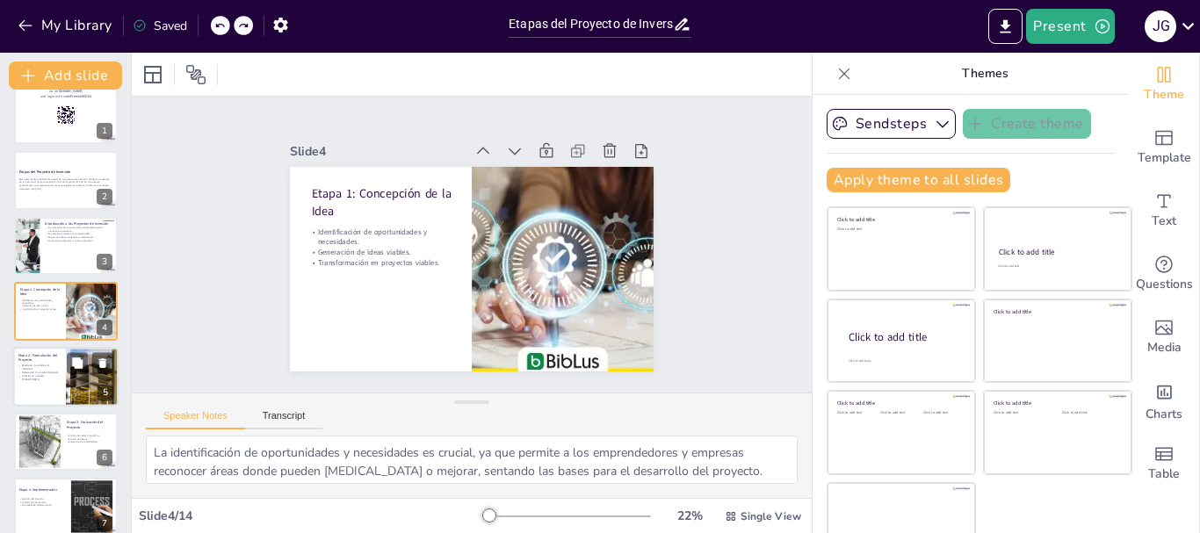
checkbox input "true"
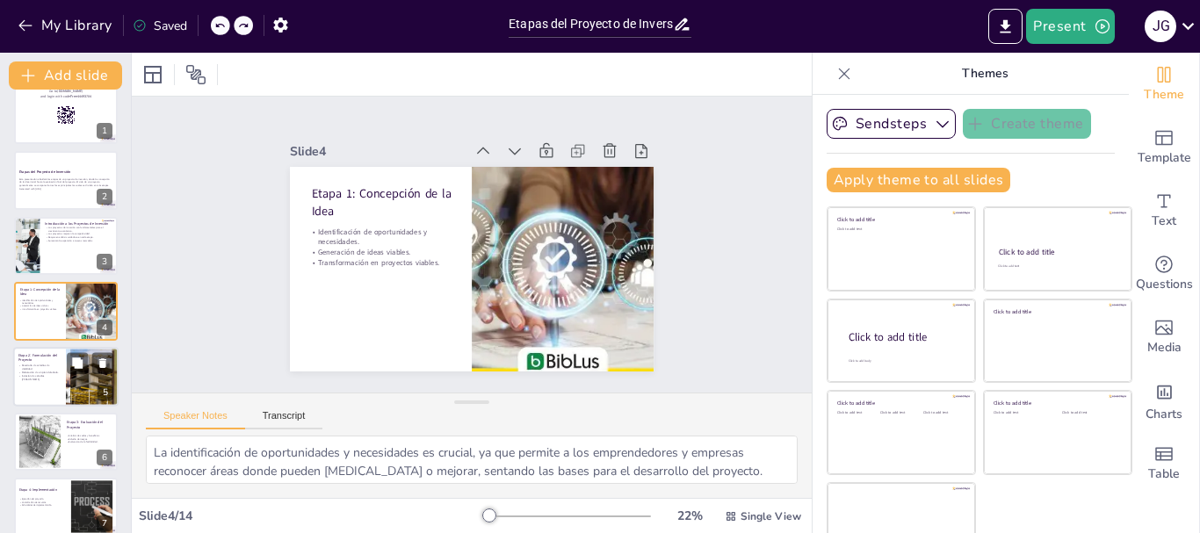
checkbox input "true"
click at [30, 389] on div at bounding box center [65, 377] width 105 height 60
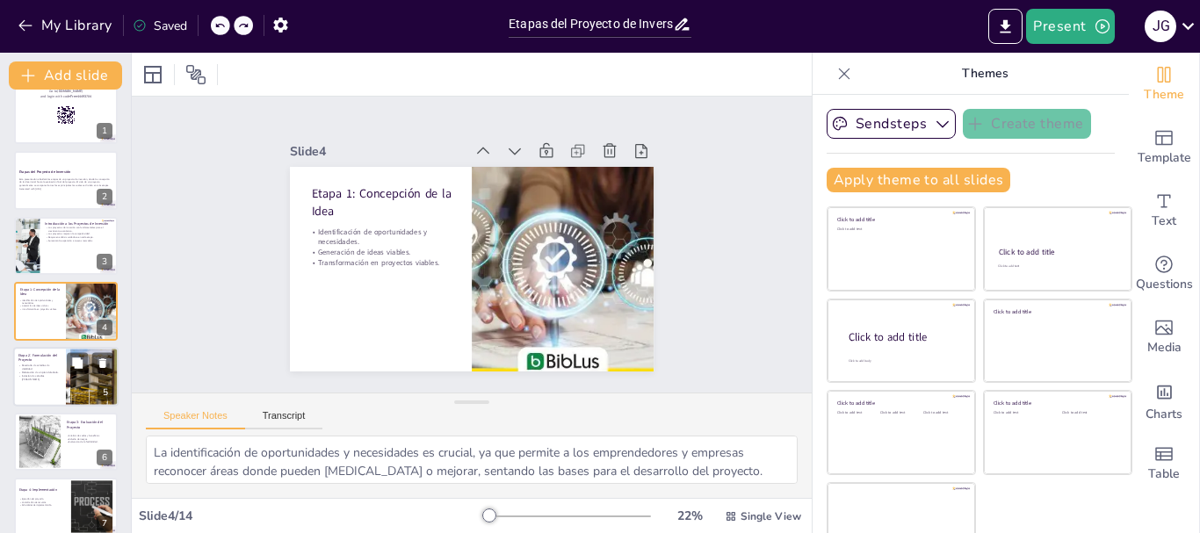
type textarea "Los estudios de viabilidad son fundamentales para determinar si un proyecto pue…"
checkbox input "true"
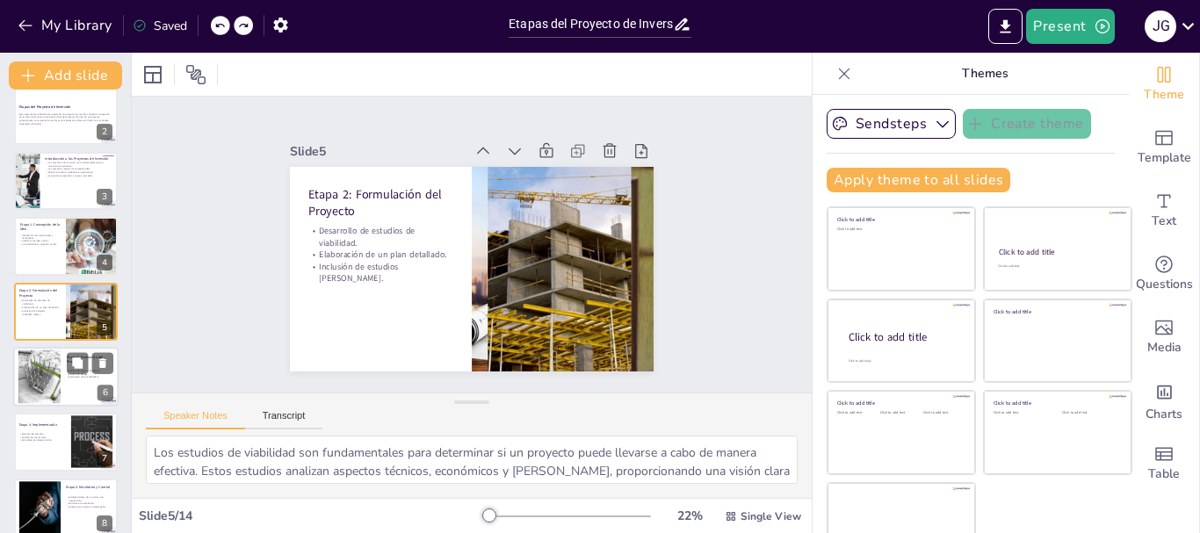
checkbox input "true"
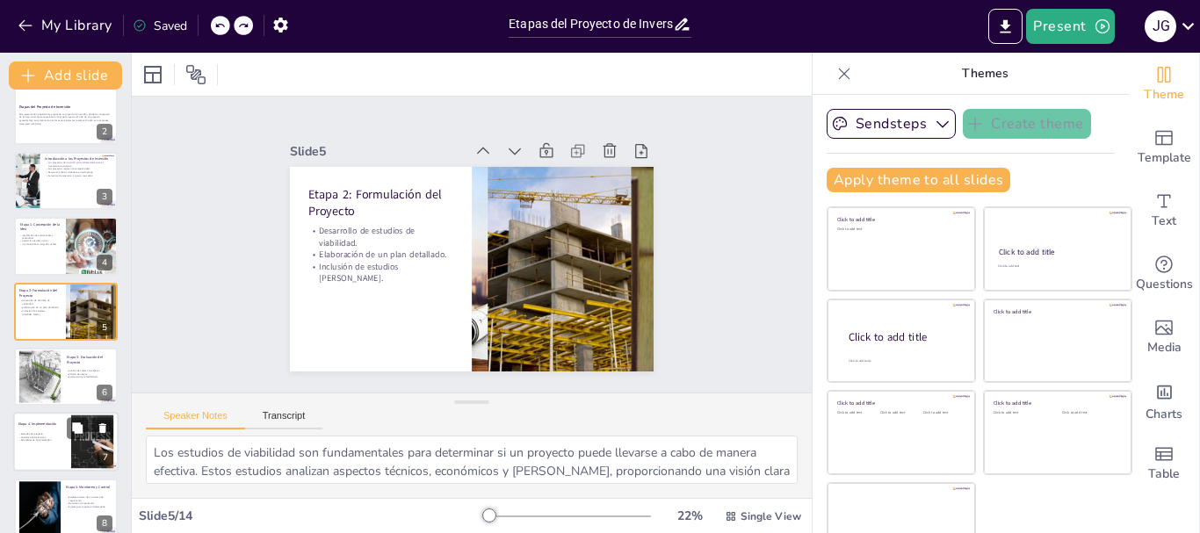
checkbox input "true"
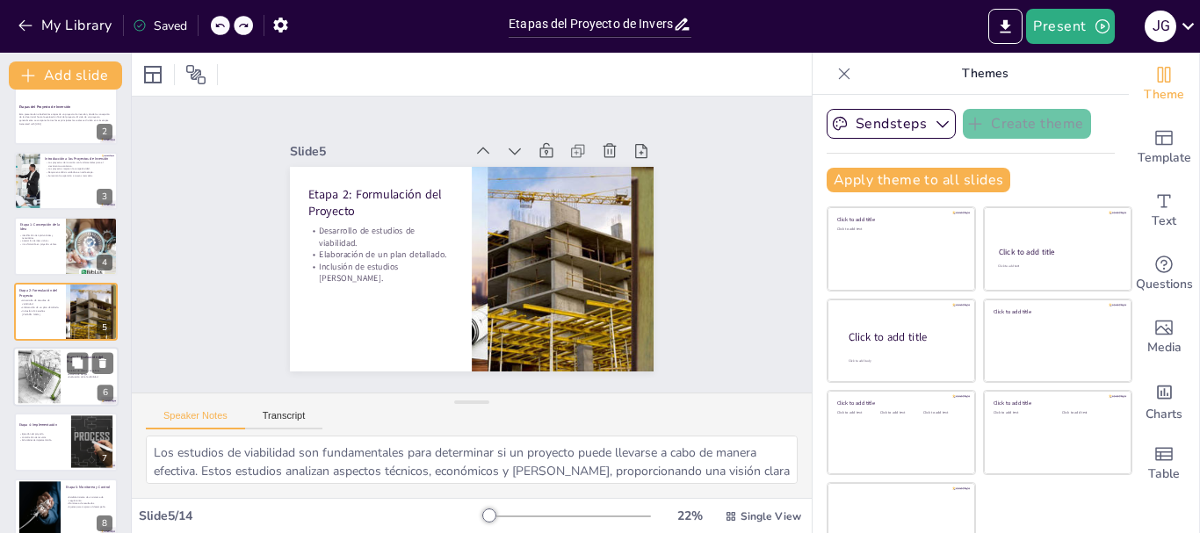
click at [37, 389] on div at bounding box center [39, 378] width 80 height 54
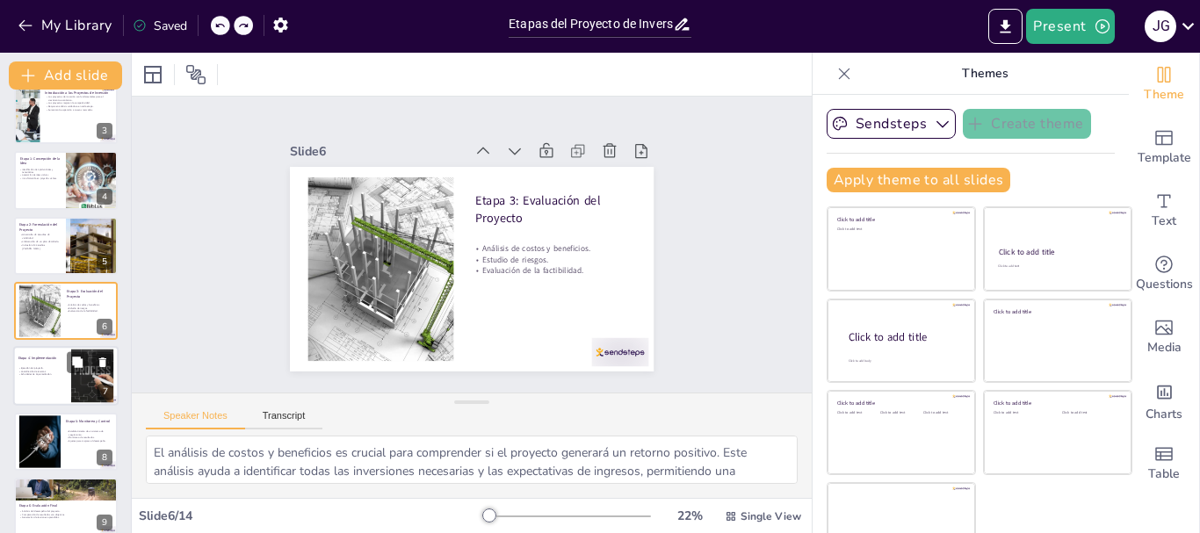
click at [32, 392] on div at bounding box center [65, 377] width 105 height 60
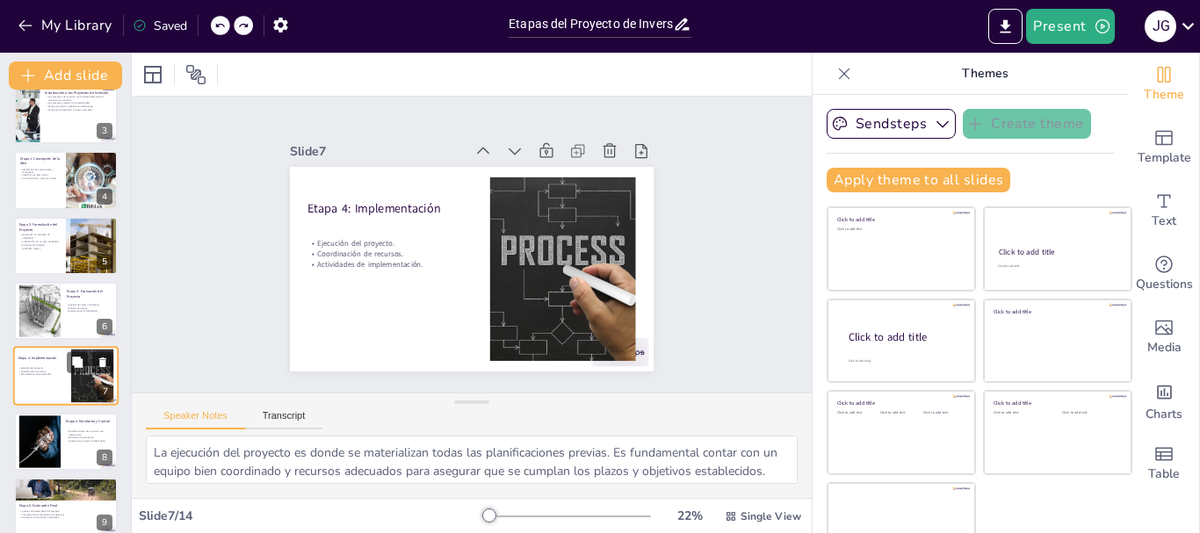
scroll to position [214, 0]
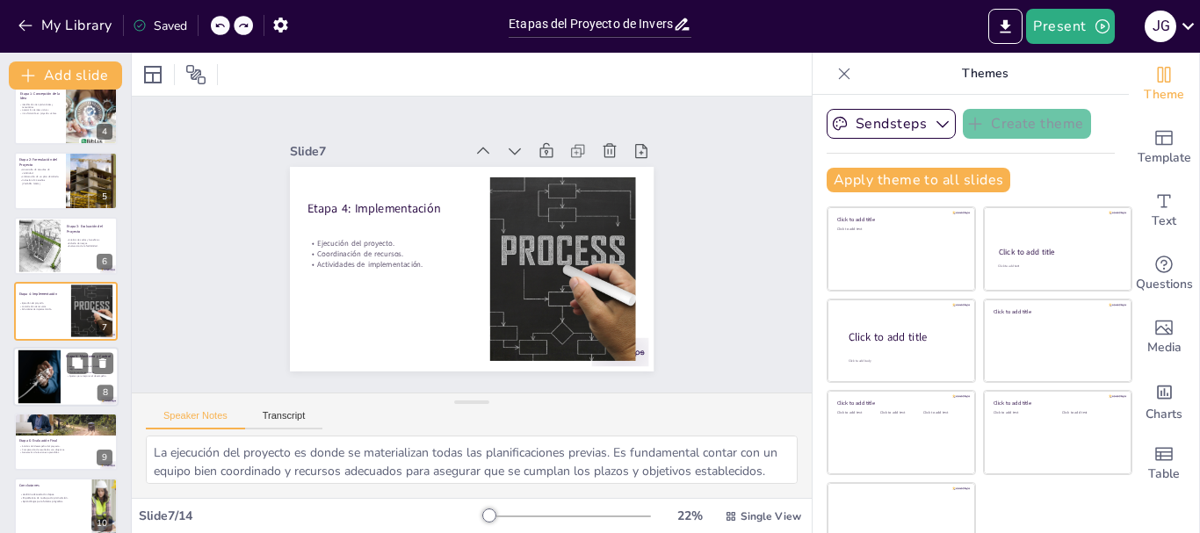
click at [73, 395] on div at bounding box center [65, 377] width 105 height 60
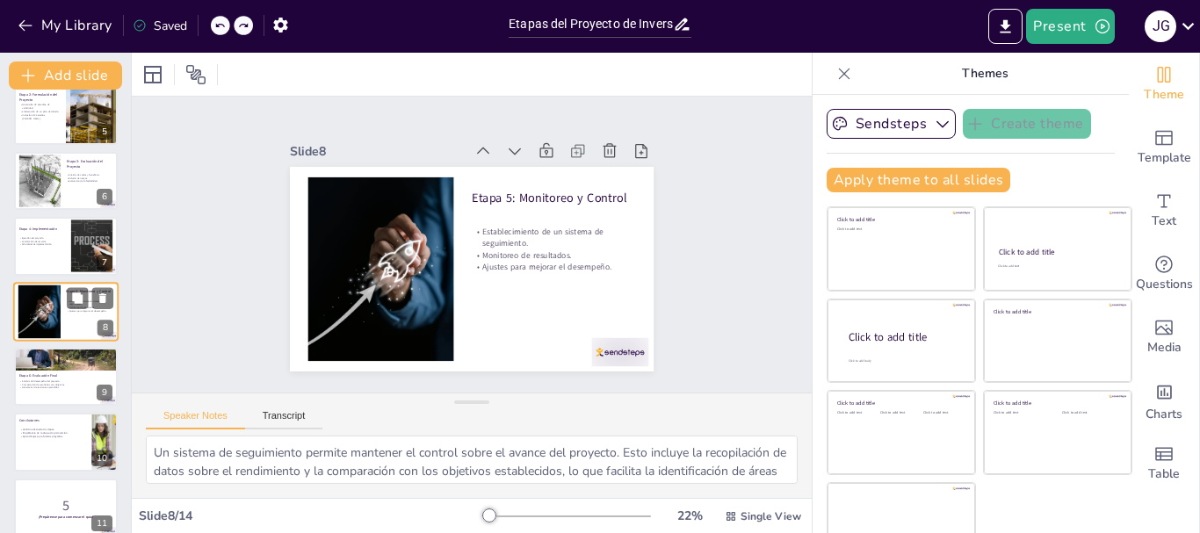
click at [73, 395] on div at bounding box center [66, 377] width 104 height 58
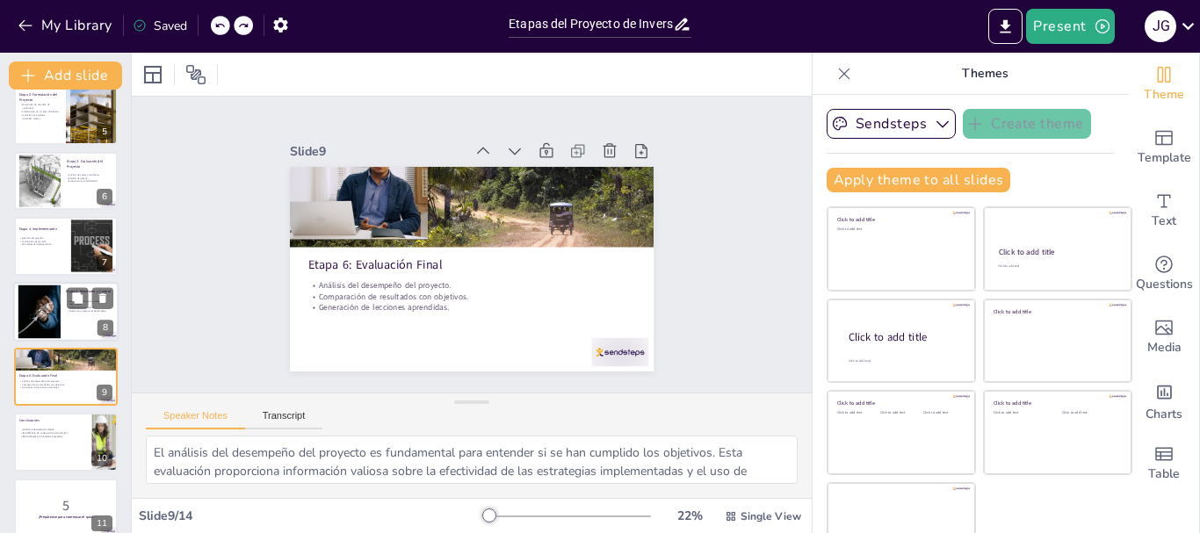
scroll to position [344, 0]
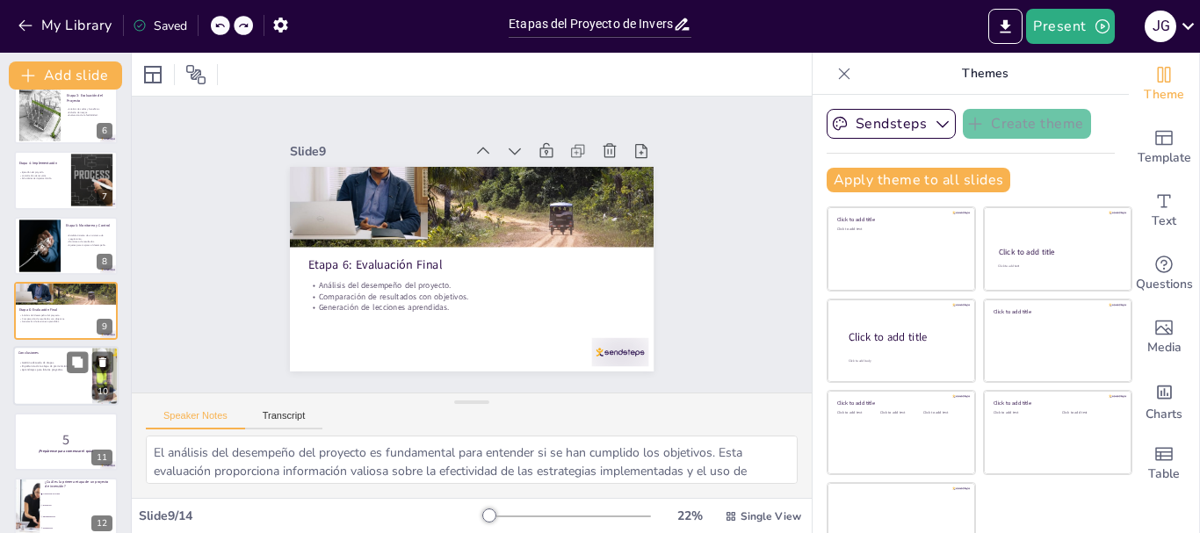
click at [50, 389] on div at bounding box center [65, 377] width 105 height 60
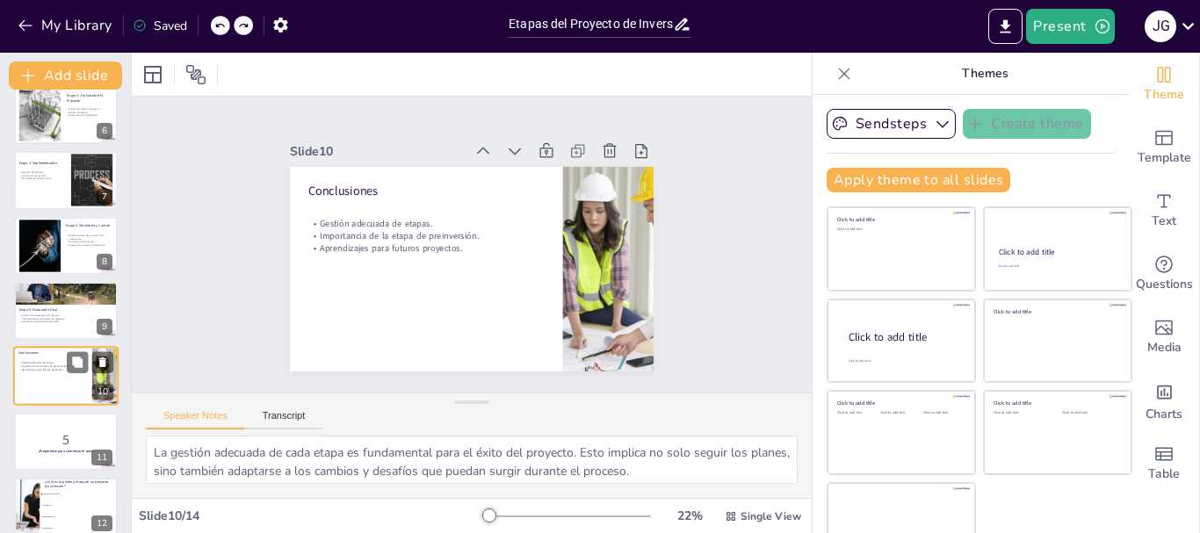
scroll to position [410, 0]
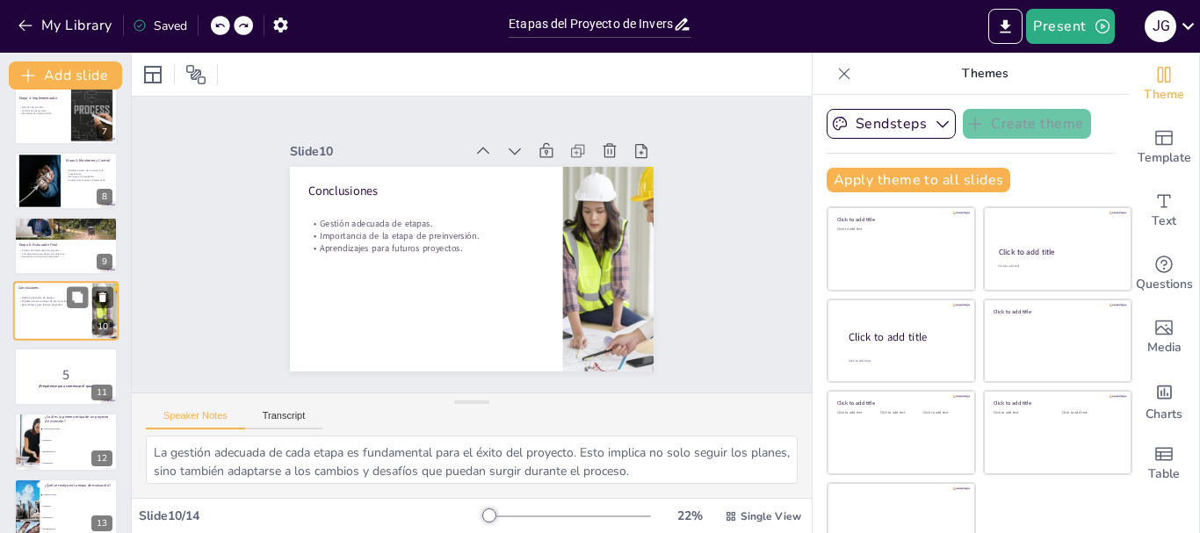
click at [50, 389] on div at bounding box center [66, 377] width 104 height 58
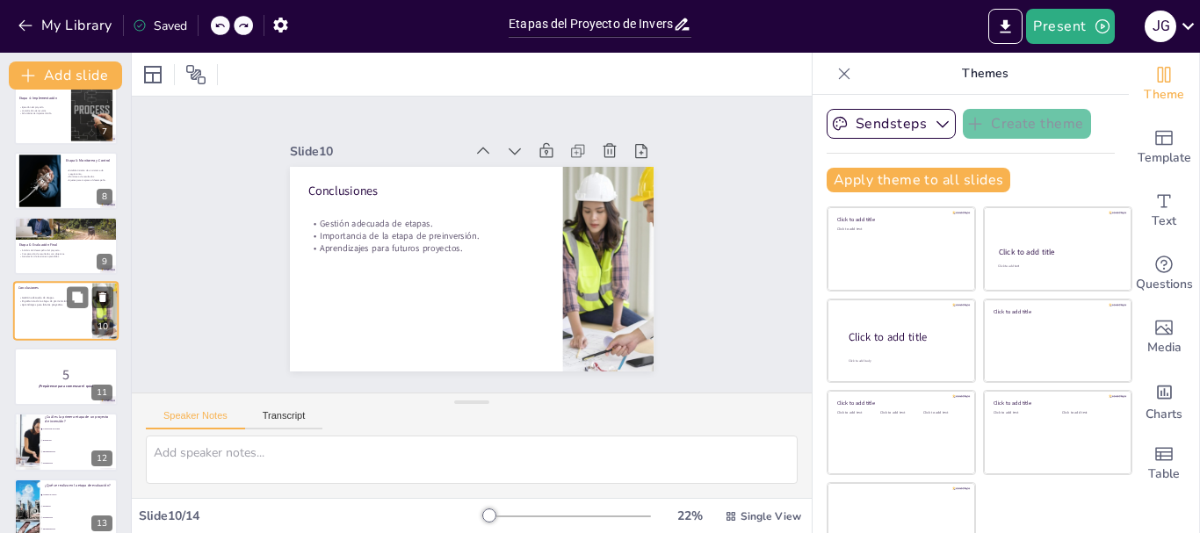
scroll to position [475, 0]
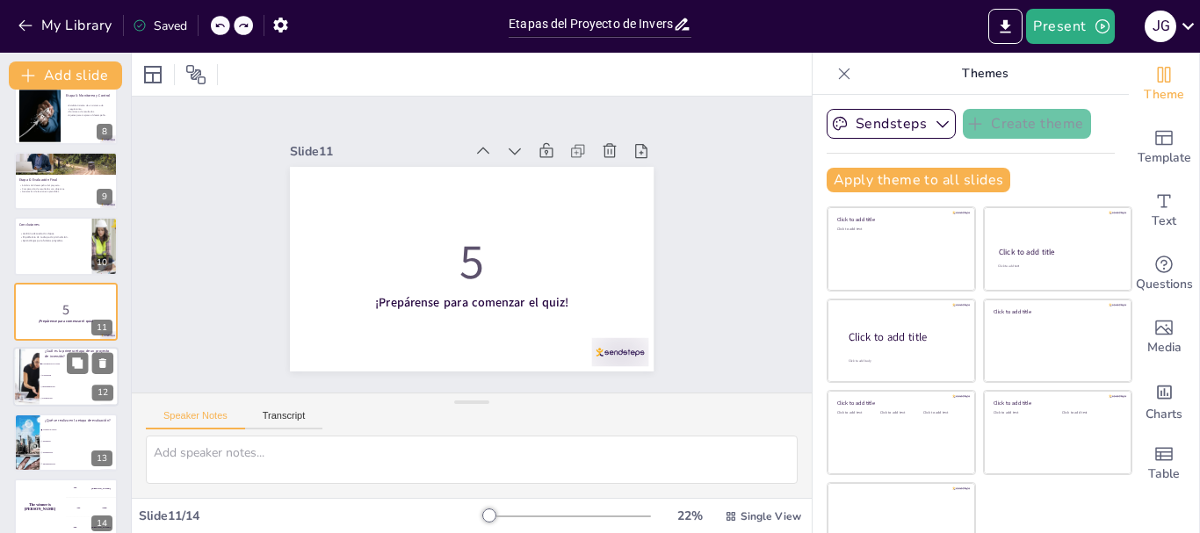
click at [55, 389] on li "Implementación" at bounding box center [79, 387] width 79 height 11
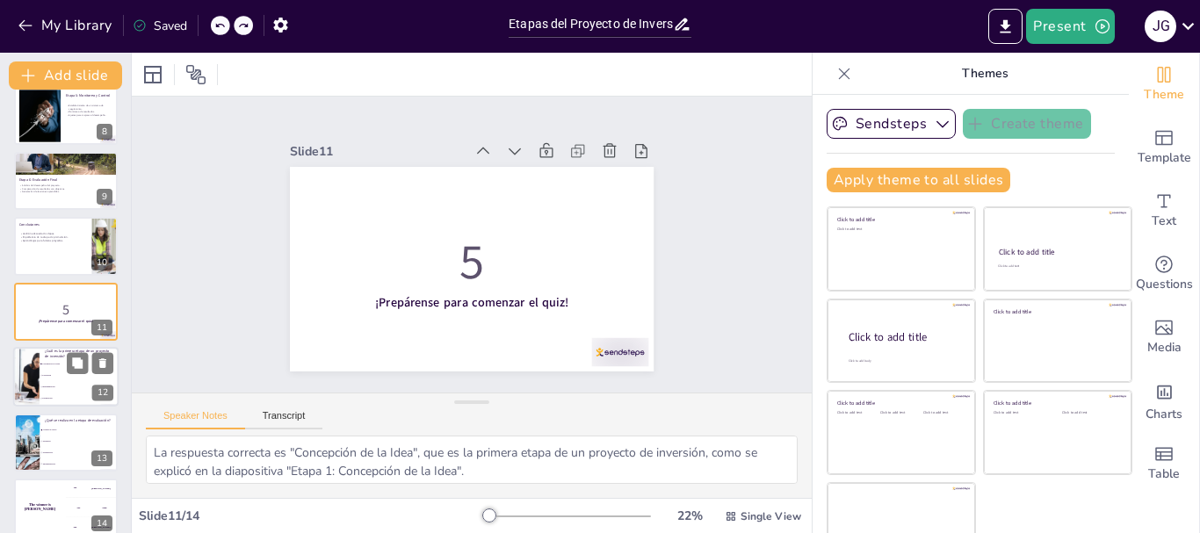
scroll to position [492, 0]
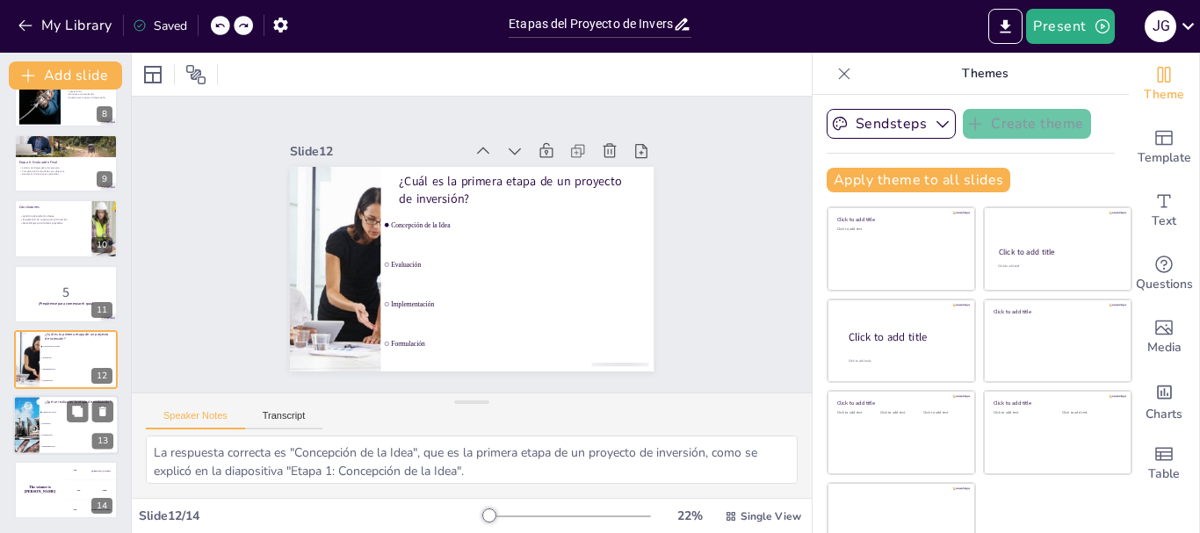
click at [59, 423] on span "Monitoreo" at bounding box center [80, 424] width 76 height 3
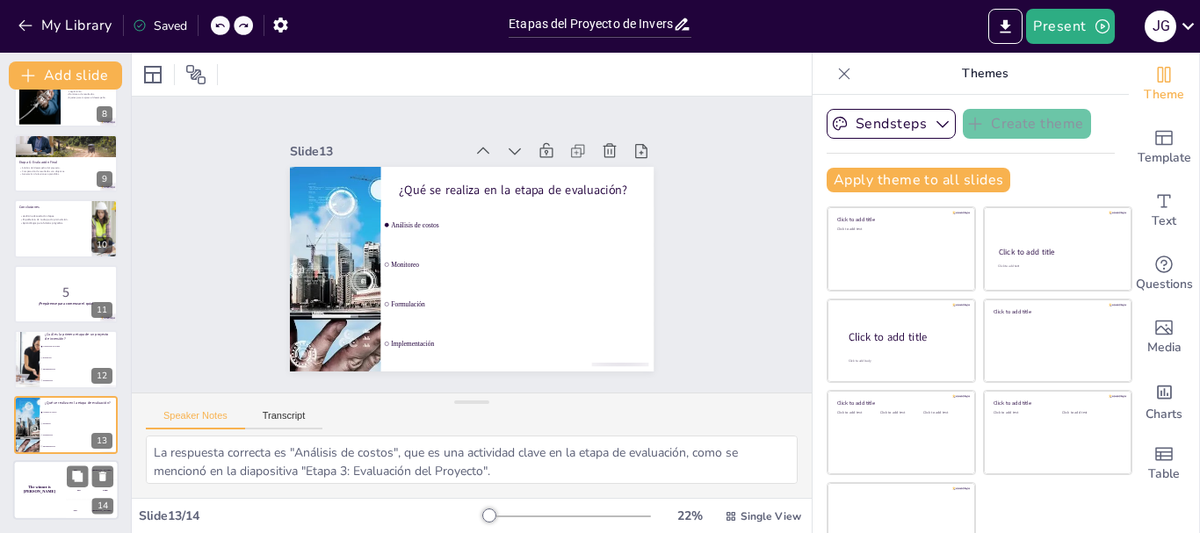
click at [42, 477] on div "The winner is Niels 🏆" at bounding box center [39, 491] width 53 height 60
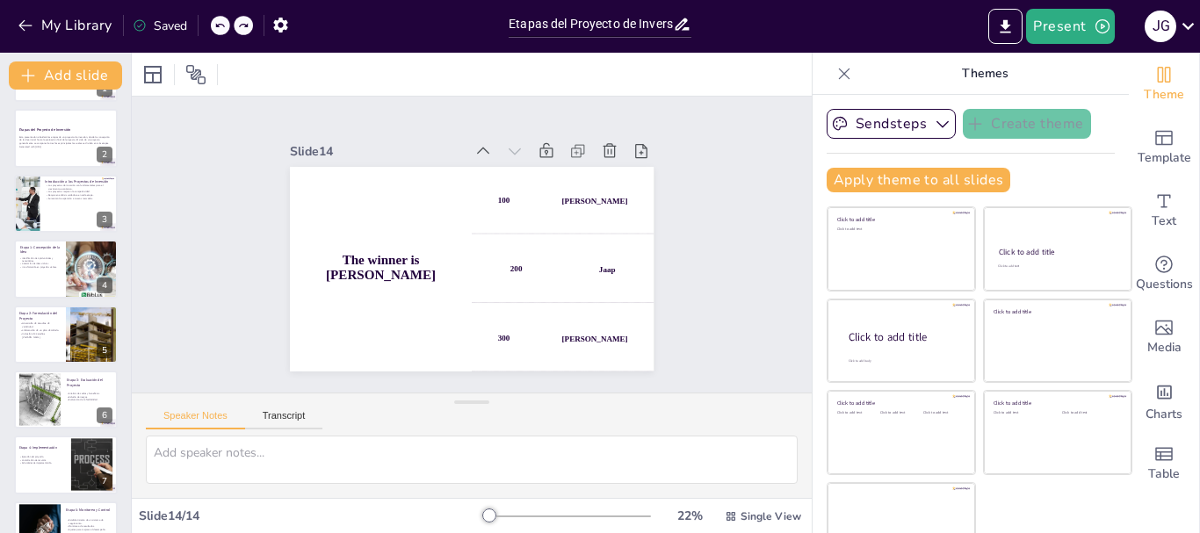
scroll to position [0, 0]
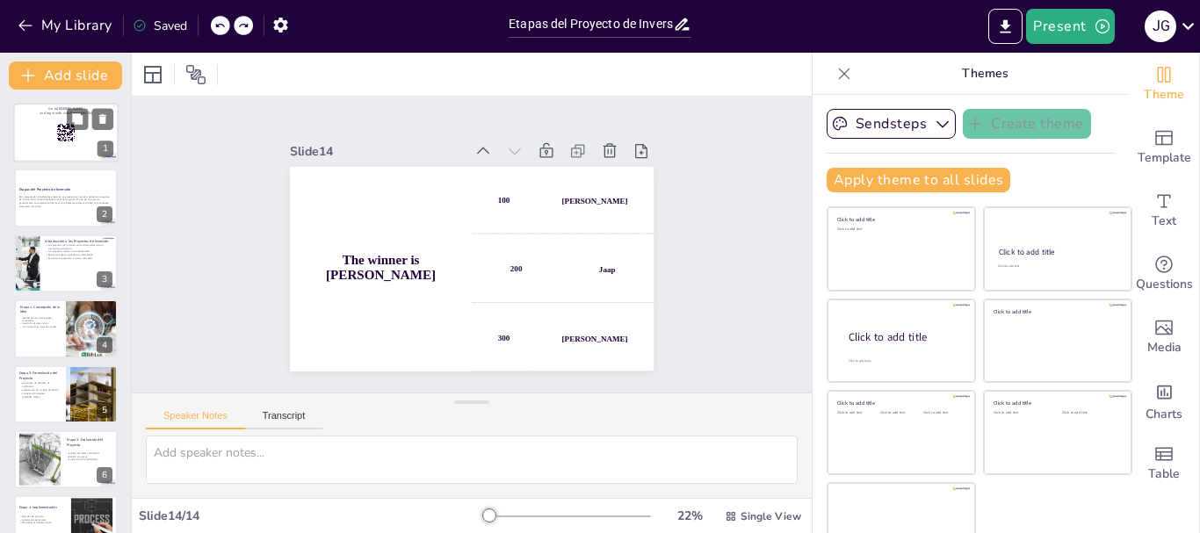
click at [86, 140] on div at bounding box center [65, 133] width 105 height 60
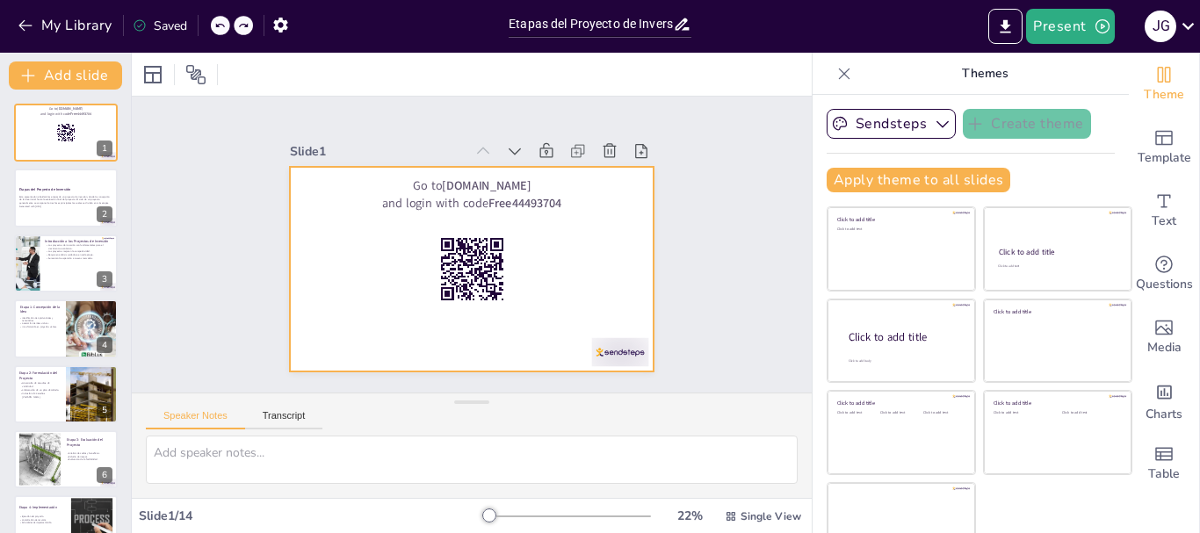
click at [530, 214] on div at bounding box center [462, 266] width 416 height 335
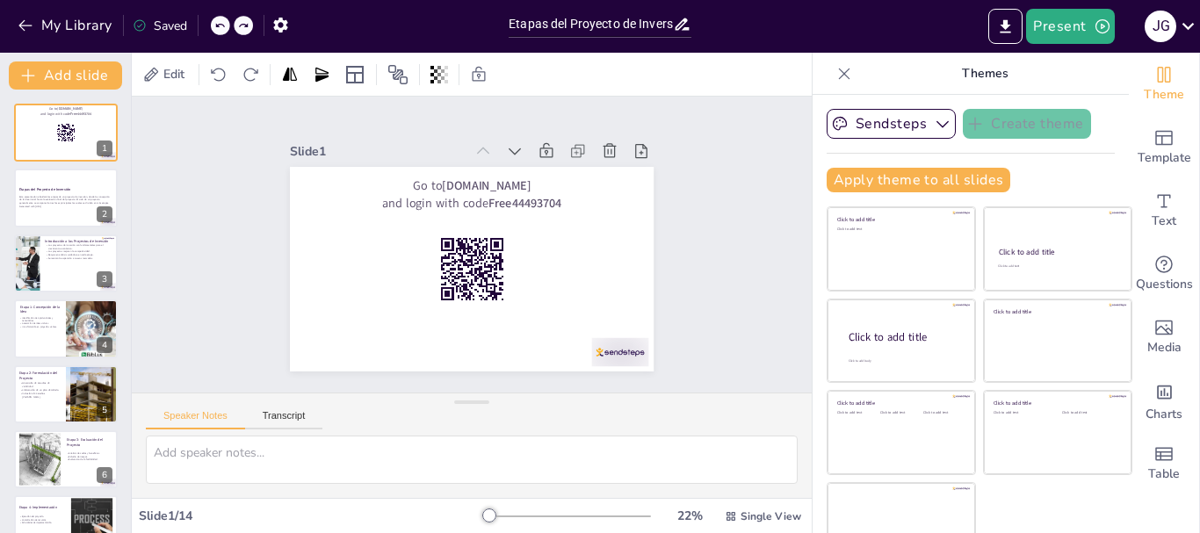
click at [163, 24] on div "Saved" at bounding box center [160, 26] width 54 height 17
click at [52, 32] on button "My Library" at bounding box center [66, 25] width 106 height 28
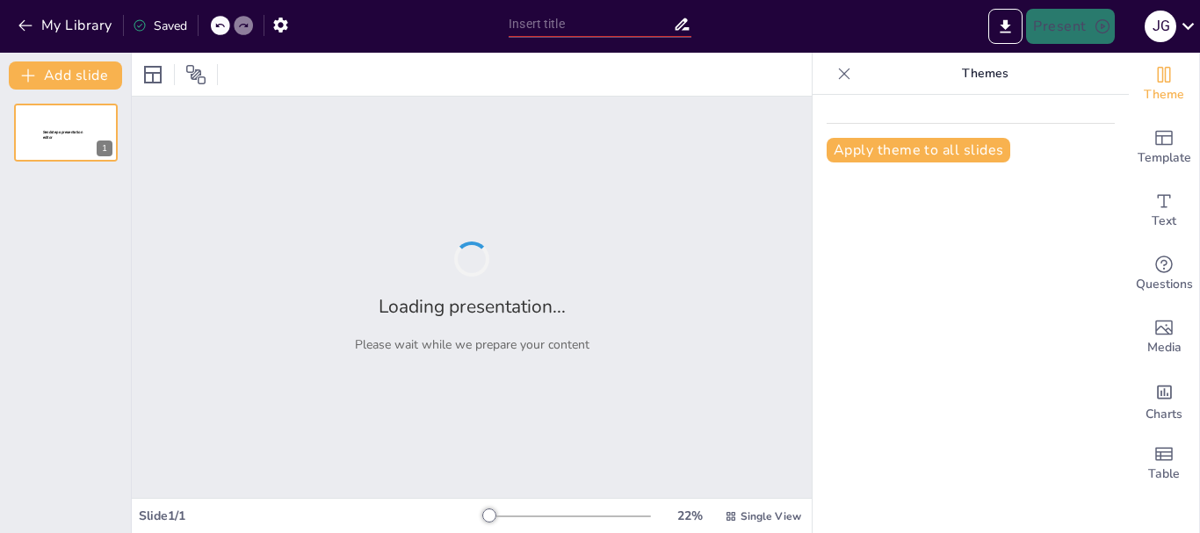
type input "Etapas del Proyecto de Inversión: Un Camino de la Concepción hasta la Evaluación"
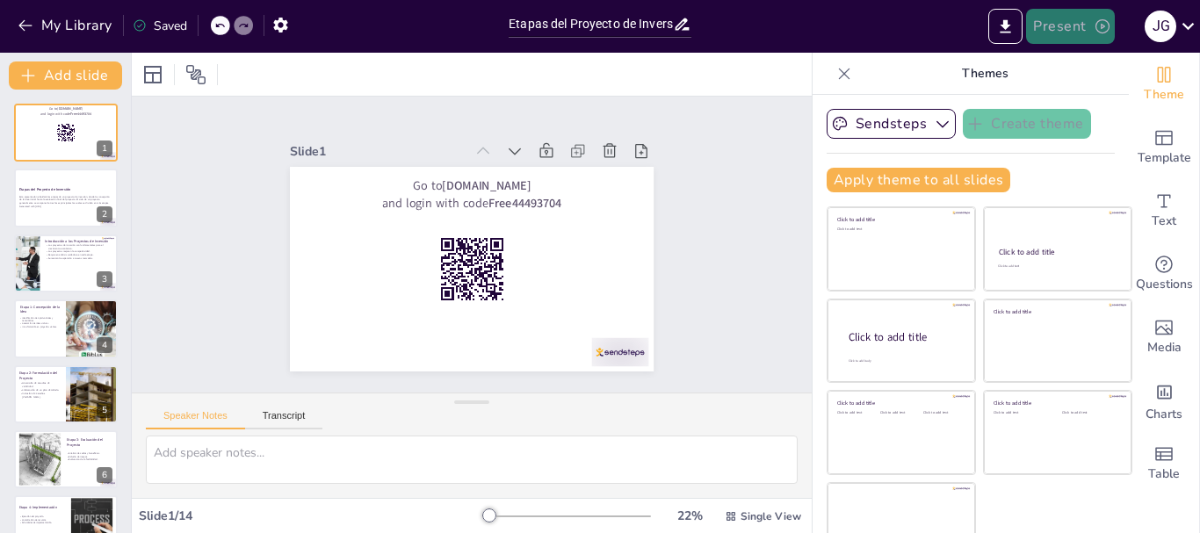
click at [1080, 34] on button "Present" at bounding box center [1070, 26] width 88 height 35
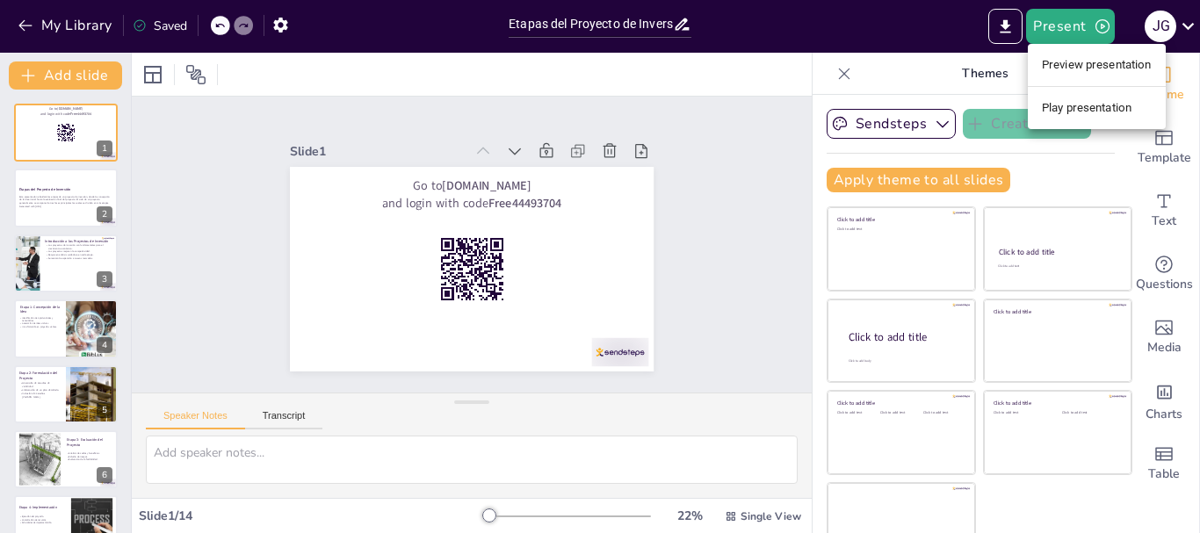
click at [1050, 64] on li "Preview presentation" at bounding box center [1097, 65] width 138 height 28
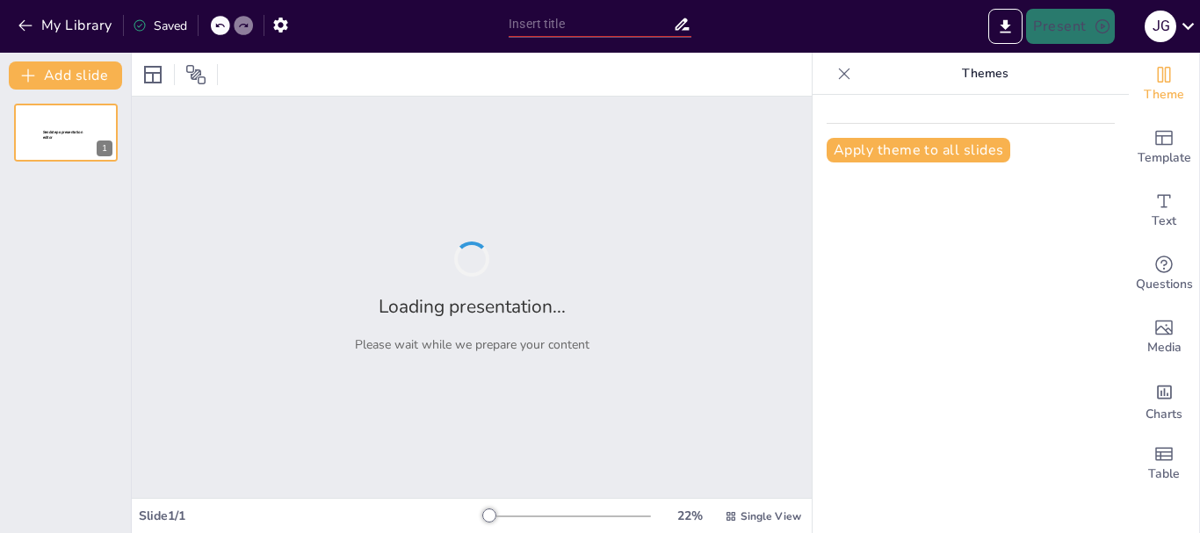
type input "Etapas del Proyecto de Inversión: Un Camino de la Concepción hasta la Evaluación"
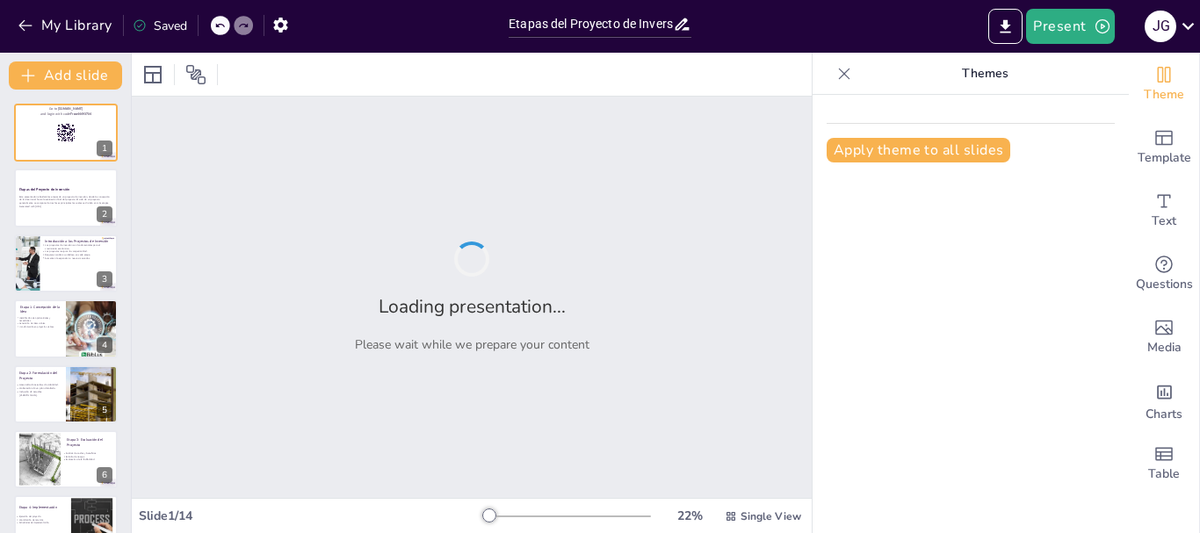
checkbox input "true"
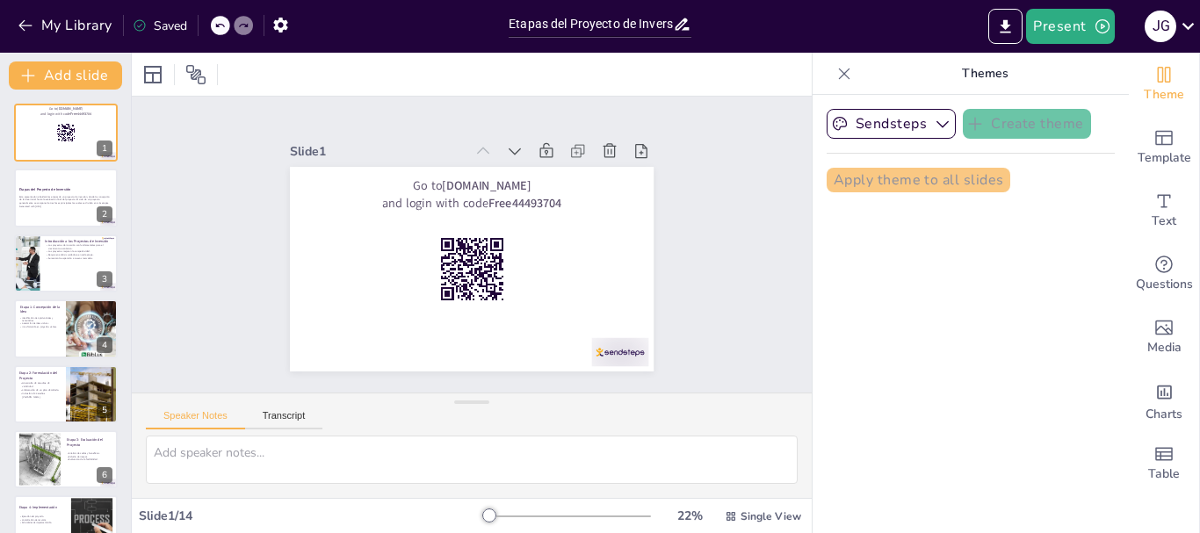
checkbox input "true"
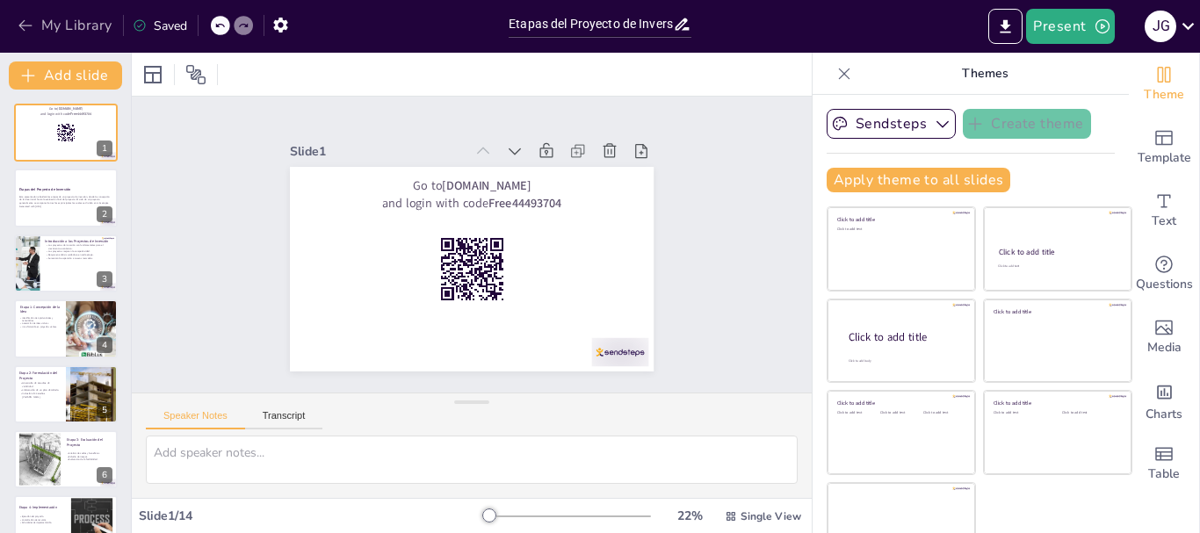
click at [25, 24] on icon "button" at bounding box center [26, 26] width 18 height 18
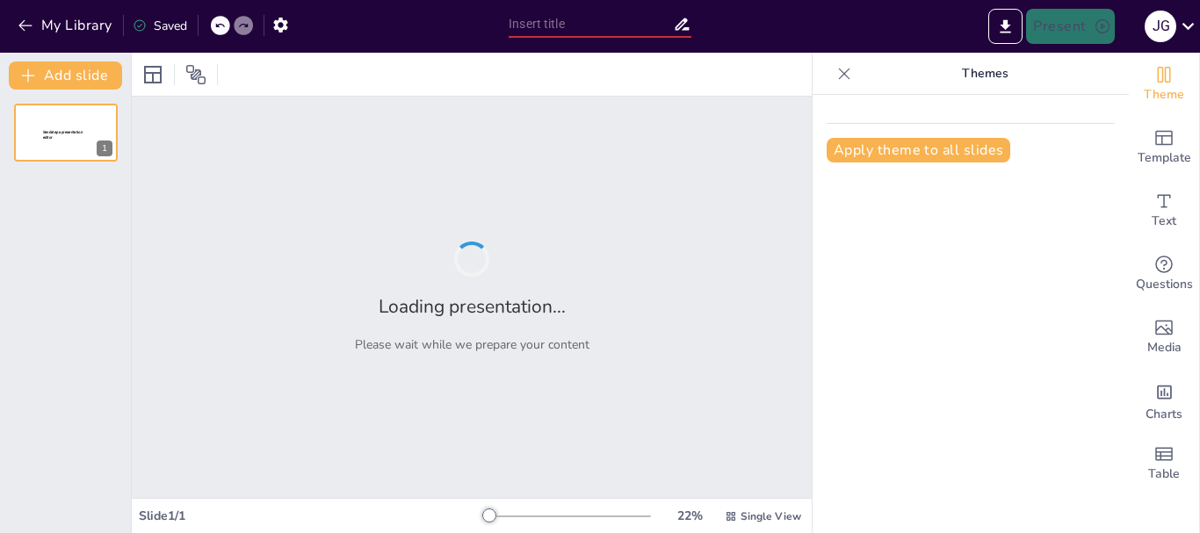
type input "Etapas del Proyecto de Inversión: Un Camino de la Concepción hasta la Evaluación"
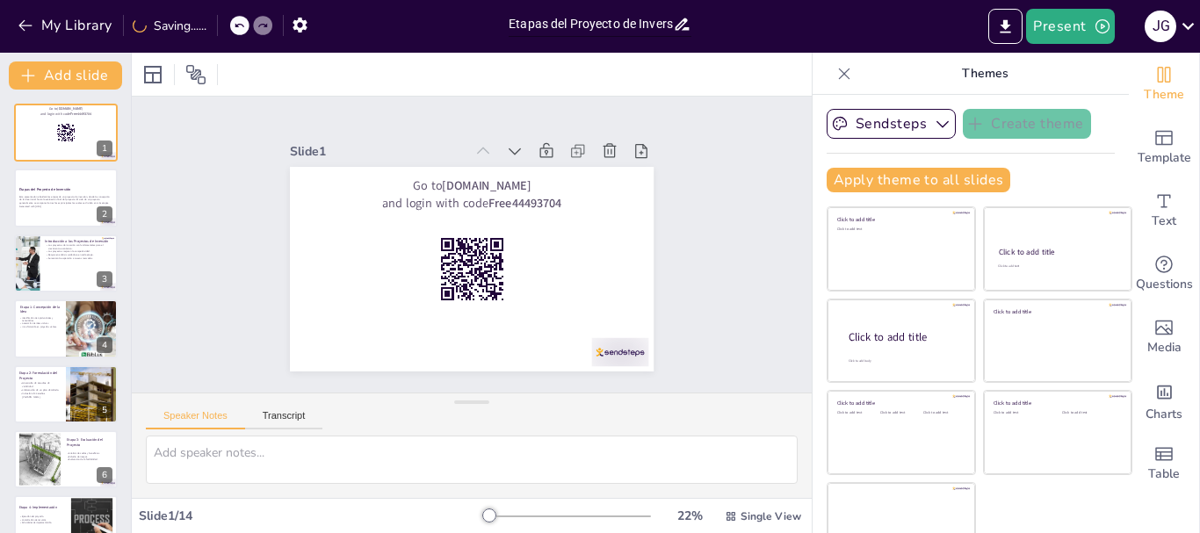
click at [634, 23] on input "Etapas del Proyecto de Inversión: Un Camino de la Concepción hasta la Evaluación" at bounding box center [591, 23] width 164 height 25
checkbox input "true"
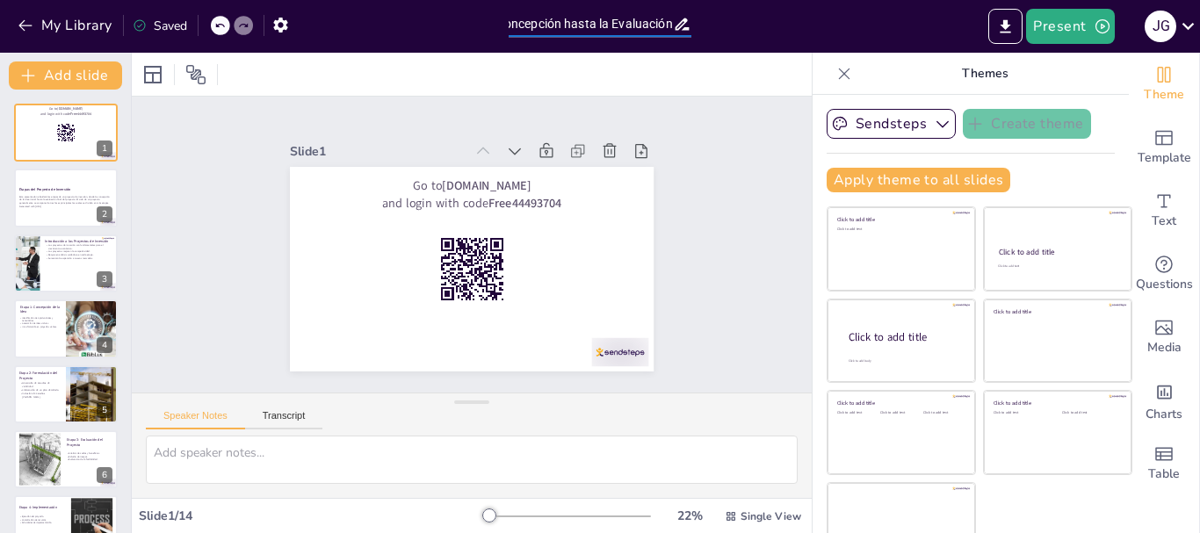
checkbox input "true"
click at [177, 187] on div "Slide 1 Go to sendsteps.me and login with code Free44493704 Slide 2 Etapas del …" at bounding box center [472, 245] width 680 height 296
checkbox input "true"
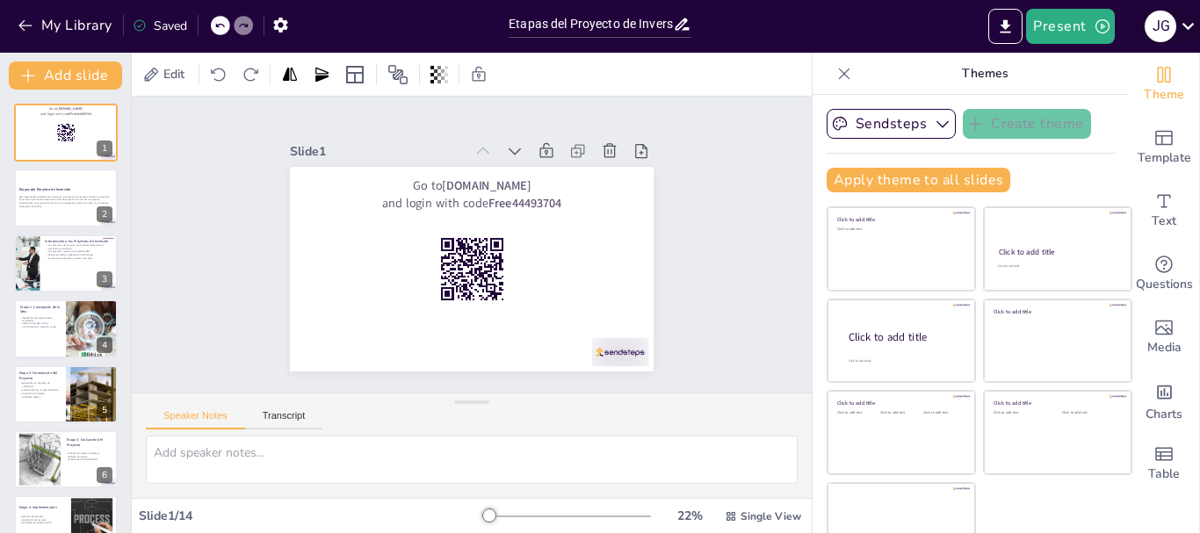
click at [1191, 30] on icon at bounding box center [1189, 26] width 24 height 24
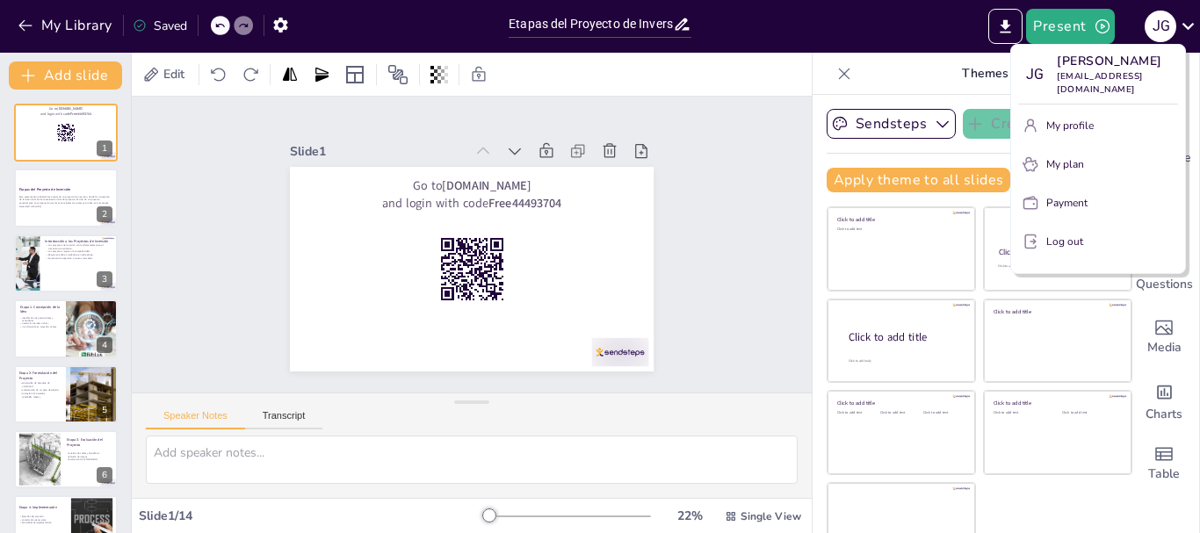
click at [1004, 26] on div at bounding box center [600, 266] width 1200 height 533
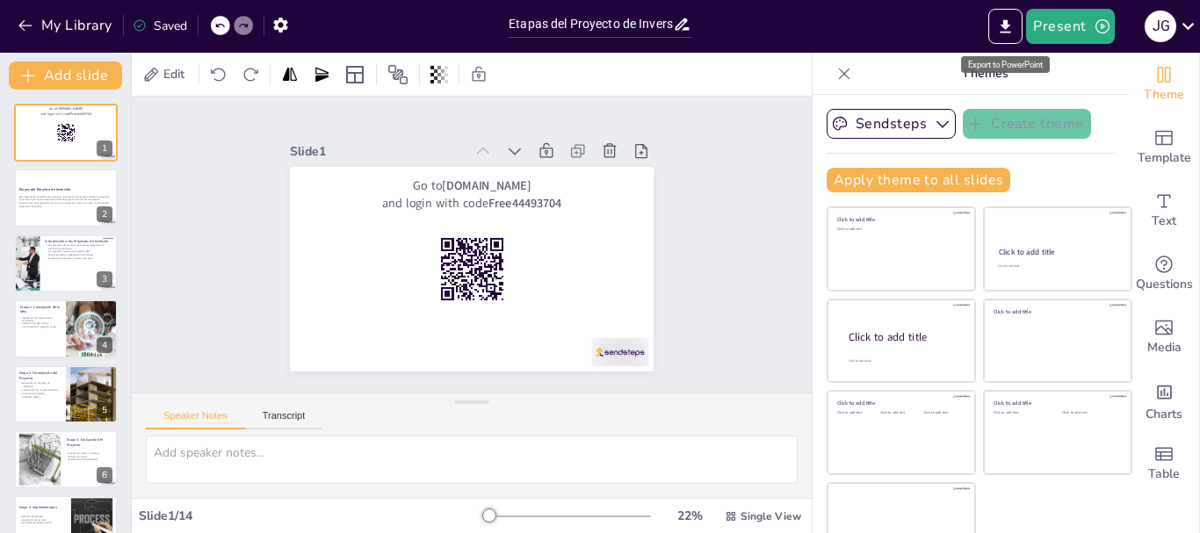
click at [1004, 26] on icon "Export to PowerPoint" at bounding box center [1006, 27] width 18 height 18
checkbox input "true"
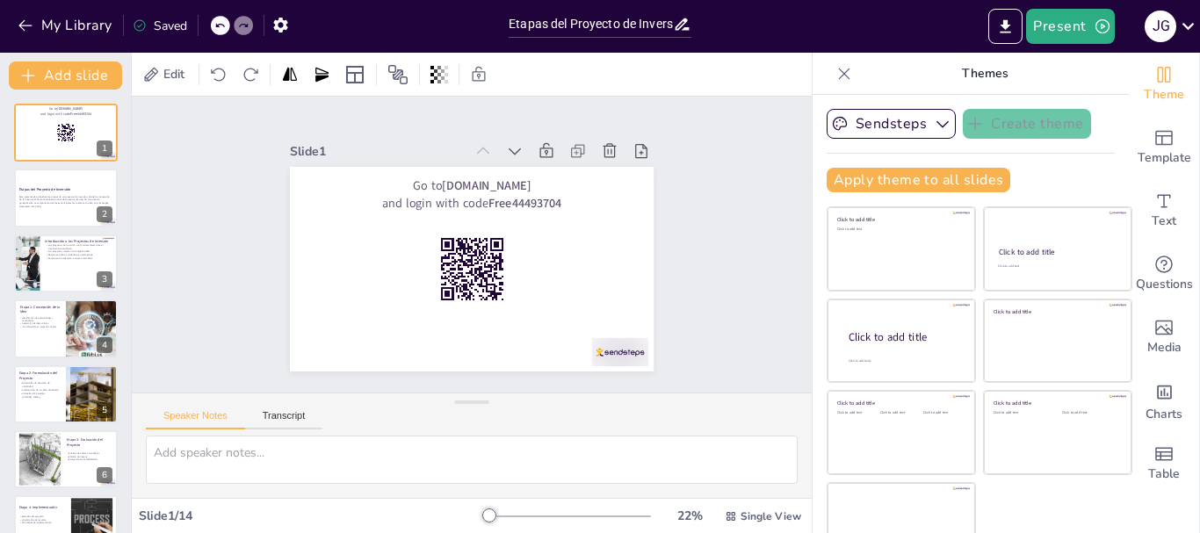
checkbox input "true"
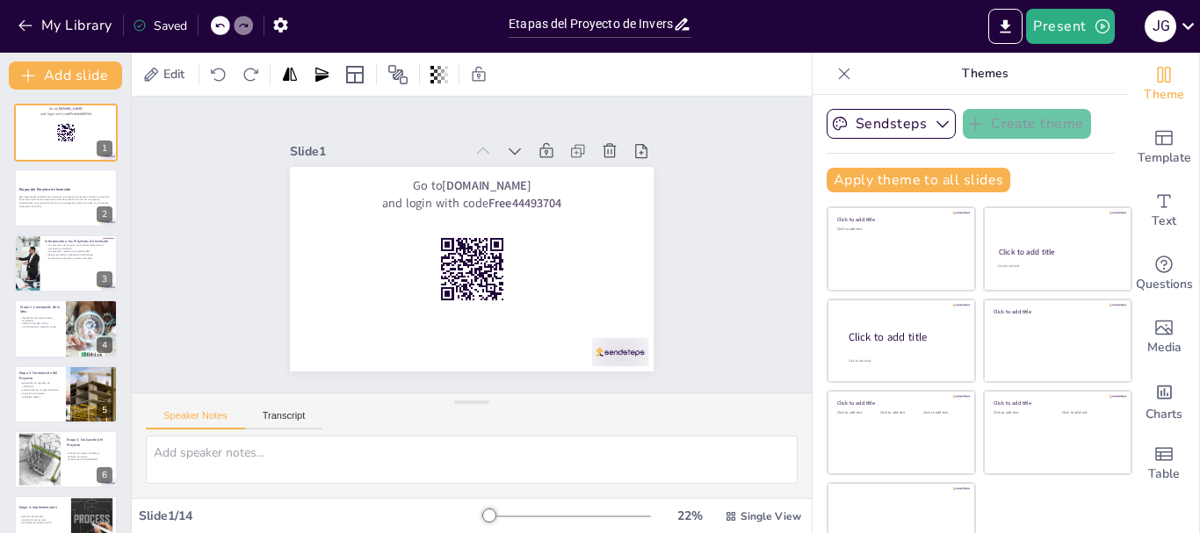
checkbox input "true"
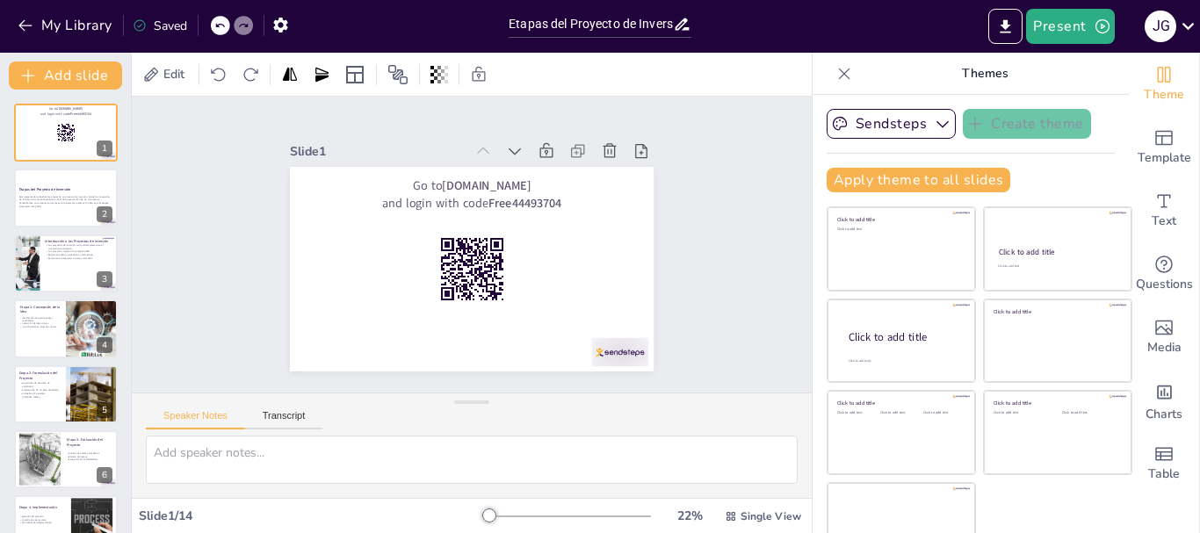
checkbox input "true"
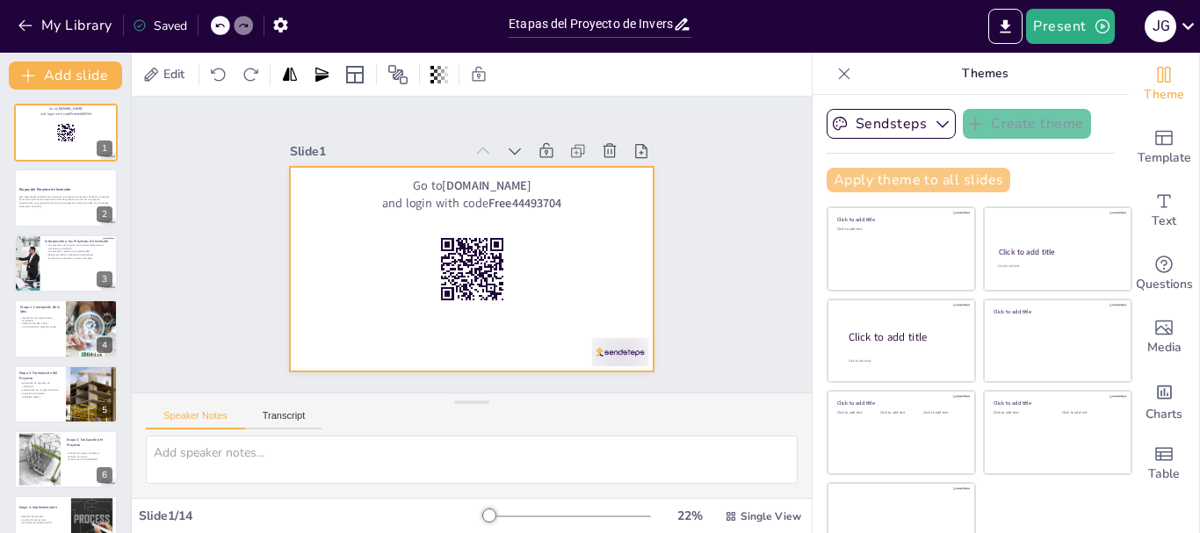
checkbox input "true"
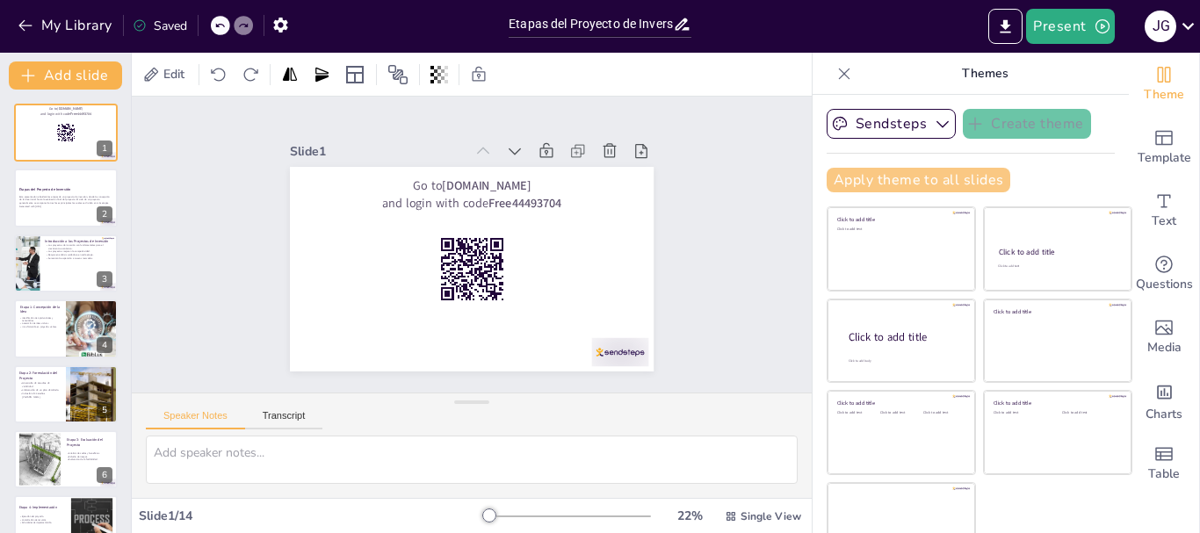
click at [852, 185] on button "Apply theme to all slides" at bounding box center [919, 180] width 184 height 25
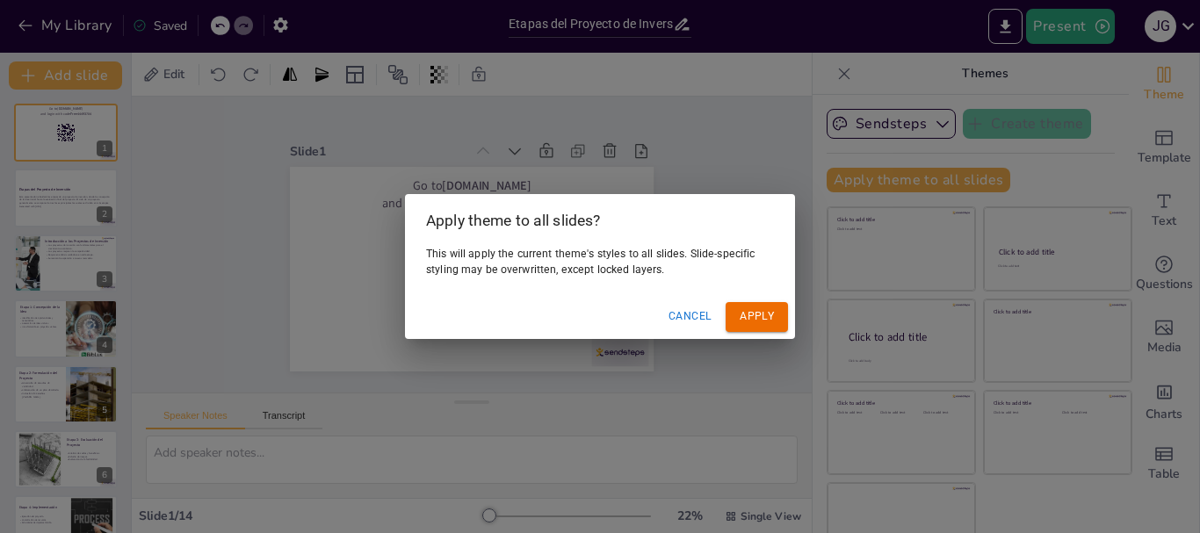
click at [707, 318] on button "Cancel" at bounding box center [690, 316] width 57 height 29
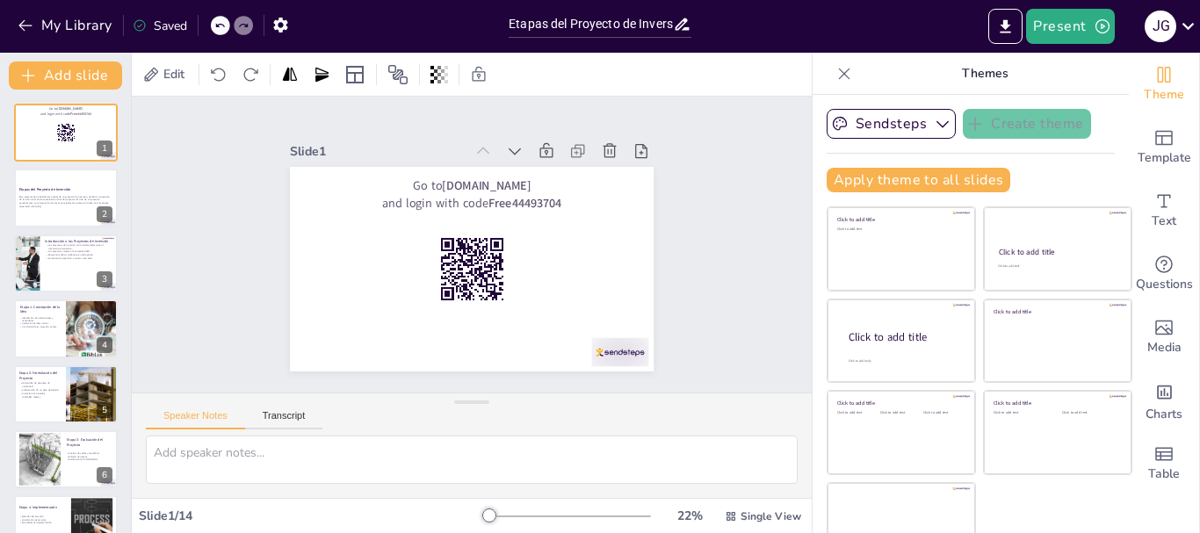
checkbox input "true"
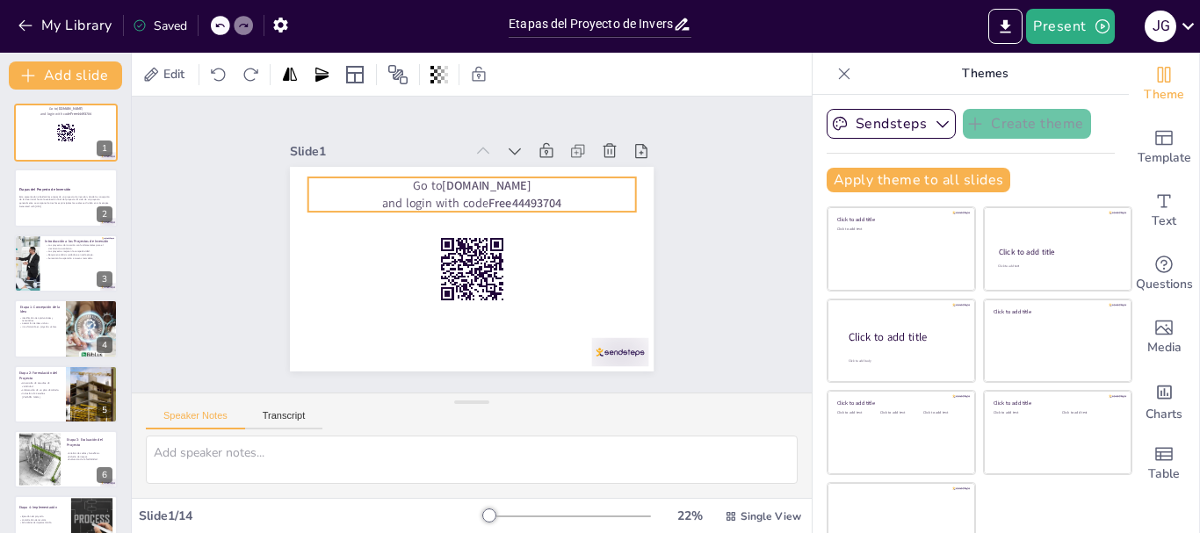
checkbox input "true"
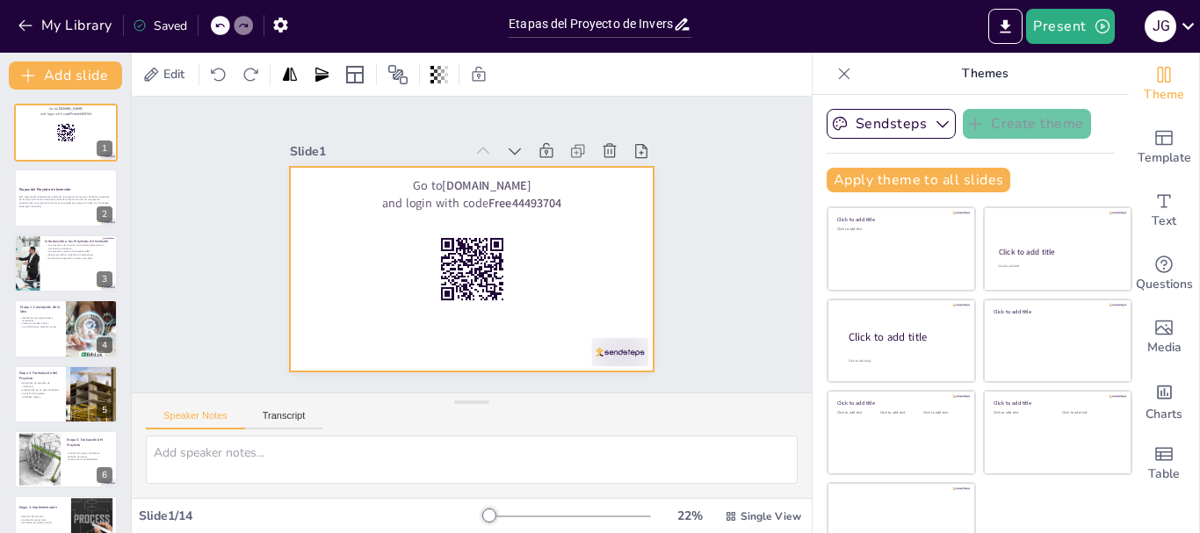
checkbox input "true"
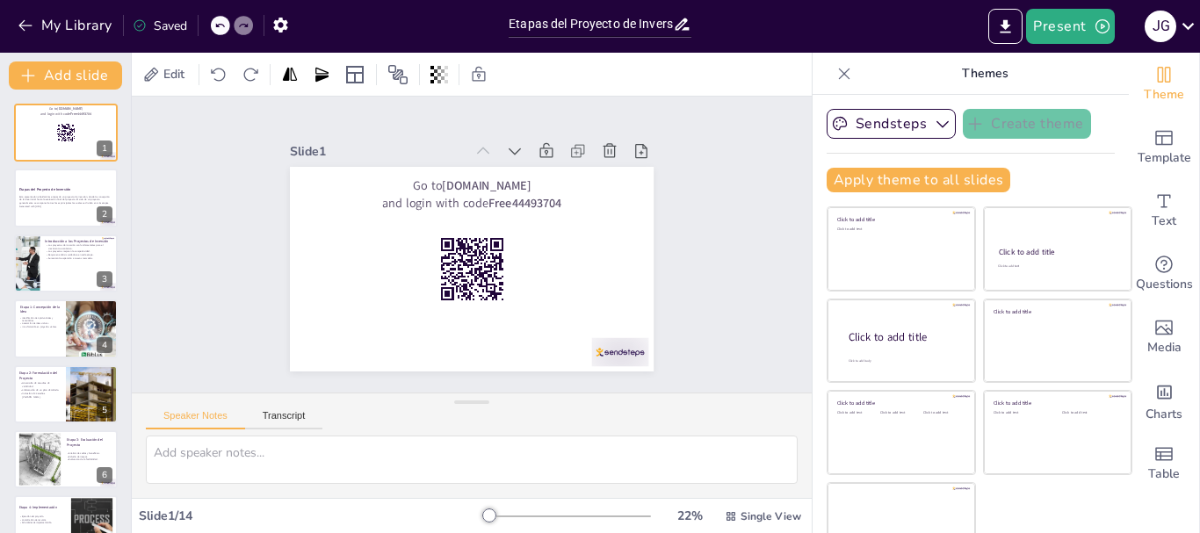
checkbox input "true"
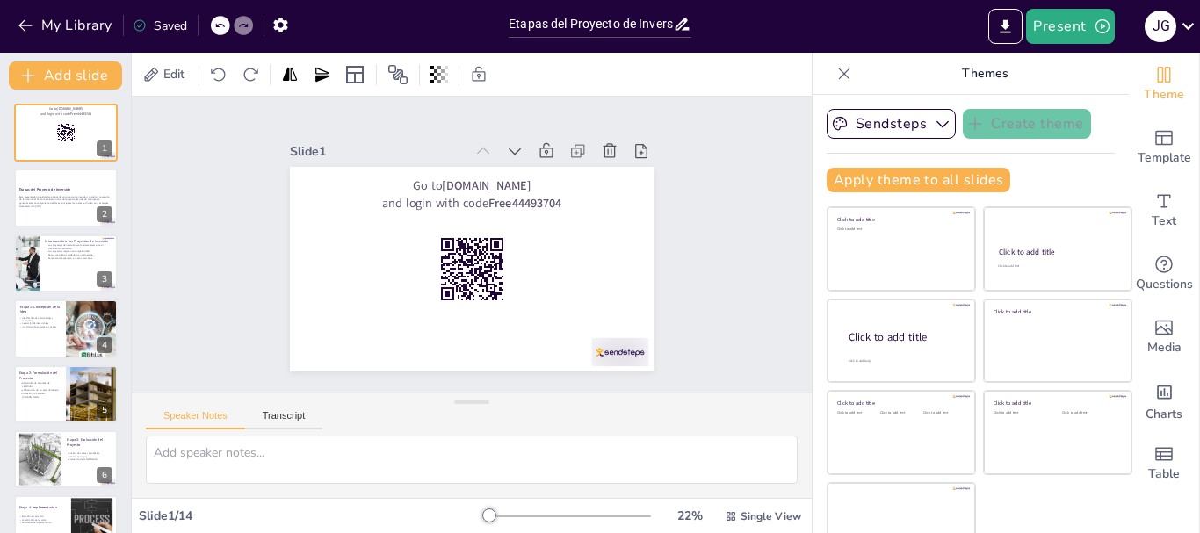
checkbox input "true"
click at [83, 21] on button "My Library" at bounding box center [66, 25] width 106 height 28
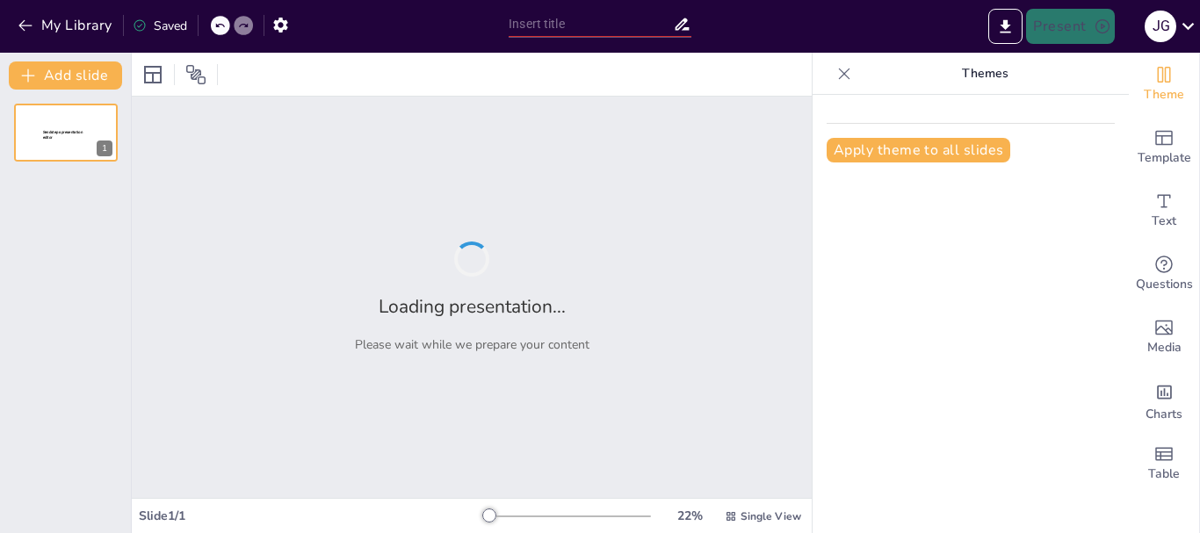
type input "Etapas del Proyecto de Inversión: Un Camino de la Concepción hasta la Evaluación"
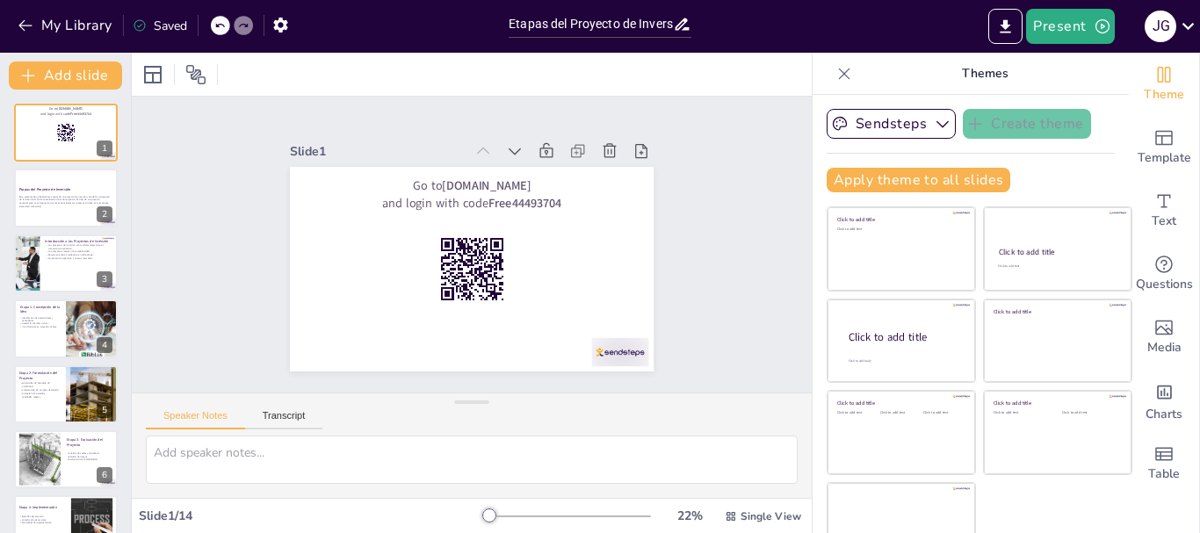
checkbox input "true"
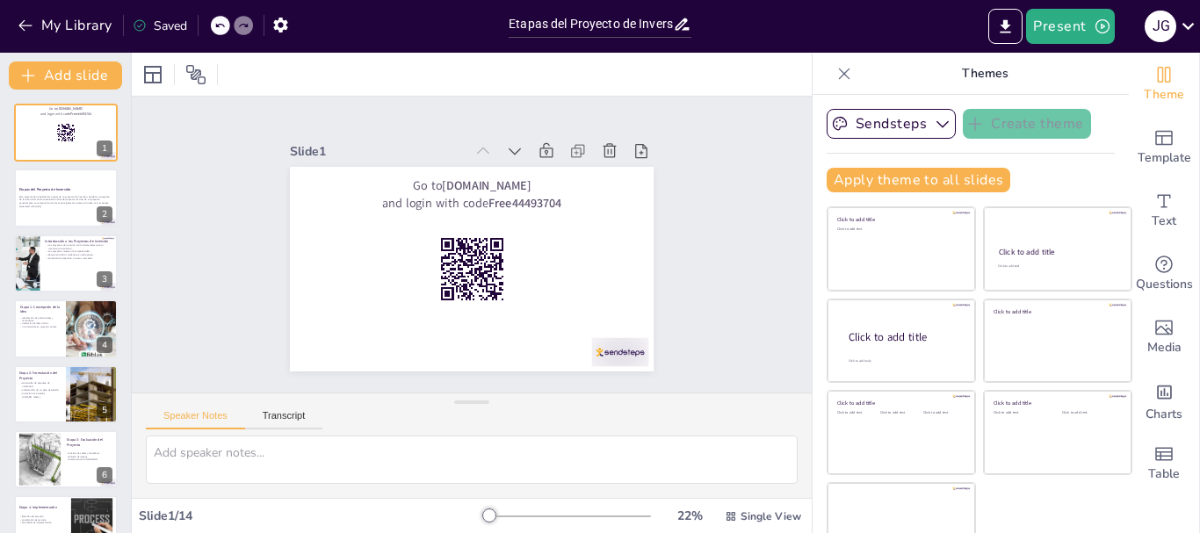
checkbox input "true"
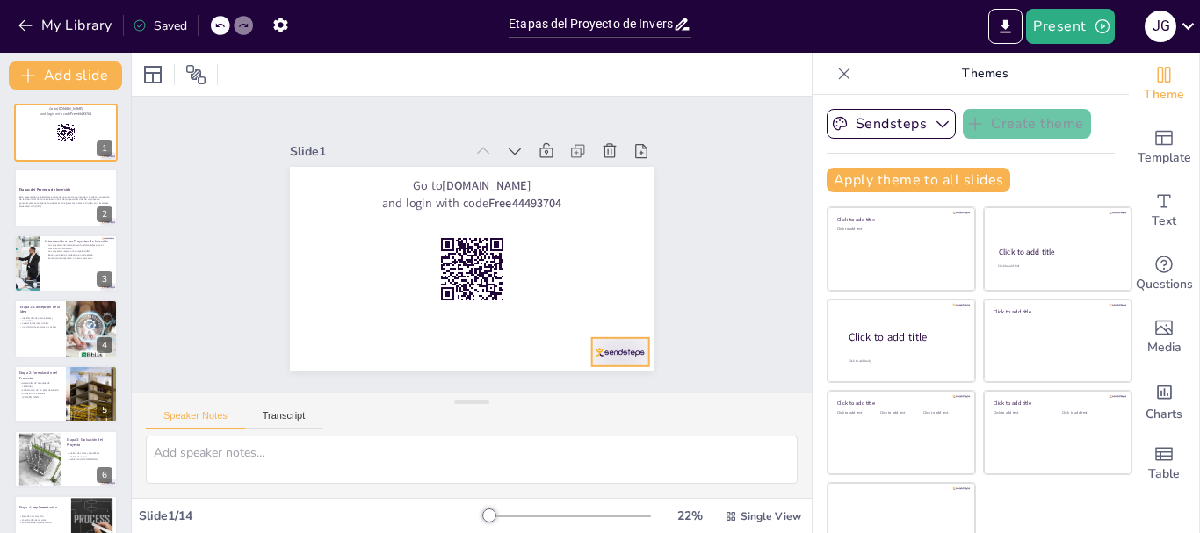
checkbox input "true"
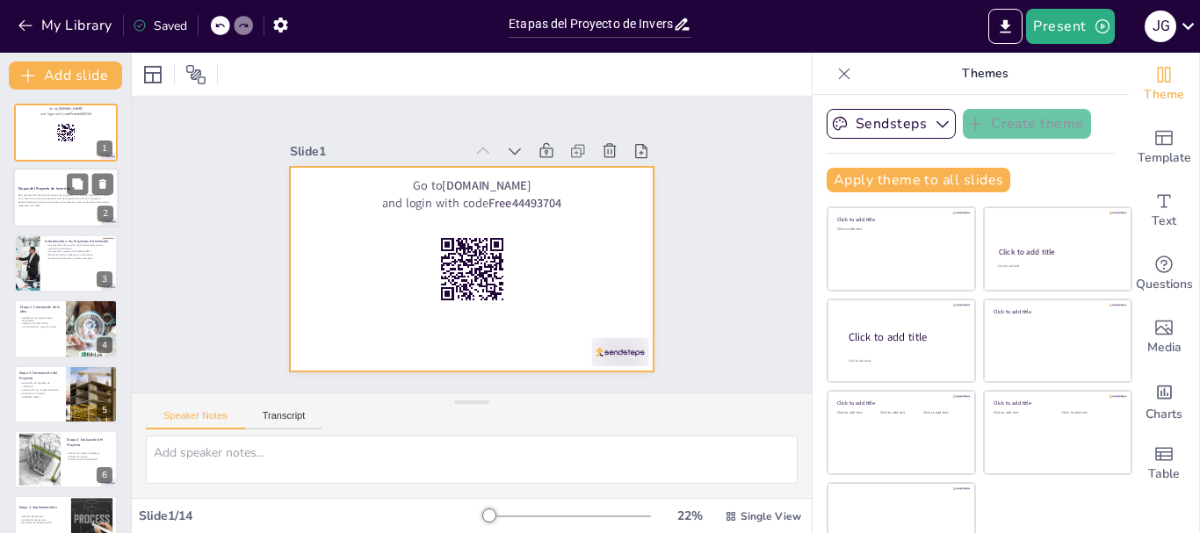
checkbox input "true"
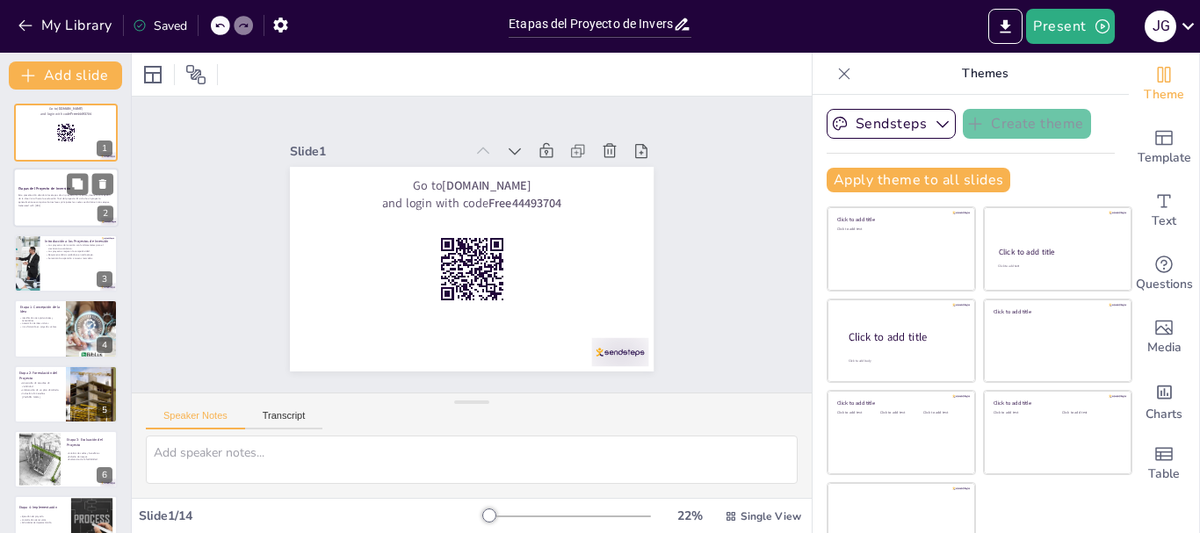
checkbox input "true"
click at [50, 186] on strong "Etapas del Proyecto de Inversión" at bounding box center [44, 188] width 52 height 4
checkbox input "true"
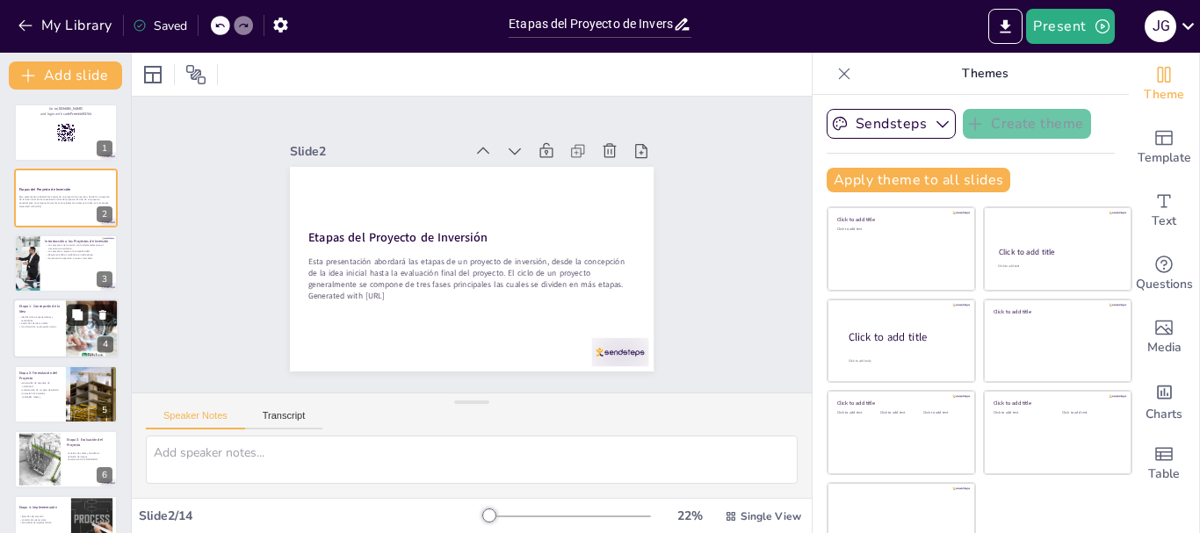
checkbox input "true"
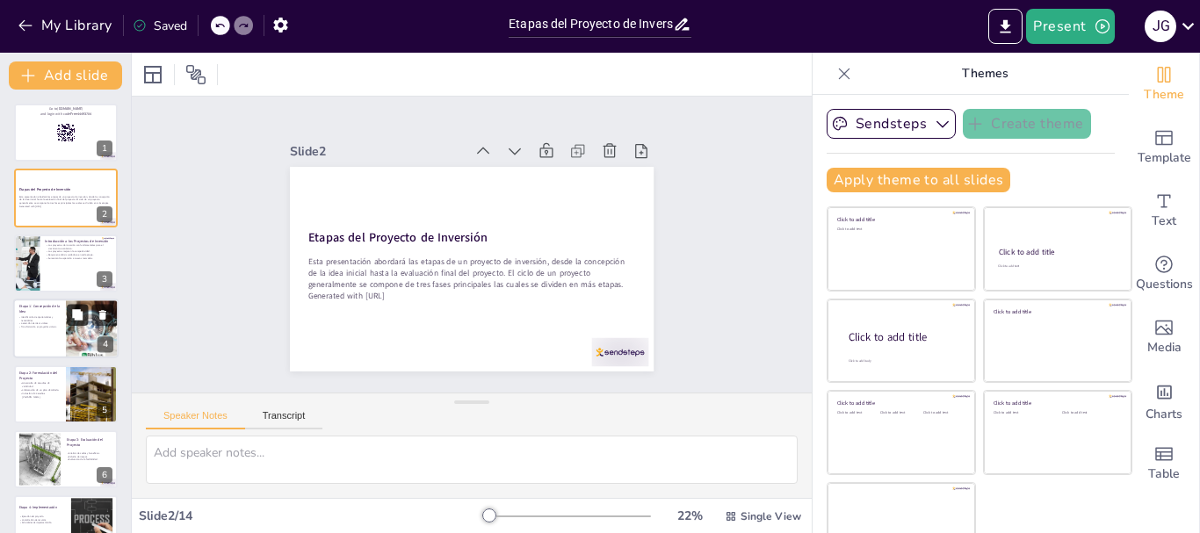
checkbox input "true"
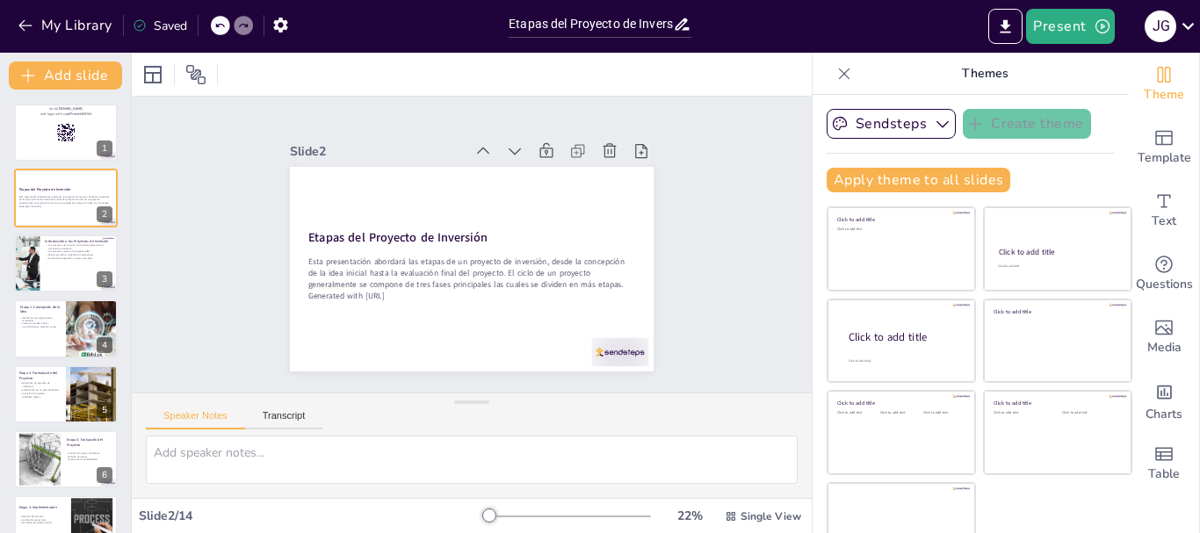
checkbox input "true"
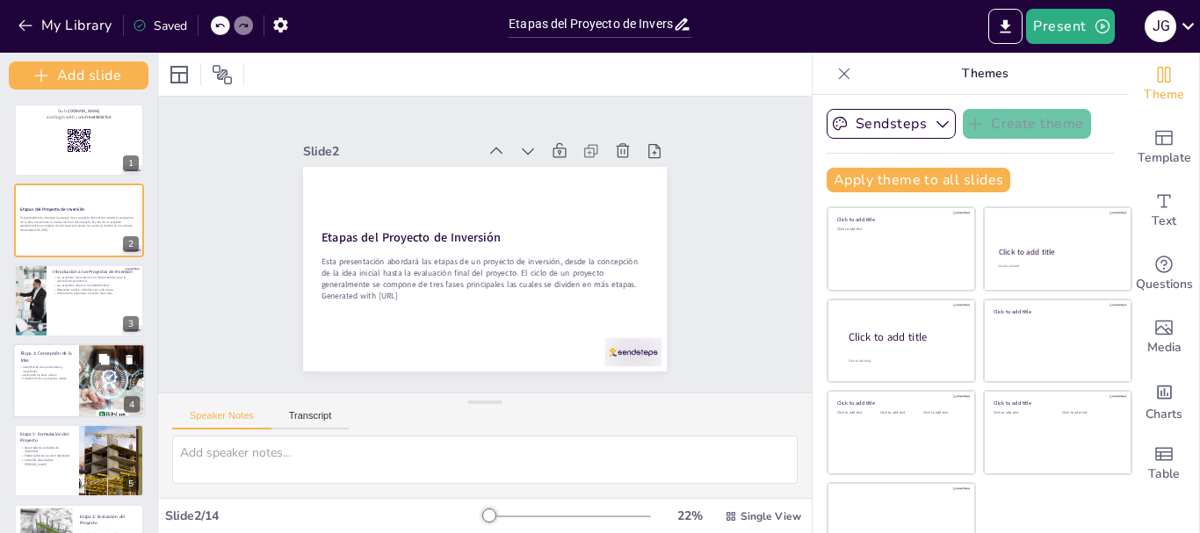
drag, startPoint x: 127, startPoint y: 278, endPoint x: 126, endPoint y: 400, distance: 122.2
click at [126, 400] on div "Add slide Go to [DOMAIN_NAME] and login with code Free44493704 1 Etapas del Pro…" at bounding box center [79, 293] width 158 height 481
checkbox input "true"
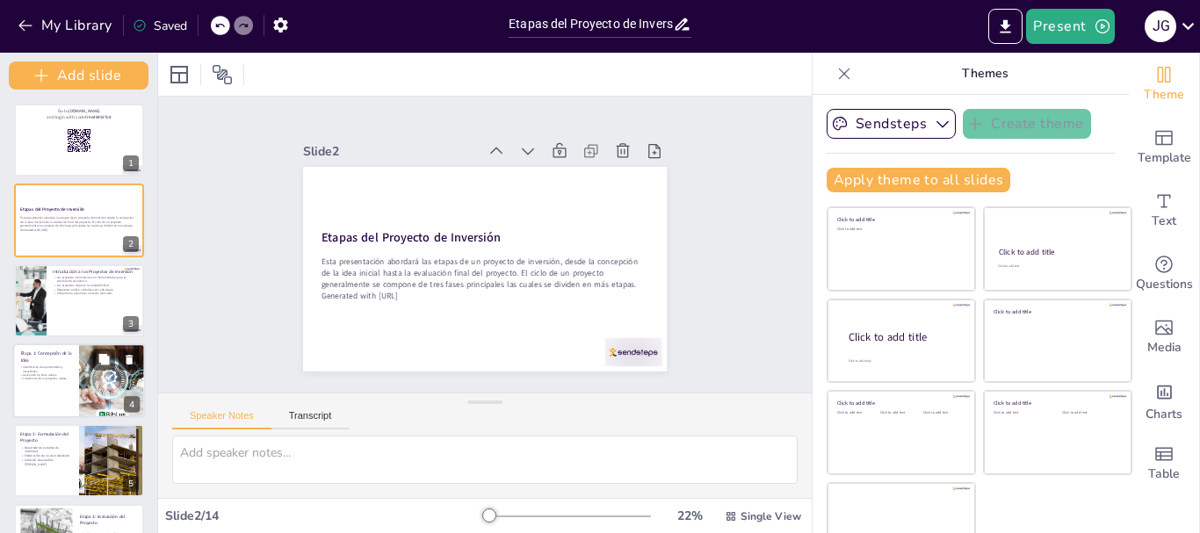
checkbox input "true"
click at [154, 236] on div at bounding box center [157, 293] width 7 height 481
checkbox input "true"
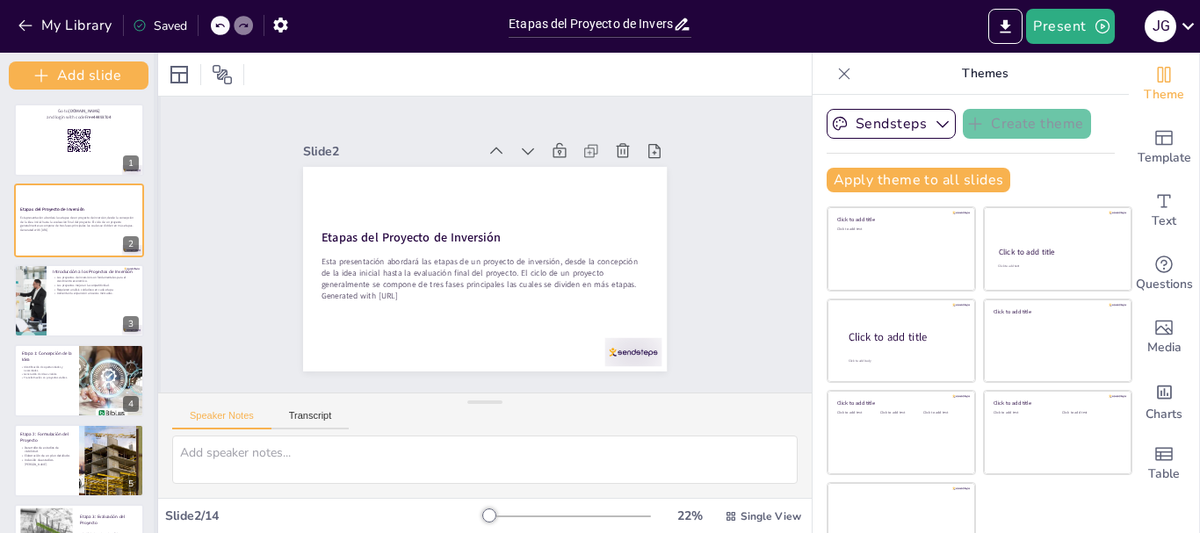
checkbox input "true"
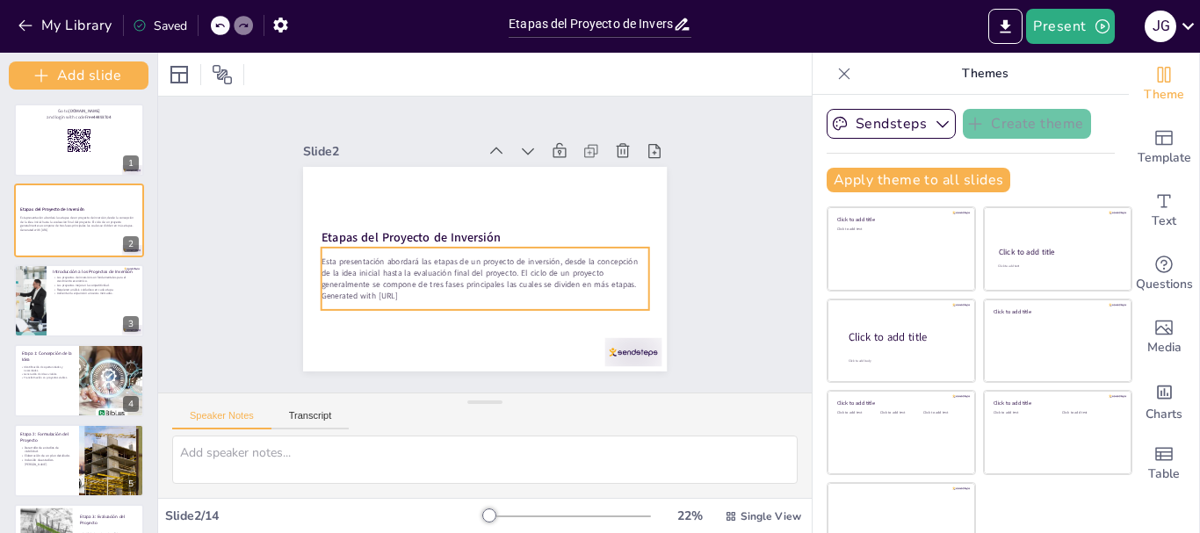
checkbox input "true"
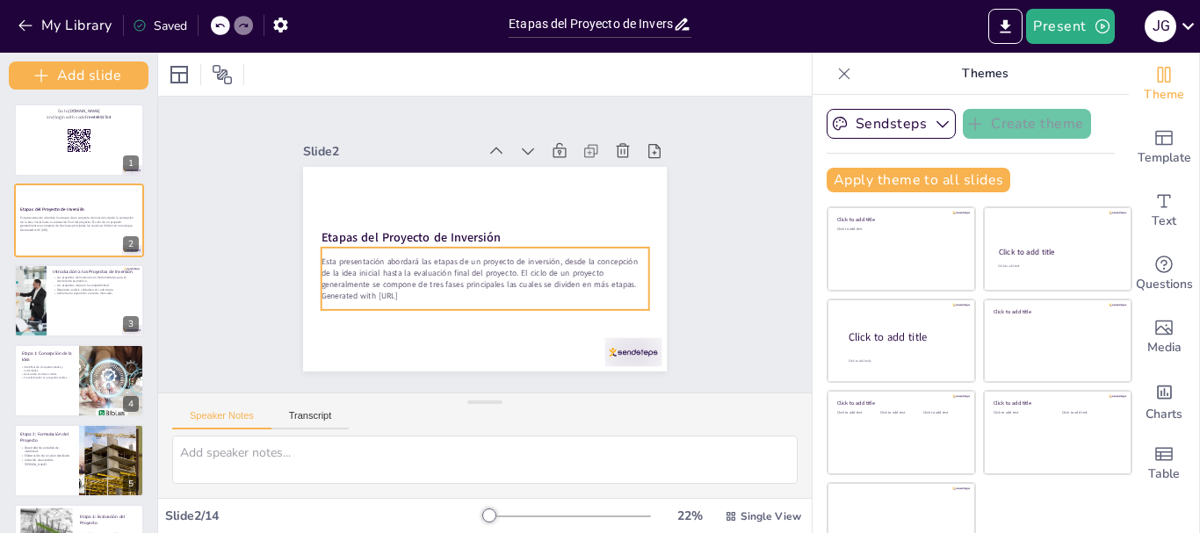
checkbox input "true"
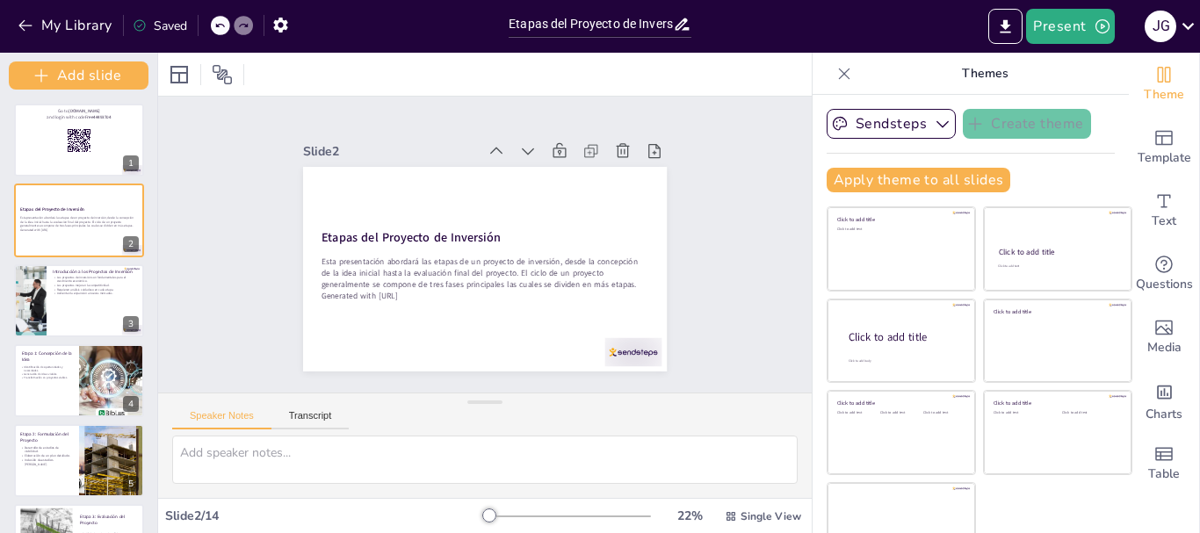
click at [839, 78] on icon at bounding box center [844, 73] width 11 height 11
checkbox input "true"
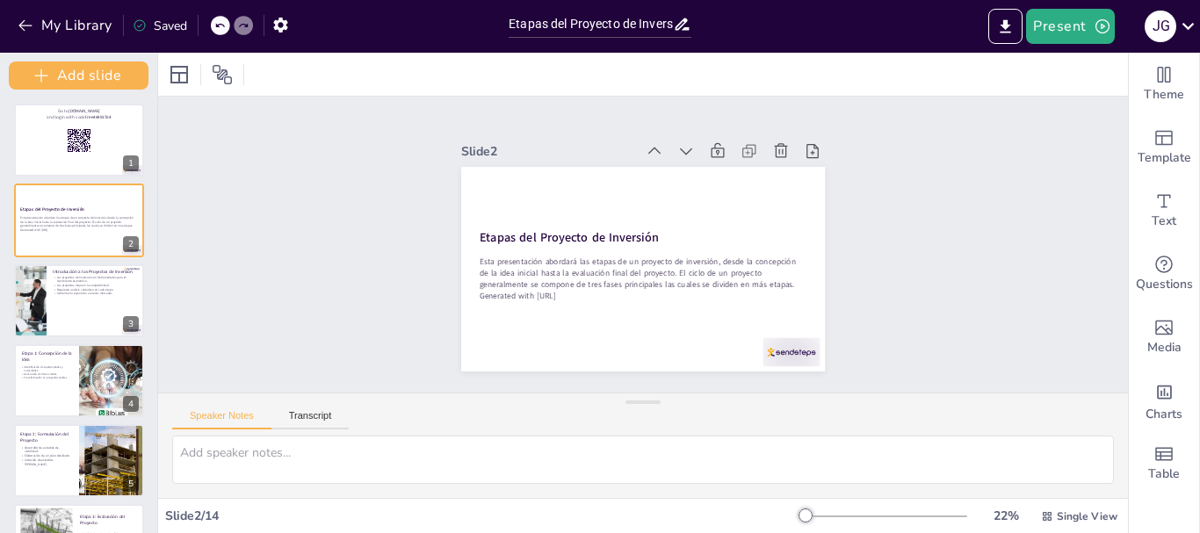
checkbox input "true"
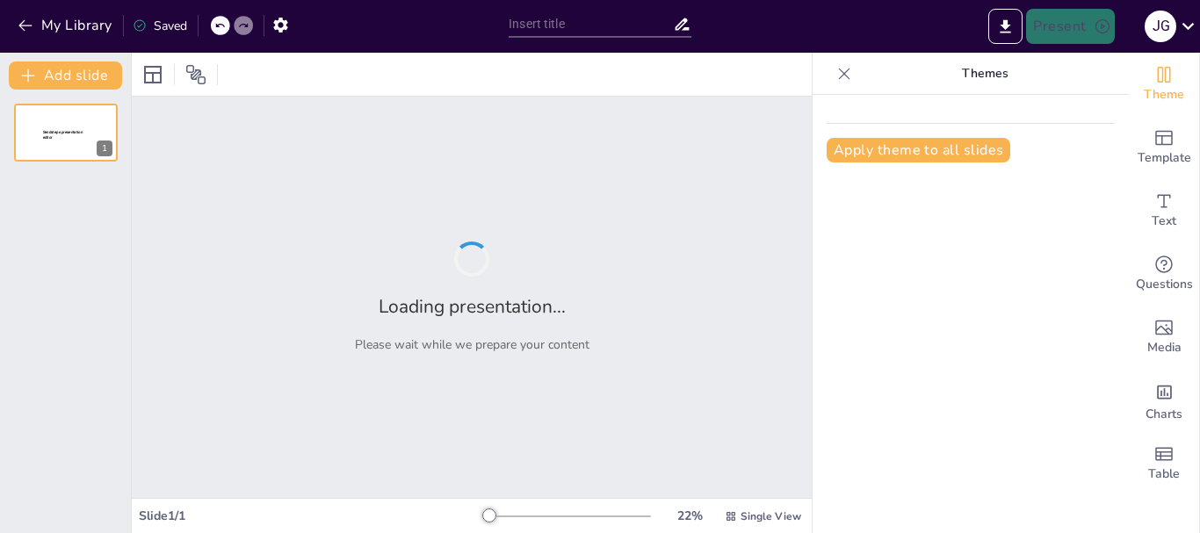
type input "Etapas del Proyecto de Inversión: Un Camino de la Concepción hasta la Evaluación"
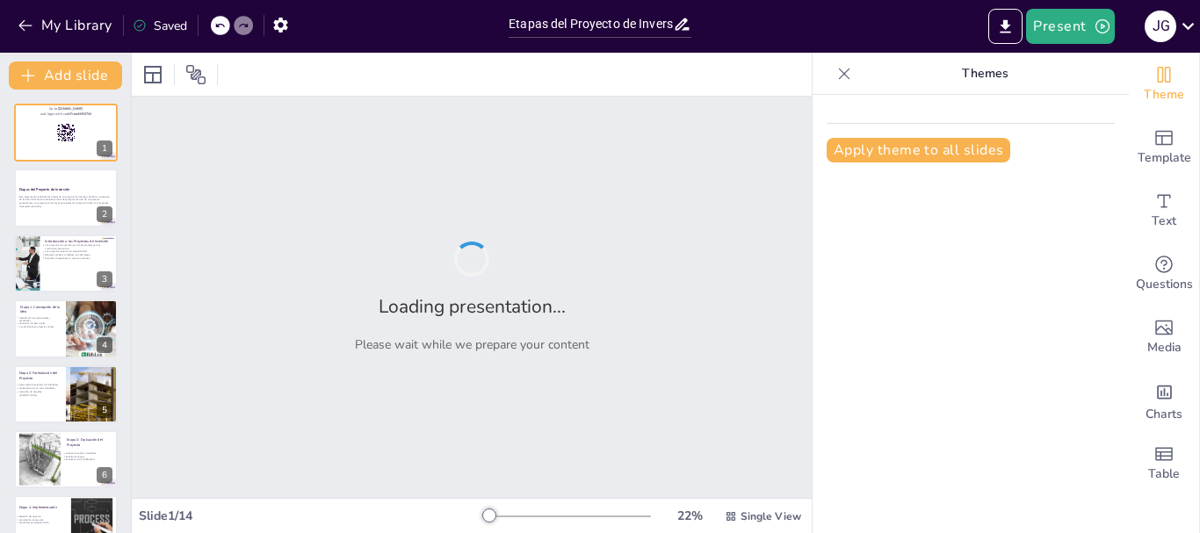
checkbox input "true"
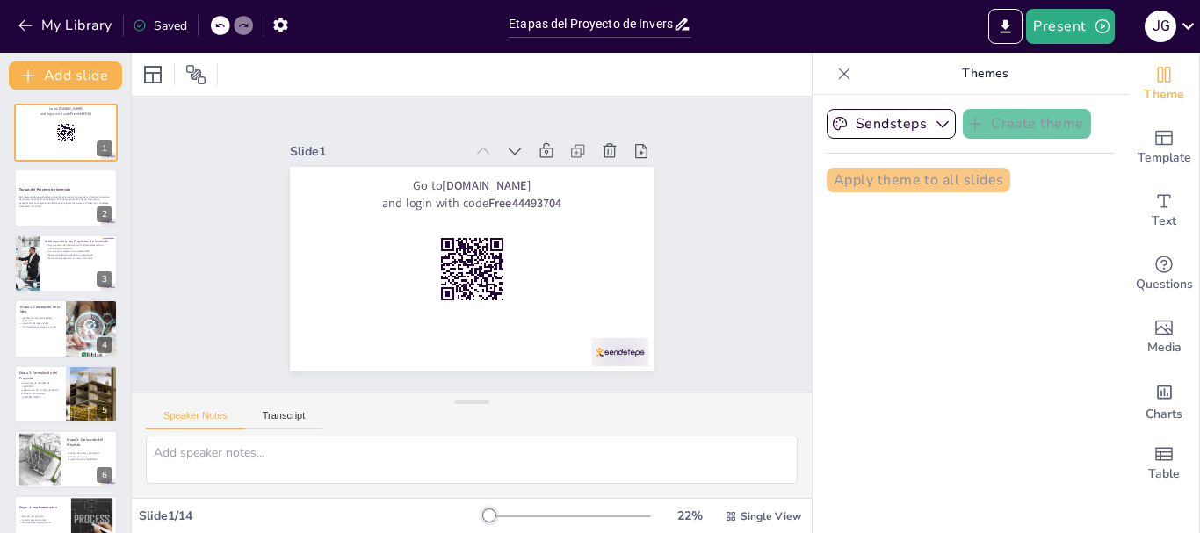
checkbox input "true"
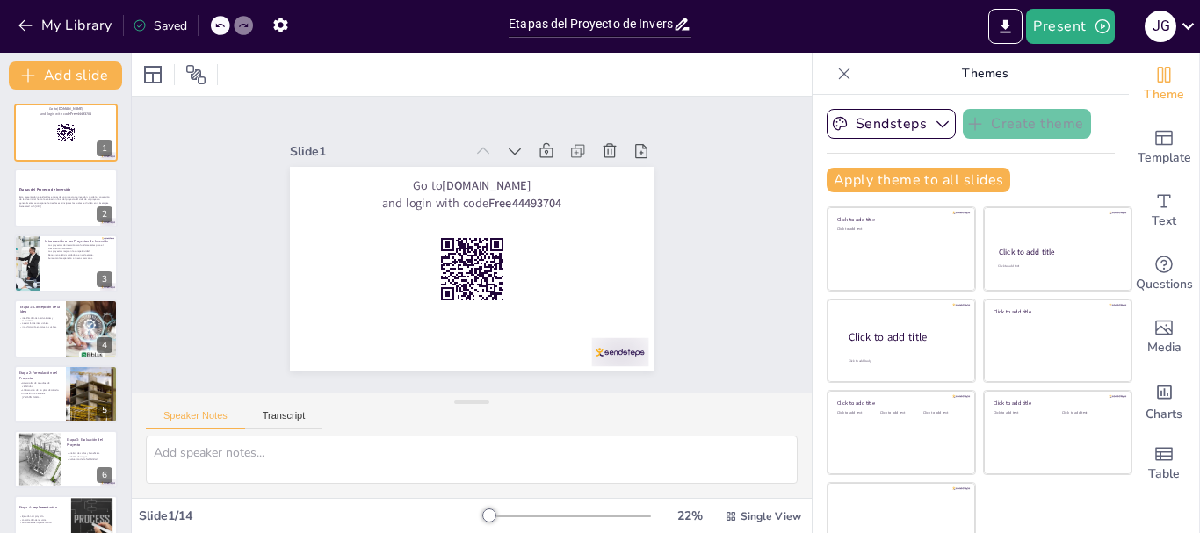
checkbox input "true"
click at [167, 29] on div "Saved" at bounding box center [160, 26] width 54 height 17
click at [1183, 28] on icon at bounding box center [1189, 26] width 24 height 24
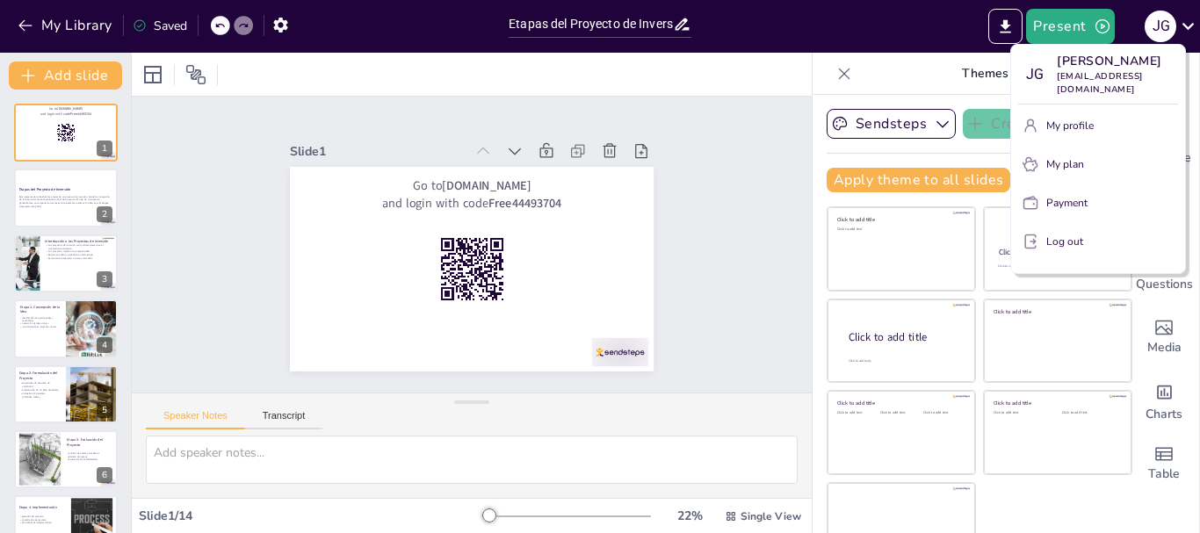
click at [1123, 120] on button "My profile" at bounding box center [1099, 126] width 160 height 28
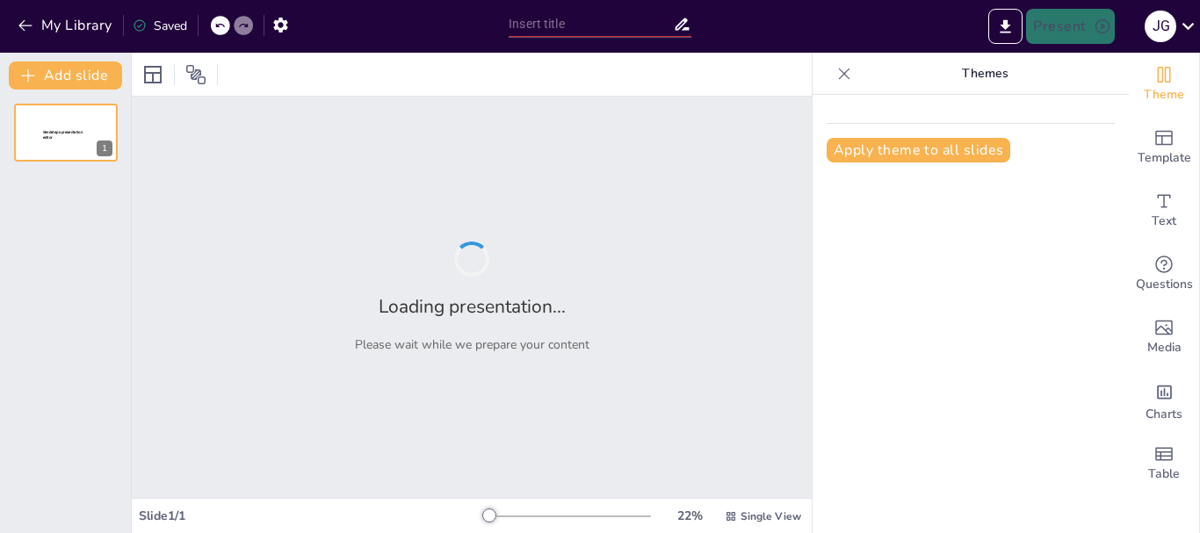
type input "Etapas del Proyecto de Inversión: Un Camino de la Concepción hasta la Evaluación"
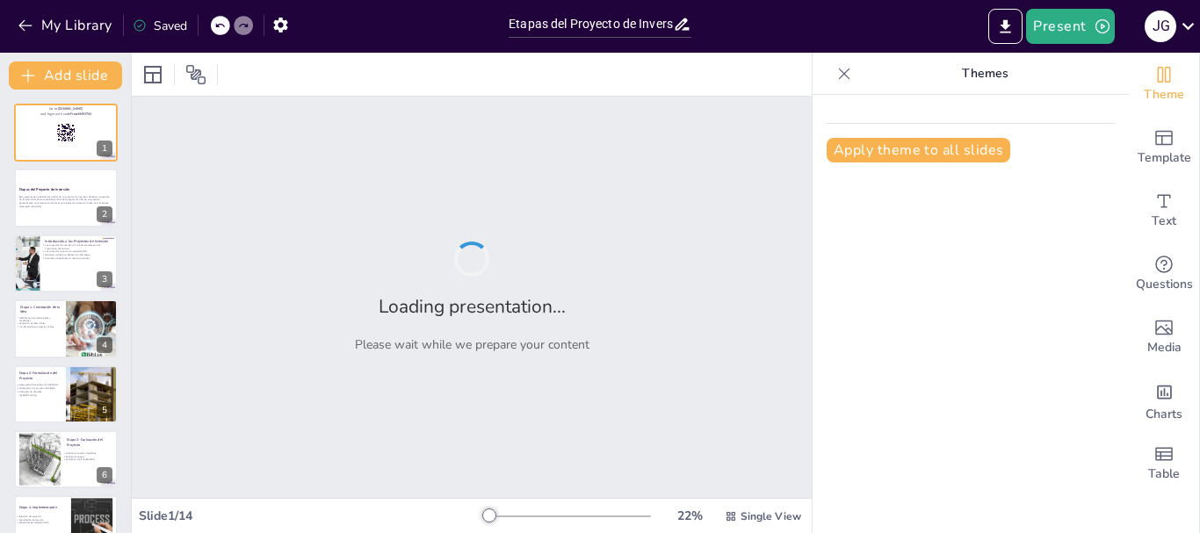
checkbox input "true"
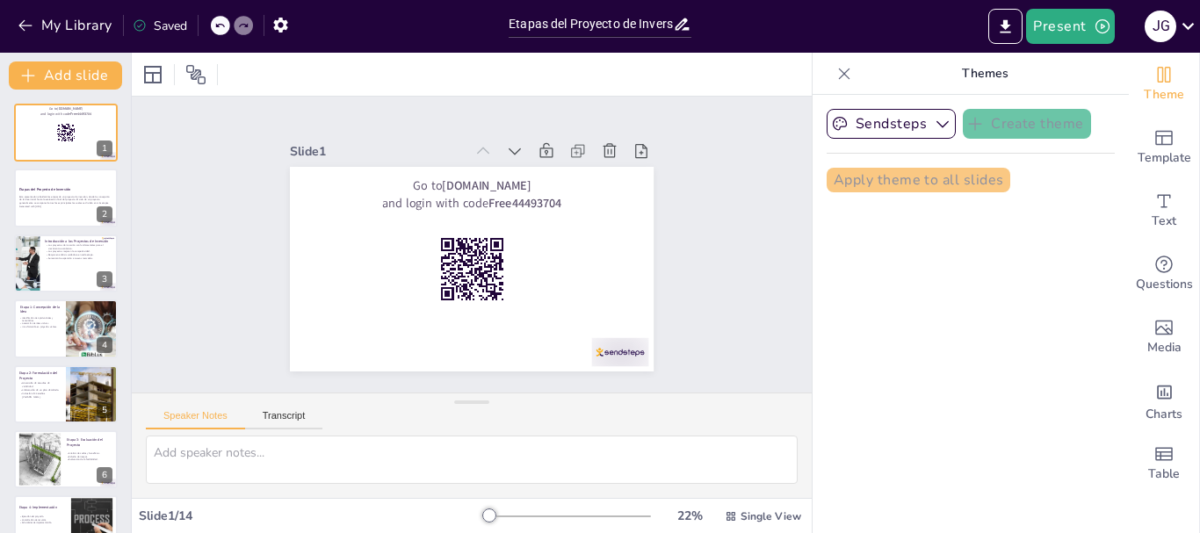
checkbox input "true"
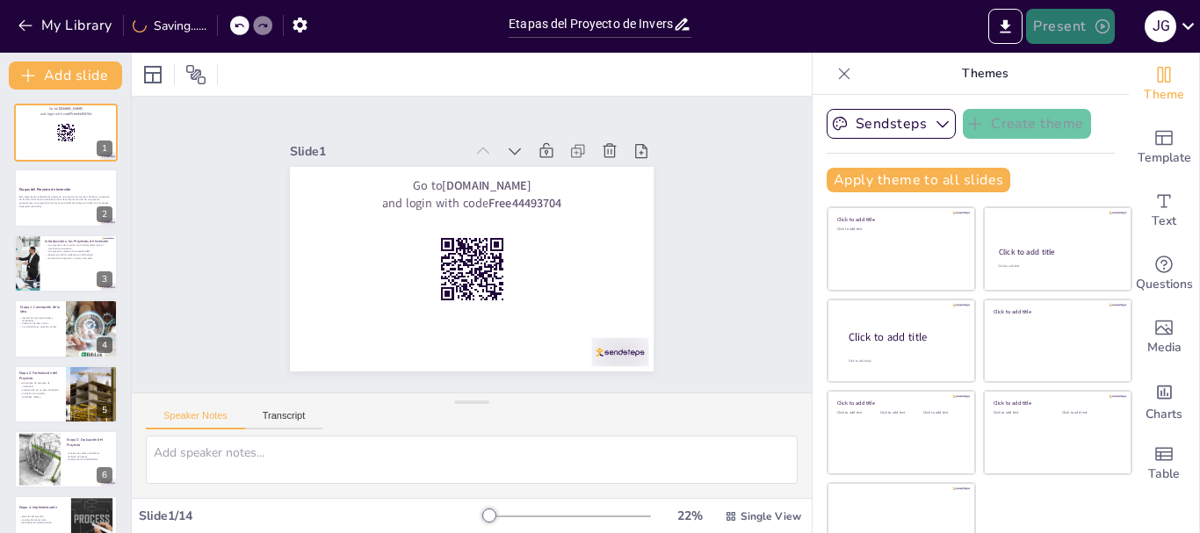
click at [1040, 28] on button "Present" at bounding box center [1070, 26] width 88 height 35
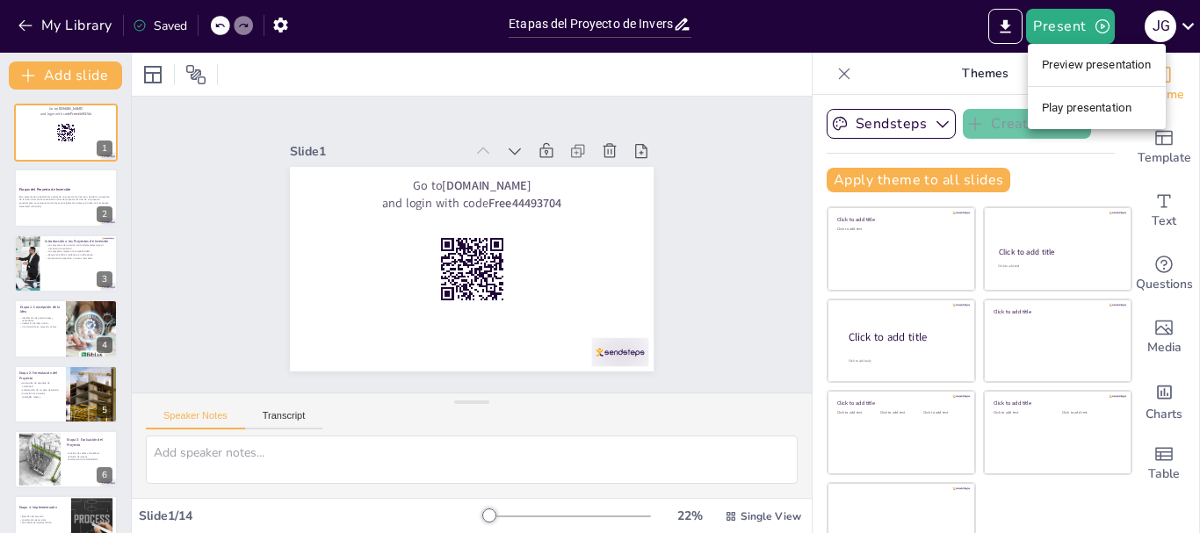
click at [1052, 74] on li "Preview presentation" at bounding box center [1097, 65] width 138 height 28
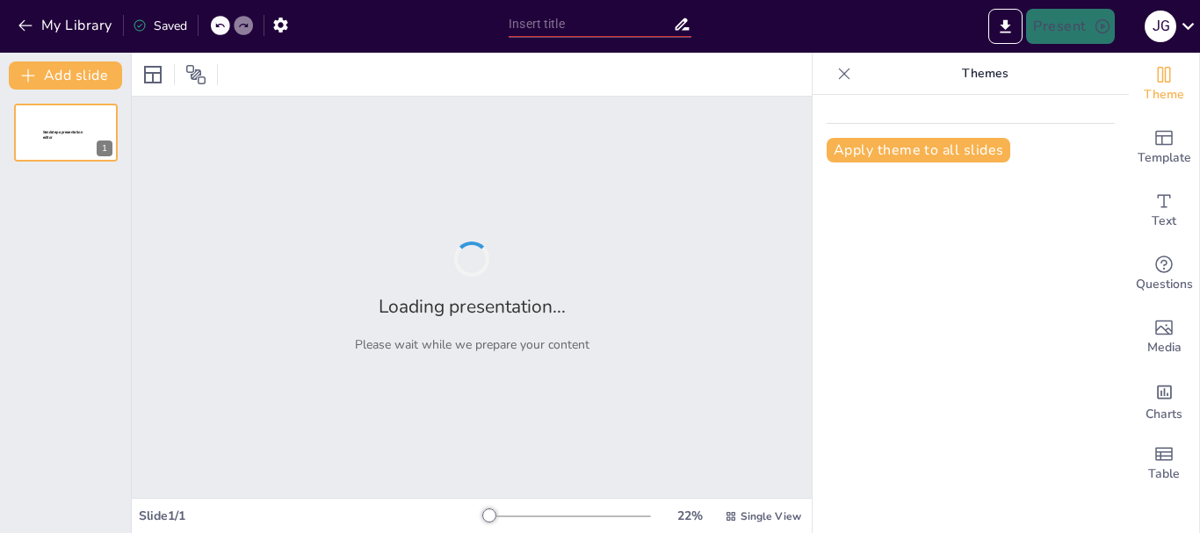
type input "Etapas del Proyecto de Inversión: Un Camino de la Concepción hasta la Evaluación"
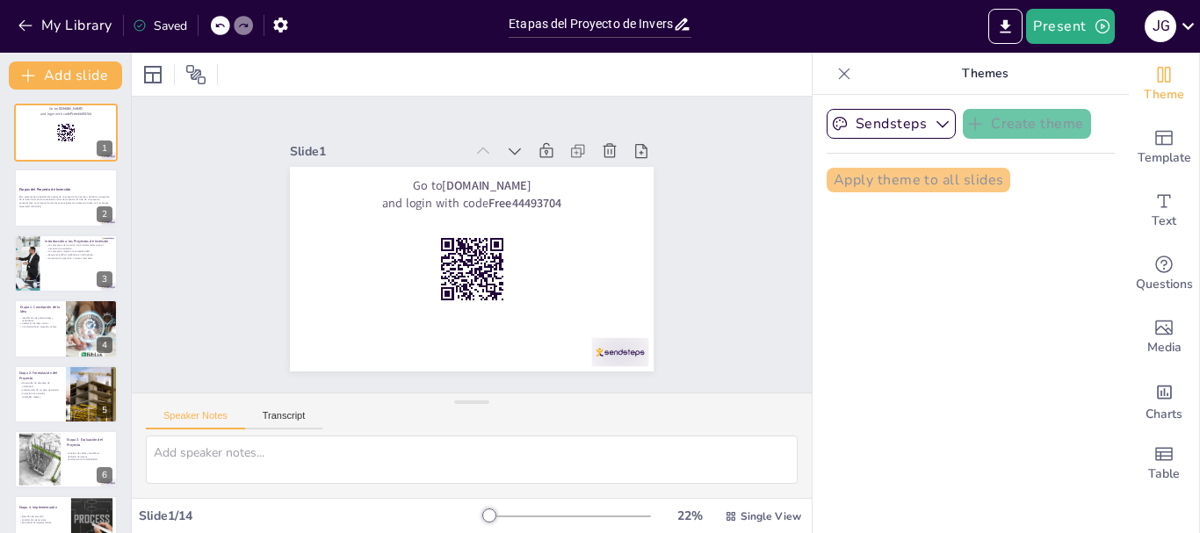
checkbox input "true"
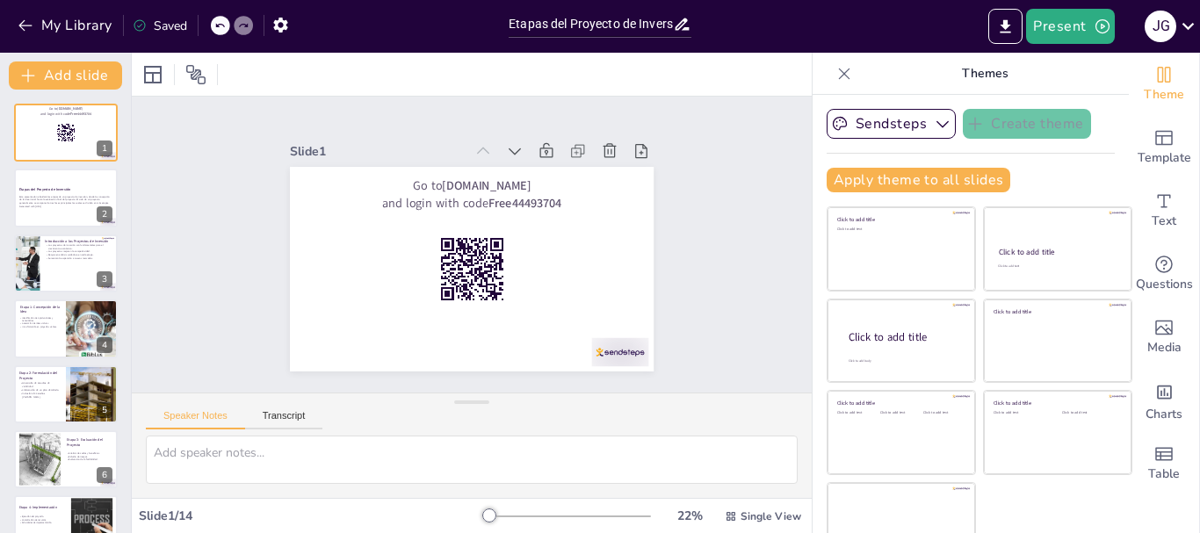
checkbox input "true"
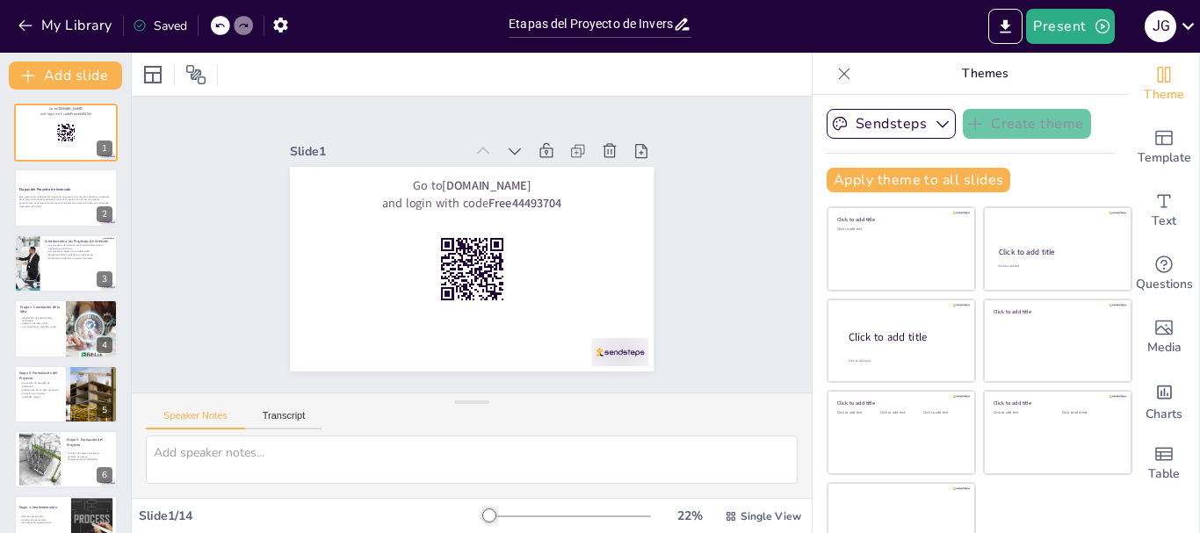
checkbox input "true"
click at [1077, 30] on button "Present" at bounding box center [1070, 26] width 88 height 35
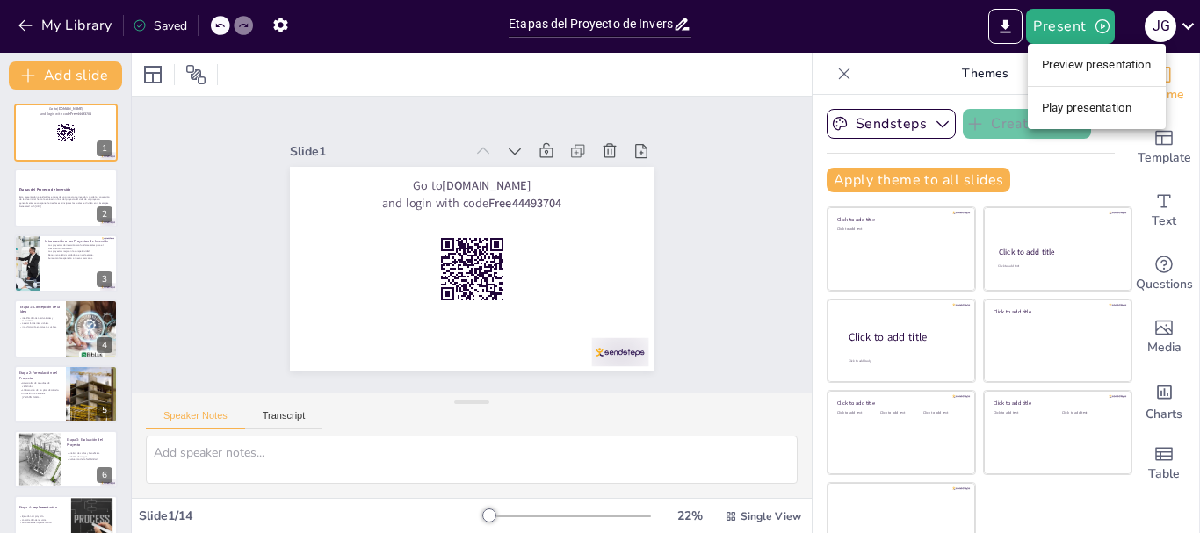
click at [1053, 68] on li "Preview presentation" at bounding box center [1097, 65] width 138 height 28
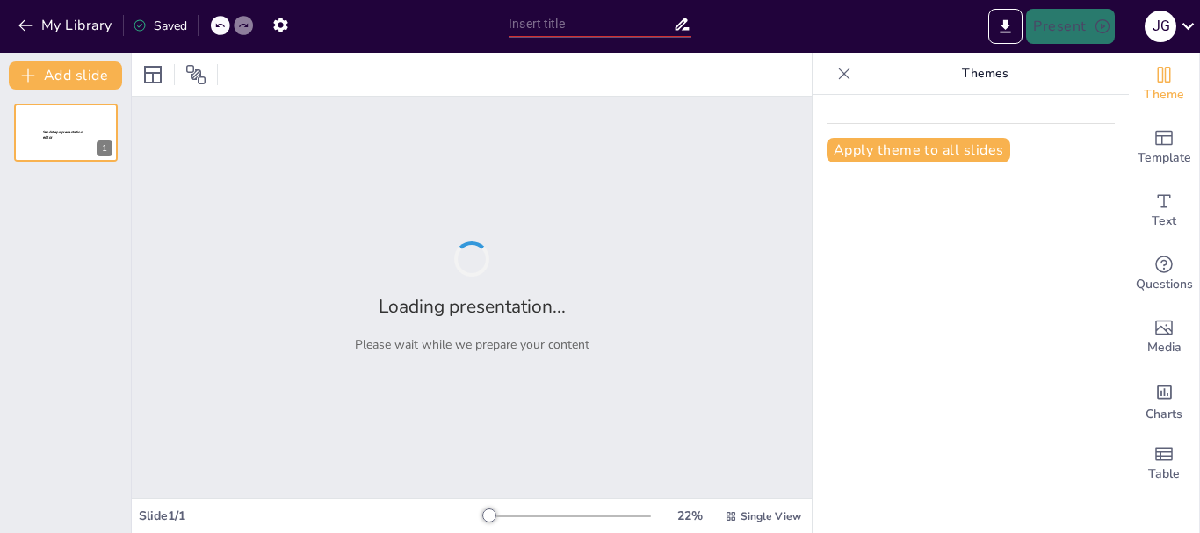
type input "Etapas del Proyecto de Inversión: Un Camino de la Concepción hasta la Evaluación"
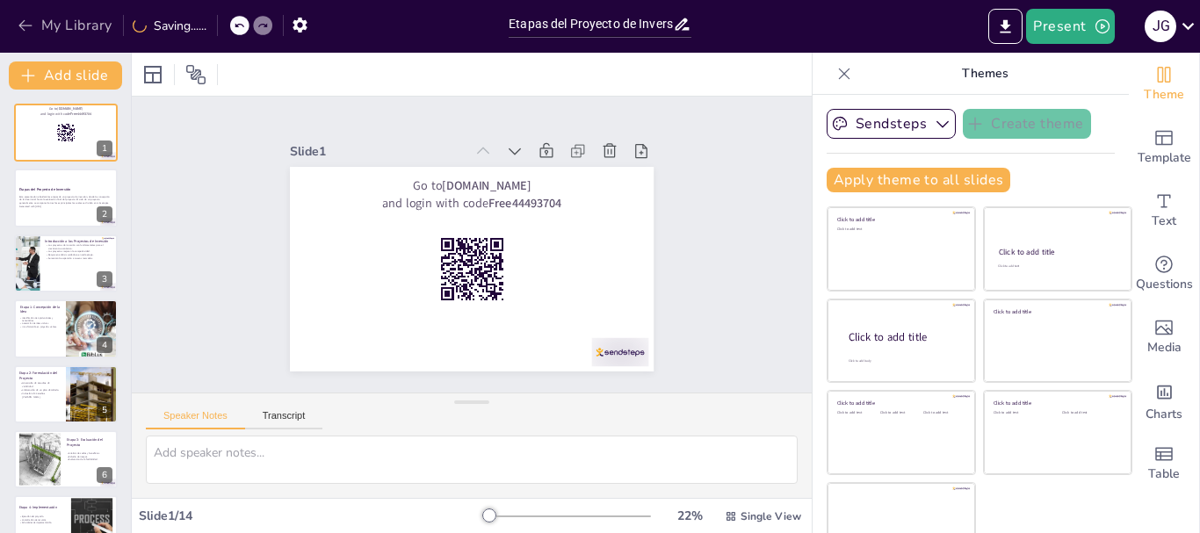
click at [71, 29] on button "My Library" at bounding box center [66, 25] width 106 height 28
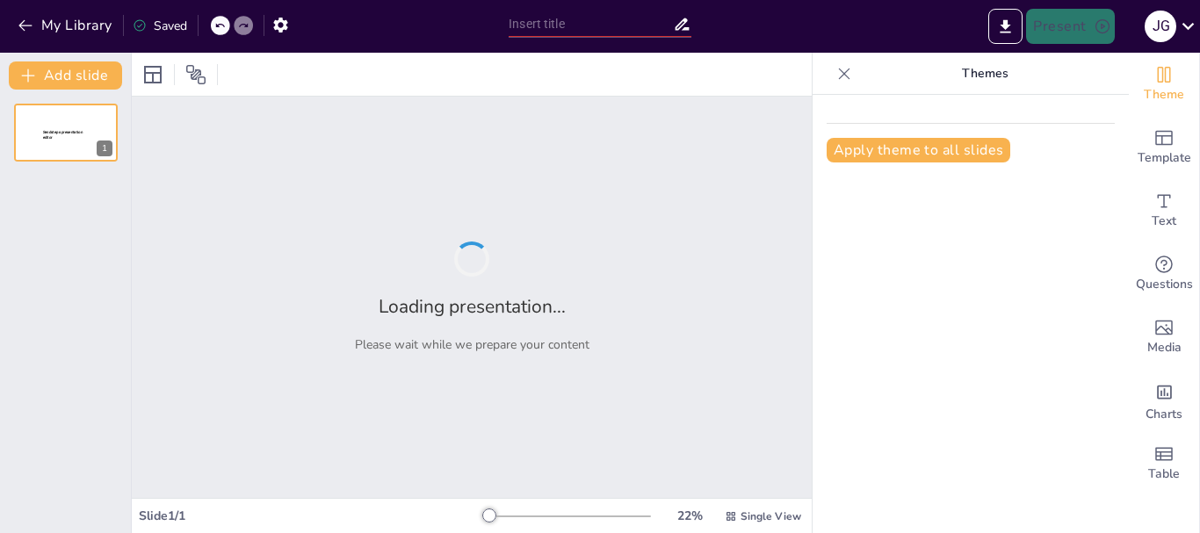
type input "Etapas del Proyecto de Inversión: Un Camino de la Concepción hasta la Evaluación"
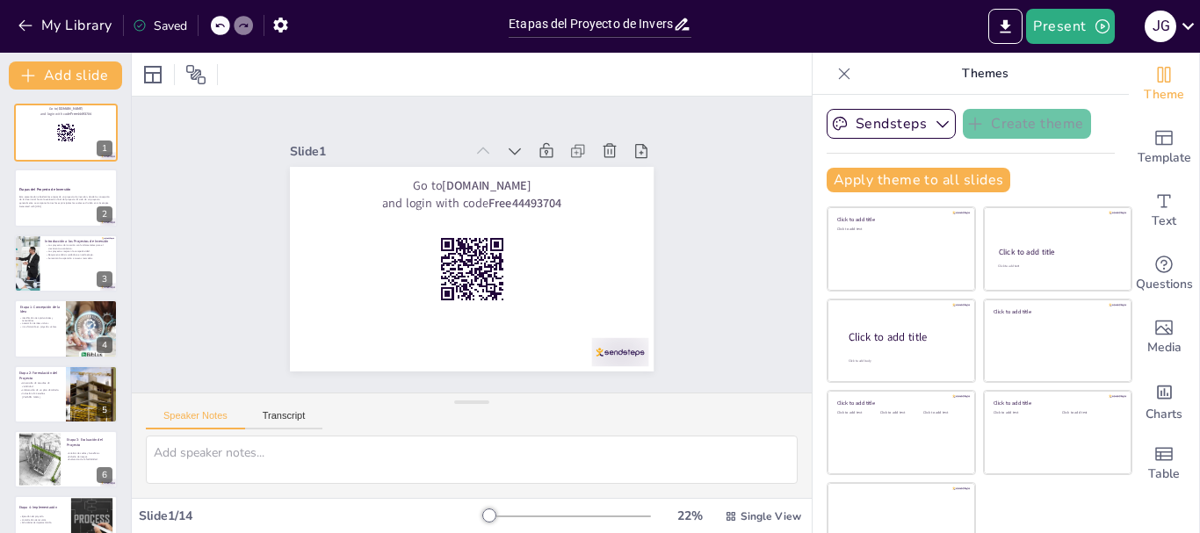
checkbox input "true"
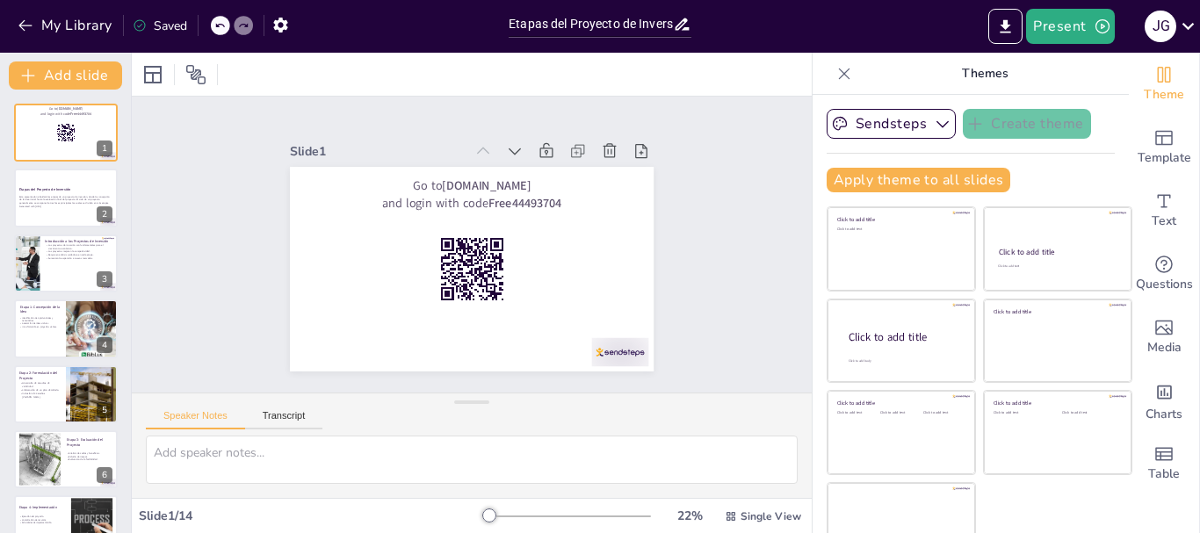
checkbox input "true"
